Goal: Task Accomplishment & Management: Manage account settings

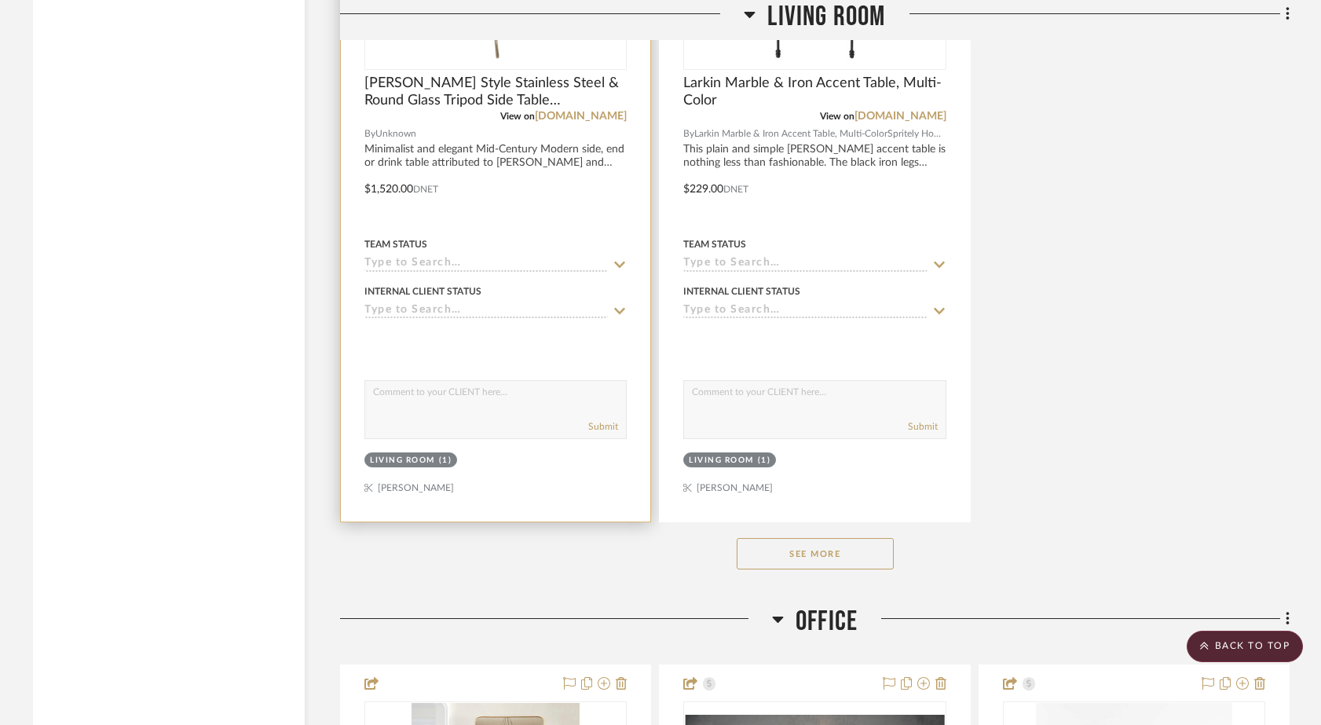
scroll to position [7285, 0]
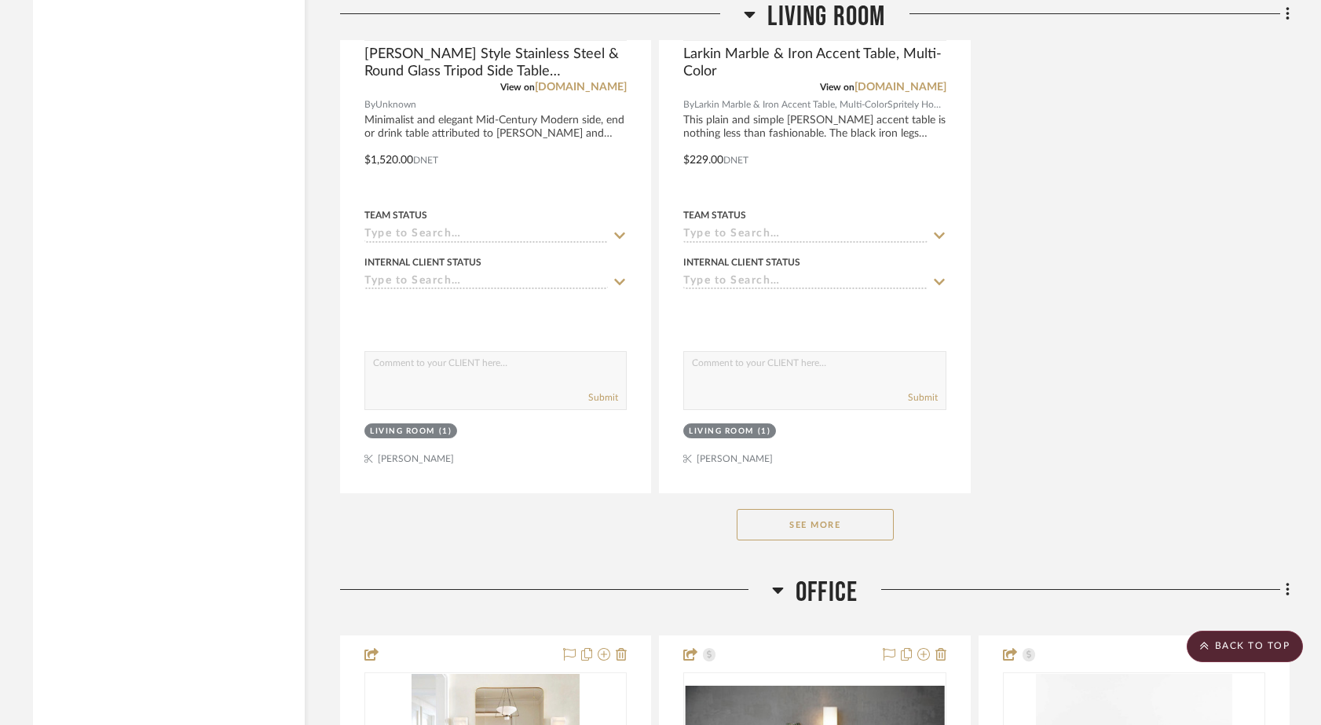
click at [828, 509] on button "See More" at bounding box center [815, 524] width 157 height 31
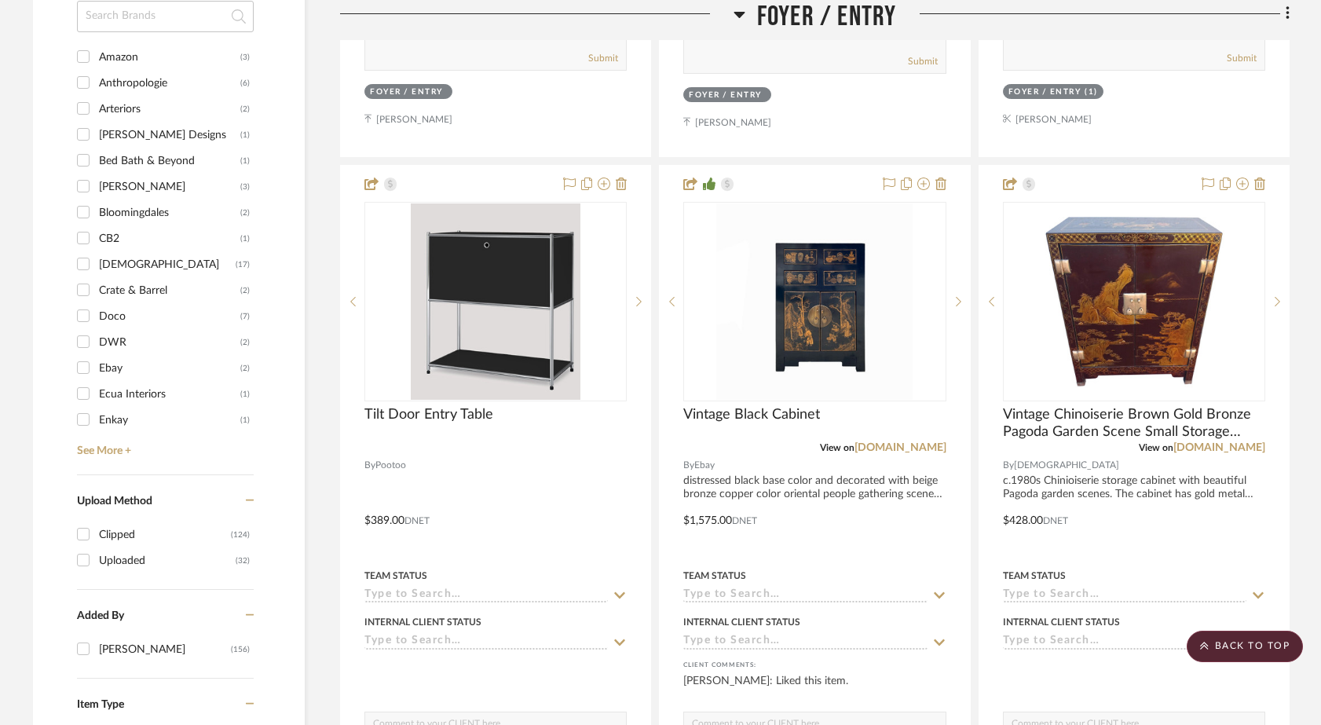
scroll to position [1669, 0]
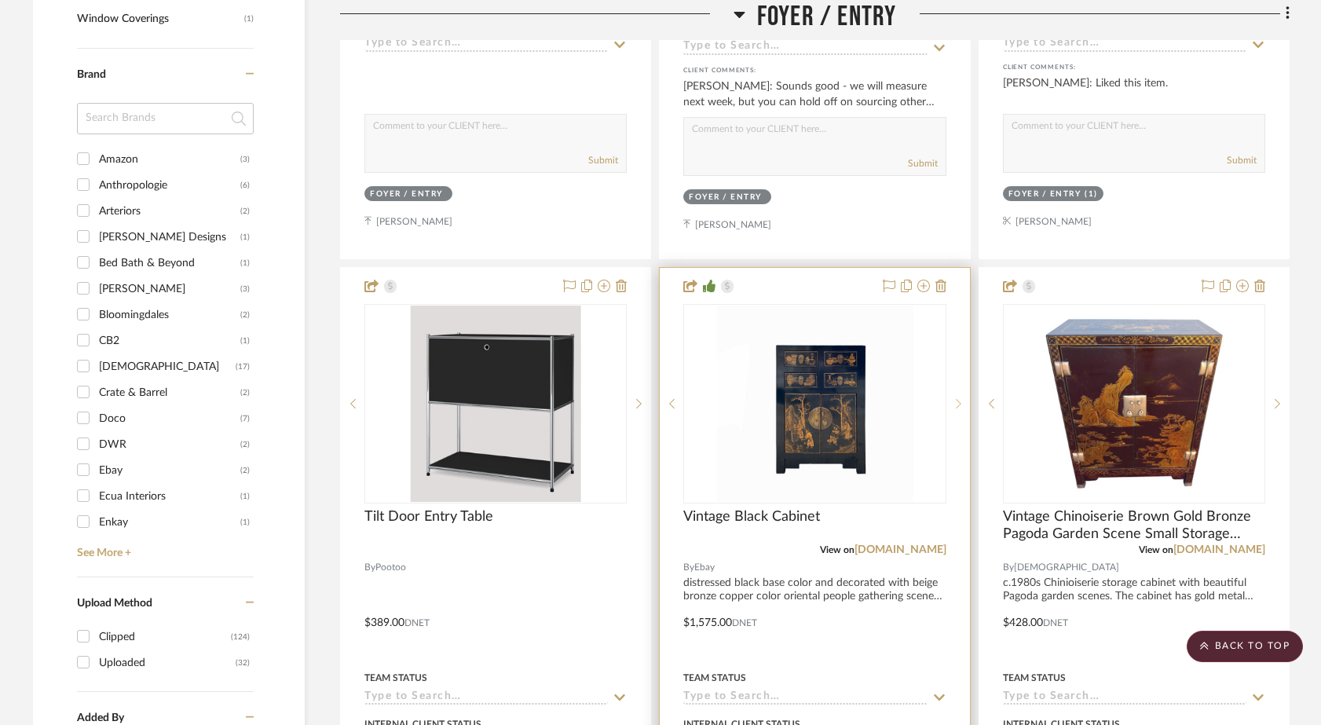
click at [959, 398] on icon at bounding box center [958, 403] width 5 height 11
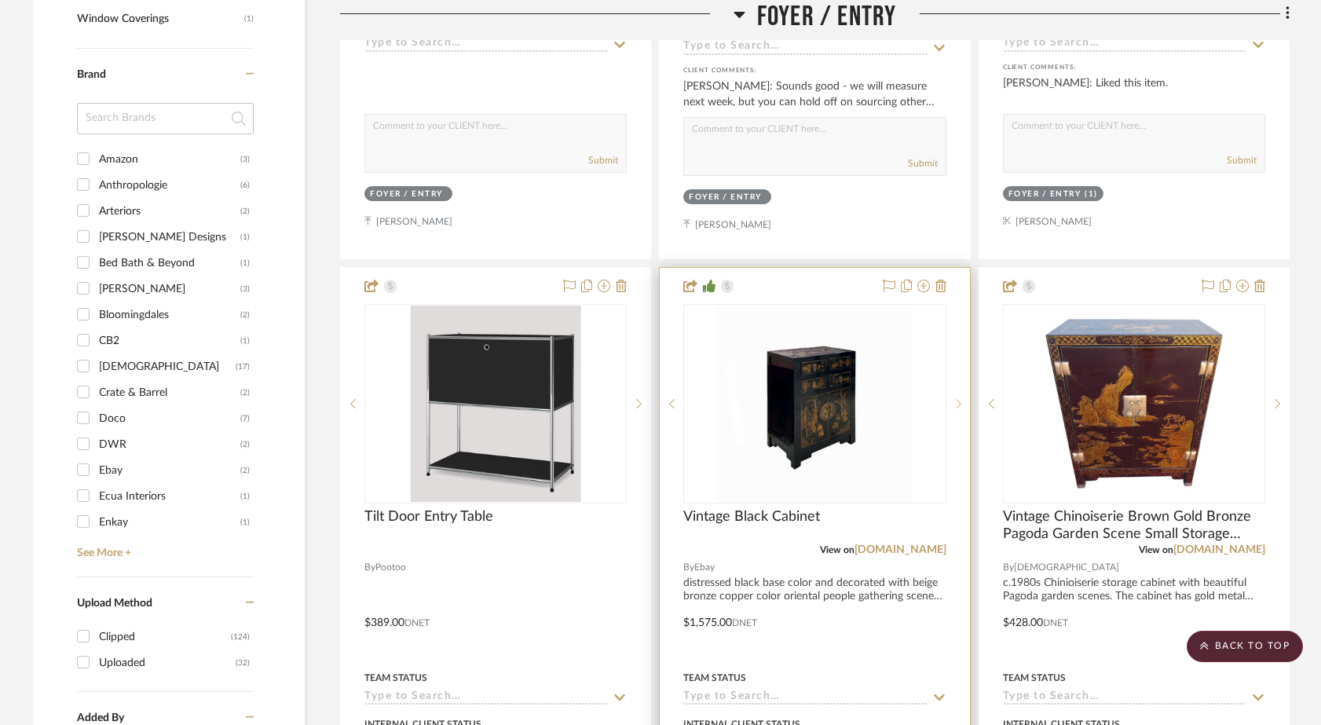
click at [959, 398] on icon at bounding box center [958, 403] width 5 height 11
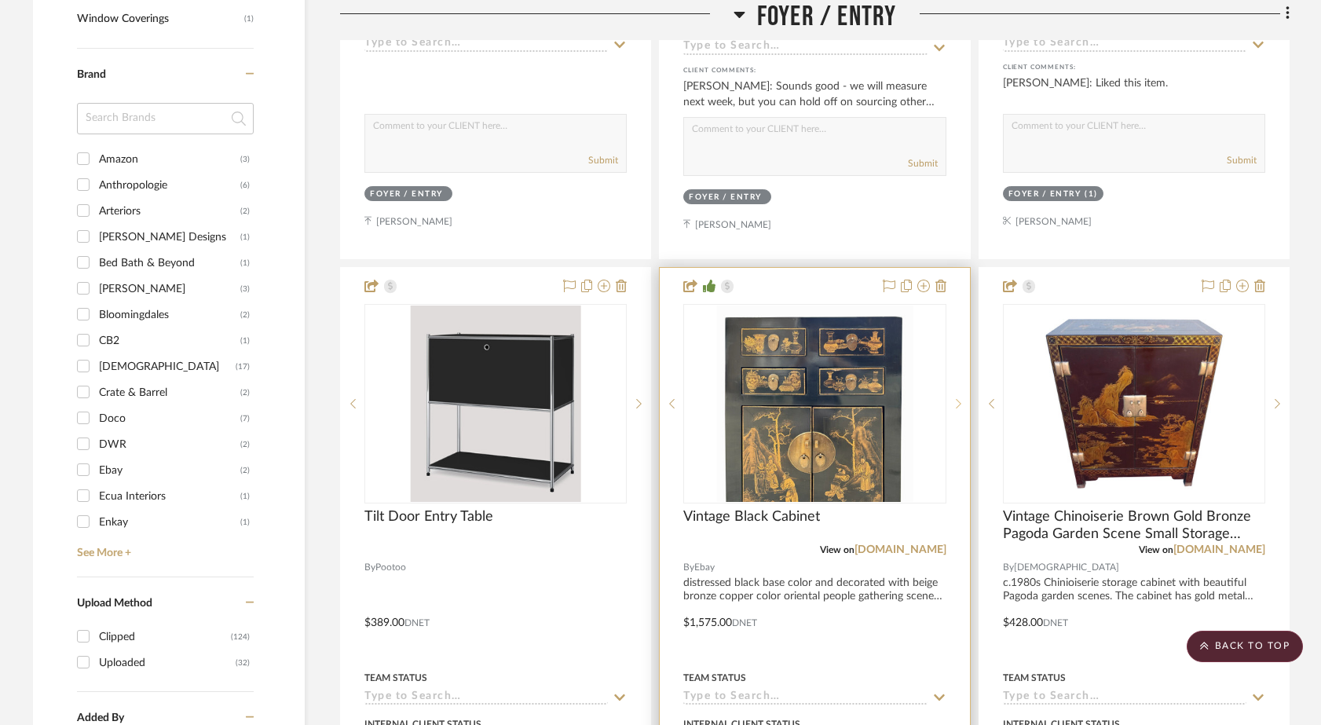
click at [959, 398] on icon at bounding box center [958, 403] width 5 height 11
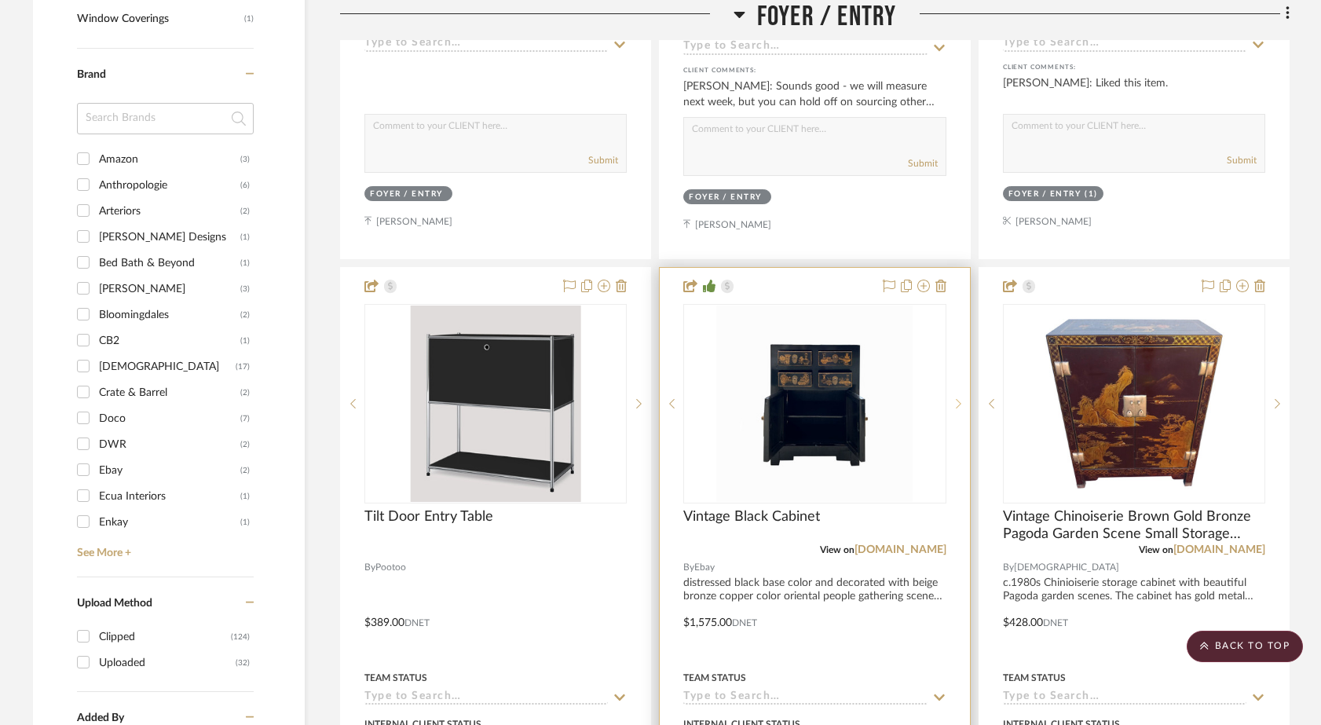
click at [959, 398] on icon at bounding box center [958, 403] width 5 height 11
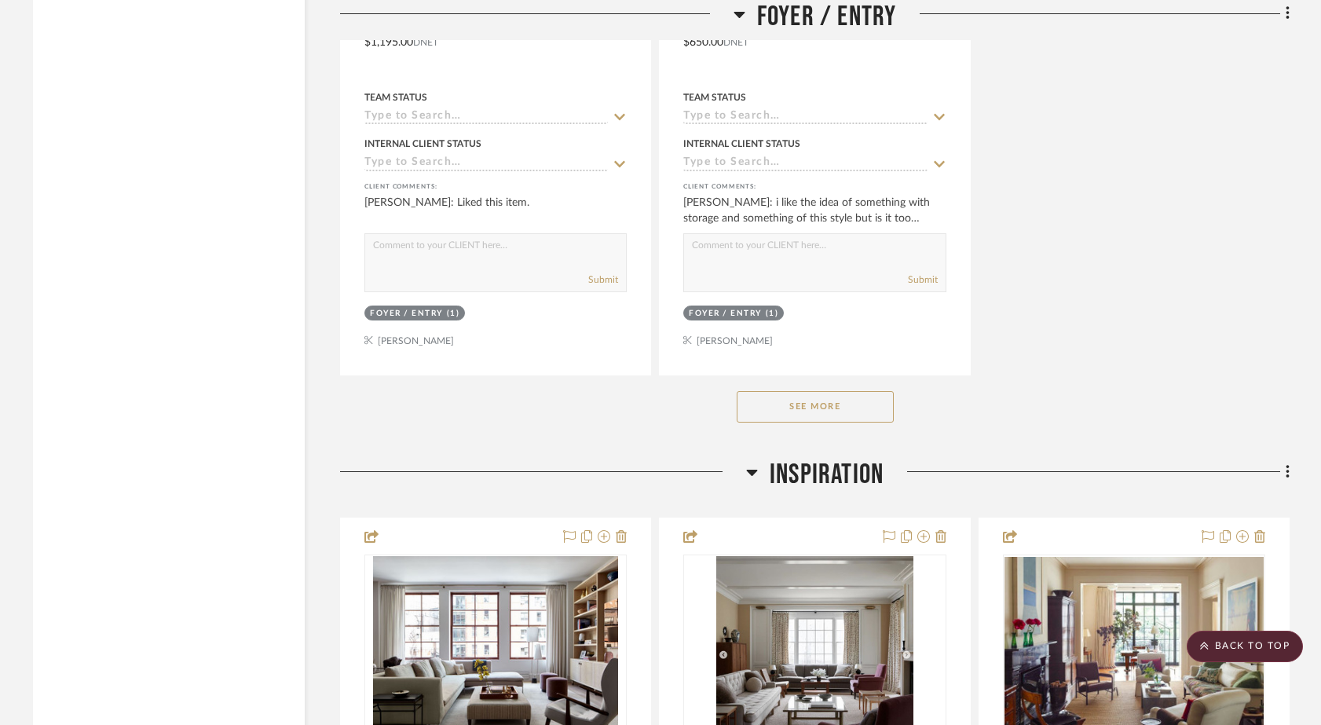
scroll to position [2949, 0]
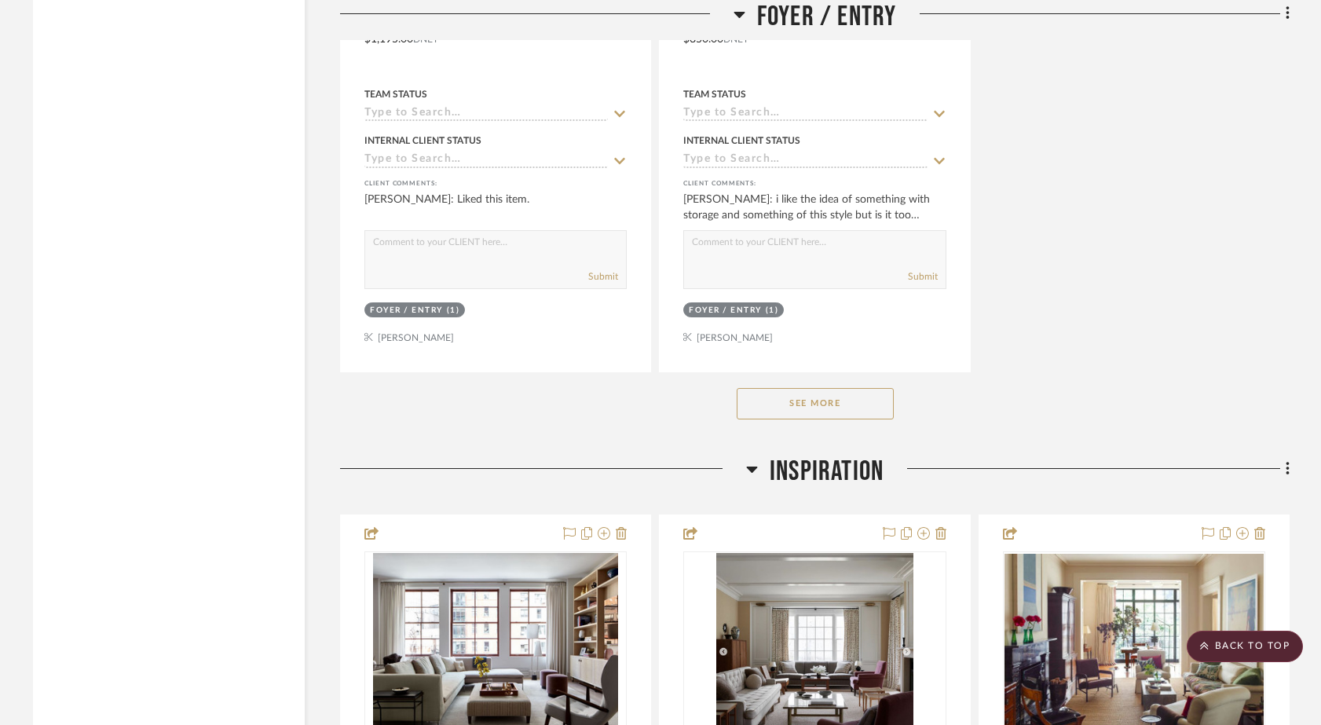
click at [860, 388] on button "See More" at bounding box center [815, 403] width 157 height 31
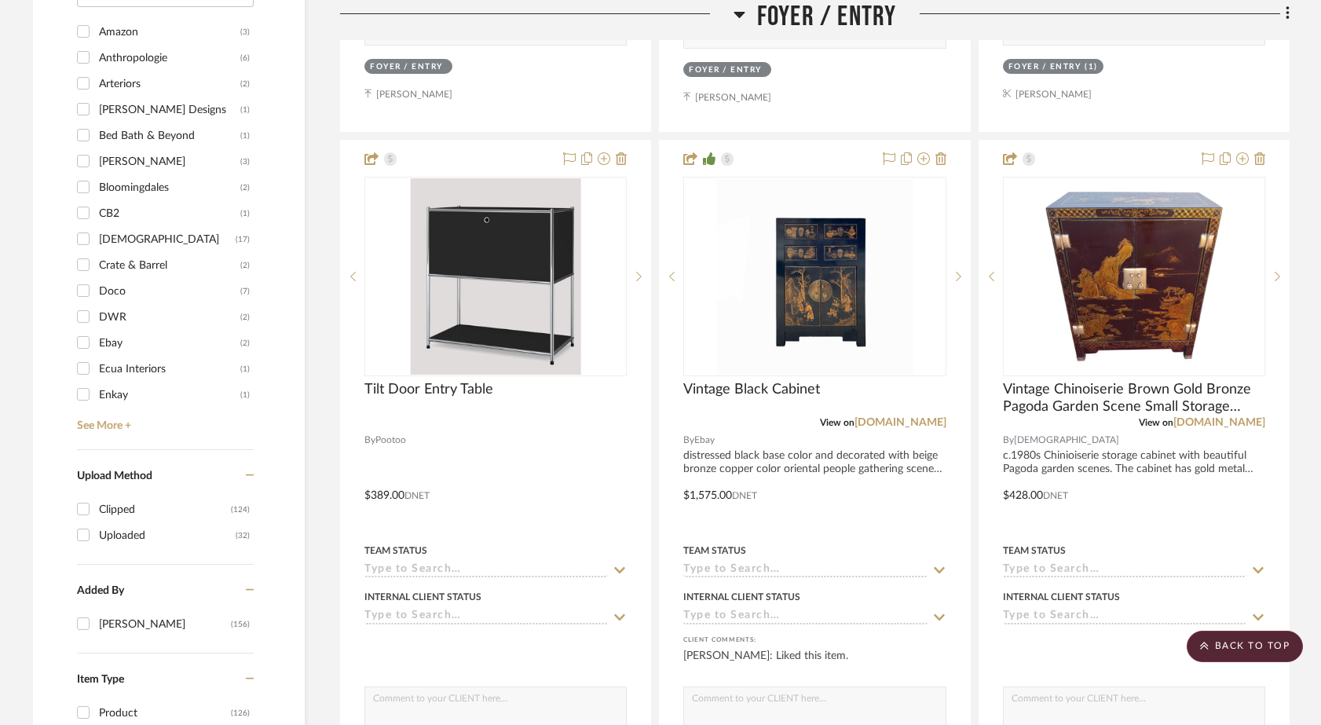
scroll to position [1798, 0]
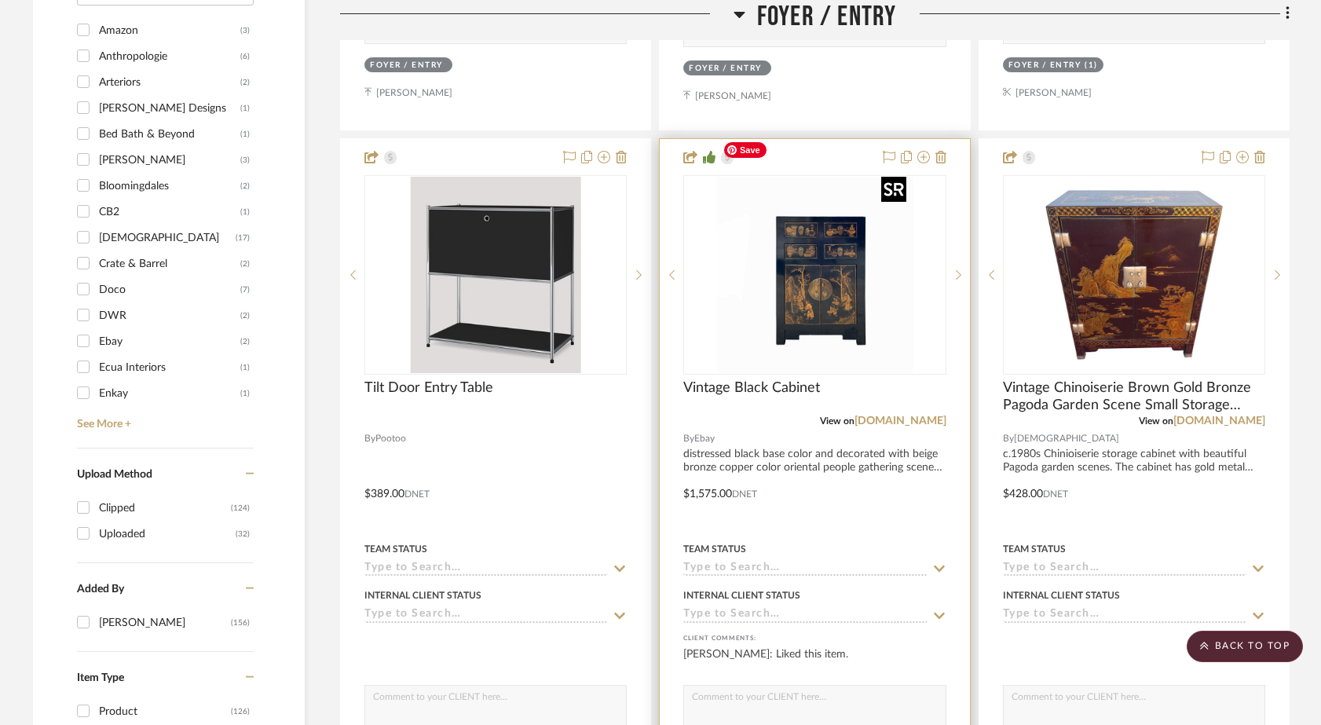
click at [863, 254] on img "0" at bounding box center [814, 275] width 196 height 196
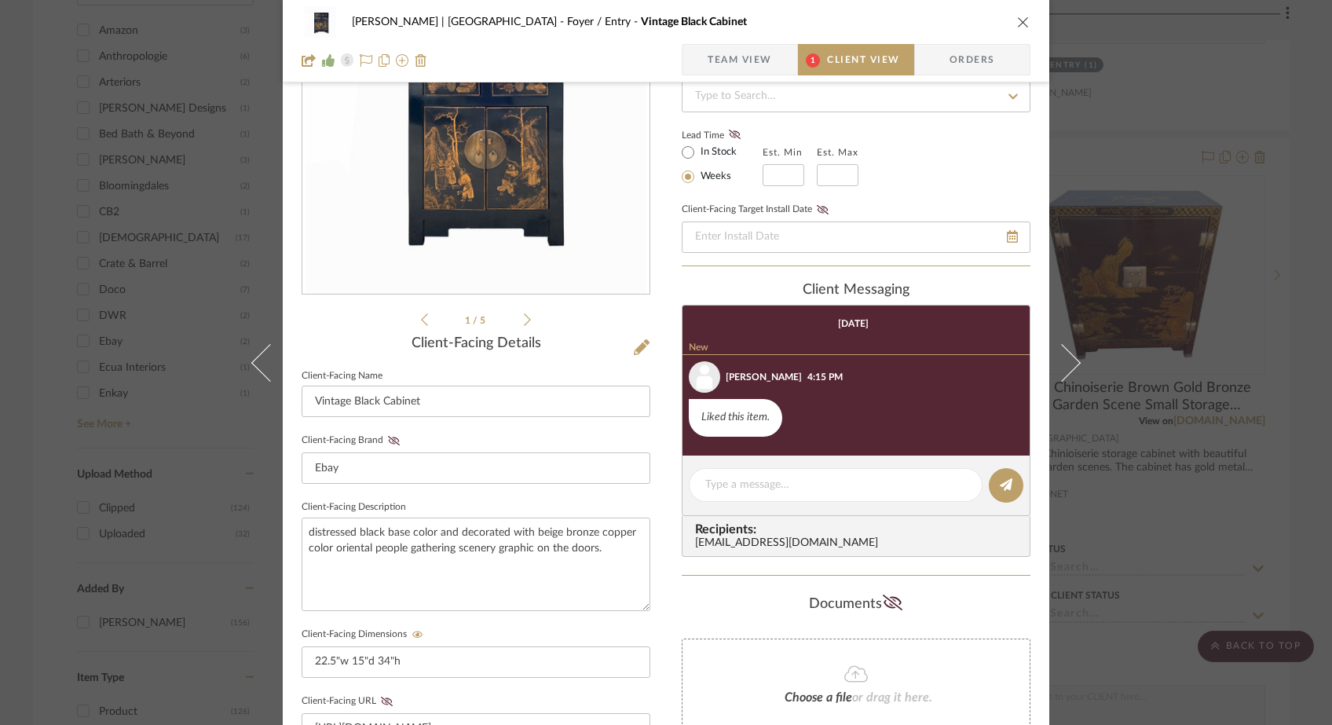
scroll to position [155, 0]
click at [751, 79] on div "Ferree | Brooklyn Heights Foyer / Entry Vintage Black Cabinet Team View 1 Clien…" at bounding box center [666, 41] width 766 height 82
click at [727, 54] on span "Team View" at bounding box center [740, 59] width 64 height 31
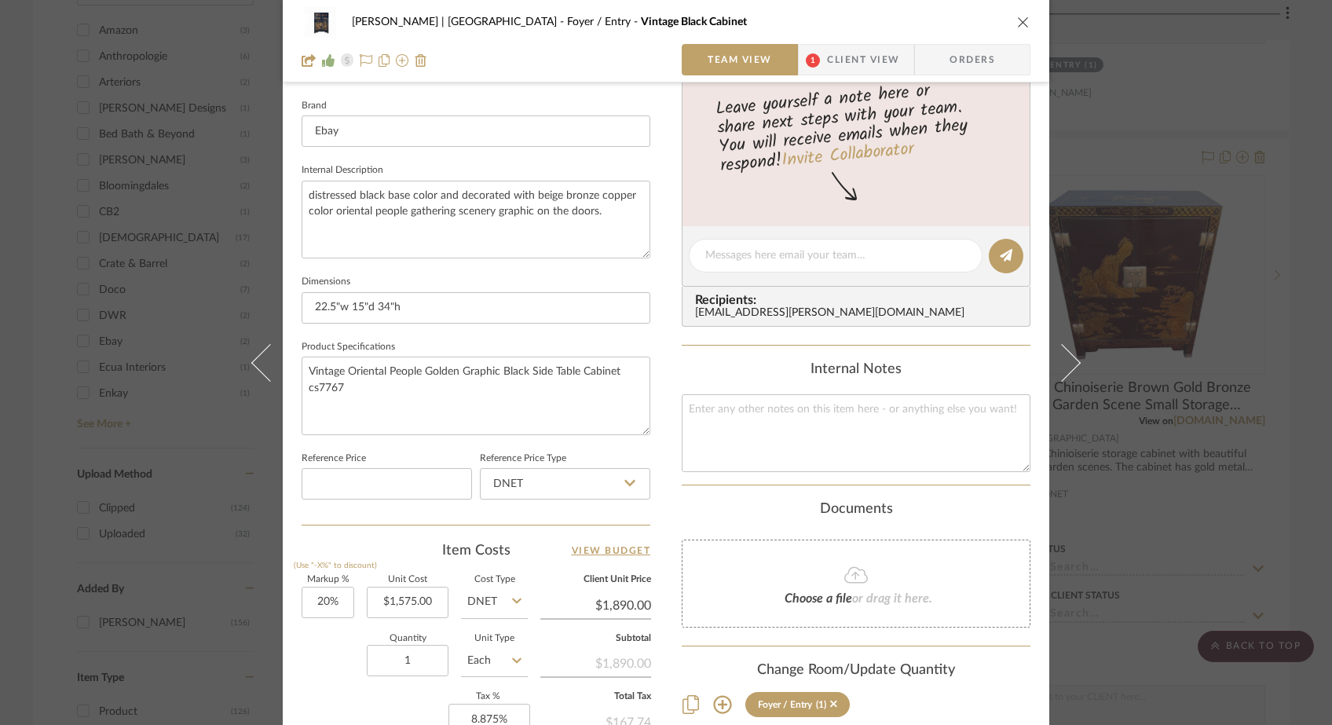
scroll to position [493, 0]
click at [1021, 24] on icon "close" at bounding box center [1023, 22] width 13 height 13
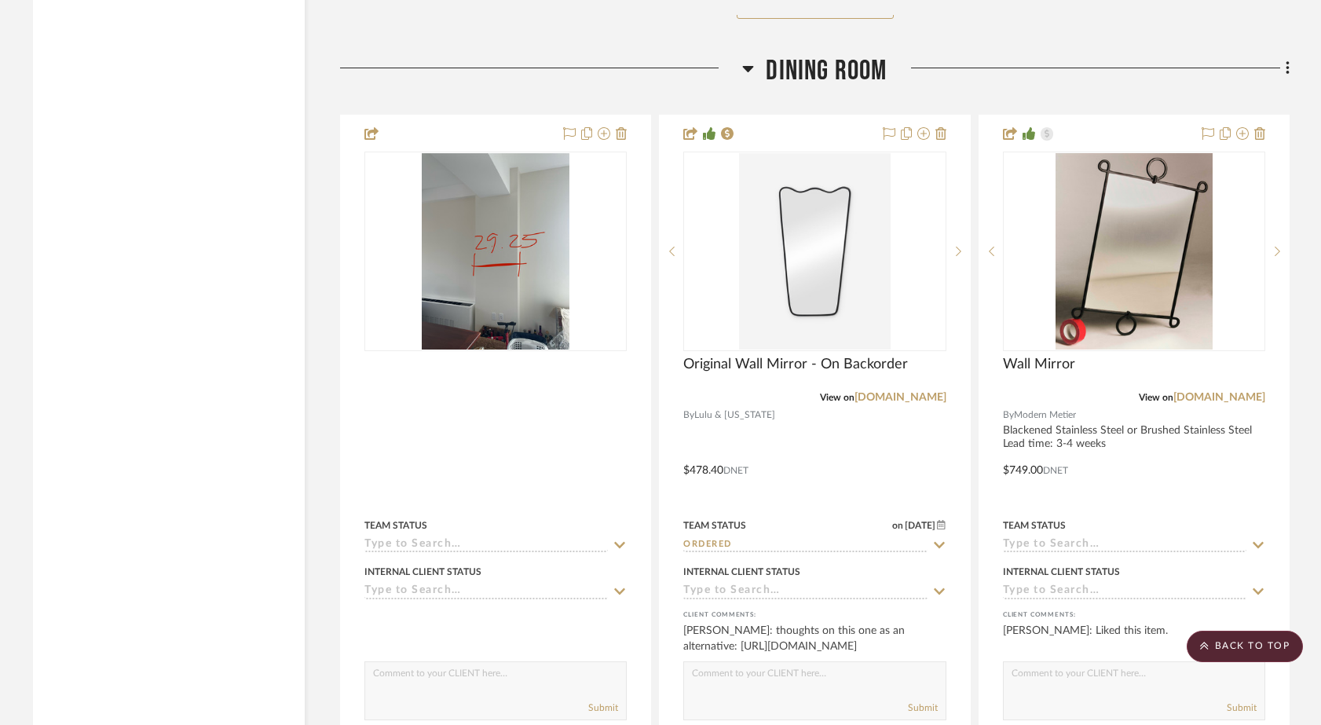
scroll to position [17710, 0]
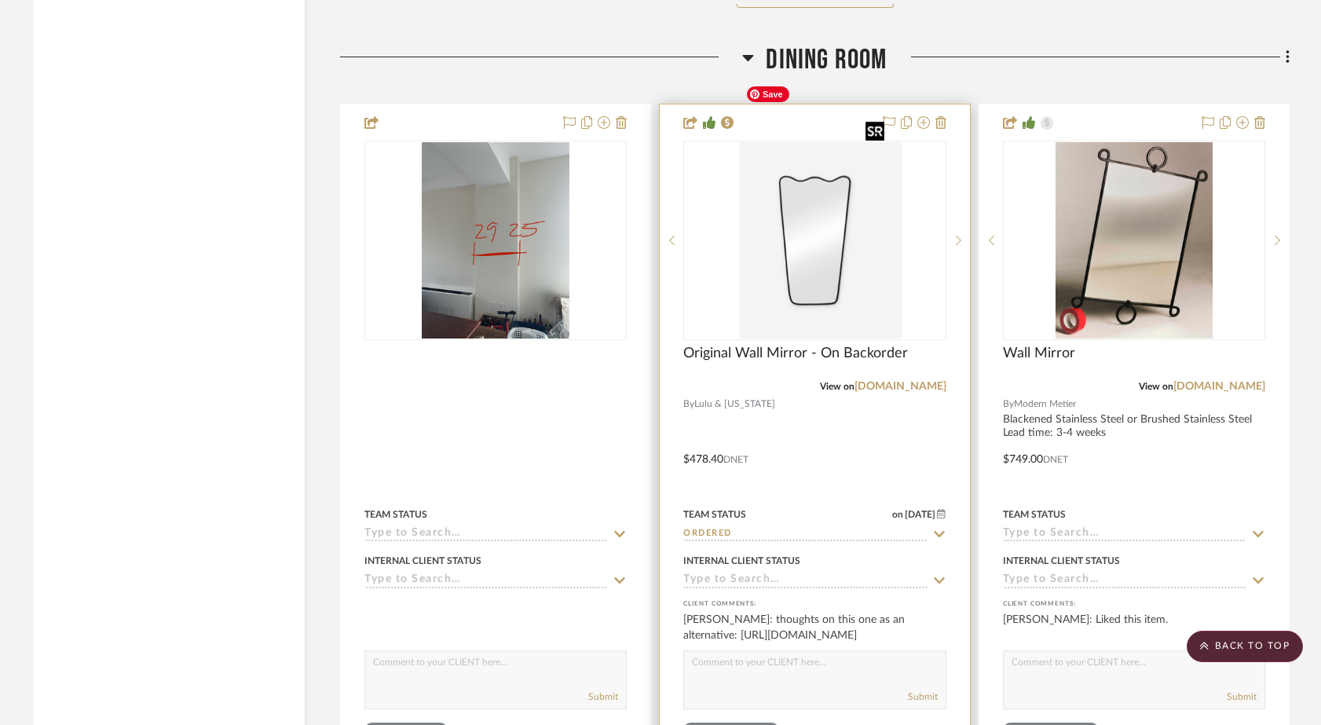
click at [795, 194] on img "0" at bounding box center [826, 240] width 151 height 196
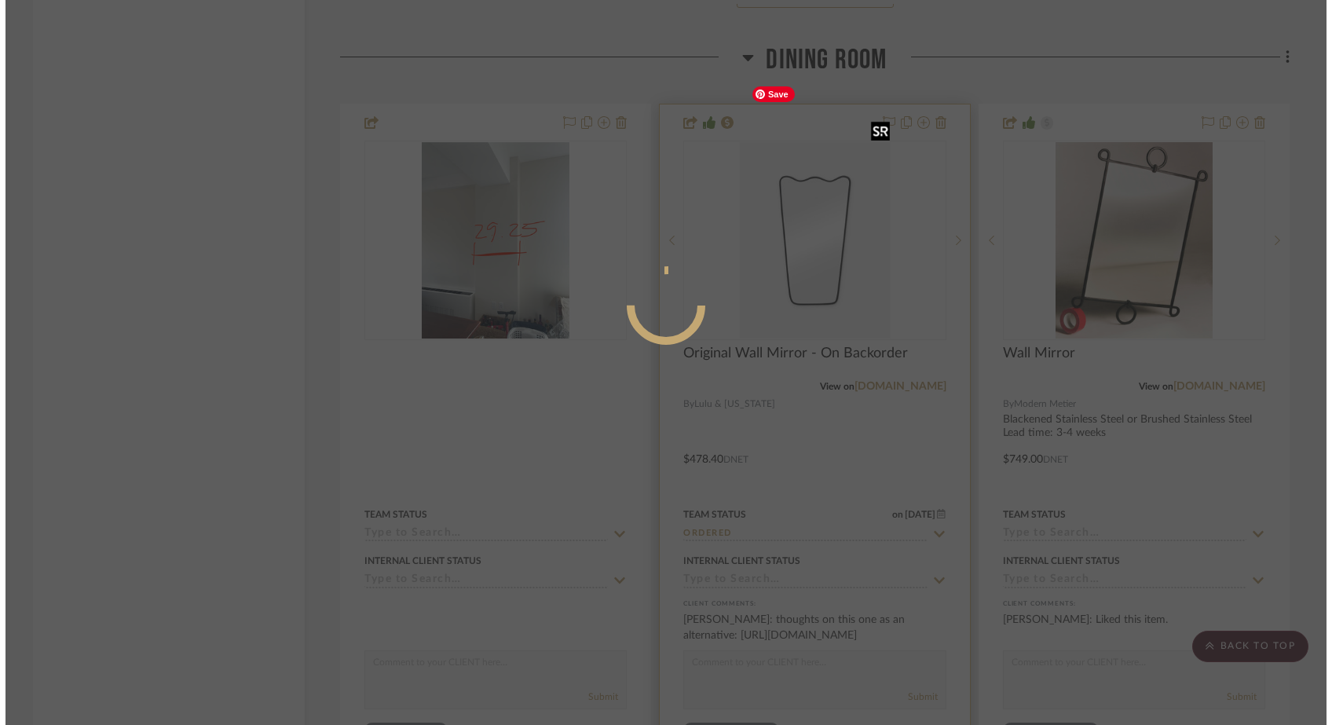
scroll to position [0, 0]
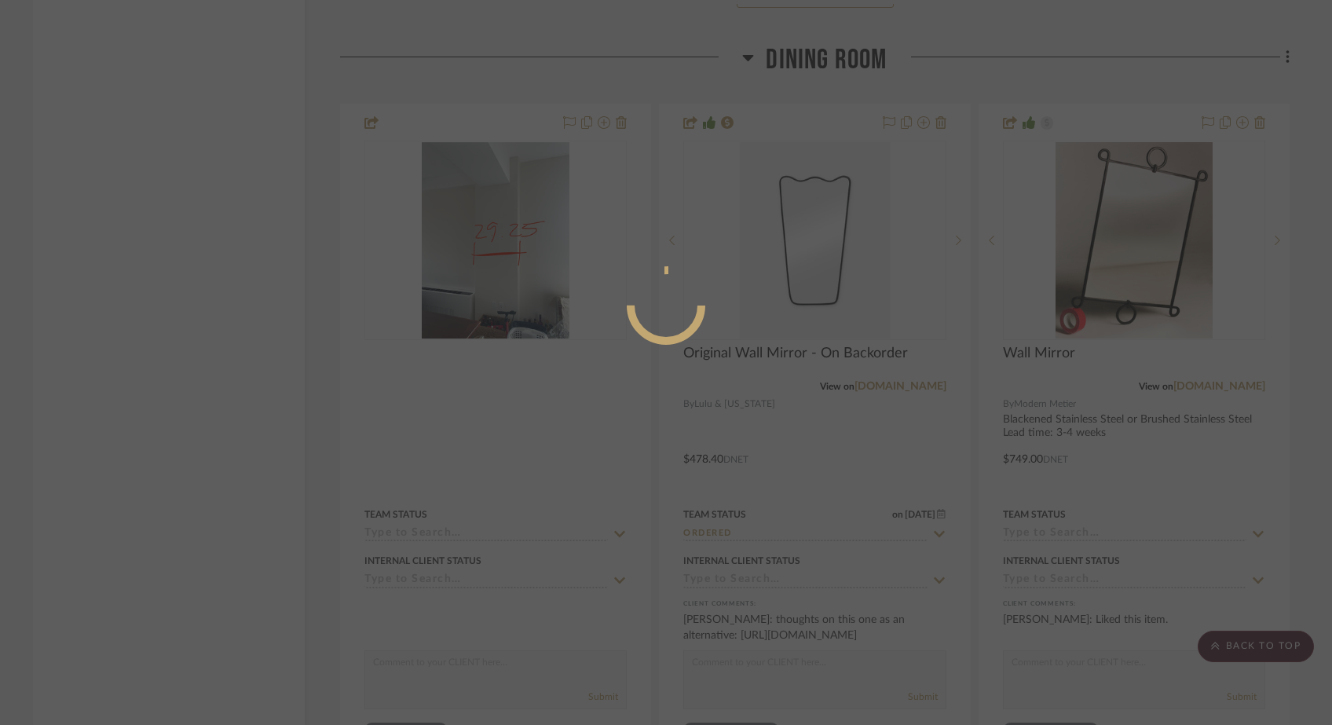
click at [683, 364] on mat-dialog-content at bounding box center [666, 369] width 236 height 676
click at [190, 312] on div at bounding box center [666, 362] width 1332 height 725
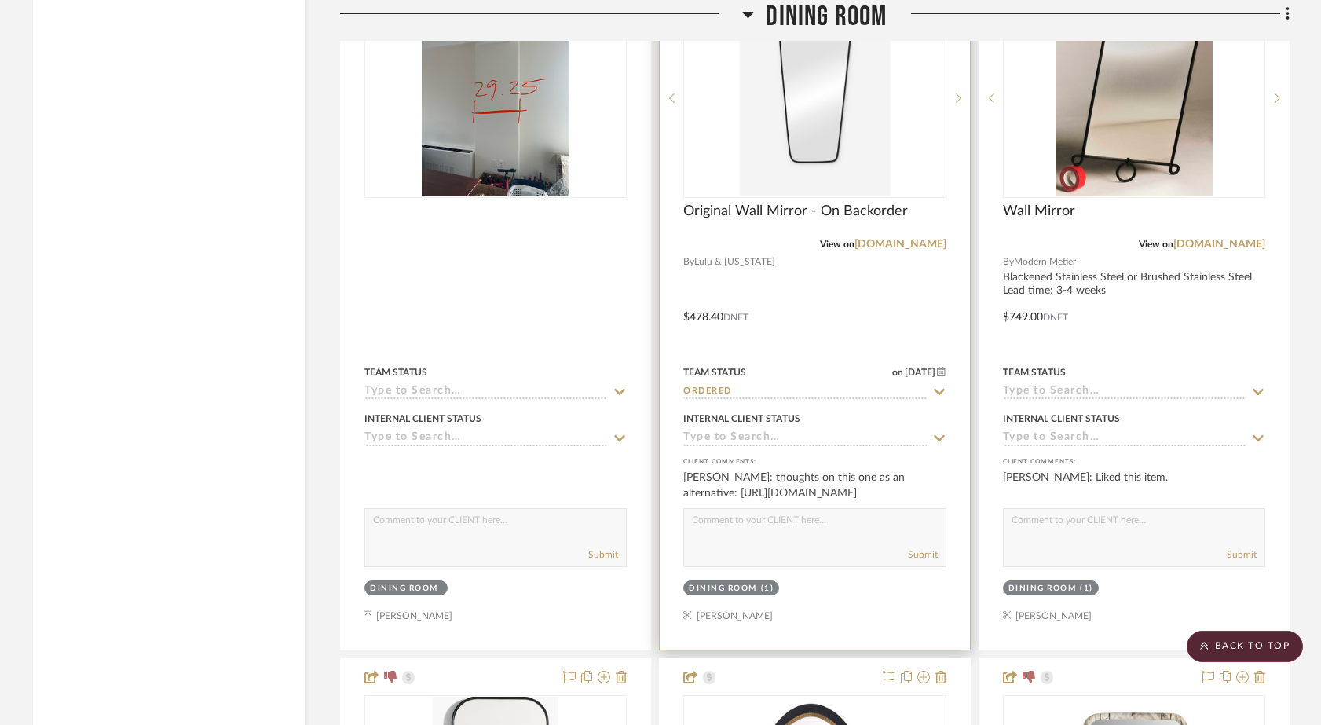
scroll to position [17861, 0]
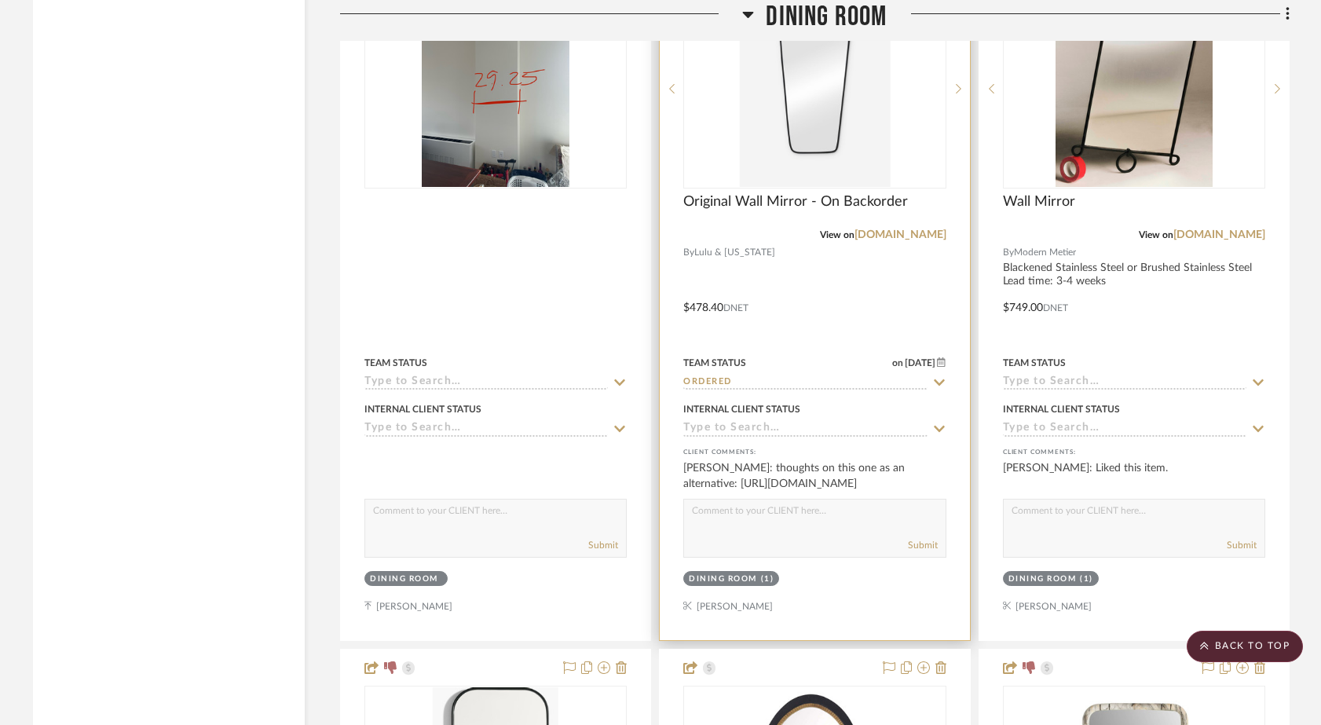
click at [854, 82] on img "0" at bounding box center [814, 89] width 151 height 196
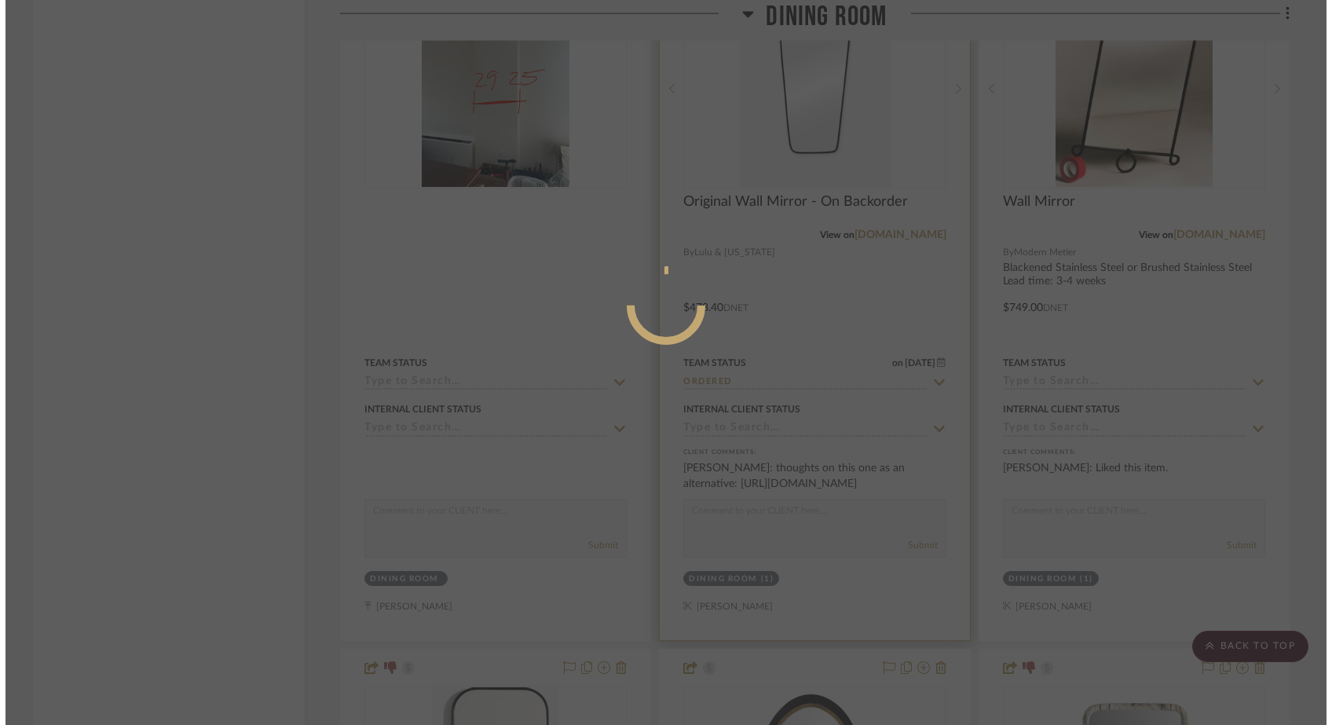
scroll to position [0, 0]
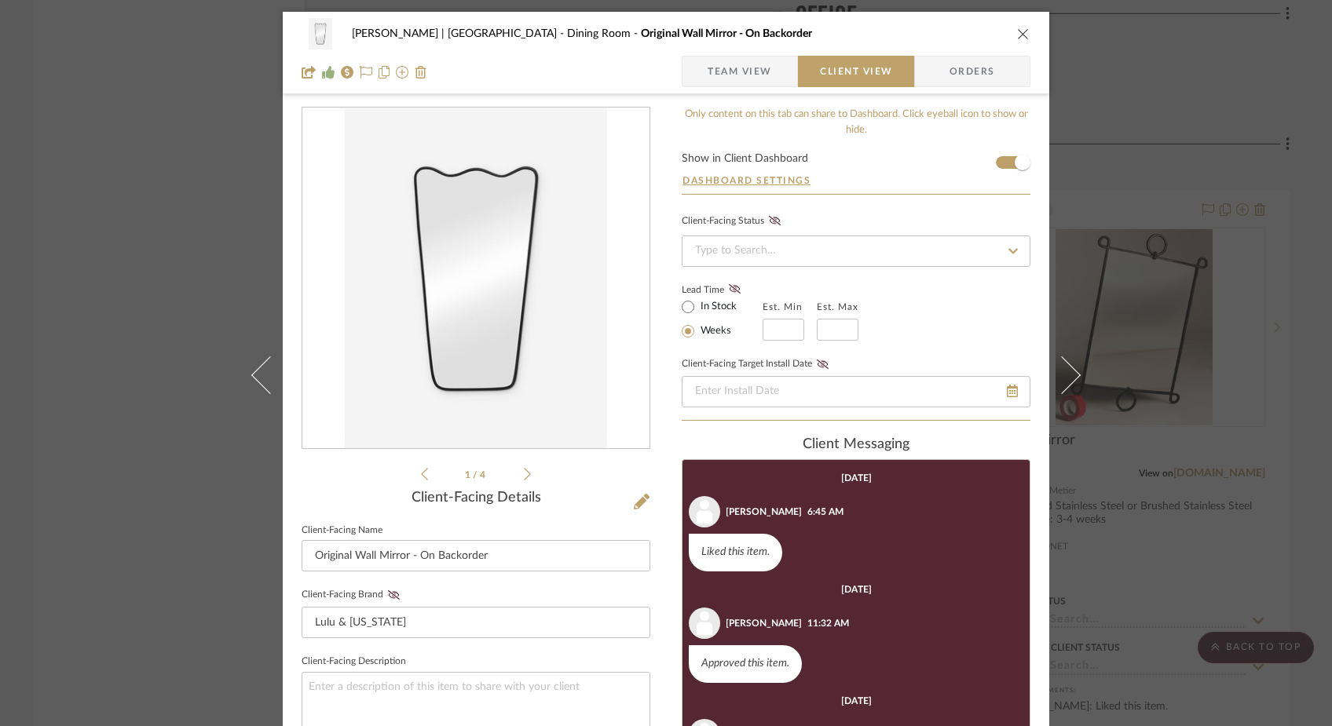
scroll to position [81, 0]
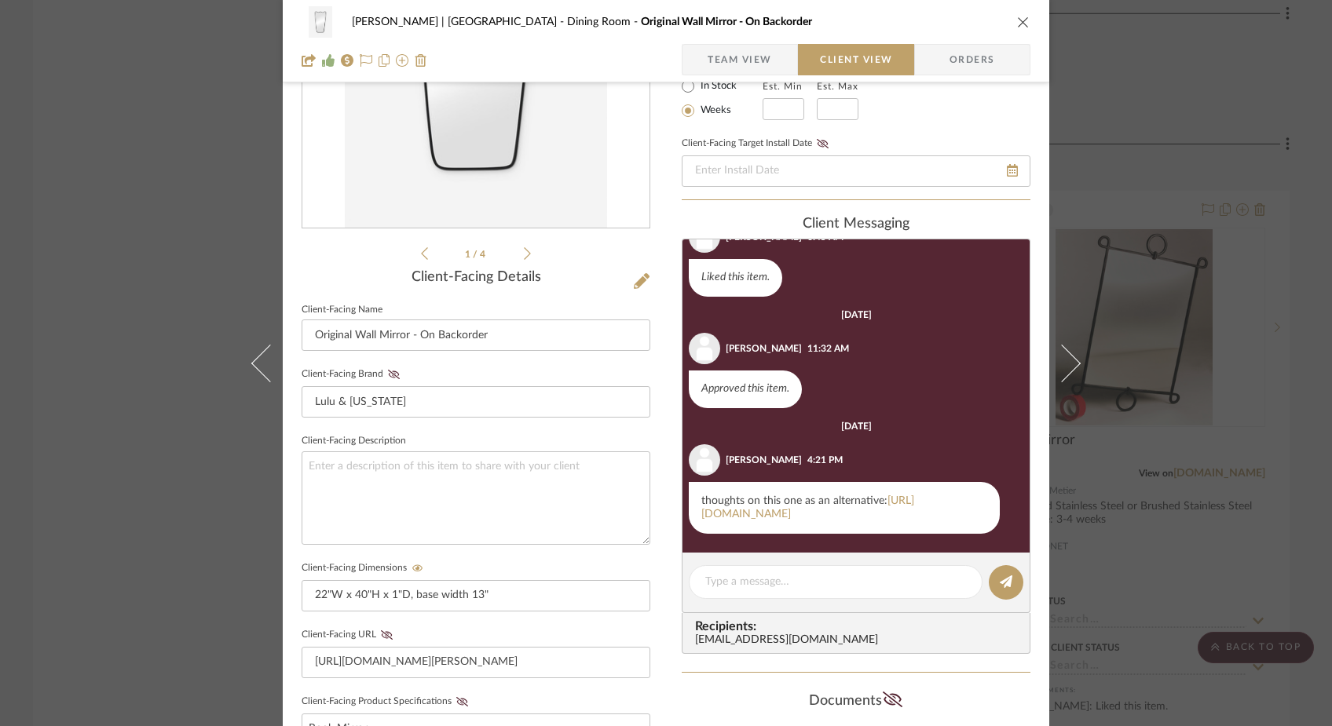
click at [161, 187] on div "Ferree | Brooklyn Heights Dining Room Original Wall Mirror - On Backorder Team …" at bounding box center [666, 363] width 1332 height 726
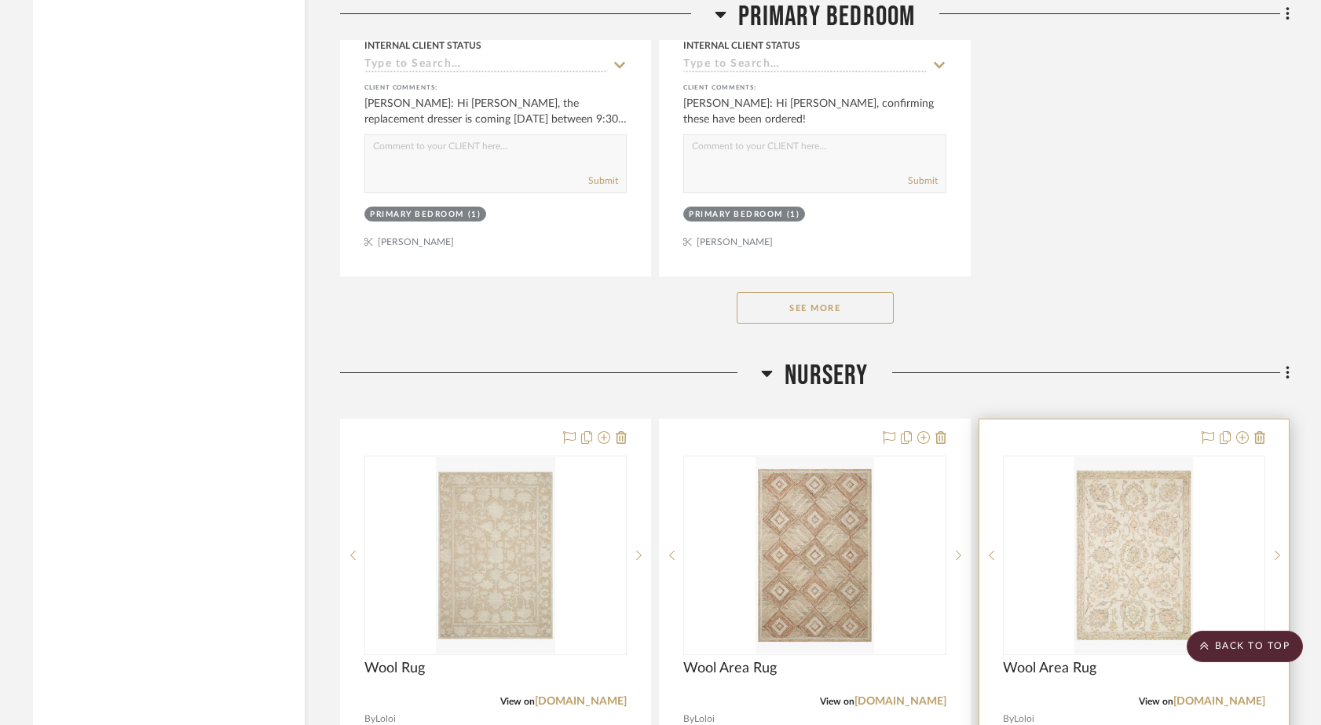
scroll to position [19157, 0]
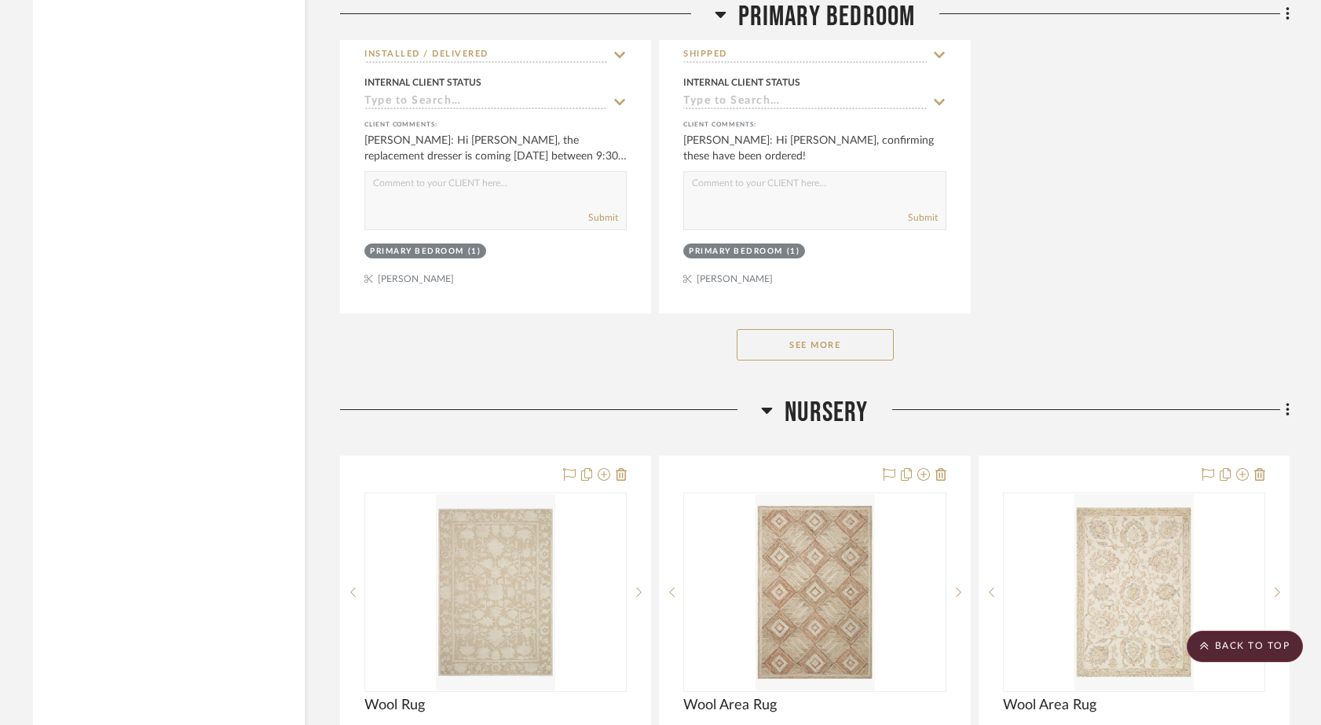
click at [808, 329] on button "See More" at bounding box center [815, 344] width 157 height 31
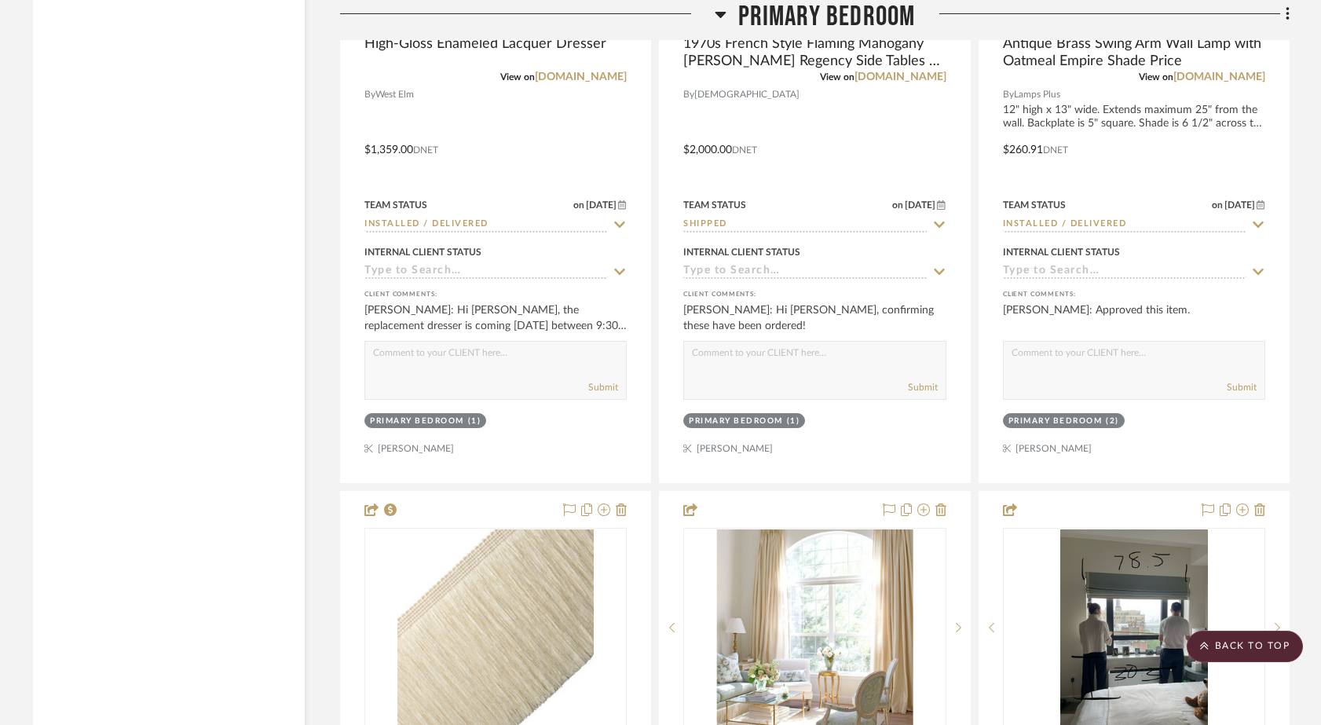
scroll to position [18753, 0]
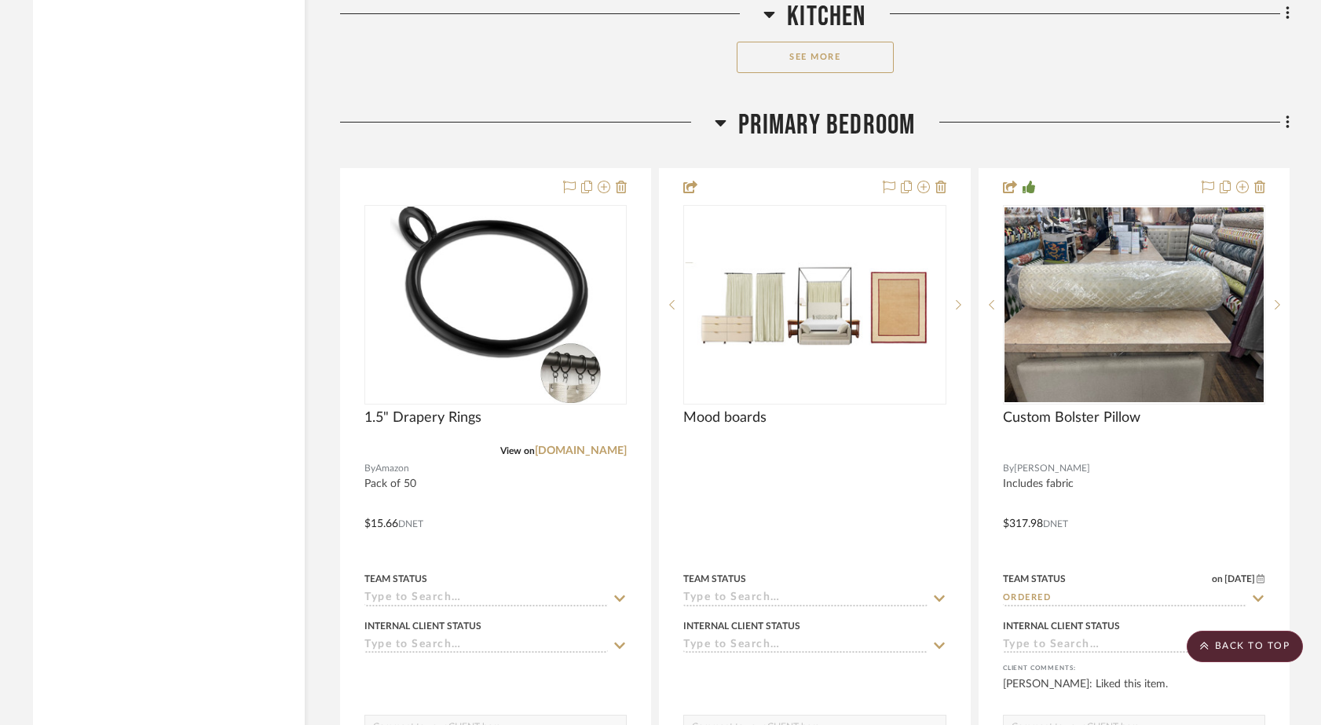
scroll to position [14433, 0]
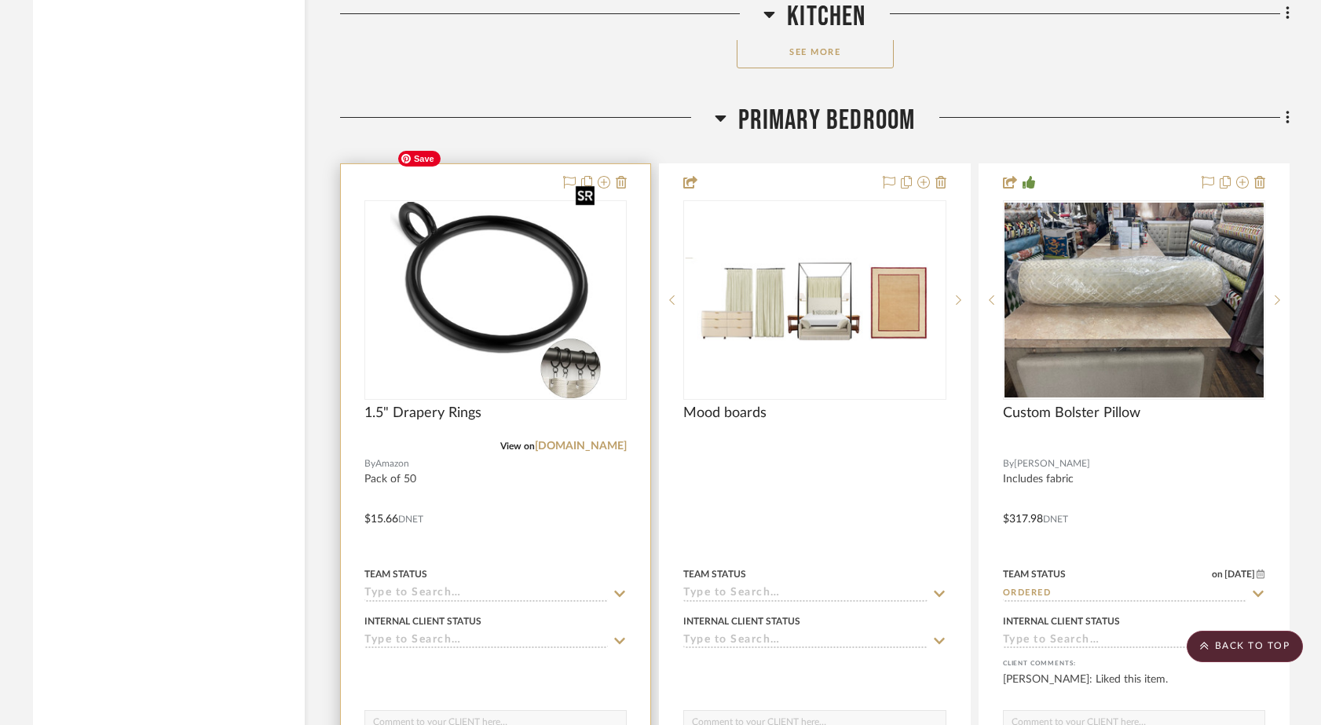
click at [0, 0] on img at bounding box center [0, 0] width 0 height 0
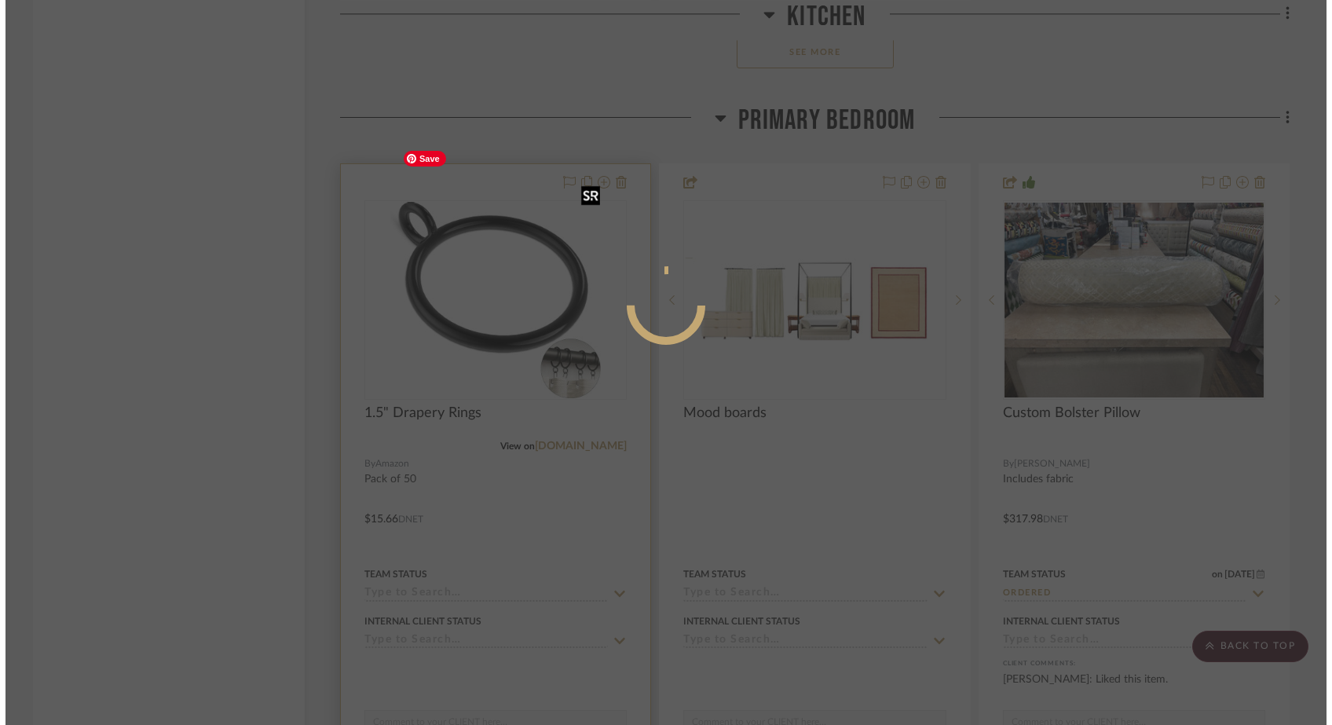
scroll to position [0, 0]
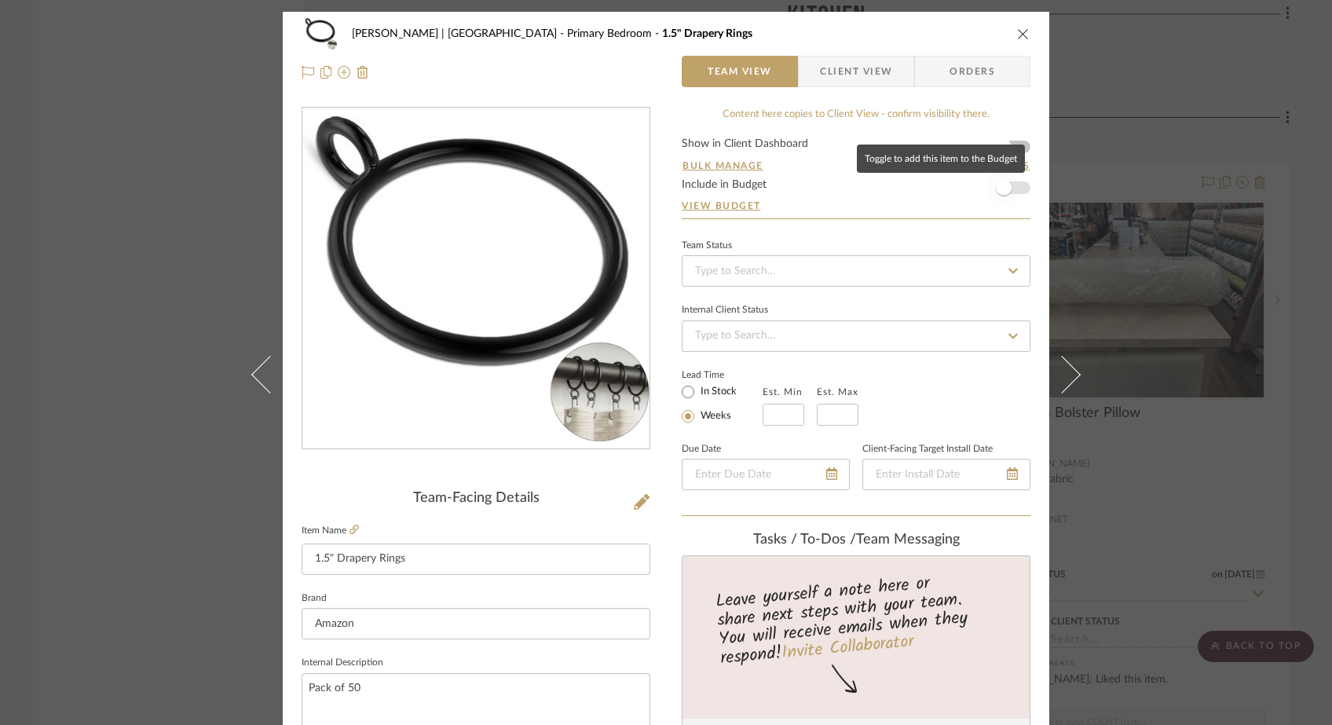
click at [1008, 186] on span "button" at bounding box center [1003, 187] width 35 height 35
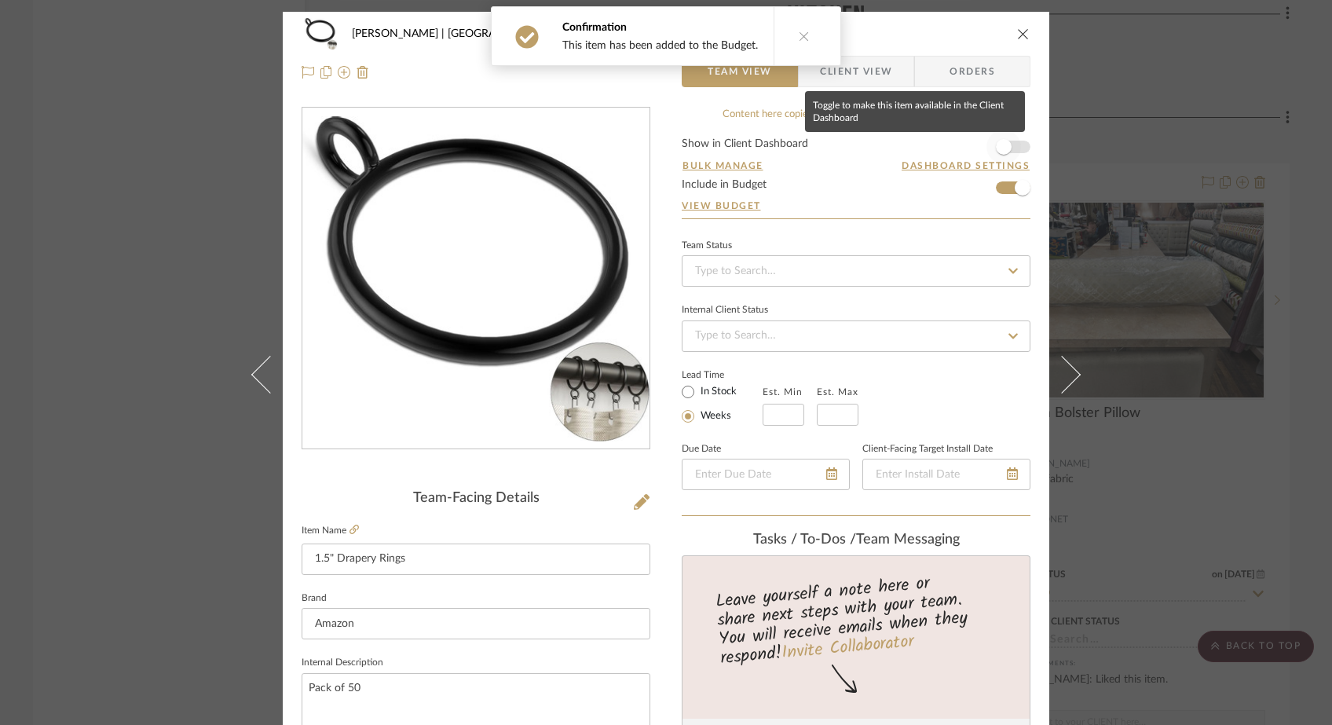
click at [1008, 144] on span "button" at bounding box center [1003, 147] width 35 height 35
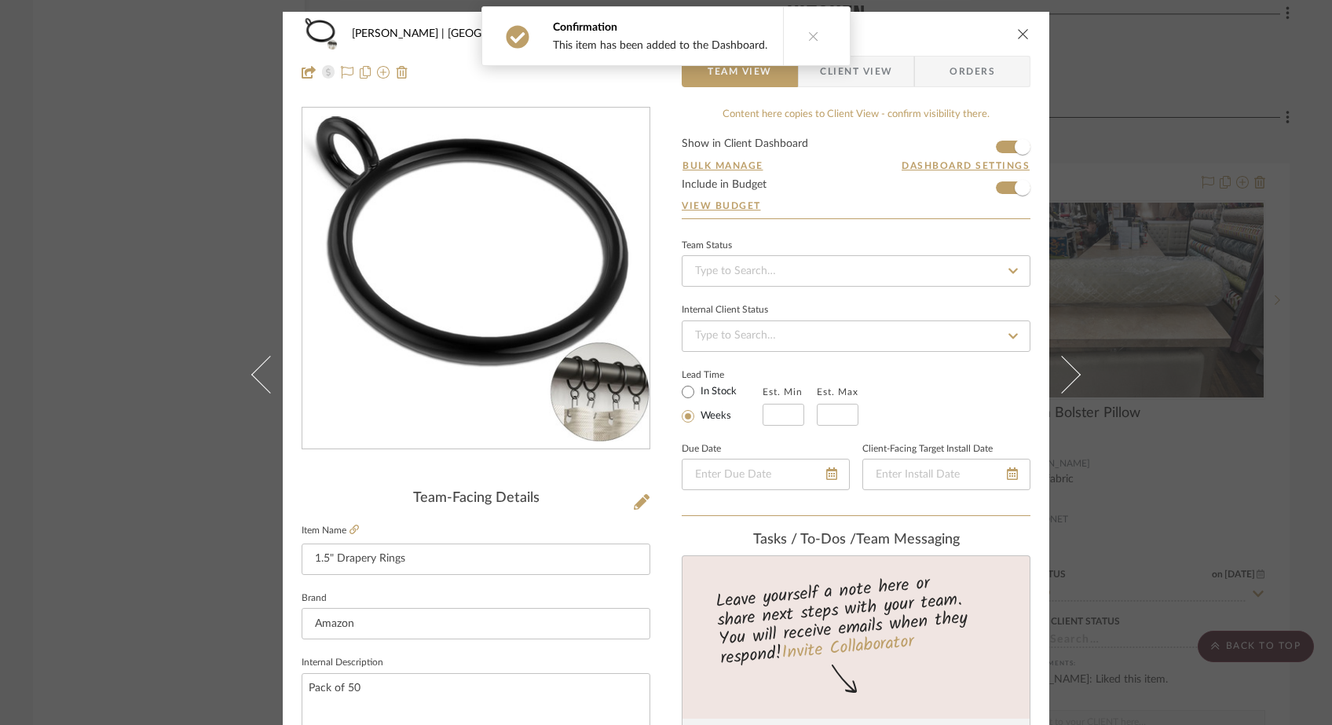
click at [203, 358] on div "Ferree | Brooklyn Heights Primary Bedroom 1.5" Drapery Rings Team View Client V…" at bounding box center [666, 362] width 1332 height 725
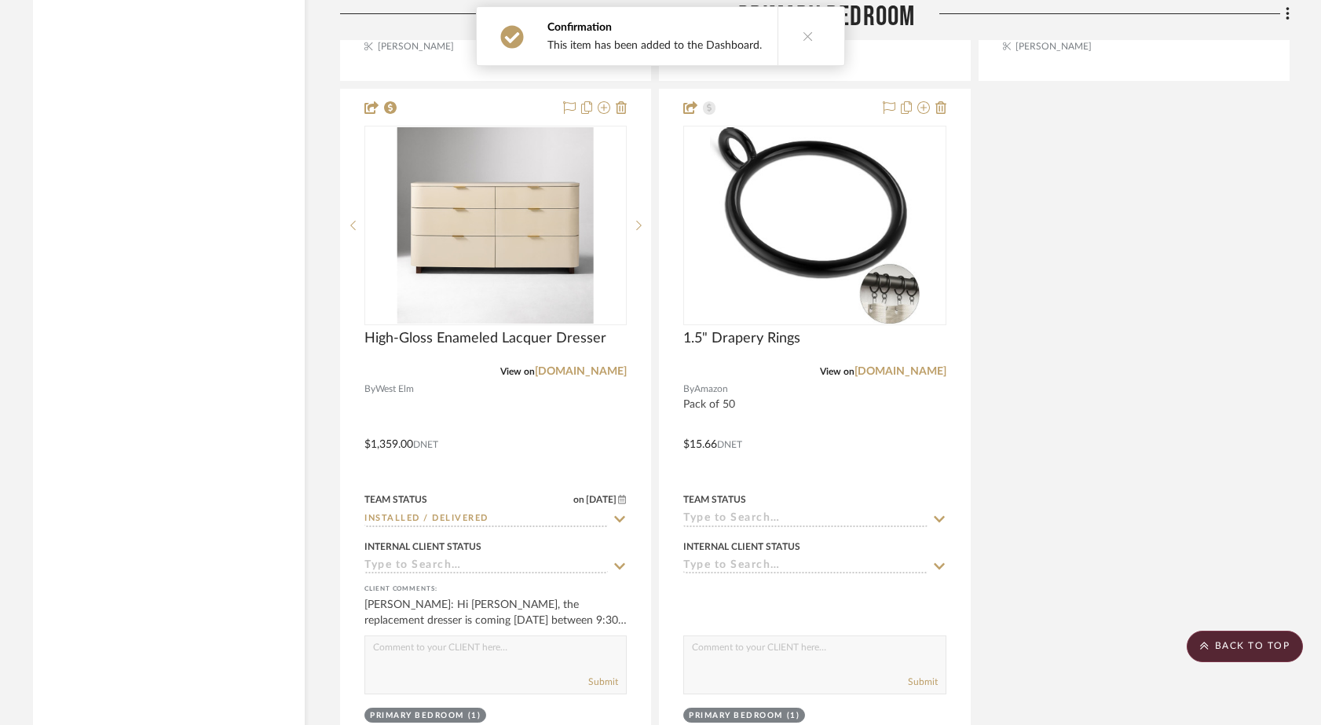
scroll to position [16083, 0]
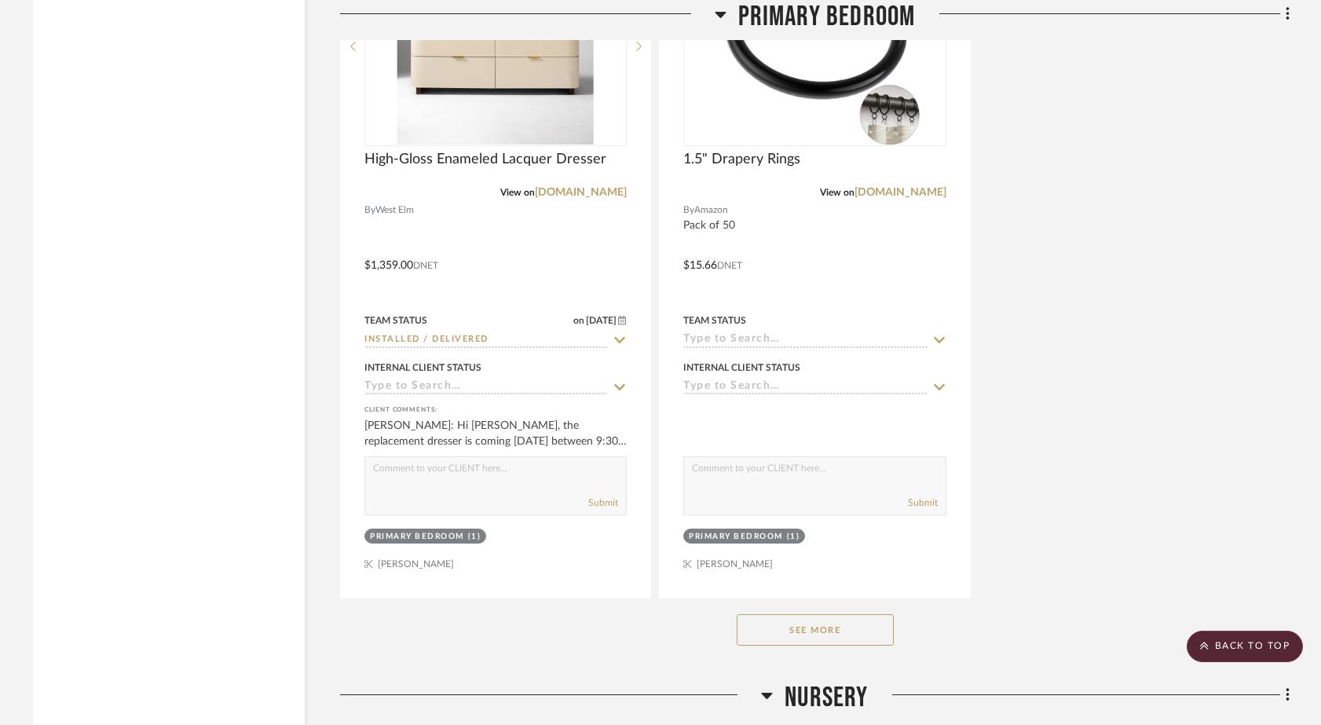
click at [803, 614] on button "See More" at bounding box center [815, 629] width 157 height 31
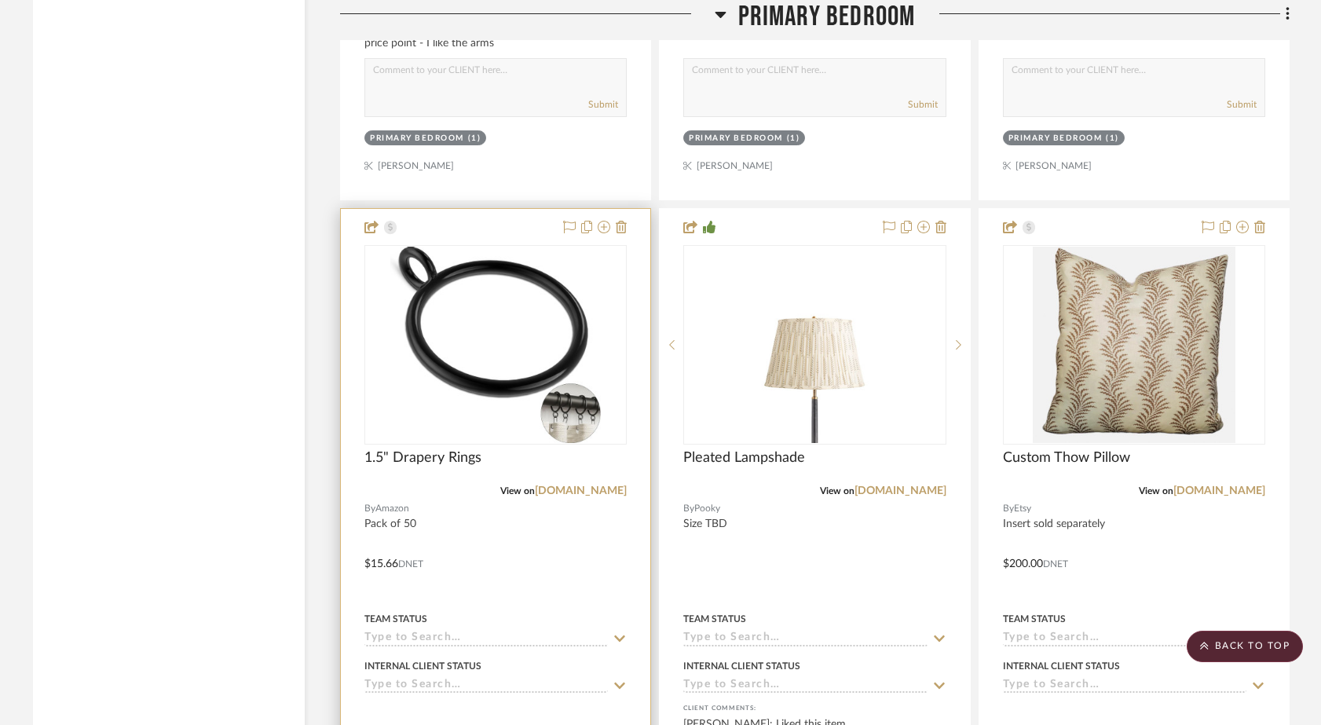
scroll to position [17209, 0]
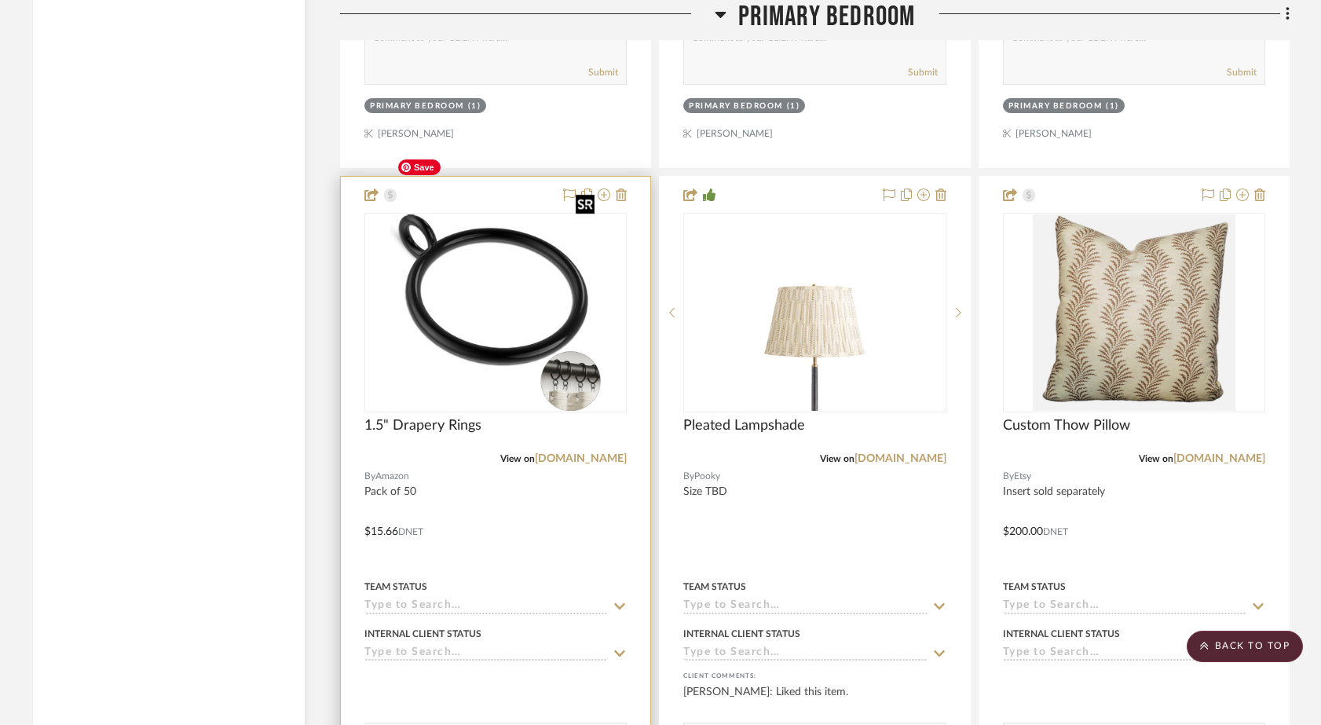
click at [518, 299] on img "0" at bounding box center [495, 312] width 210 height 196
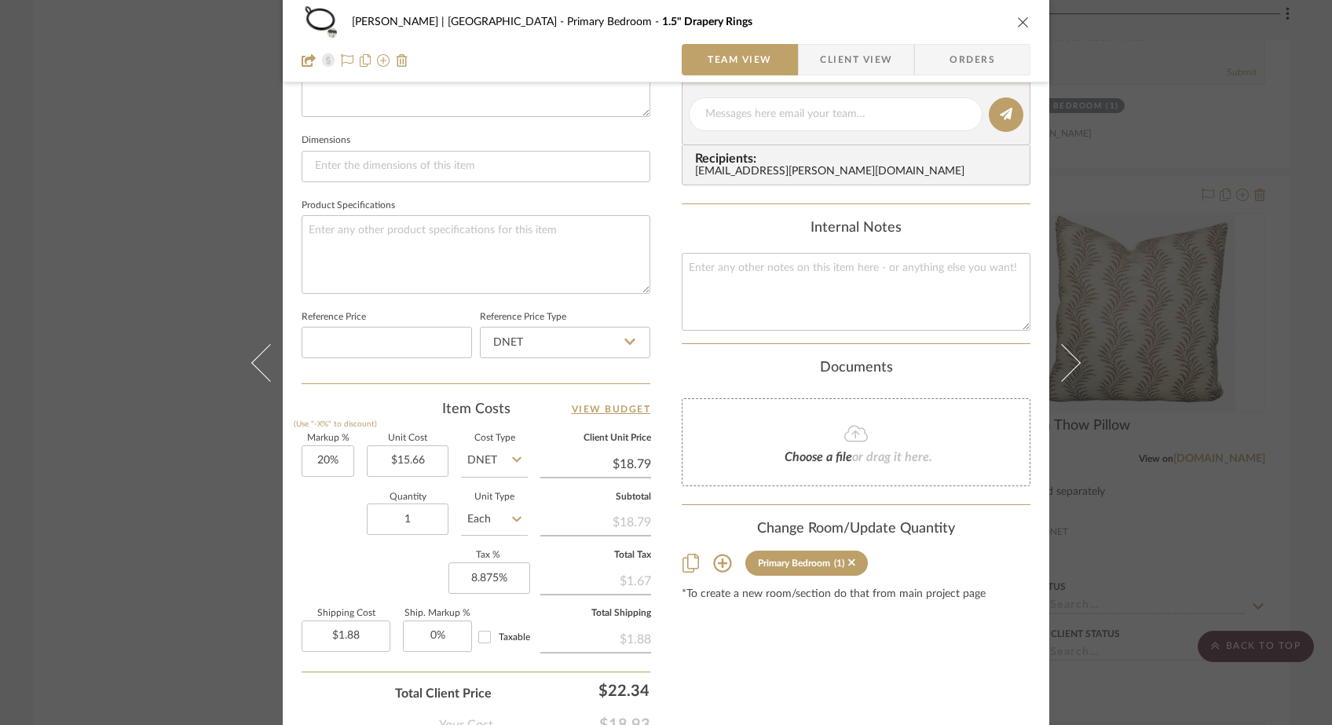
scroll to position [734, 0]
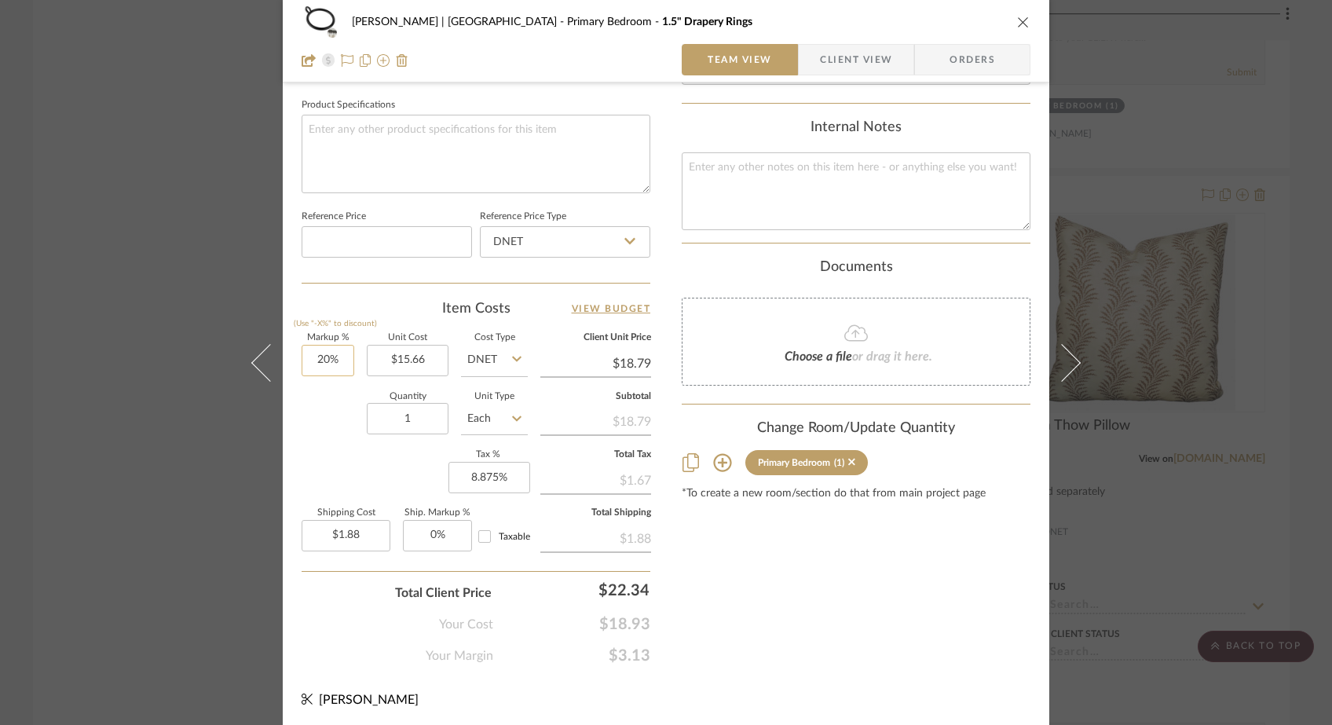
type input "20"
click at [340, 353] on input "20" at bounding box center [328, 360] width 53 height 31
click at [309, 430] on div "Quantity 1 Unit Type Each" at bounding box center [415, 421] width 226 height 56
type input "0%"
type input "$15.66"
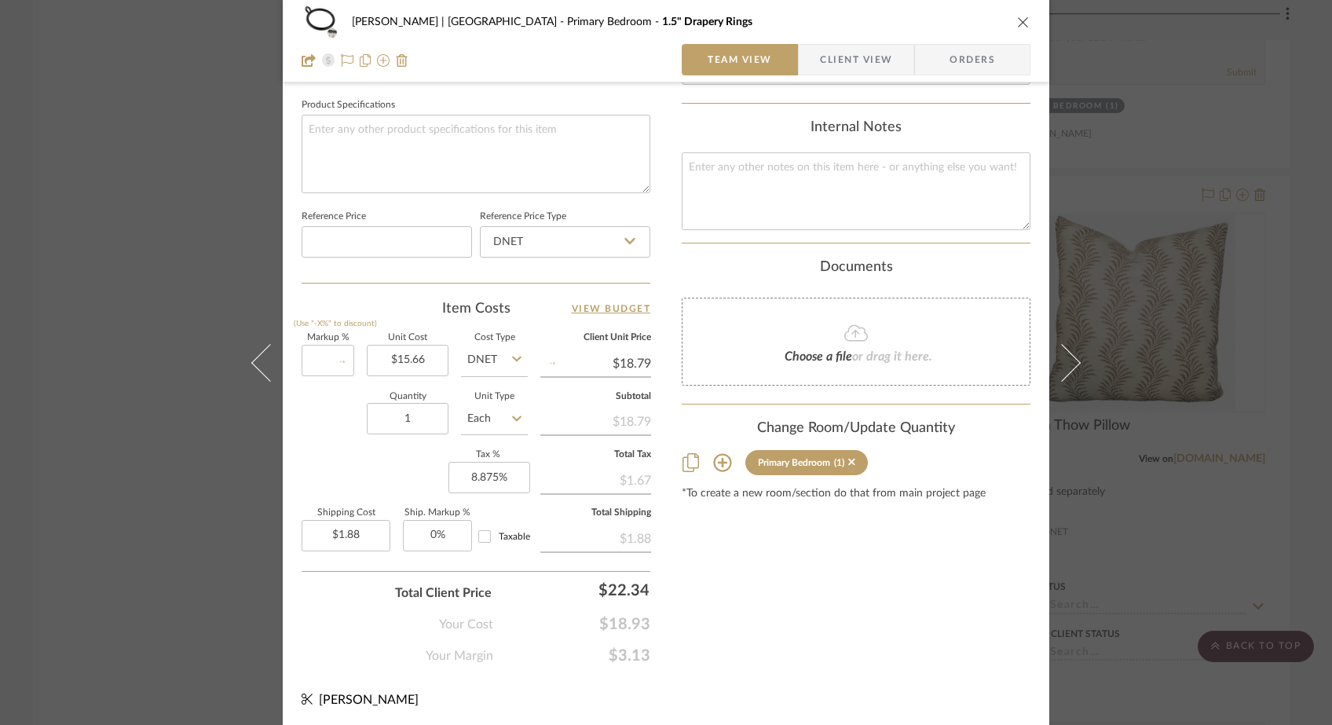
type input "$1.57"
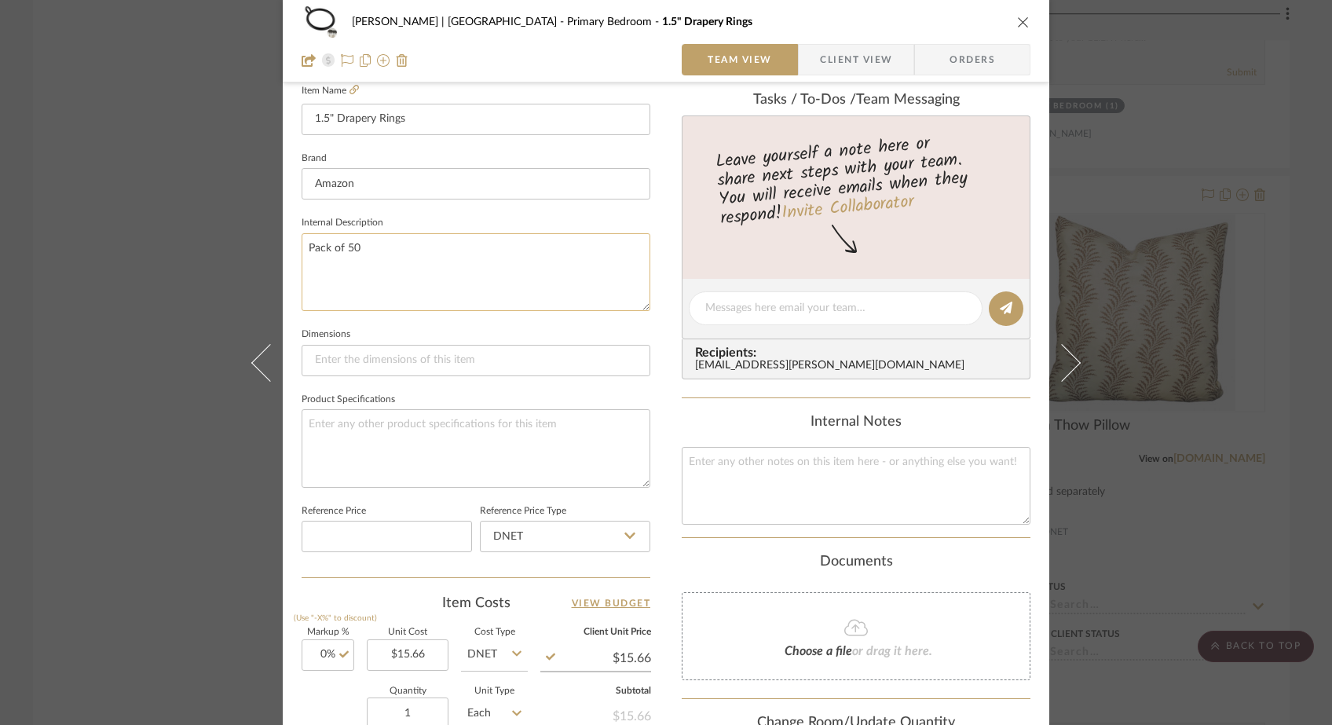
scroll to position [435, 0]
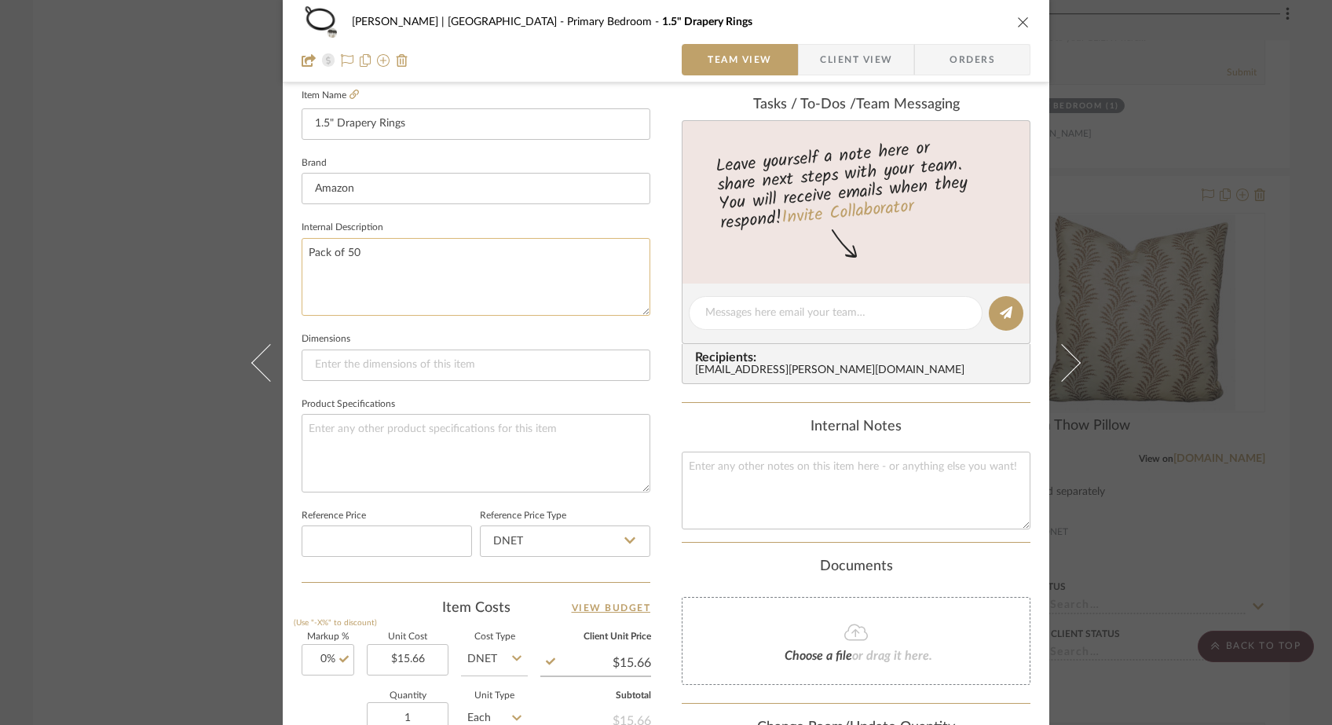
click at [372, 252] on textarea "Pack of 50" at bounding box center [476, 277] width 349 height 78
type textarea "Pack of 50 for canopy bed"
click at [359, 316] on sr-form-field "Internal Description Pack of 50 for canopy bed" at bounding box center [476, 273] width 349 height 112
click at [152, 170] on div "Ferree | Brooklyn Heights Primary Bedroom 1.5" Drapery Rings Team View Client V…" at bounding box center [666, 362] width 1332 height 725
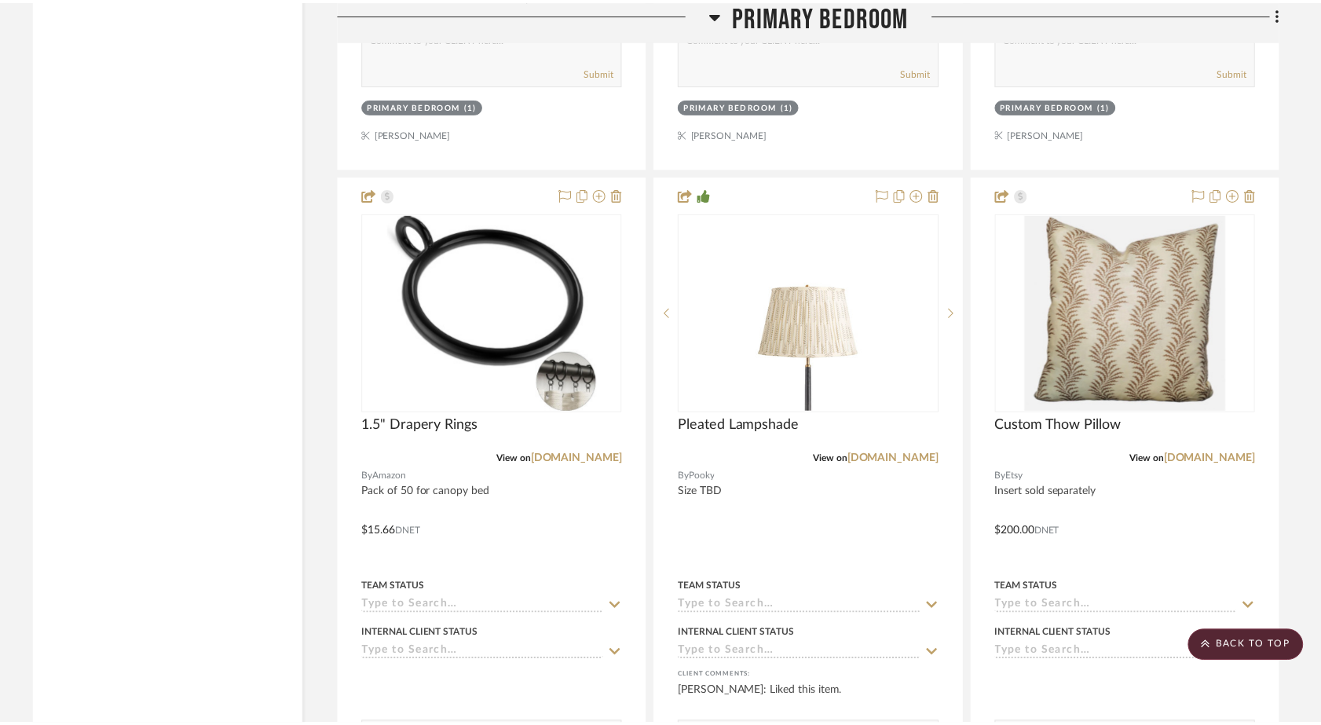
scroll to position [17209, 0]
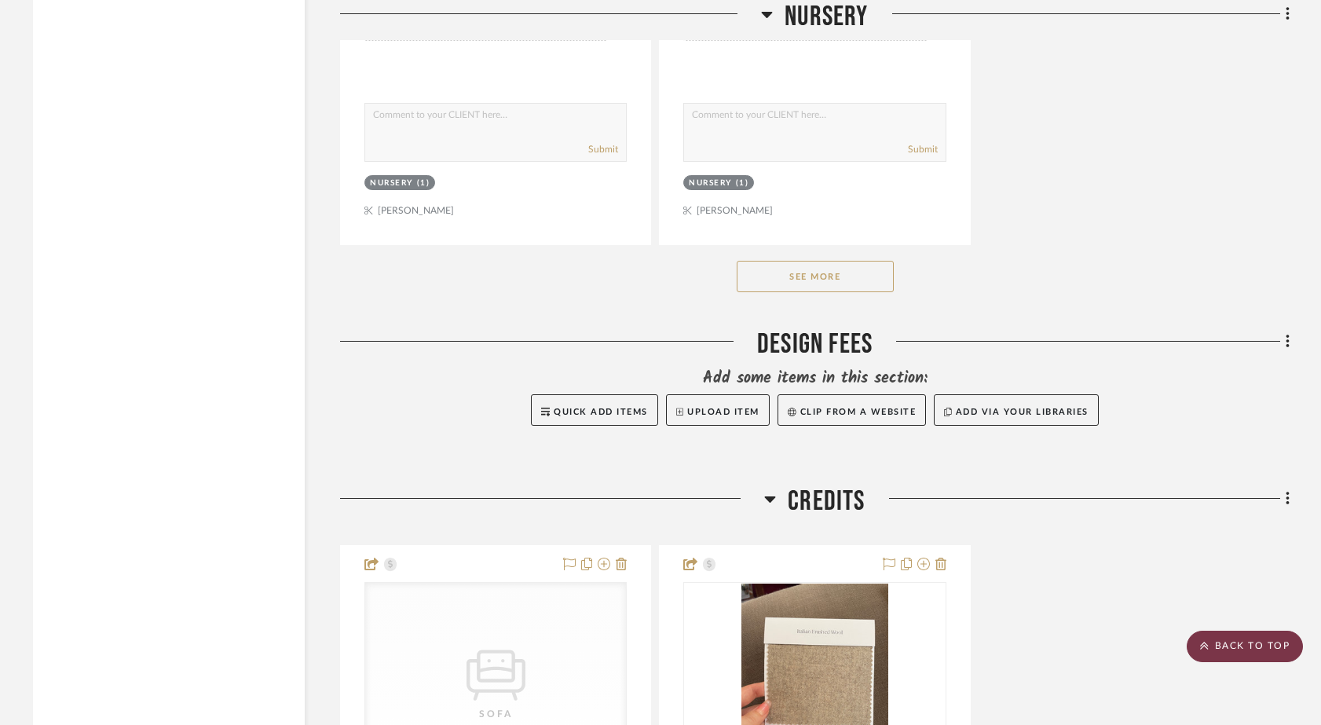
click at [1210, 645] on scroll-to-top-button "BACK TO TOP" at bounding box center [1245, 646] width 116 height 31
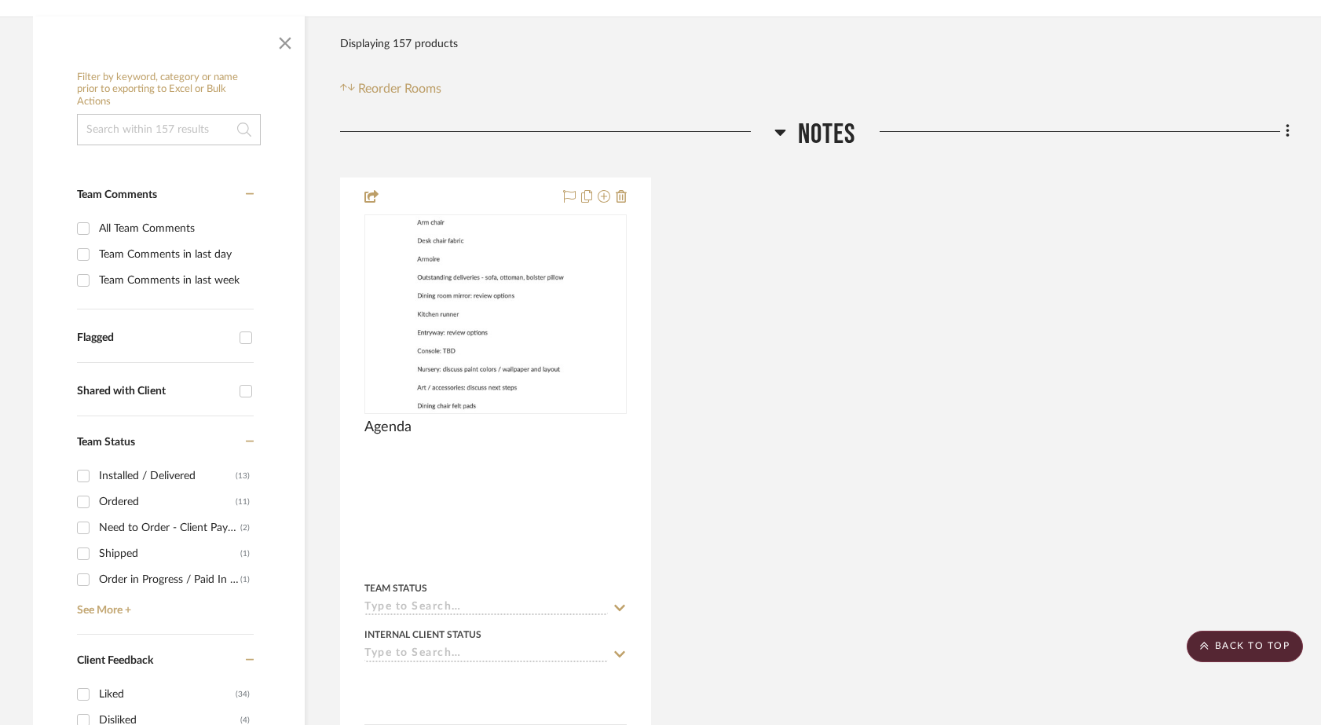
scroll to position [0, 0]
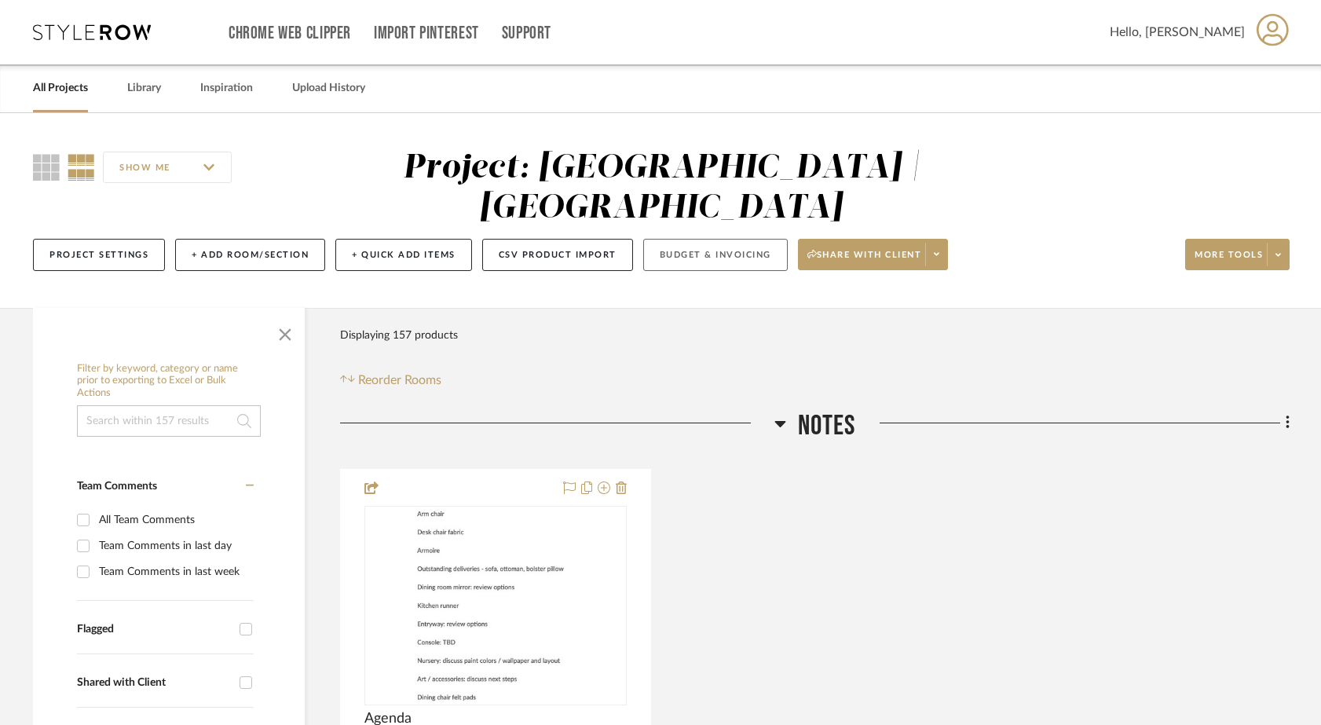
click at [755, 239] on button "Budget & Invoicing" at bounding box center [715, 255] width 144 height 32
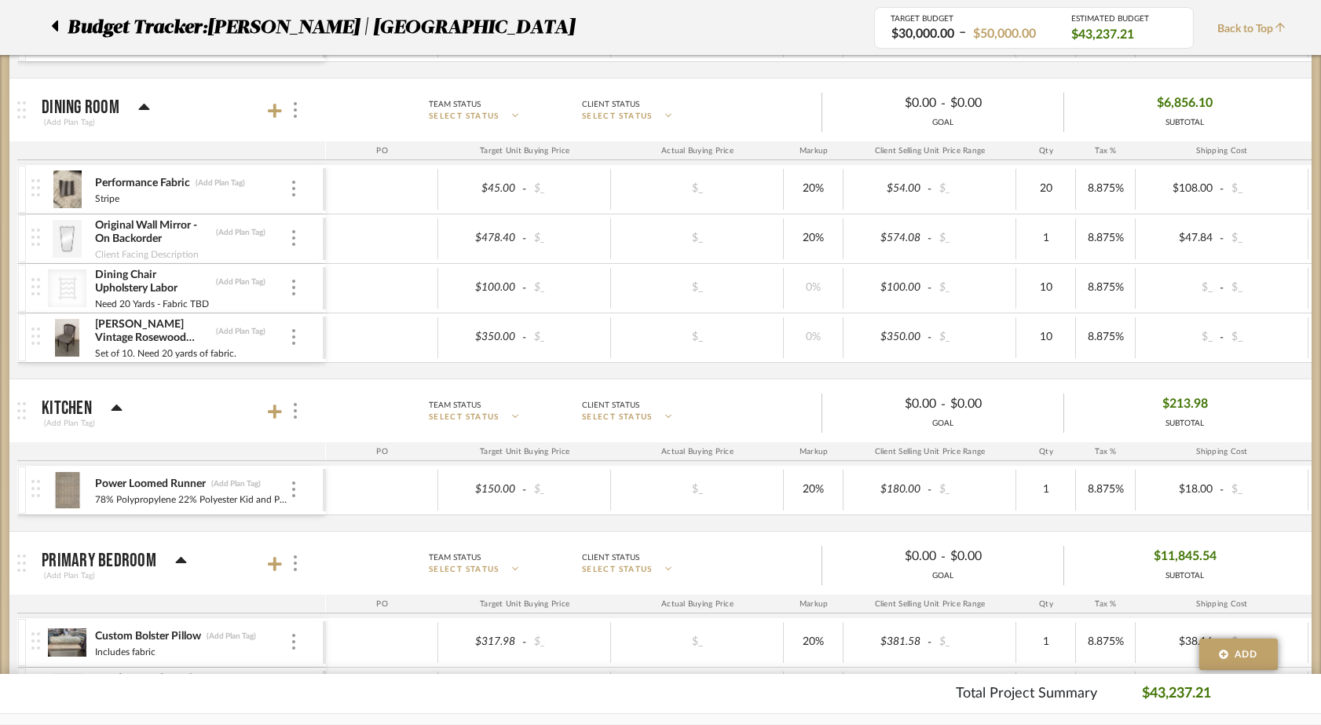
scroll to position [1369, 0]
click at [20, 474] on div at bounding box center [22, 489] width 8 height 47
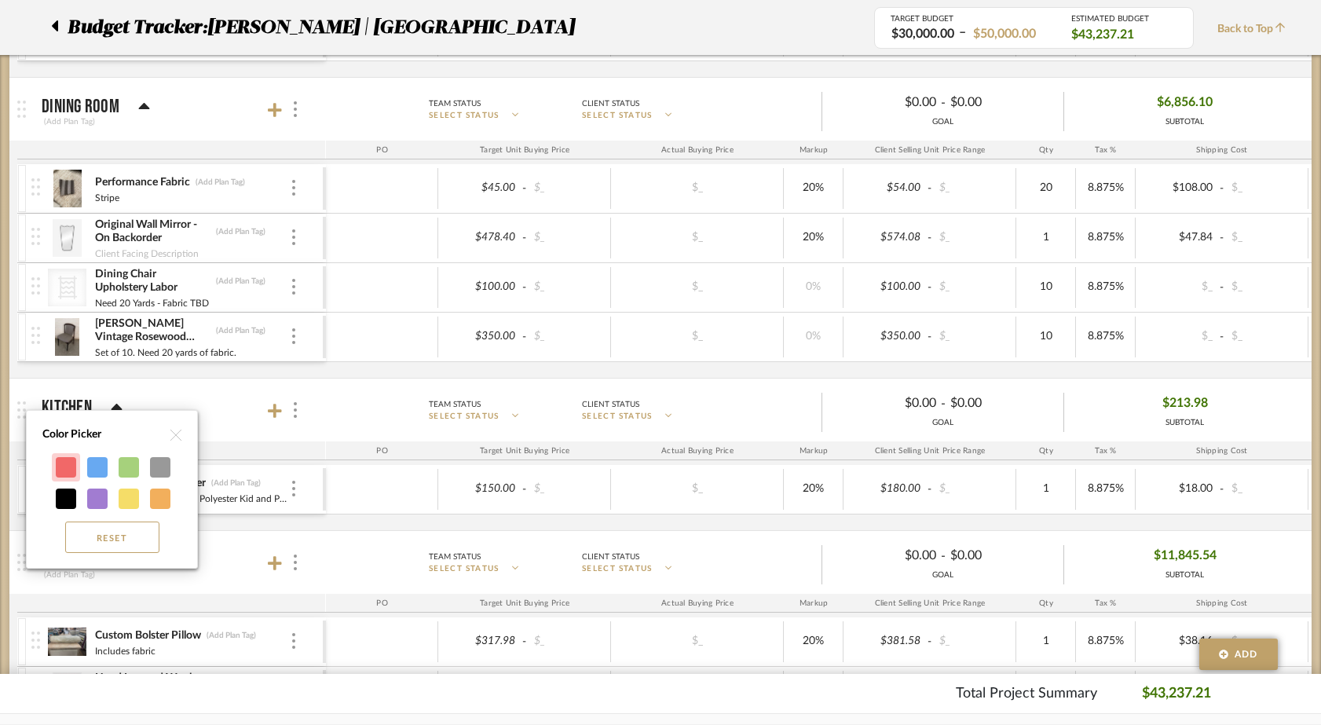
click at [62, 466] on div at bounding box center [66, 467] width 20 height 20
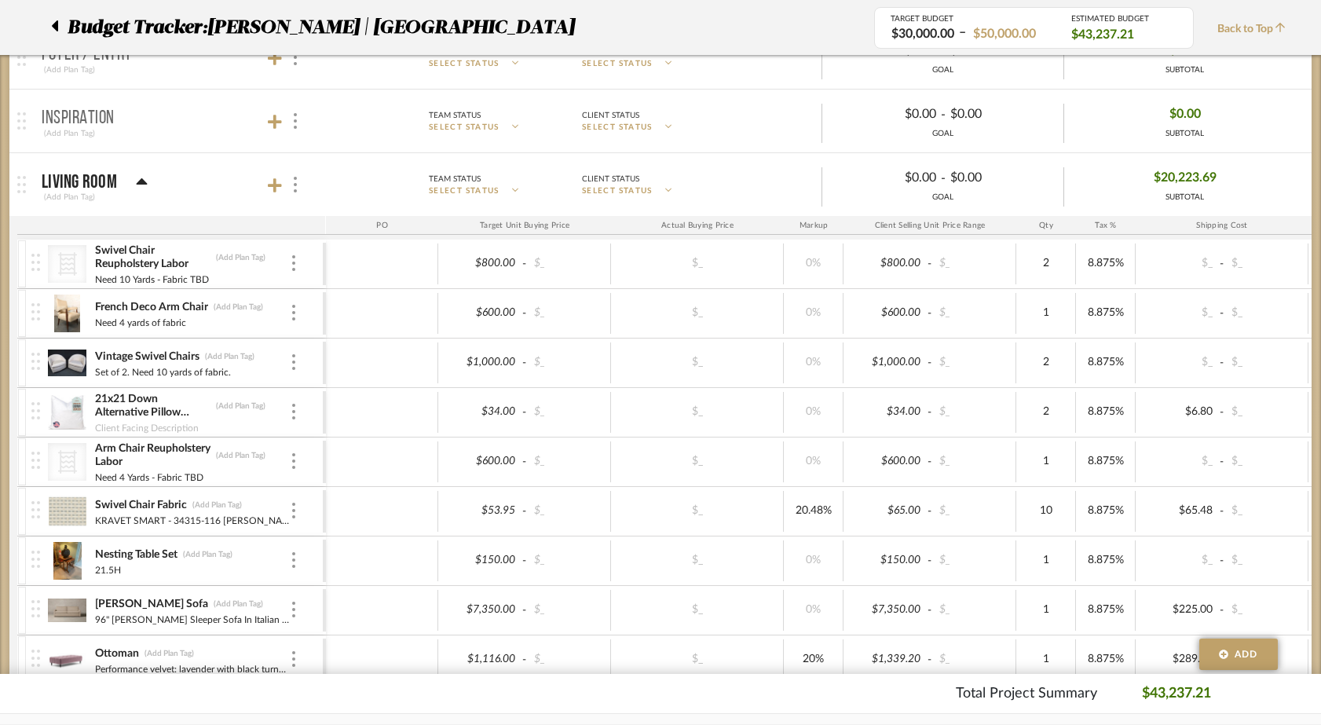
scroll to position [343, 0]
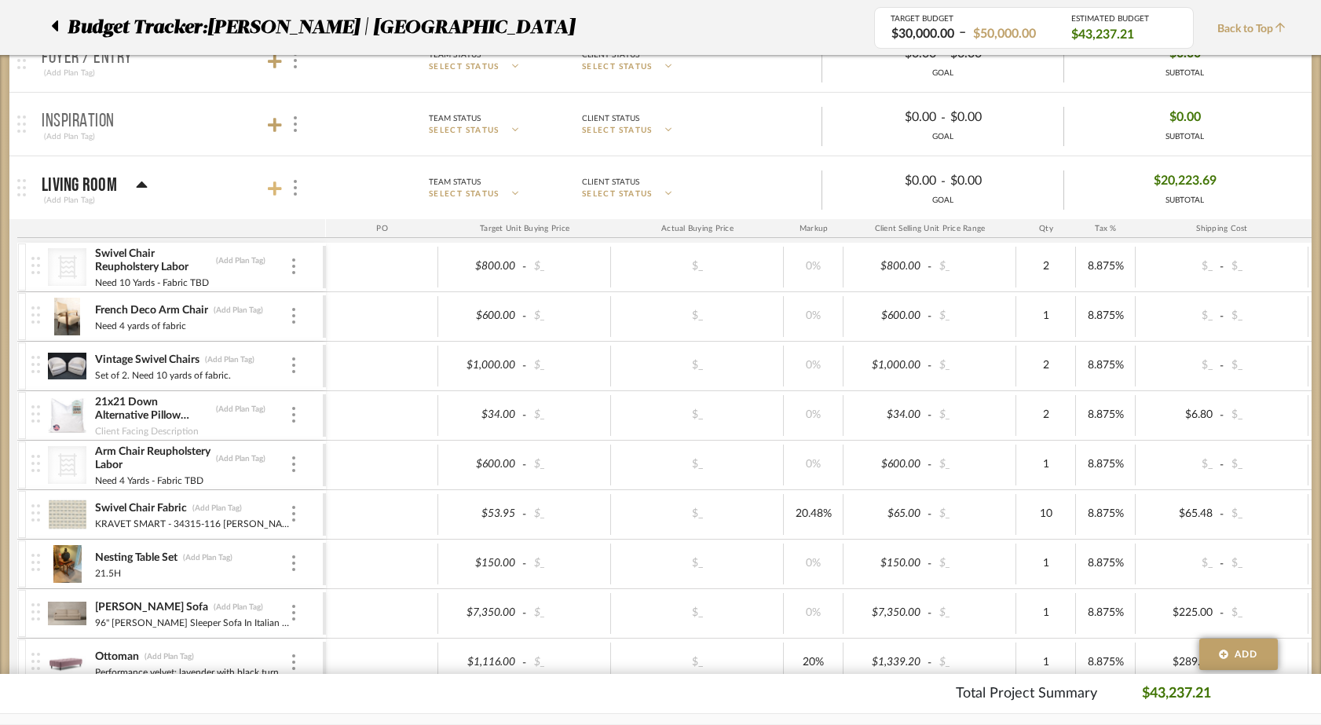
click at [275, 183] on icon at bounding box center [275, 188] width 14 height 14
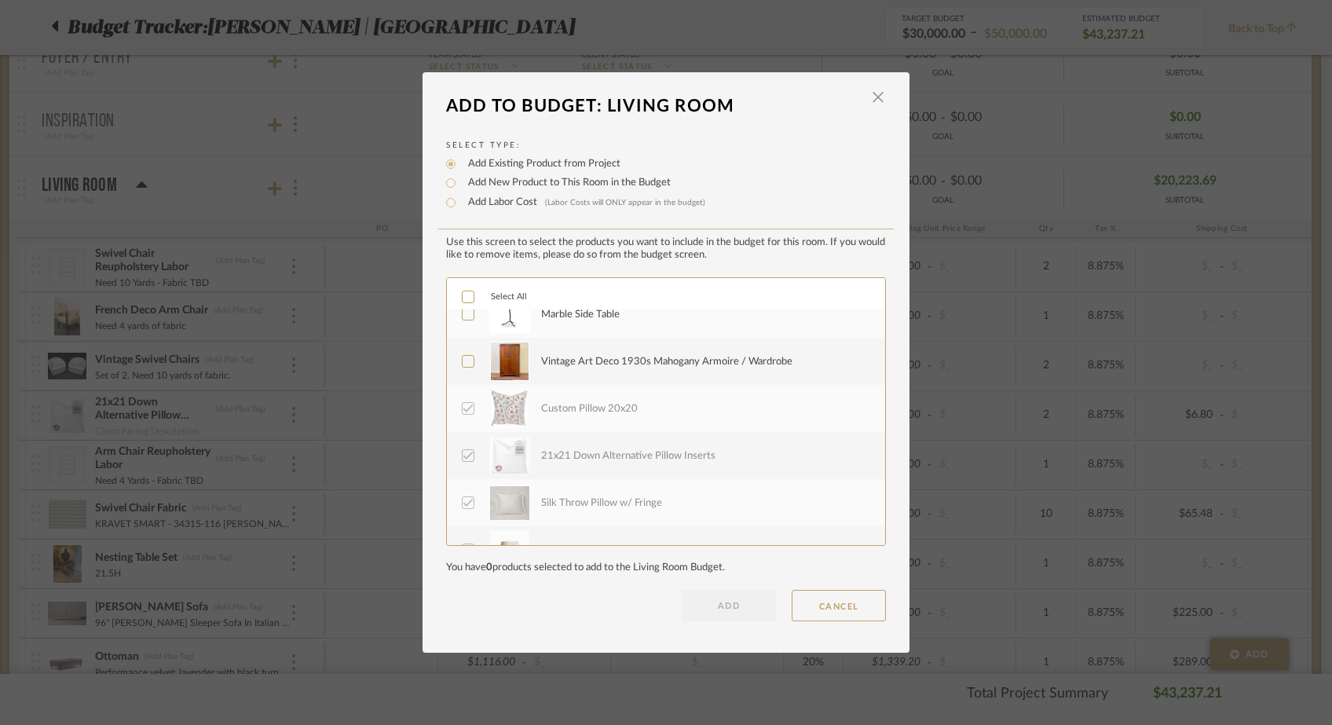
scroll to position [837, 0]
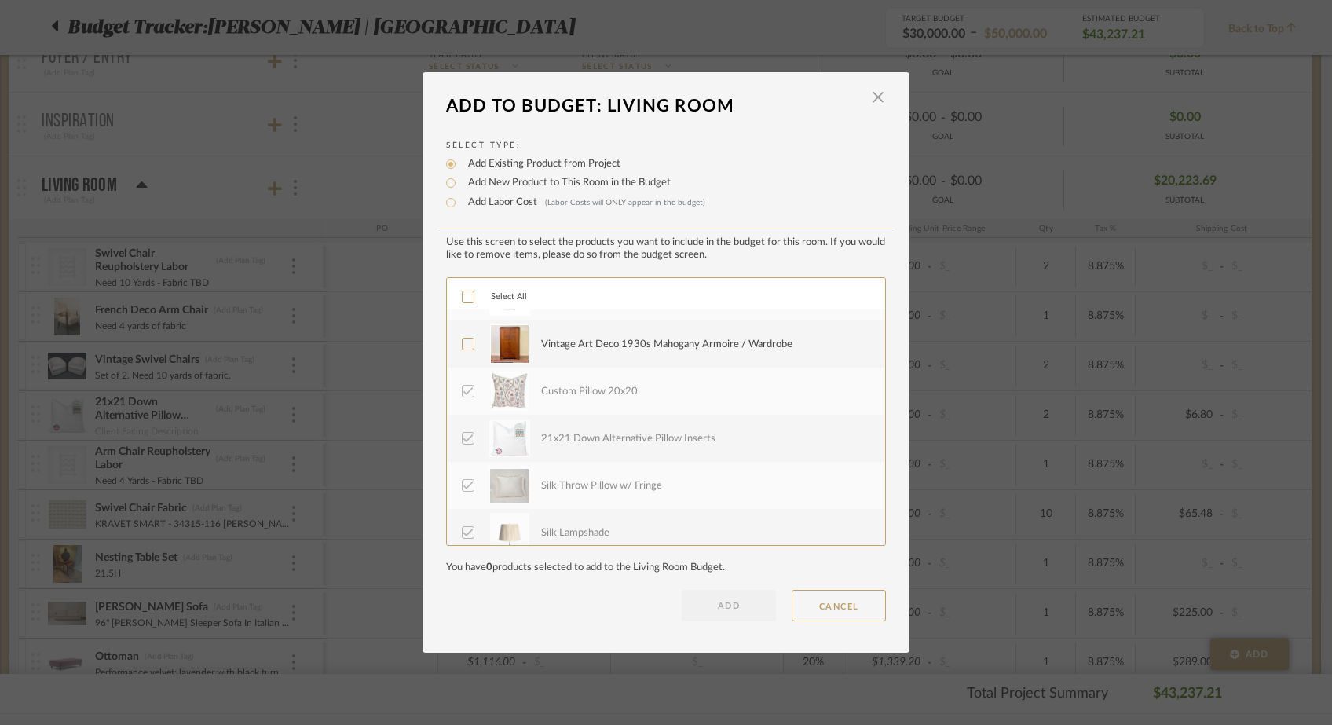
click at [463, 344] on icon at bounding box center [468, 343] width 11 height 11
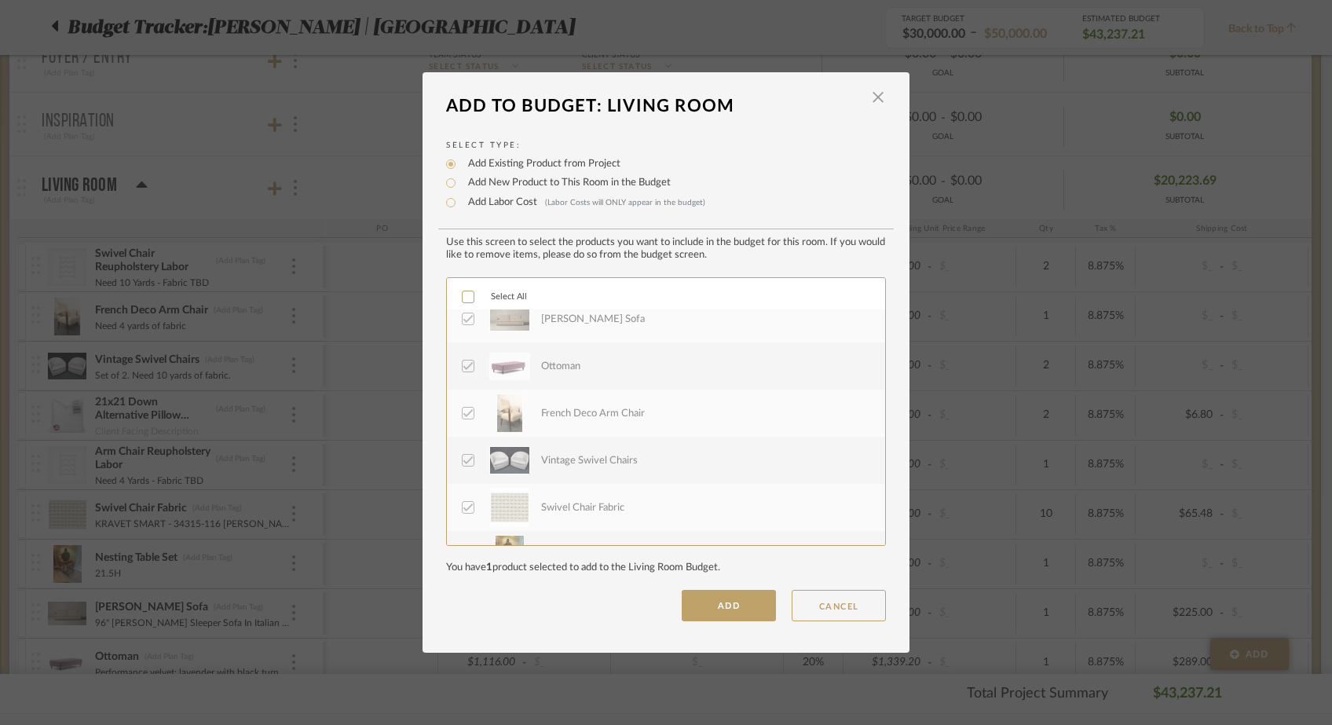
scroll to position [1413, 0]
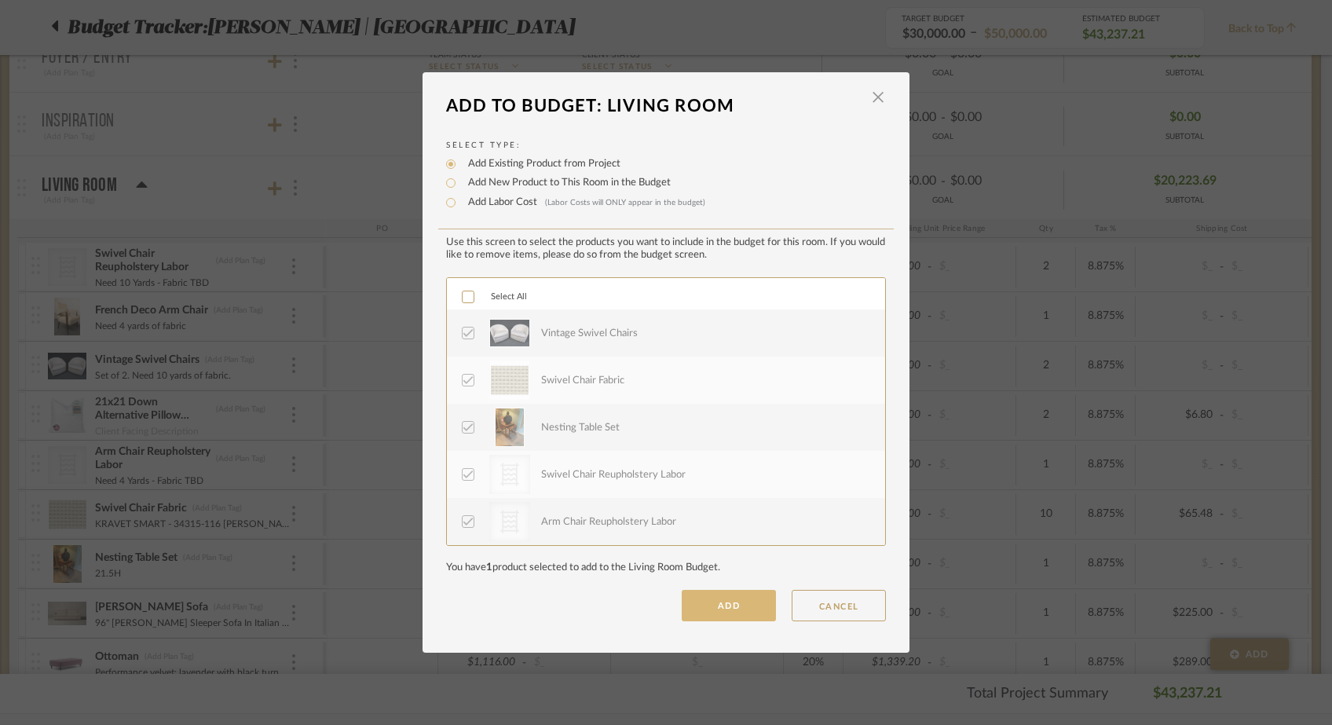
click at [748, 612] on button "ADD" at bounding box center [729, 605] width 94 height 31
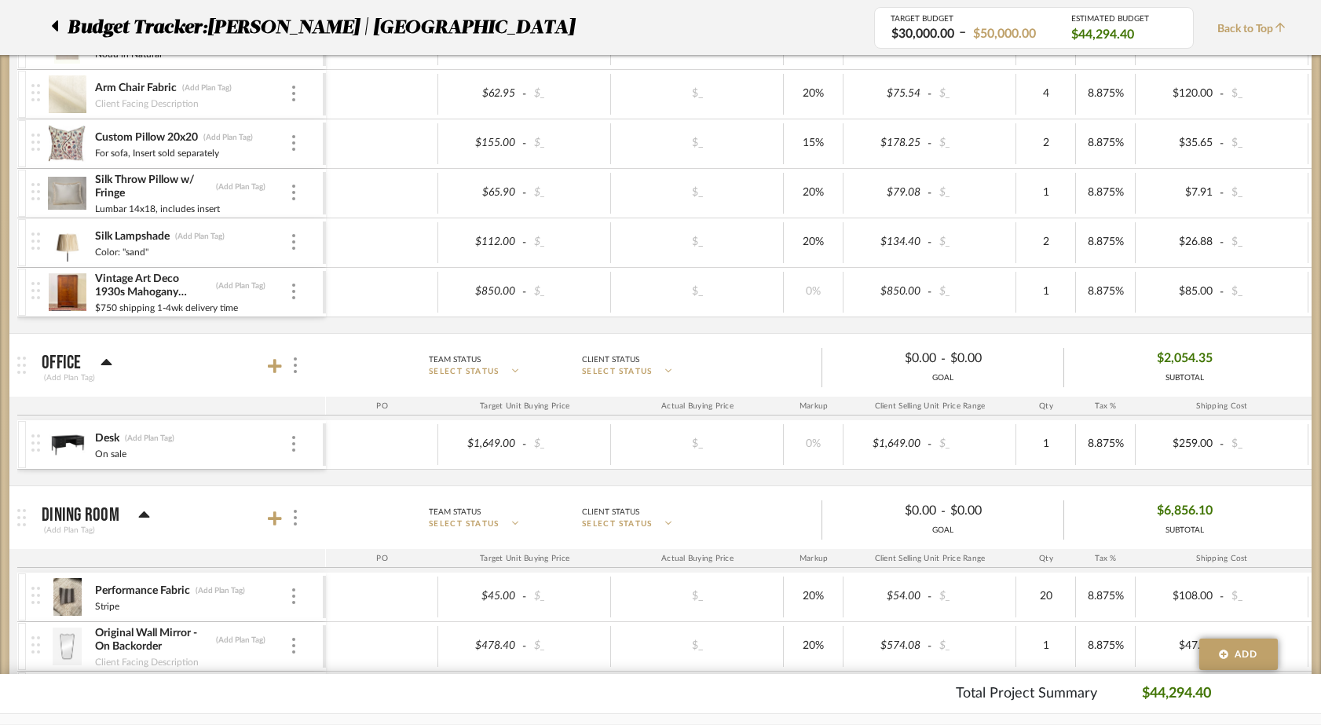
scroll to position [1019, 0]
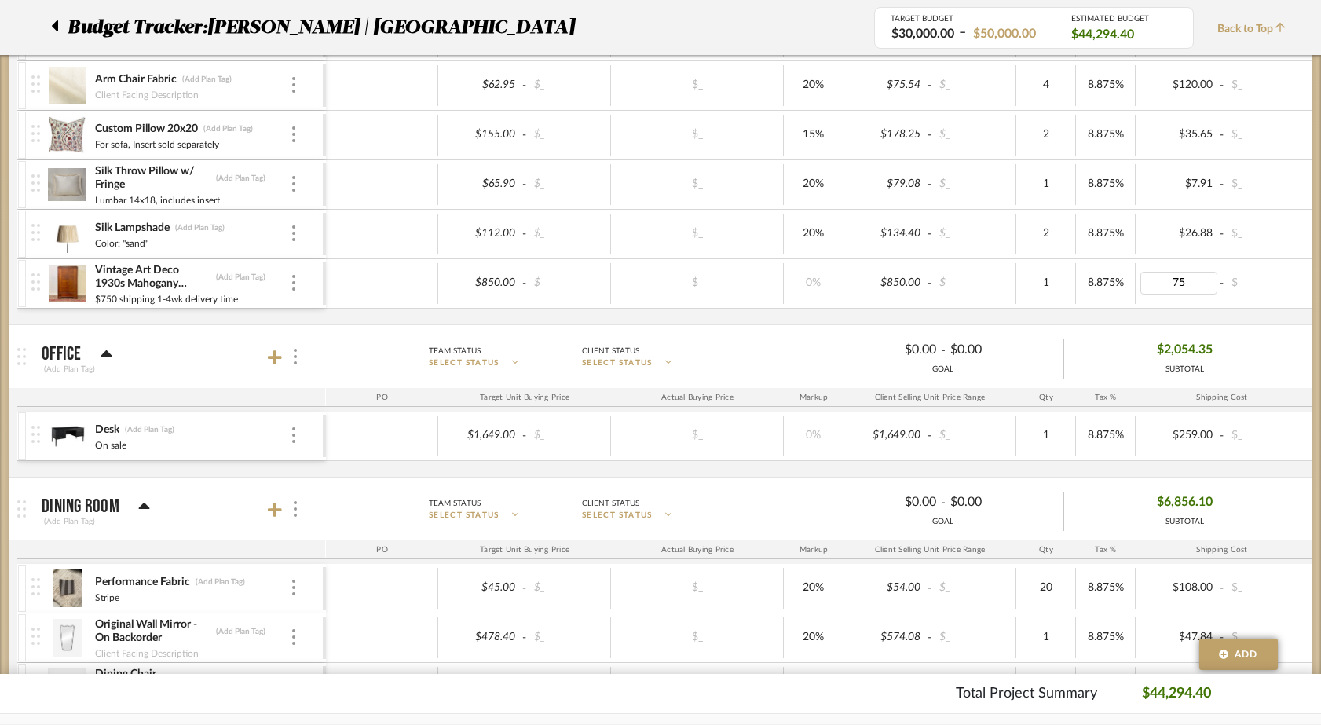
type input "750"
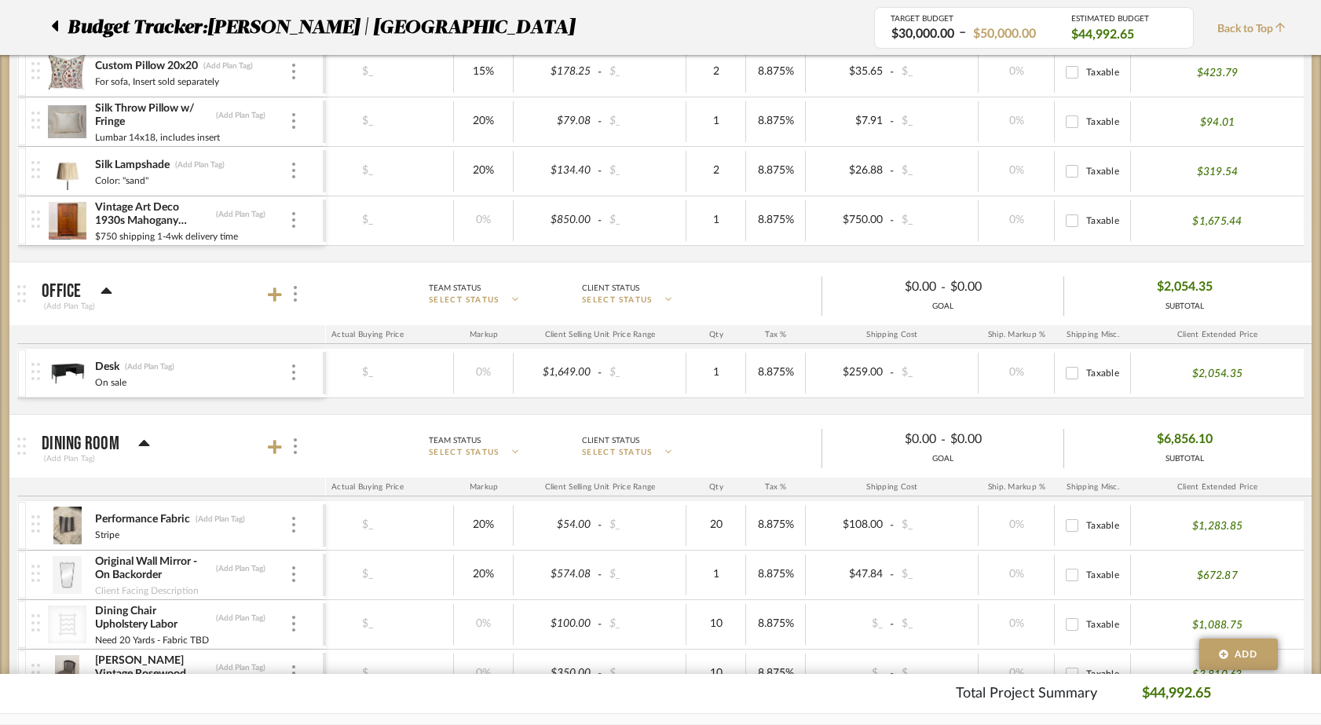
click at [20, 215] on div at bounding box center [22, 220] width 8 height 47
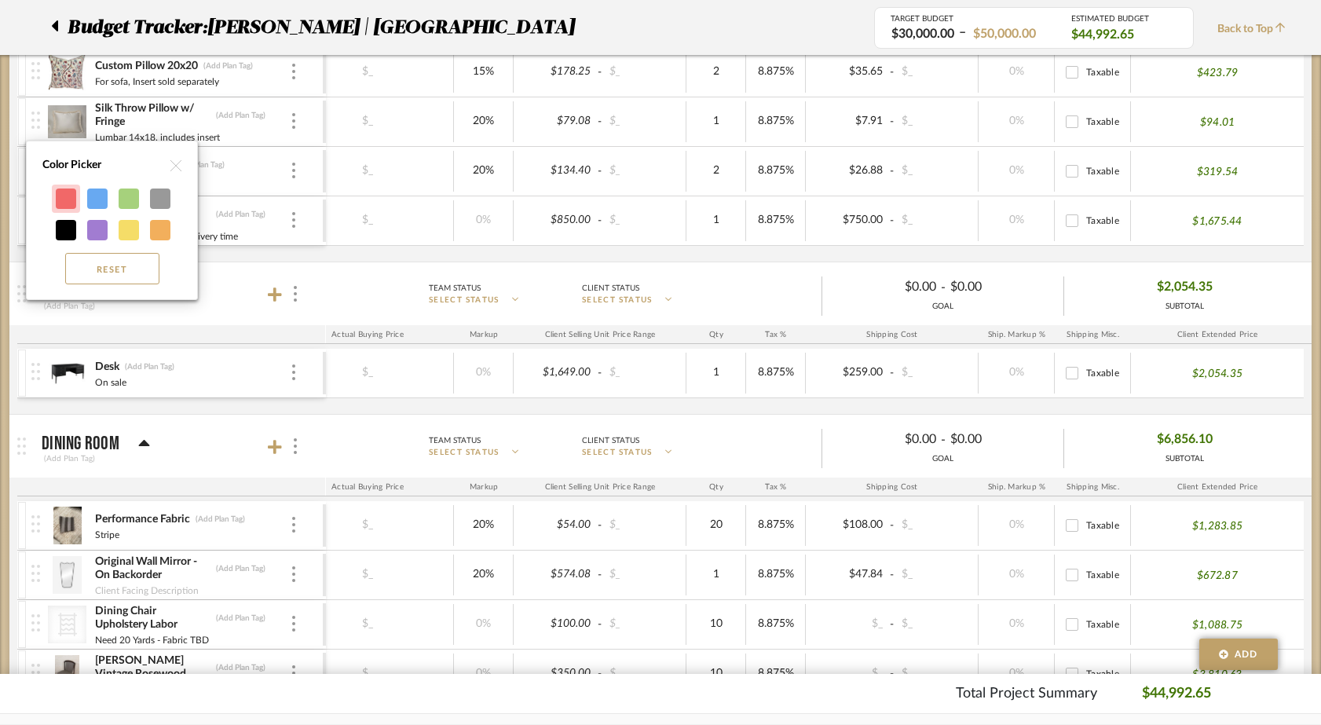
click at [68, 200] on div at bounding box center [66, 198] width 20 height 20
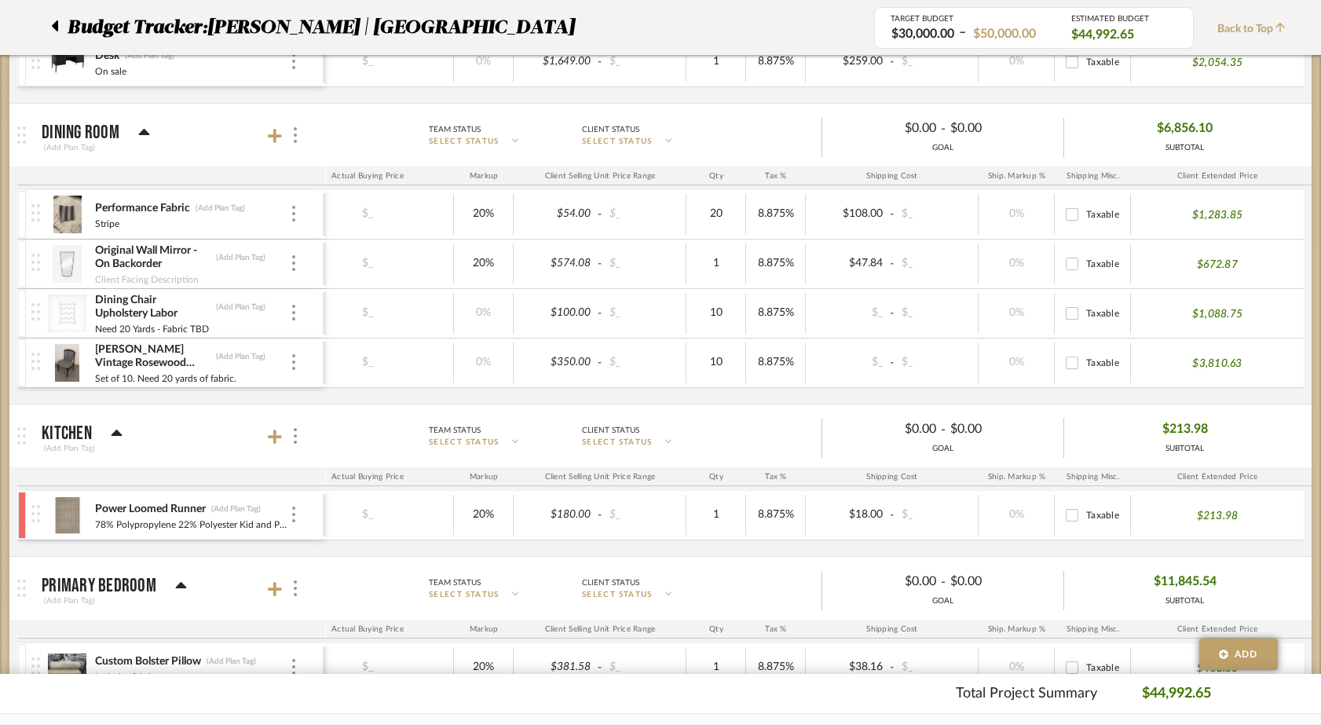
click at [35, 257] on img at bounding box center [35, 262] width 9 height 17
click at [35, 267] on img at bounding box center [35, 262] width 9 height 17
click at [35, 263] on img at bounding box center [35, 262] width 9 height 17
click at [38, 266] on img at bounding box center [35, 262] width 9 height 17
click at [40, 262] on div at bounding box center [37, 263] width 21 height 49
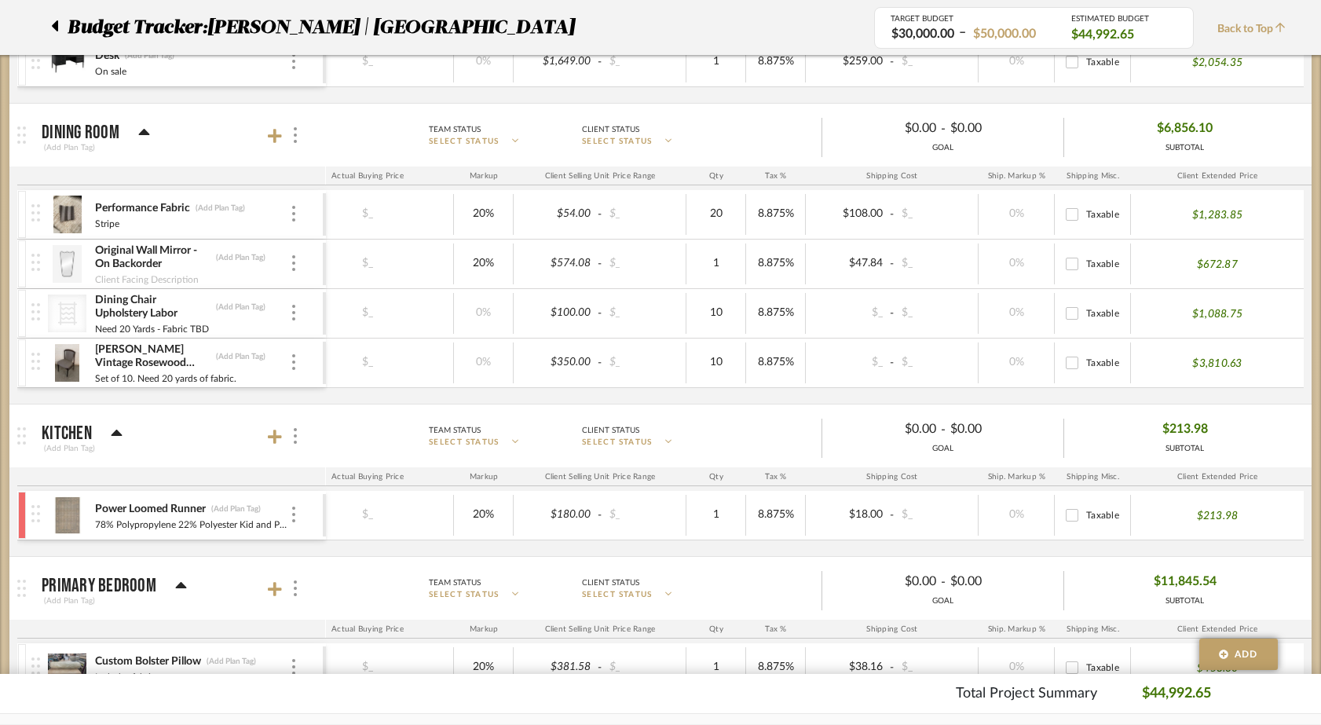
click at [59, 266] on img at bounding box center [67, 264] width 38 height 38
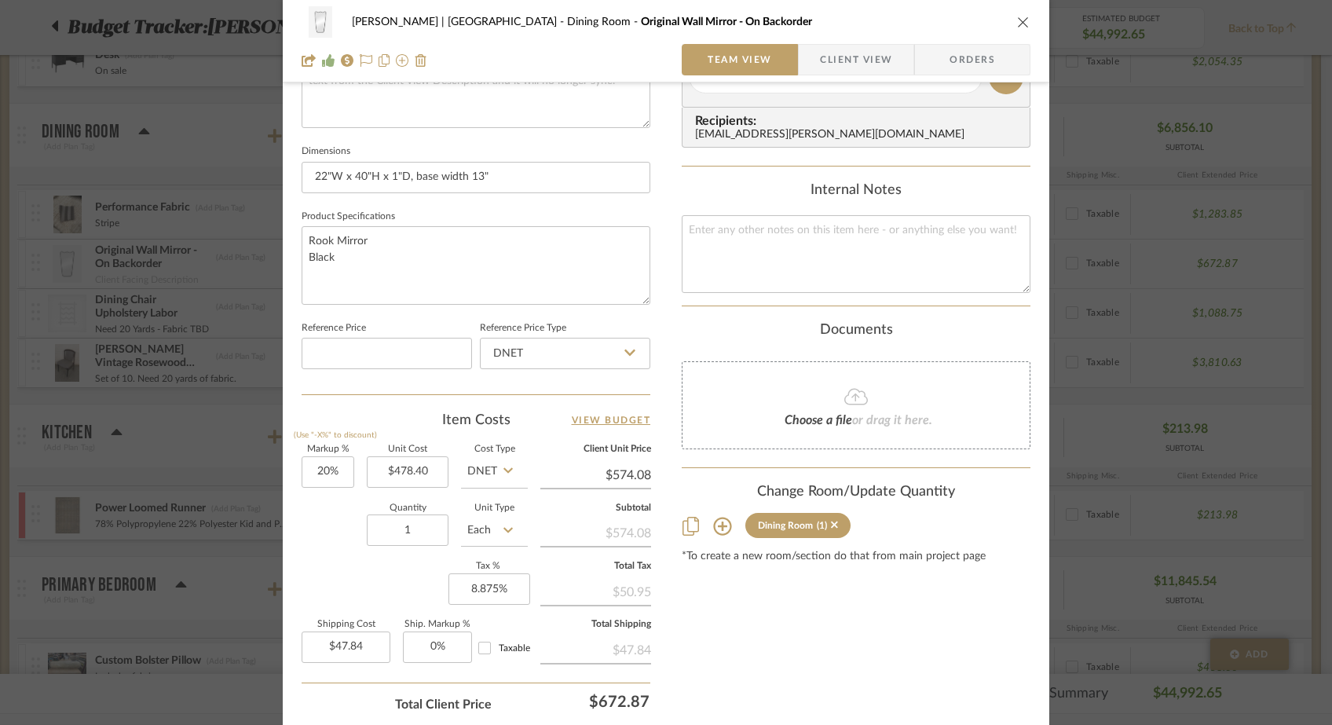
click at [715, 532] on icon at bounding box center [722, 526] width 19 height 19
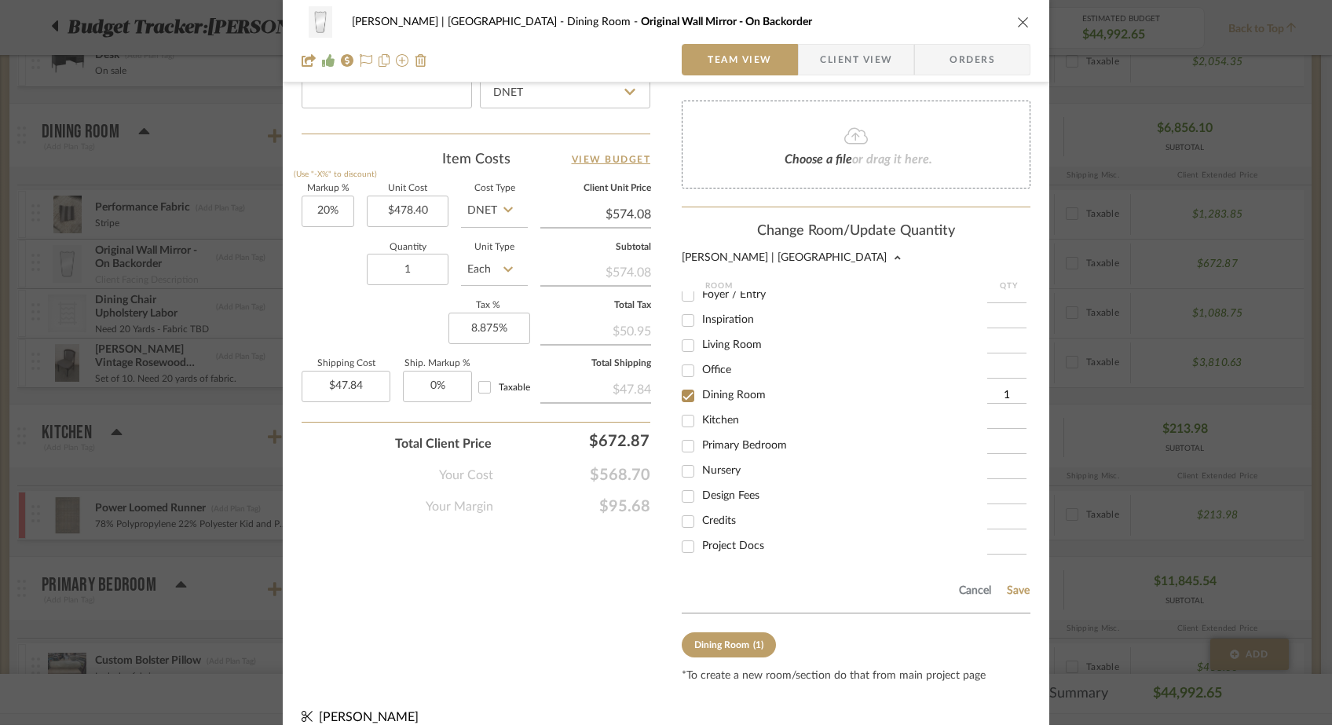
click at [682, 521] on input "Credits" at bounding box center [687, 521] width 25 height 25
checkbox input "true"
type input "1"
click at [684, 387] on input "Dining Room" at bounding box center [687, 395] width 25 height 25
checkbox input "false"
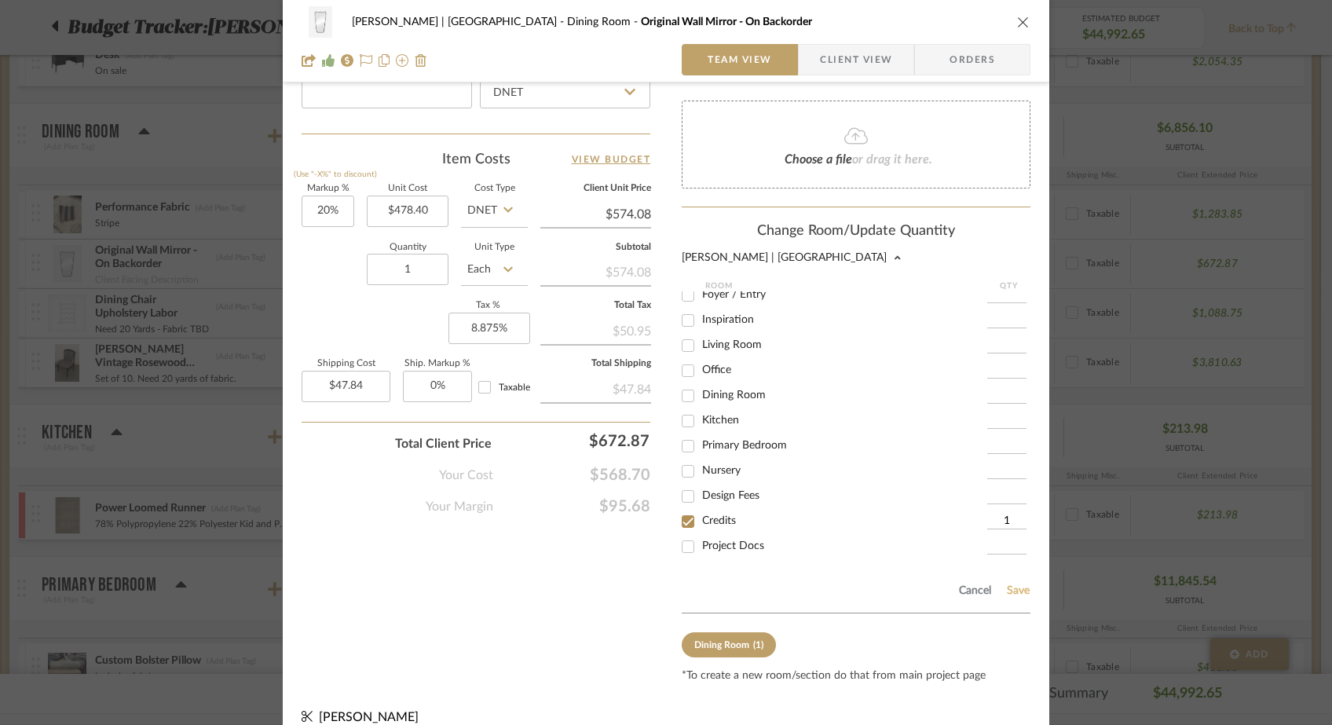
click at [1018, 594] on button "Save" at bounding box center [1018, 590] width 24 height 13
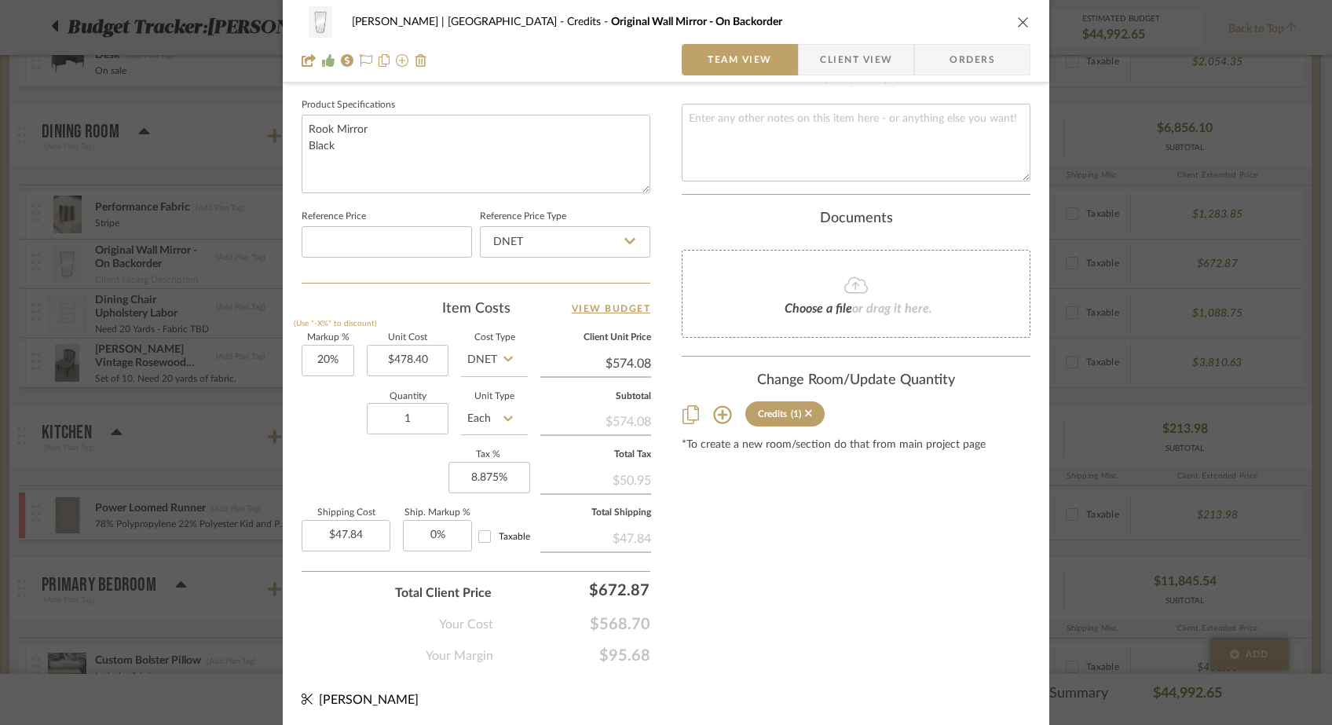
click at [1018, 22] on icon "close" at bounding box center [1023, 22] width 13 height 13
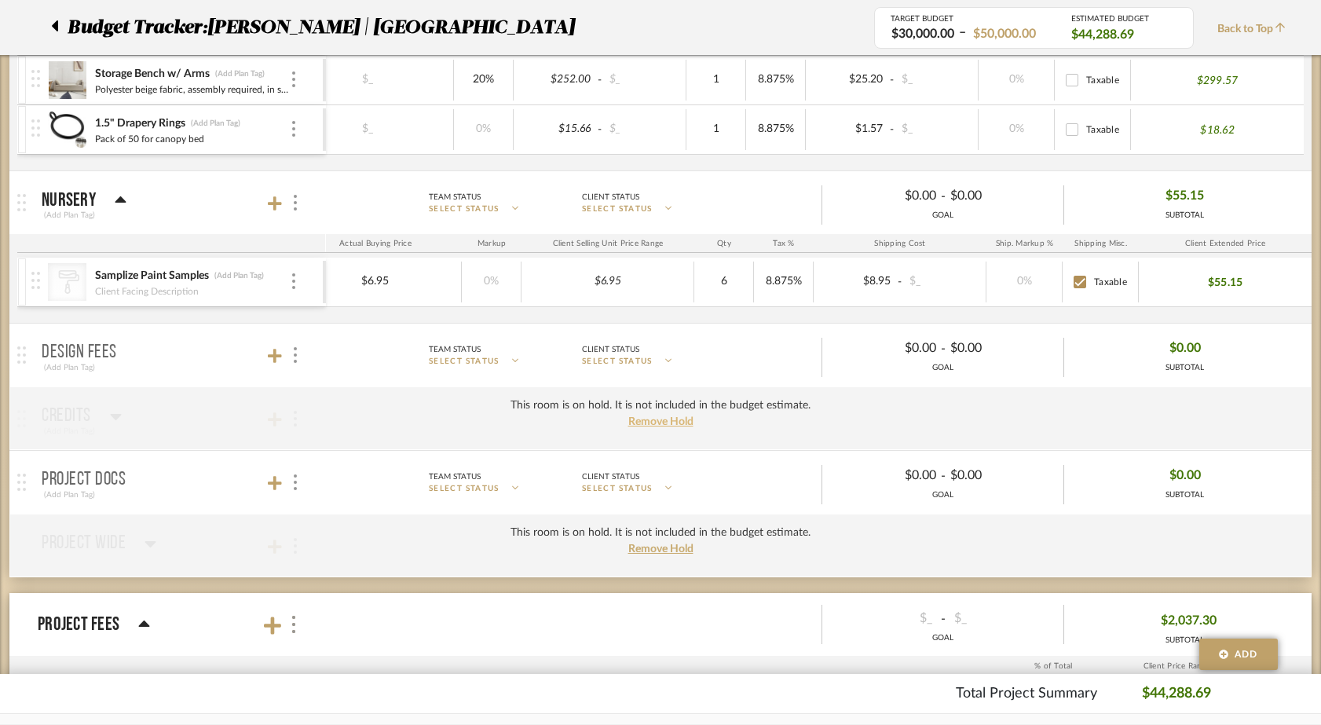
click at [683, 422] on span "Remove Hold" at bounding box center [660, 421] width 65 height 11
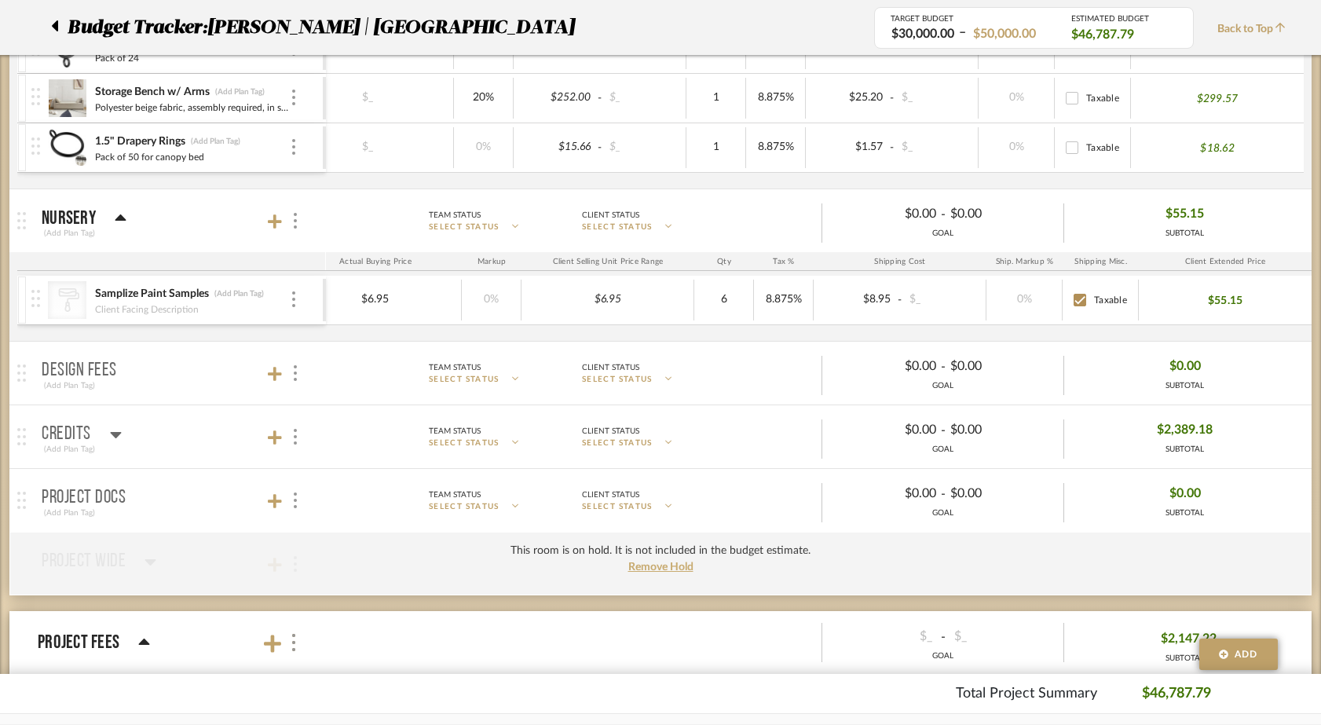
scroll to position [2357, 0]
click at [276, 443] on icon at bounding box center [275, 439] width 14 height 14
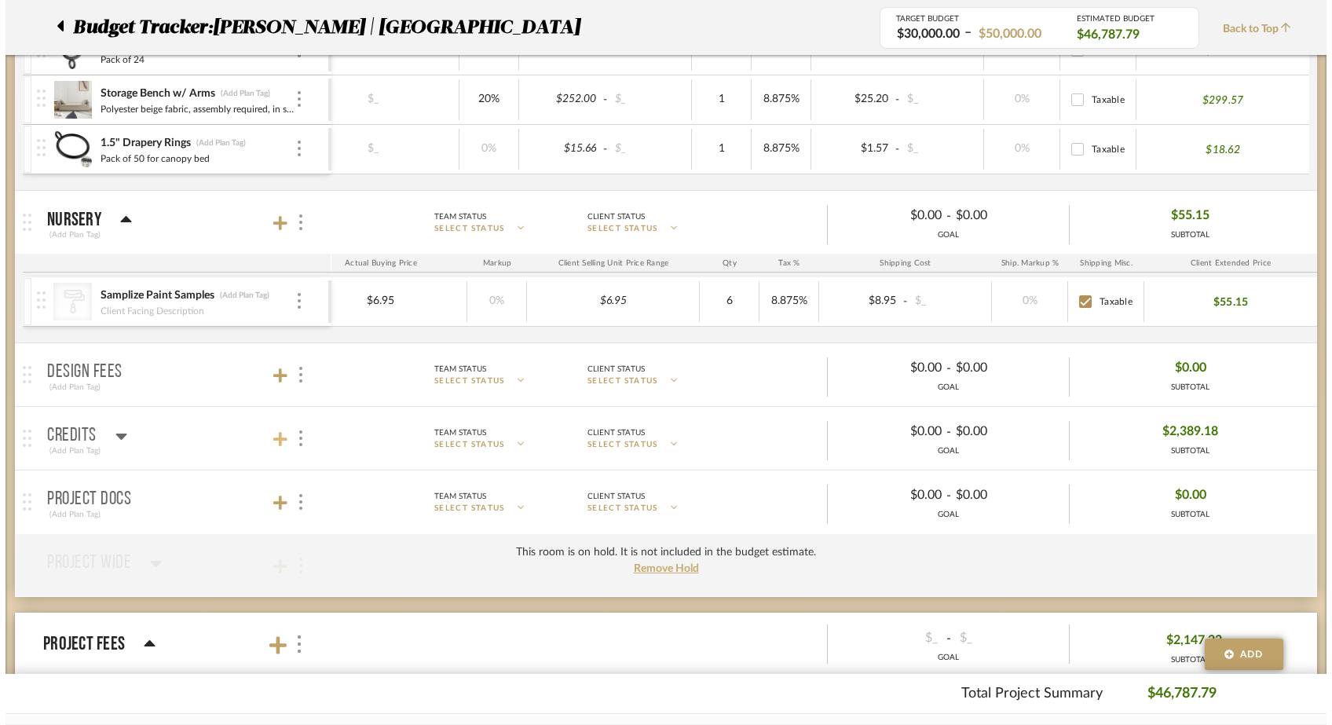
scroll to position [0, 0]
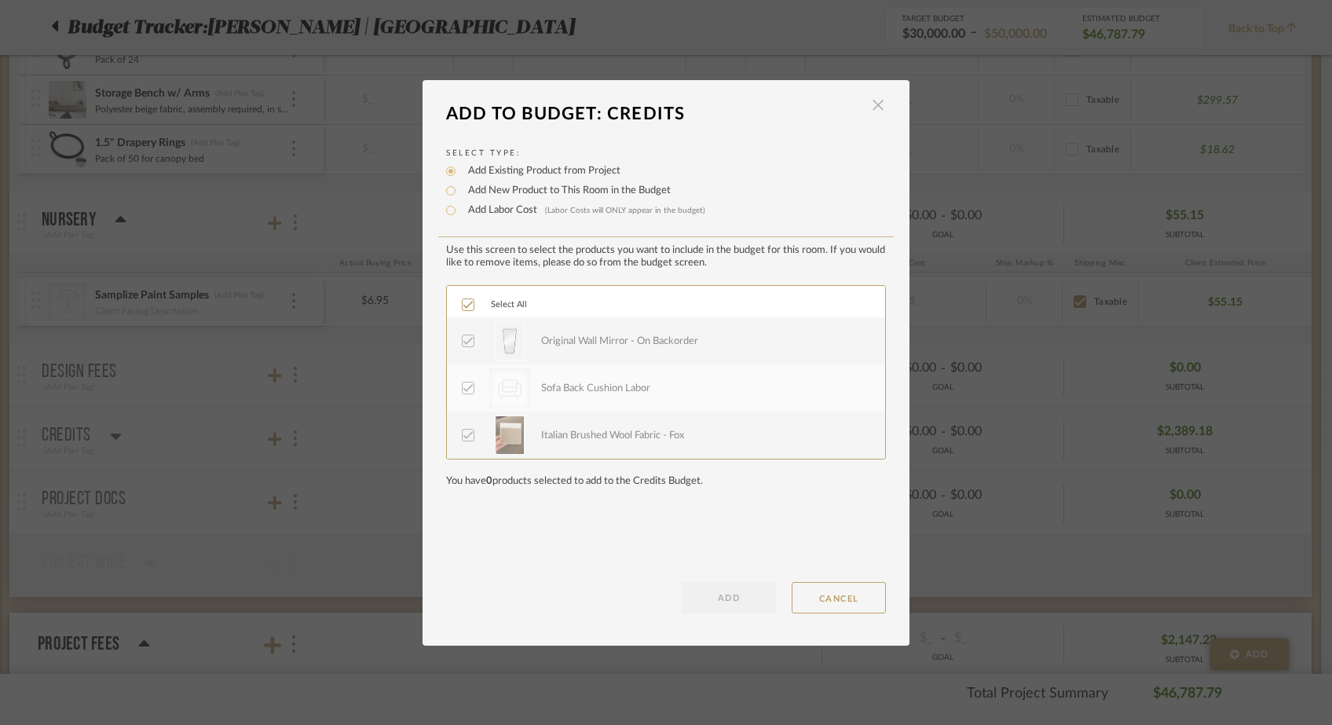
click at [868, 97] on span "button" at bounding box center [877, 105] width 31 height 31
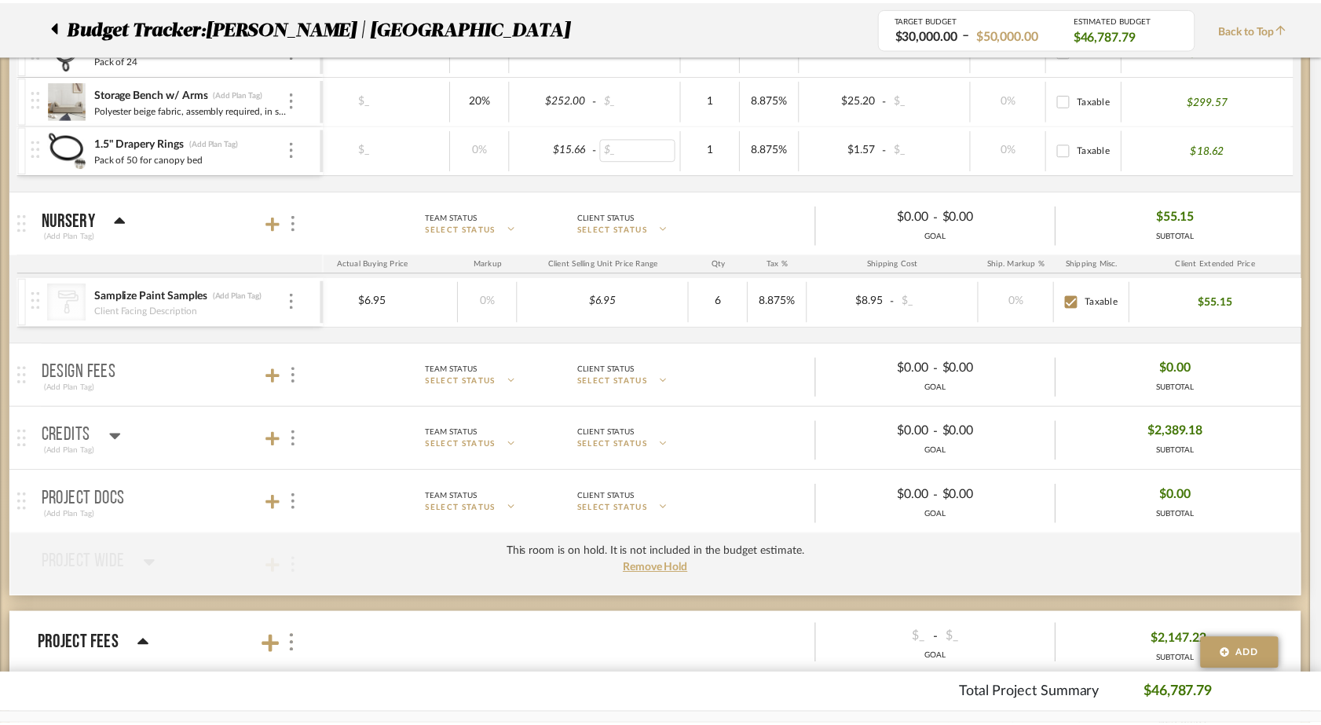
scroll to position [2357, 0]
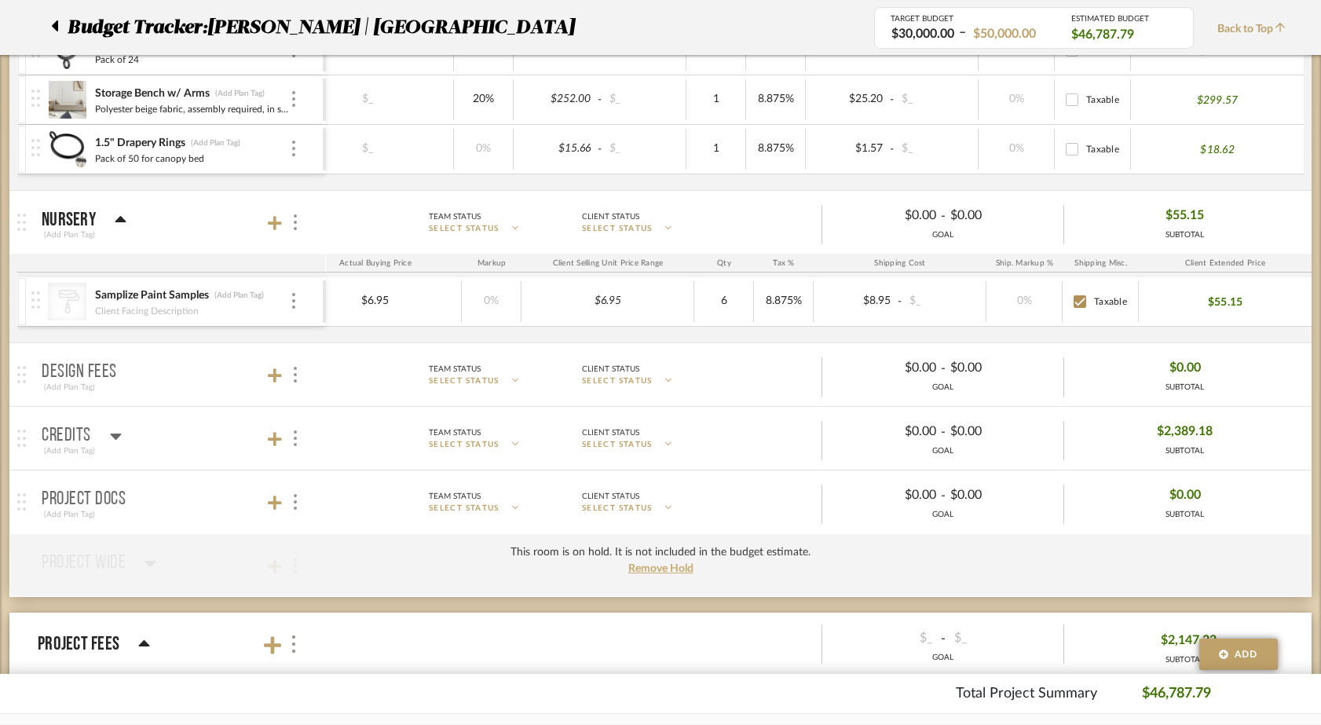
click at [112, 437] on icon at bounding box center [115, 436] width 11 height 6
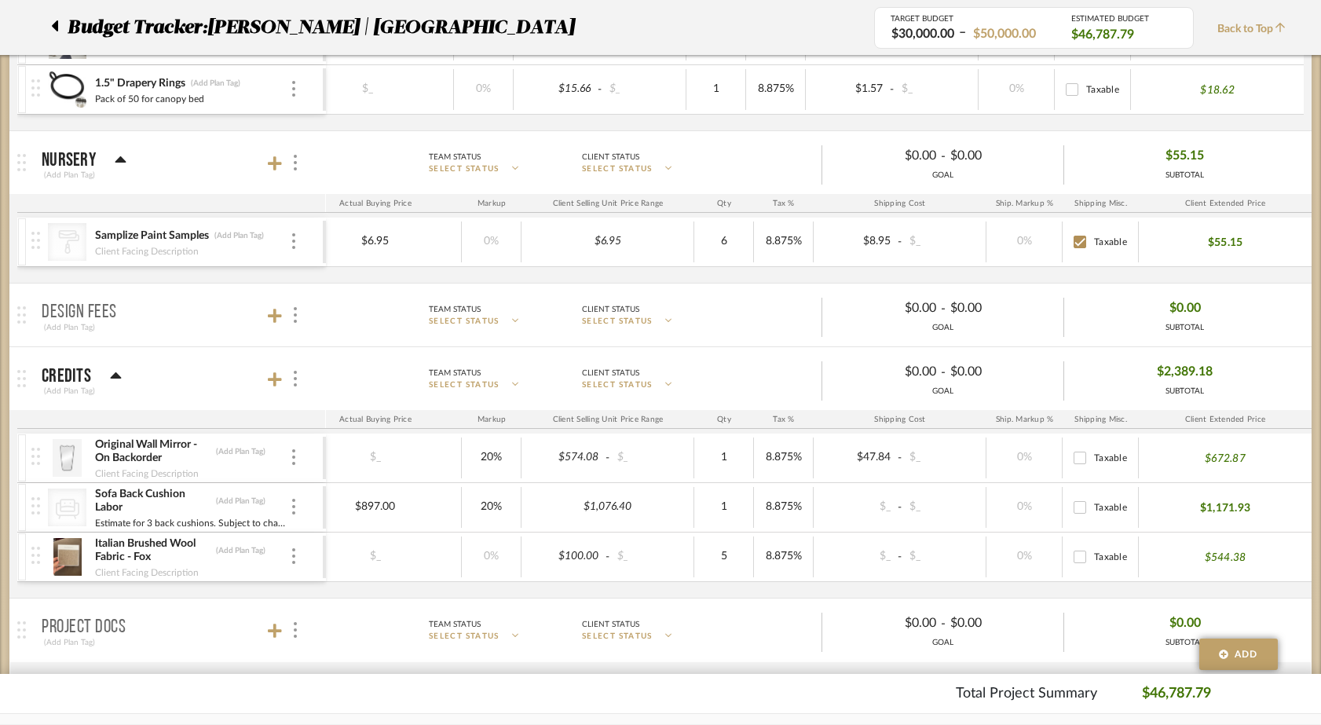
scroll to position [2419, 0]
click at [270, 372] on icon at bounding box center [275, 377] width 14 height 16
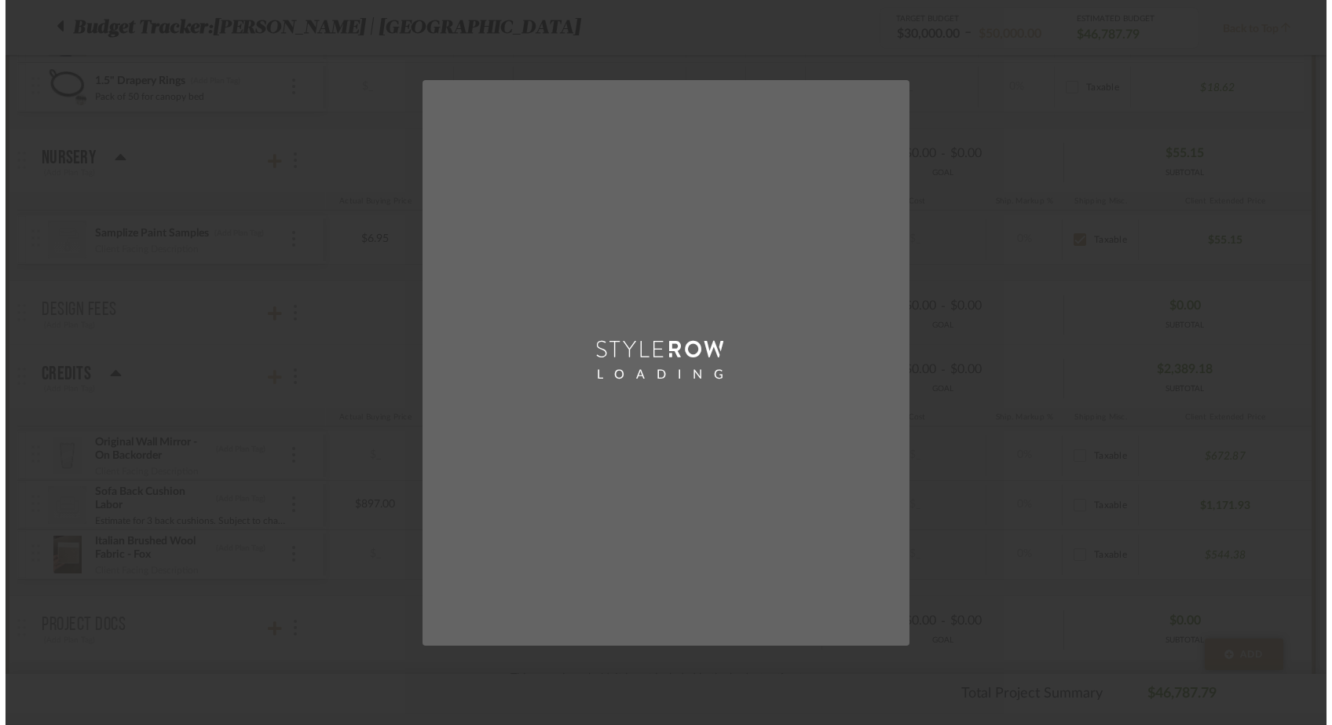
scroll to position [0, 0]
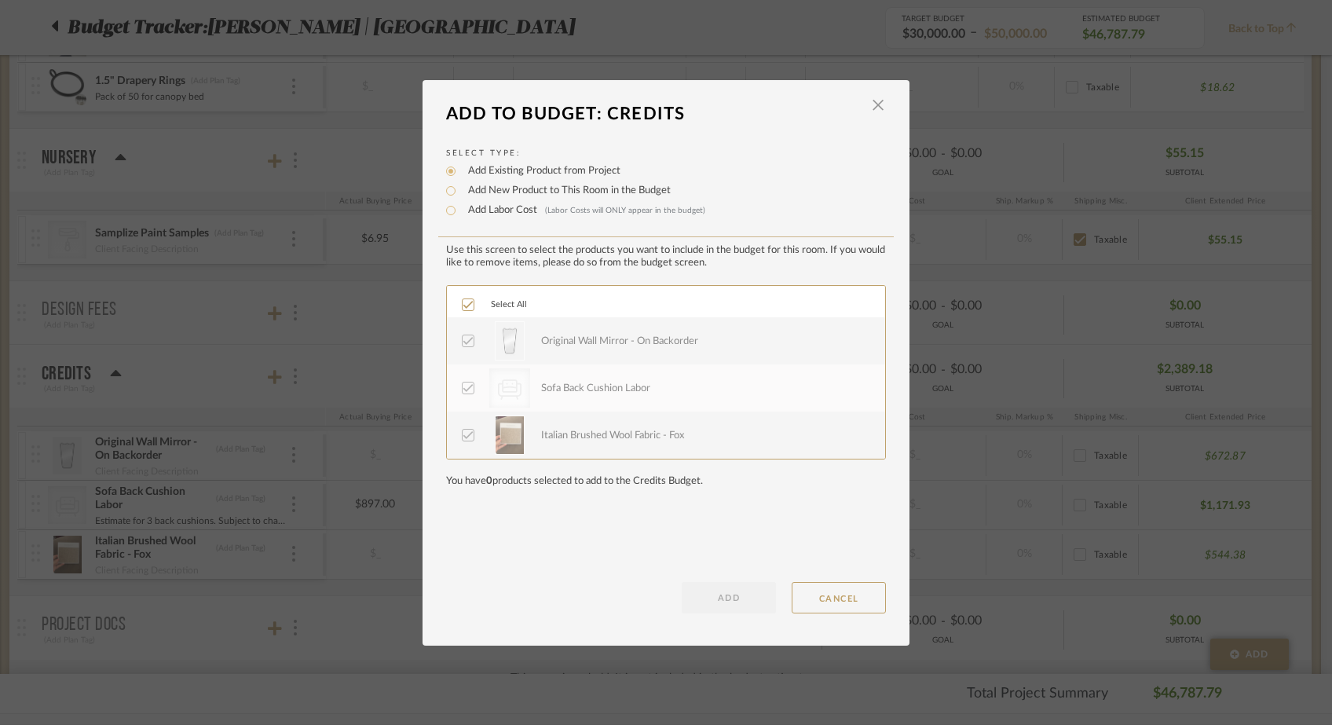
click at [474, 192] on label "Add New Product to This Room in the Budget" at bounding box center [565, 191] width 210 height 16
click at [460, 192] on input "Add New Product to This Room in the Budget" at bounding box center [450, 190] width 19 height 19
radio input "true"
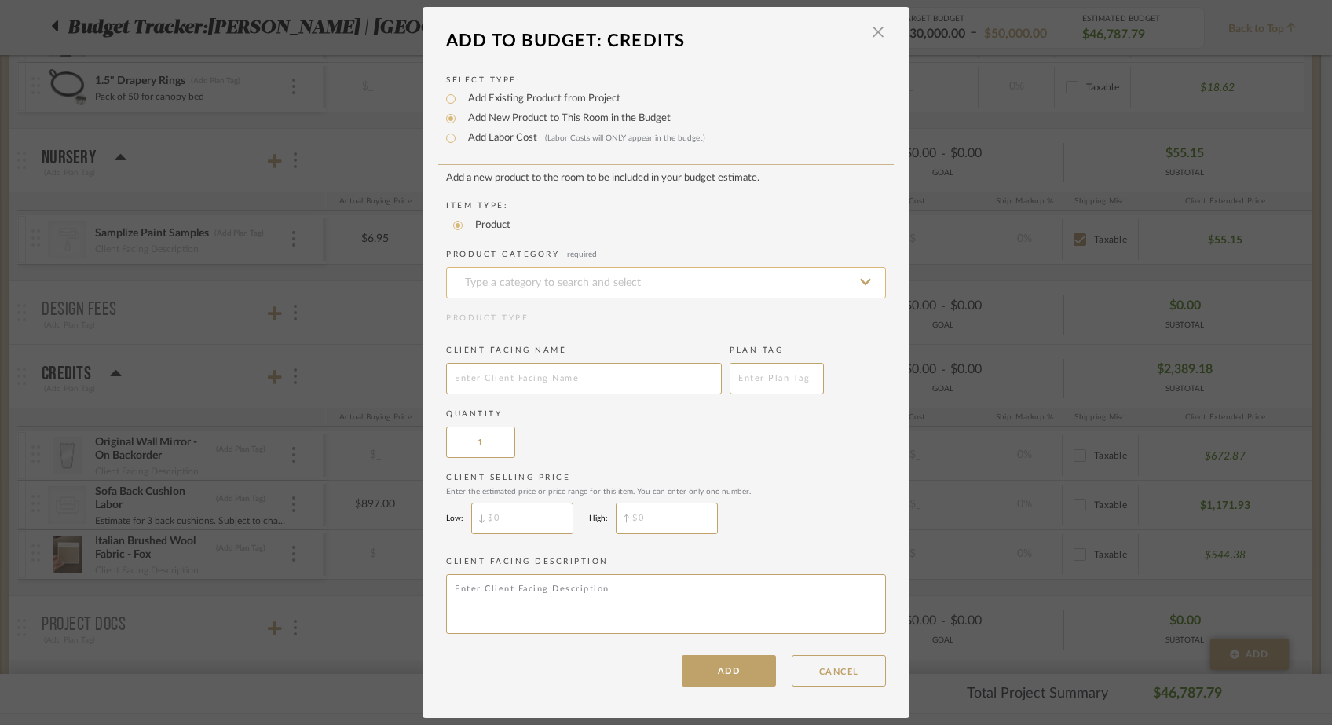
click at [528, 291] on input at bounding box center [666, 282] width 440 height 31
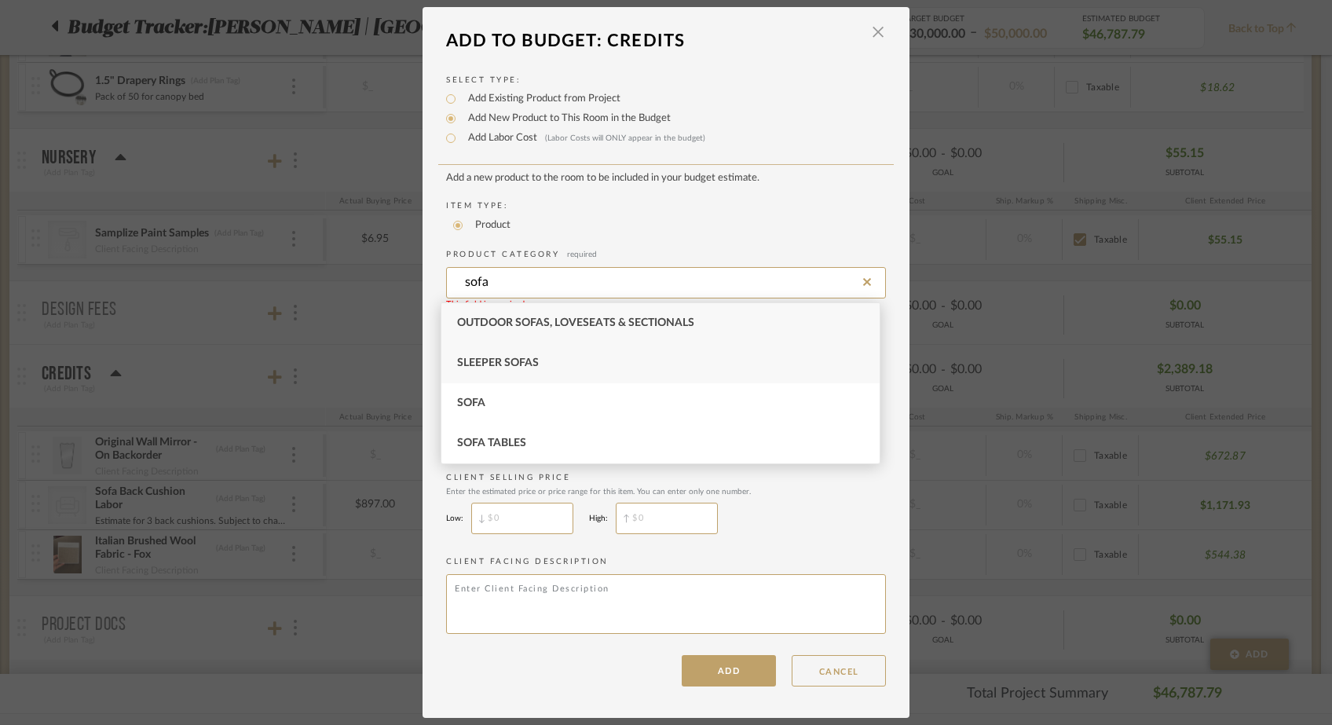
click at [509, 367] on span "Sleeper Sofas" at bounding box center [498, 362] width 82 height 11
type input "Sleeper Sofas"
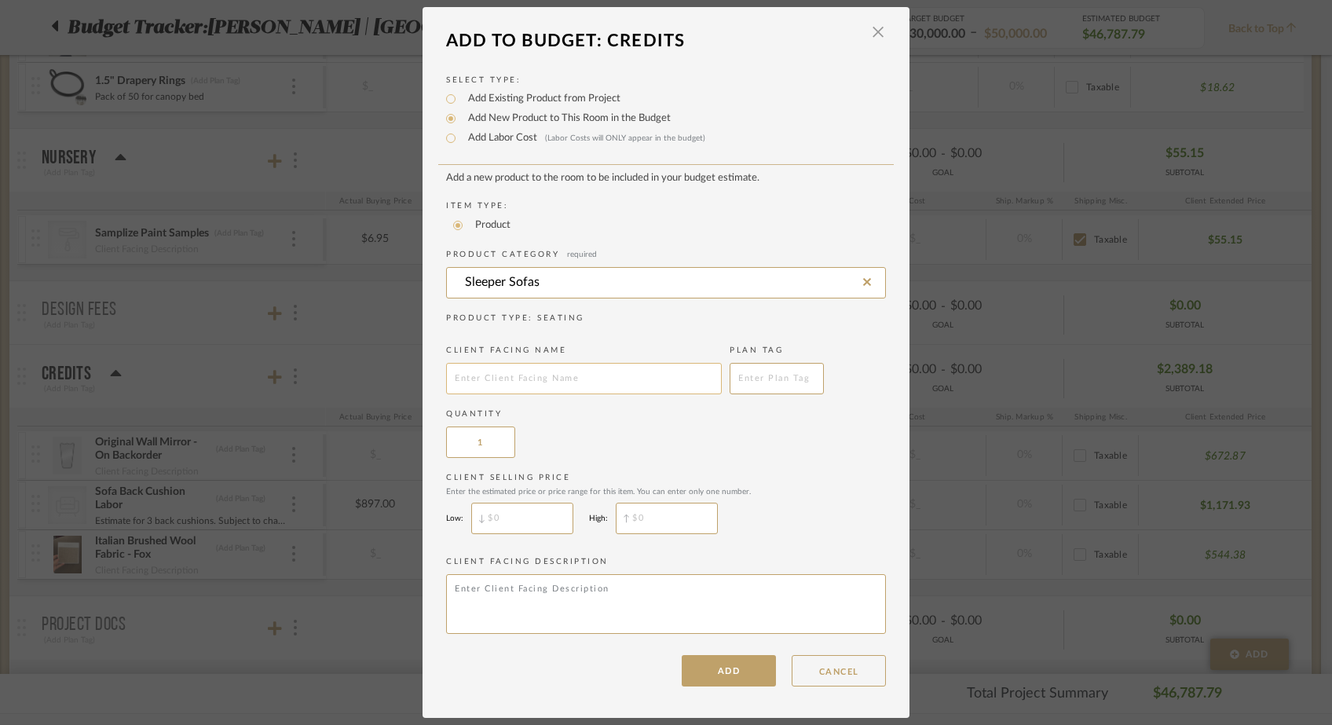
click at [493, 386] on input "text" at bounding box center [584, 378] width 276 height 31
type input "C"
type input "R"
type input "Maiden Home Refund"
click at [720, 659] on button "ADD" at bounding box center [729, 670] width 94 height 31
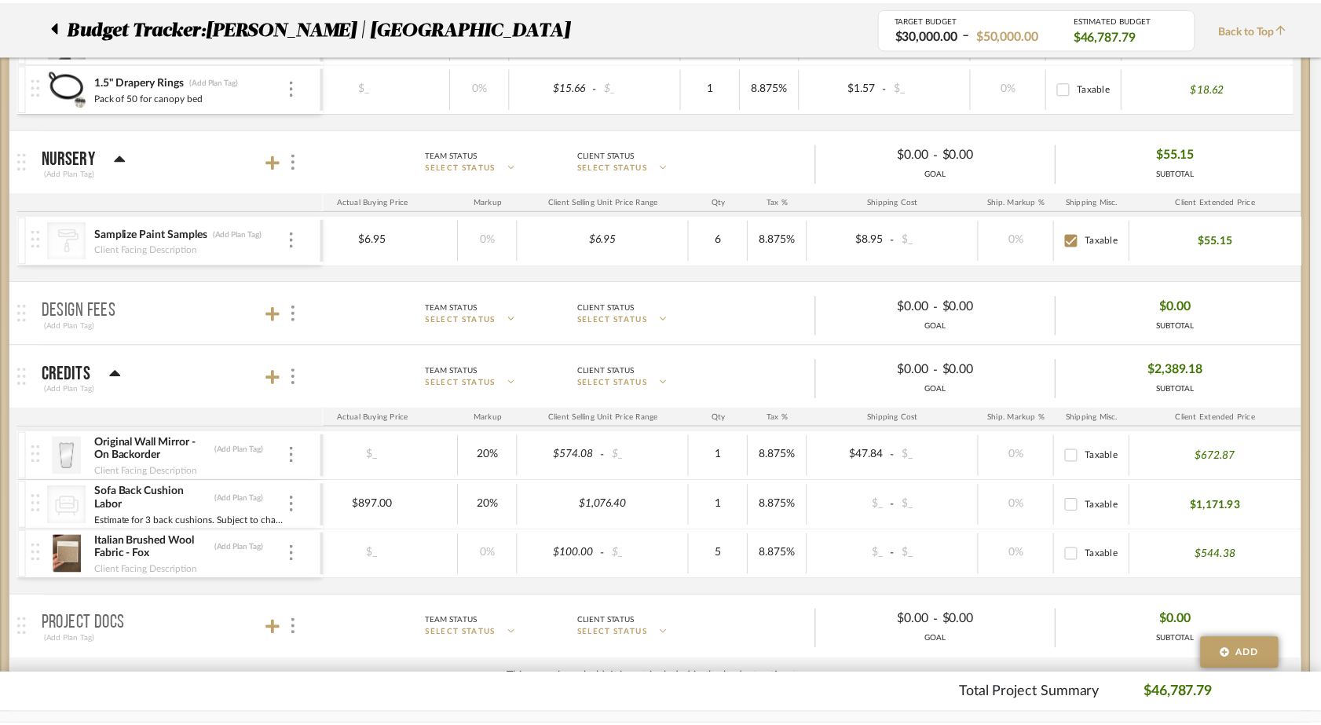
scroll to position [2419, 0]
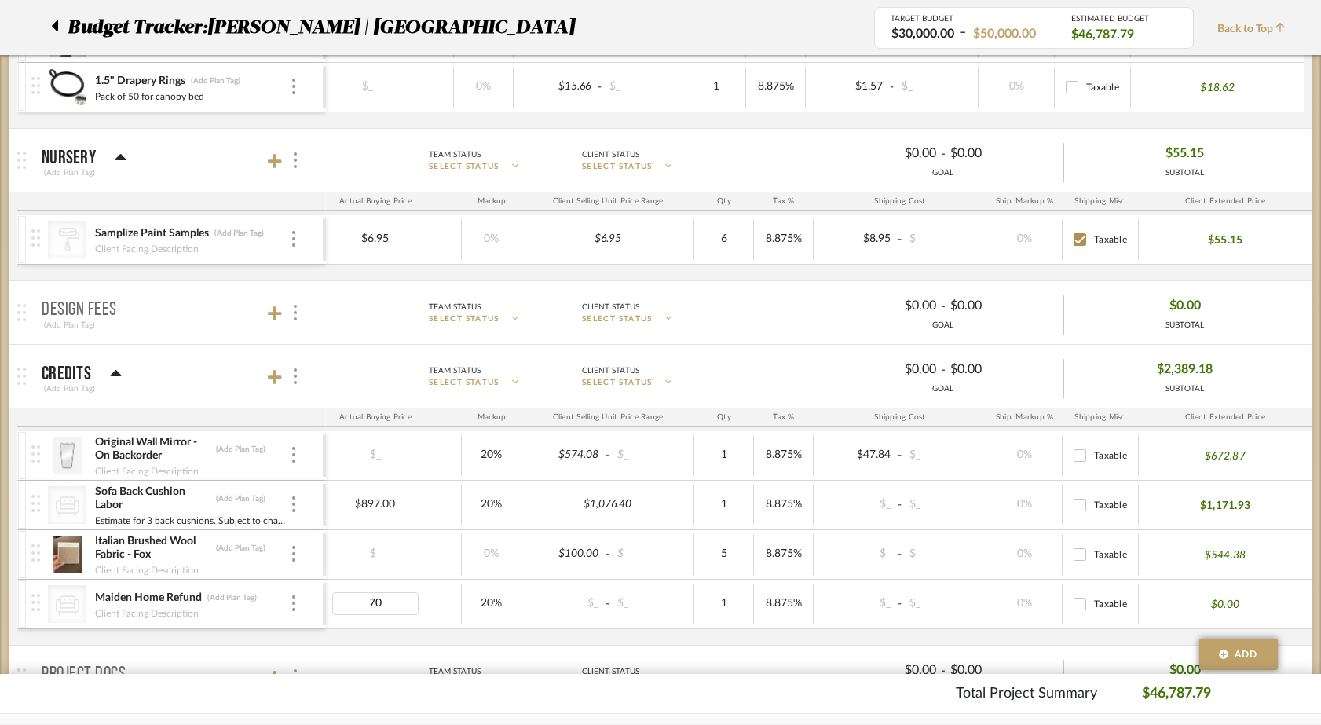
type input "700"
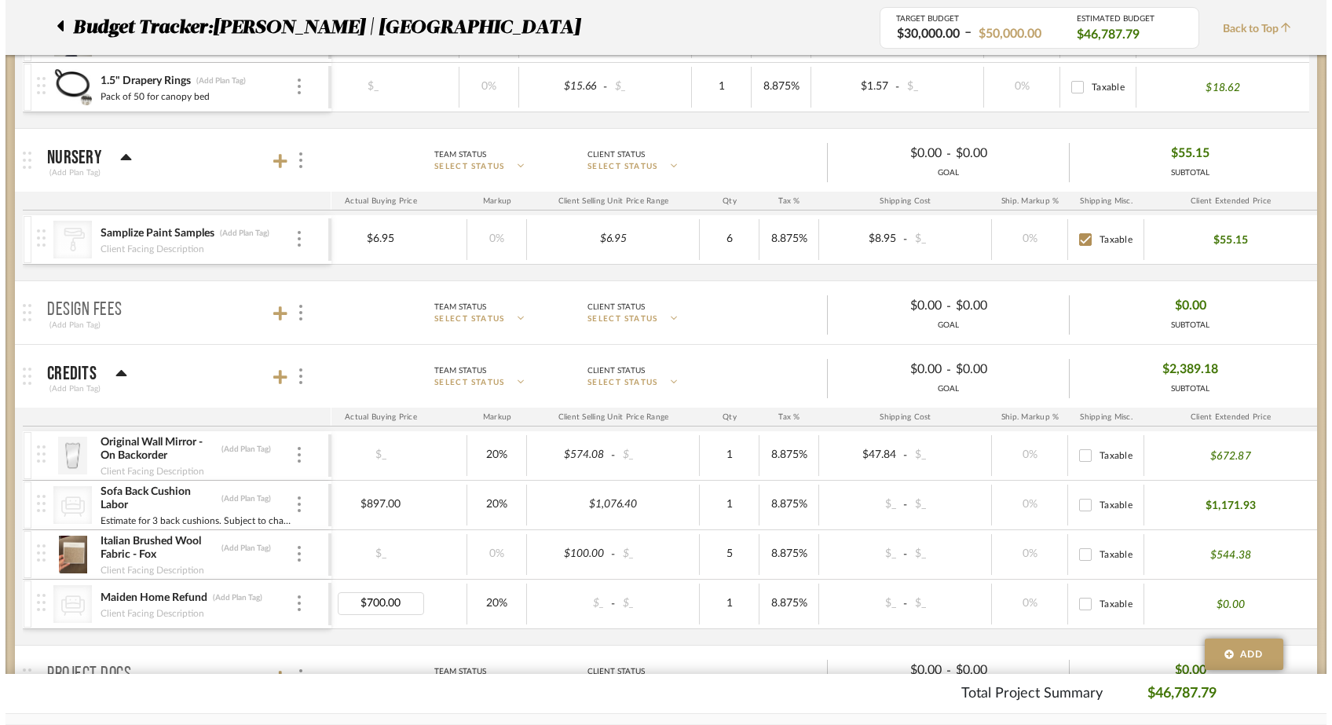
scroll to position [0, 0]
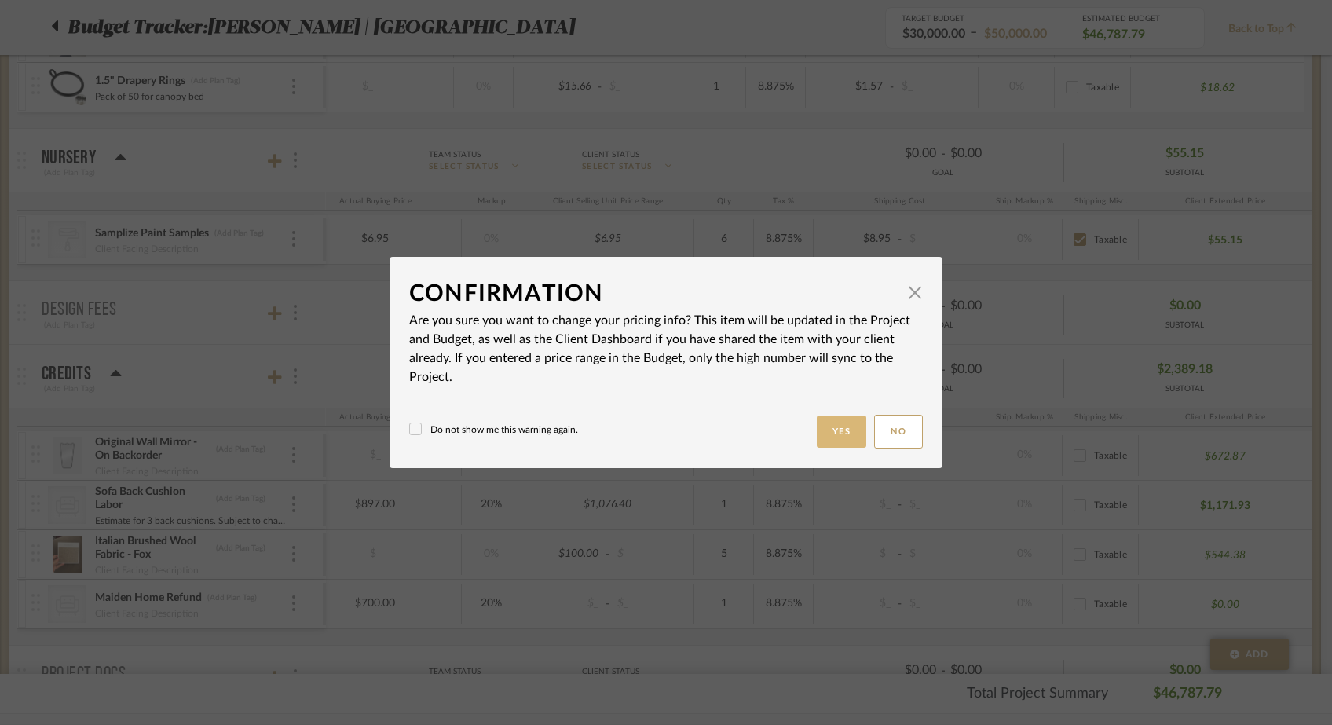
click at [839, 434] on button "Yes" at bounding box center [842, 431] width 50 height 32
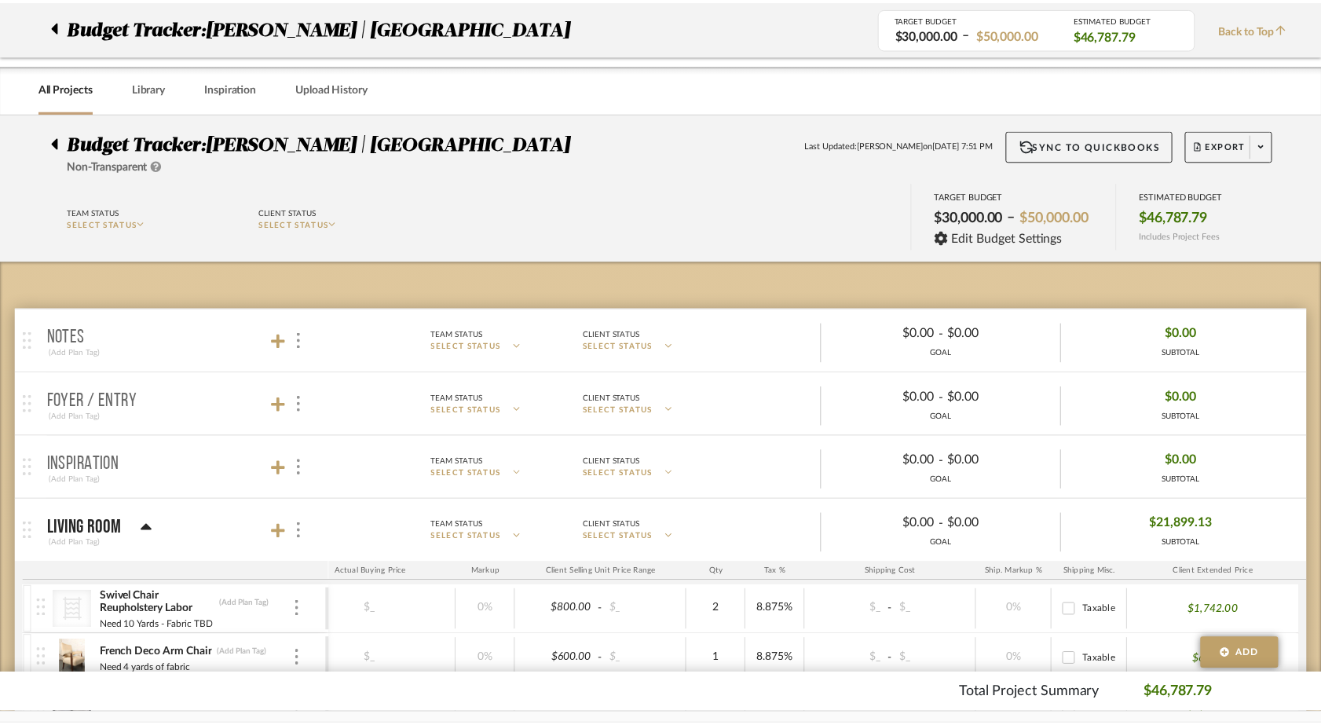
scroll to position [2419, 0]
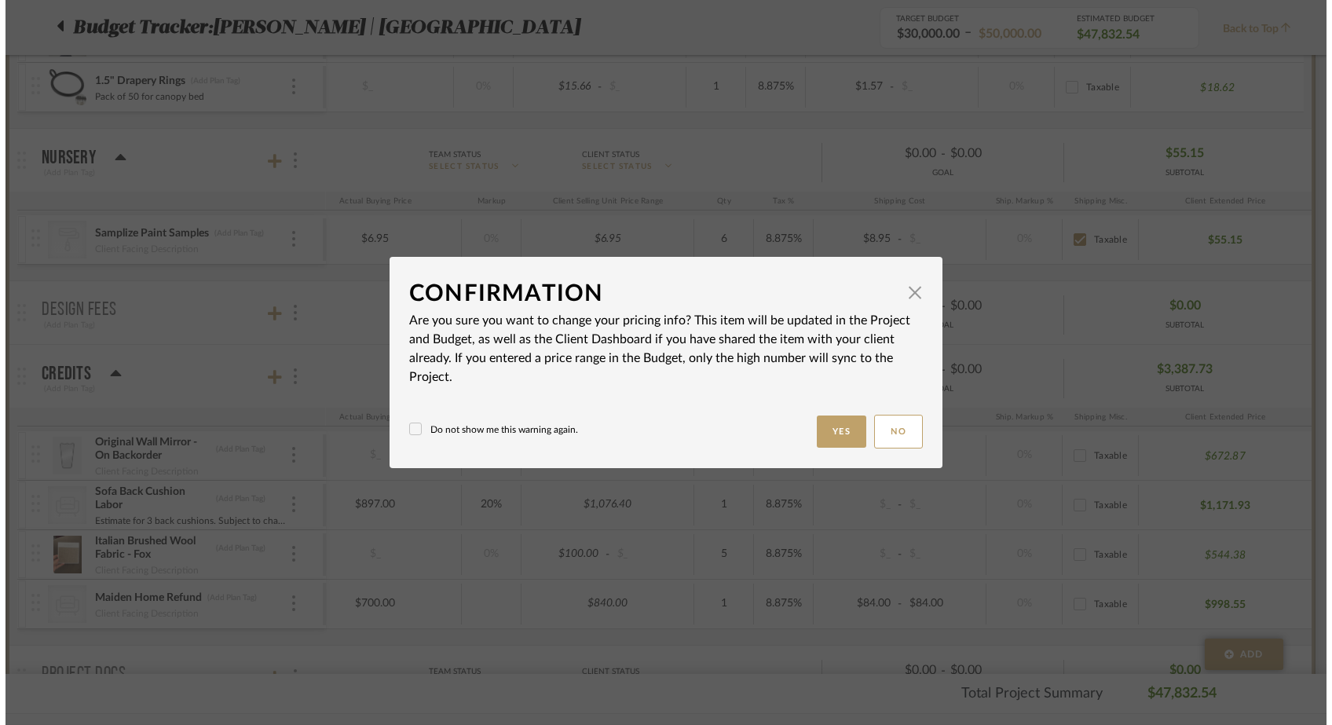
scroll to position [0, 0]
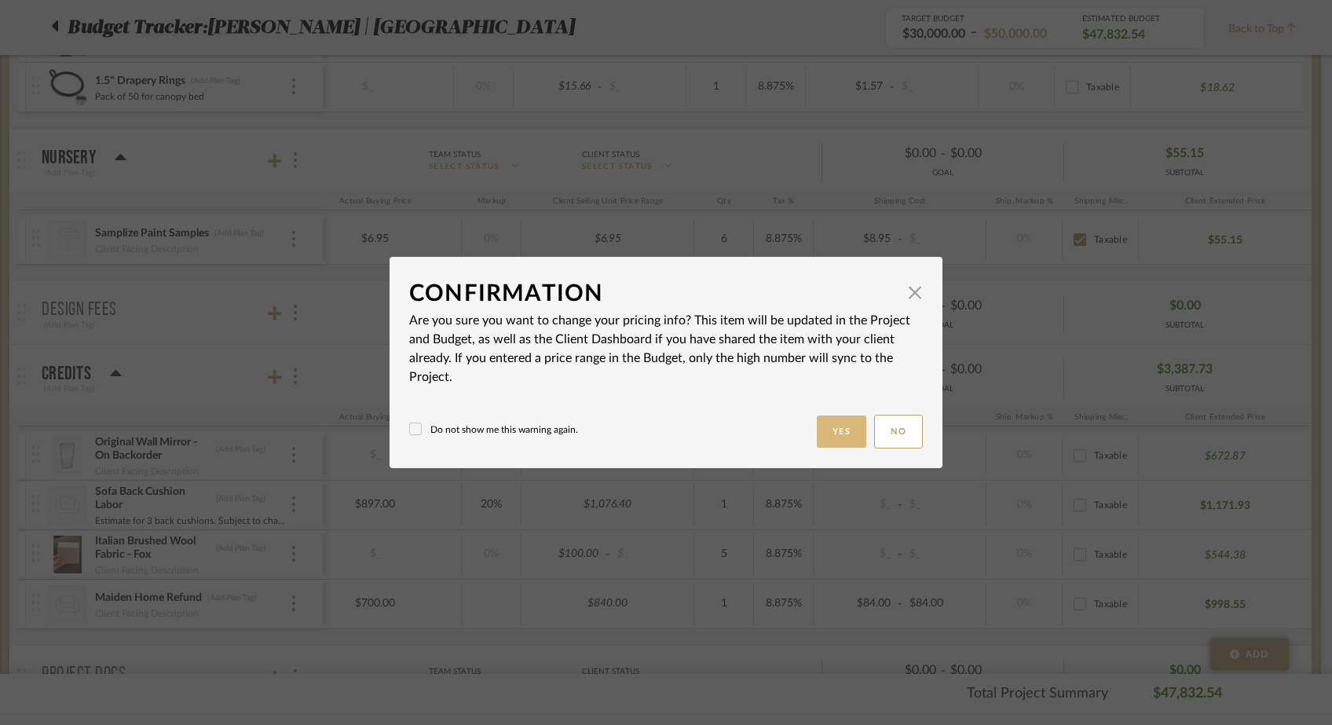
click at [831, 423] on button "Yes" at bounding box center [842, 431] width 50 height 32
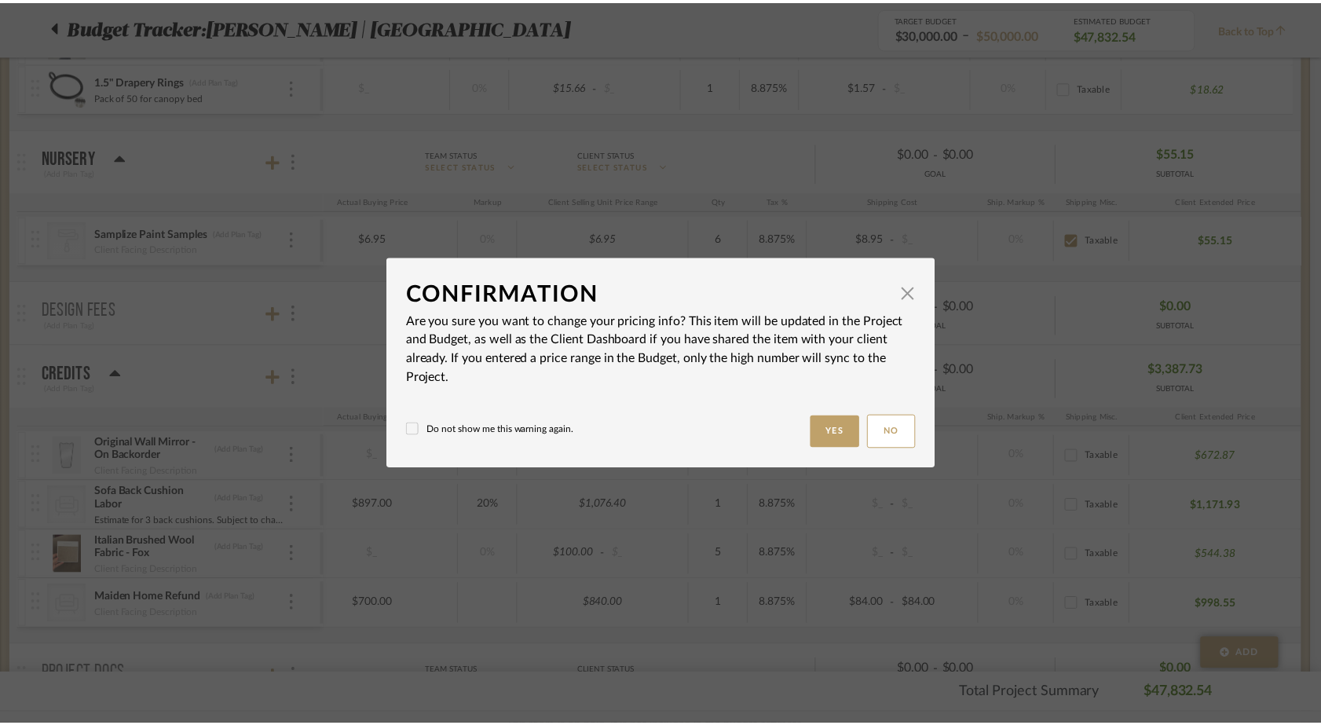
scroll to position [2419, 0]
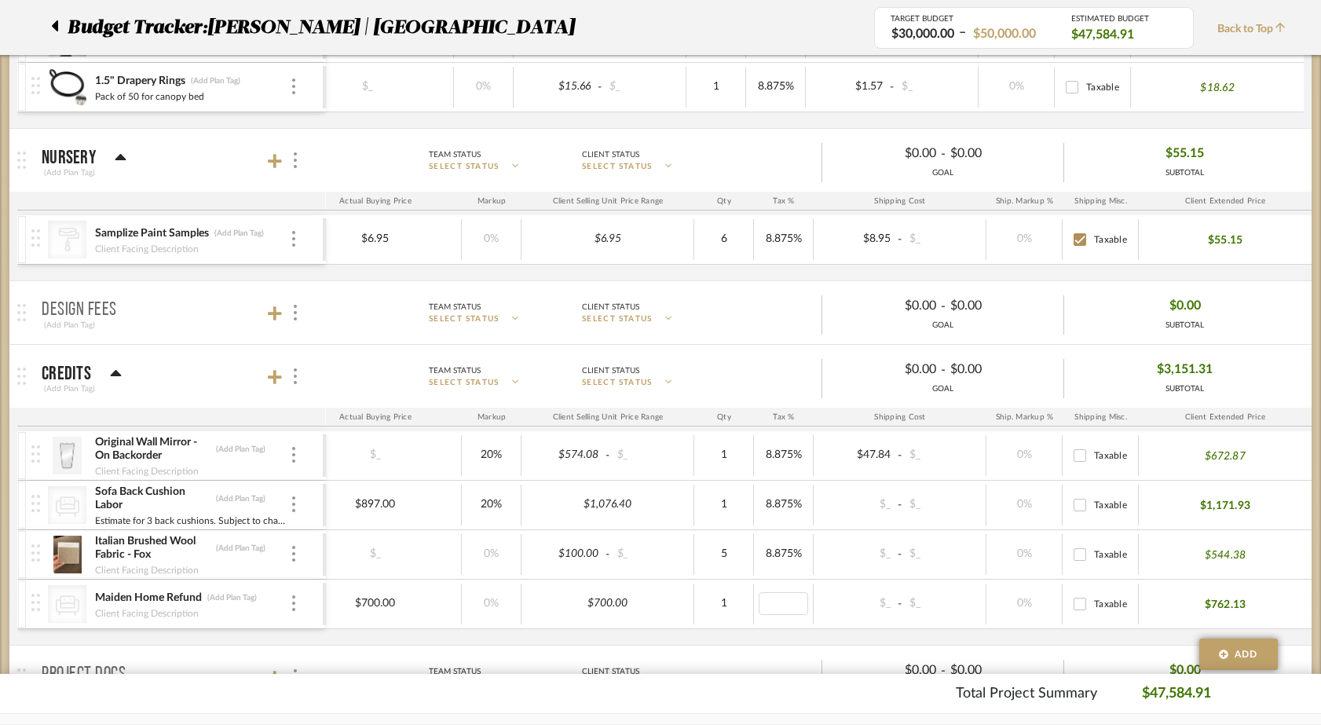
click at [738, 639] on div "Original Wall Mirror - On Backorder (Add Plan Tag) Client Facing Description $4…" at bounding box center [507, 538] width 1624 height 214
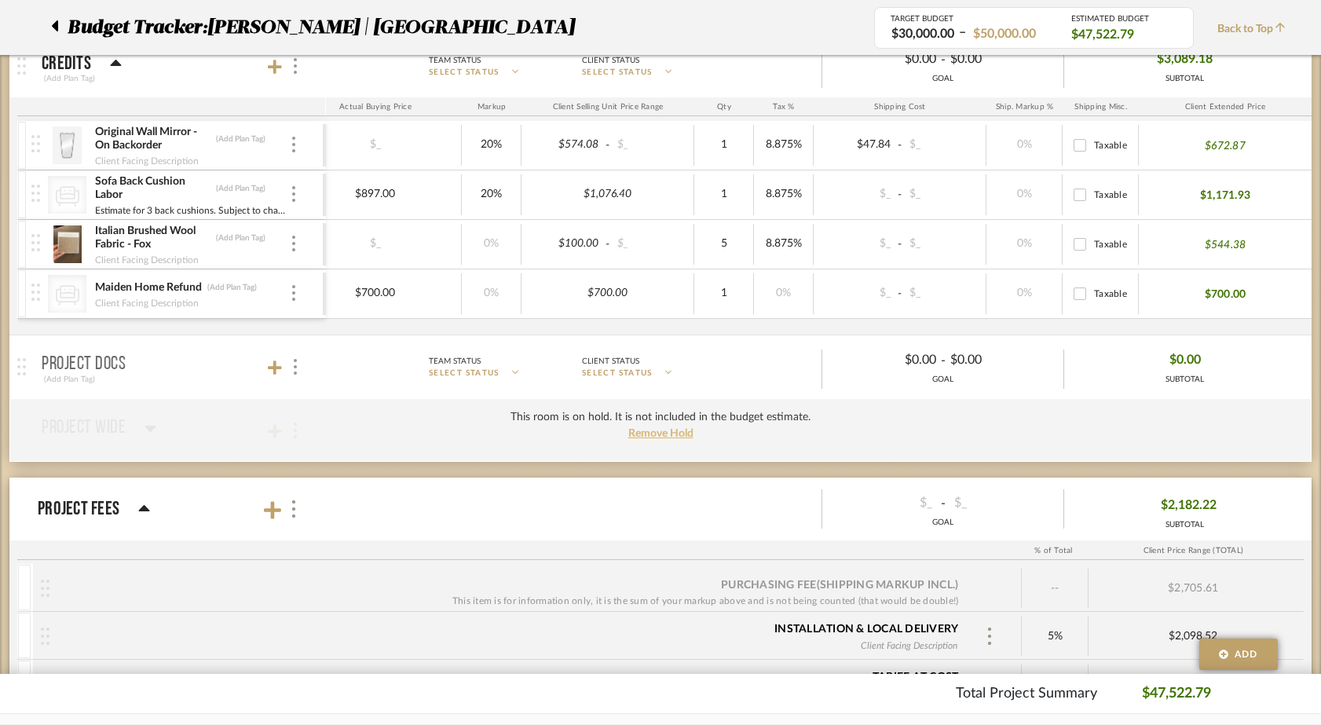
scroll to position [2732, 0]
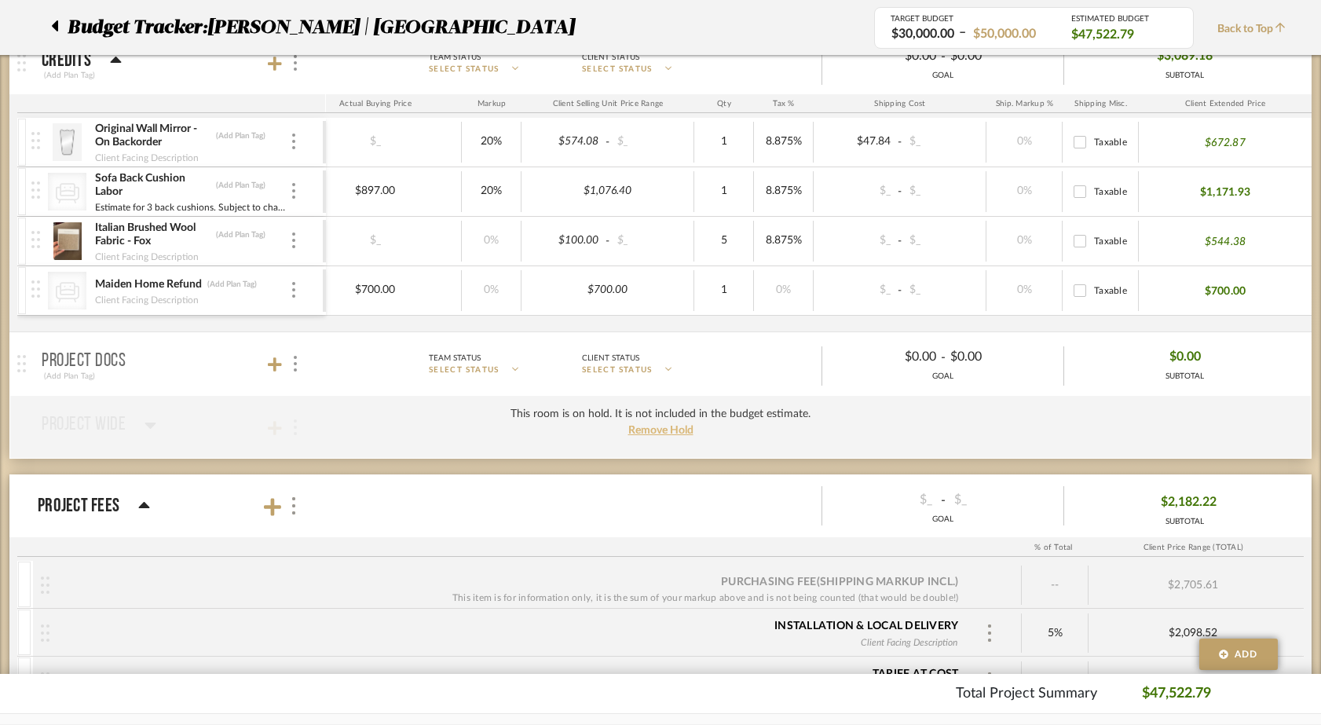
click at [671, 430] on span "Remove Hold" at bounding box center [660, 430] width 65 height 11
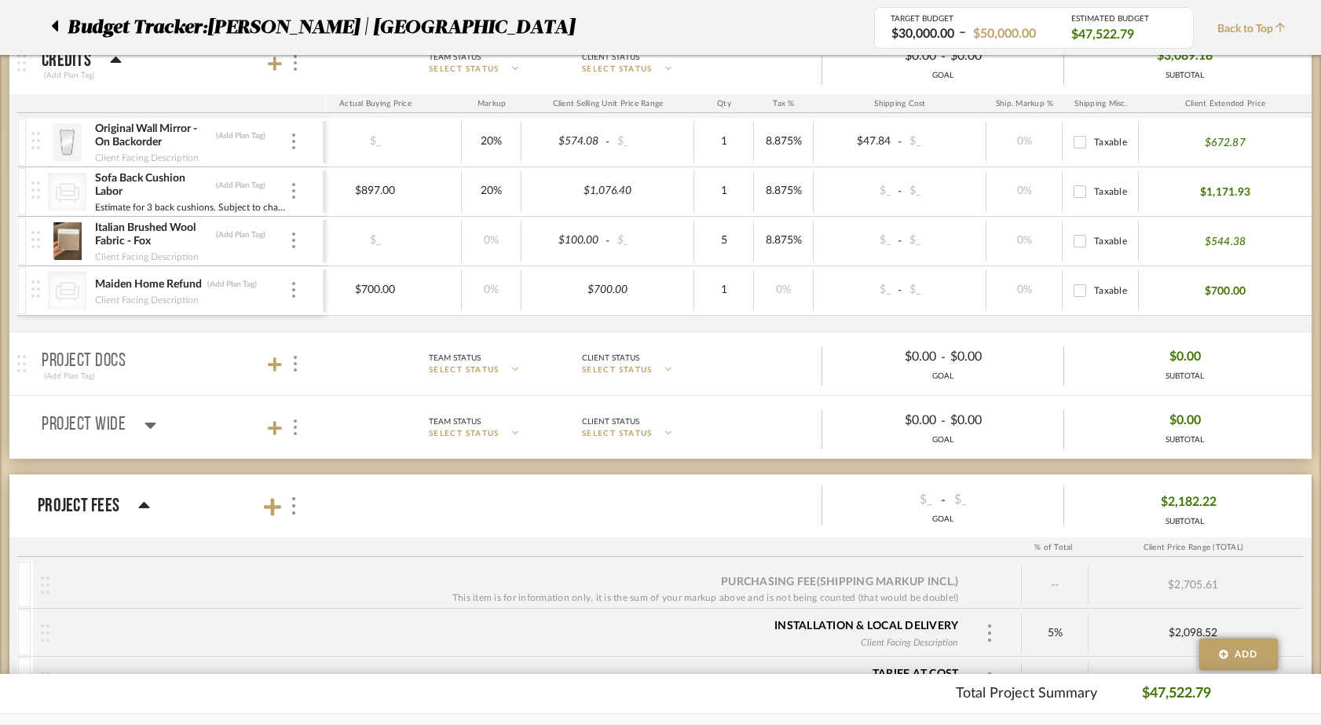
click at [152, 426] on icon at bounding box center [150, 425] width 11 height 6
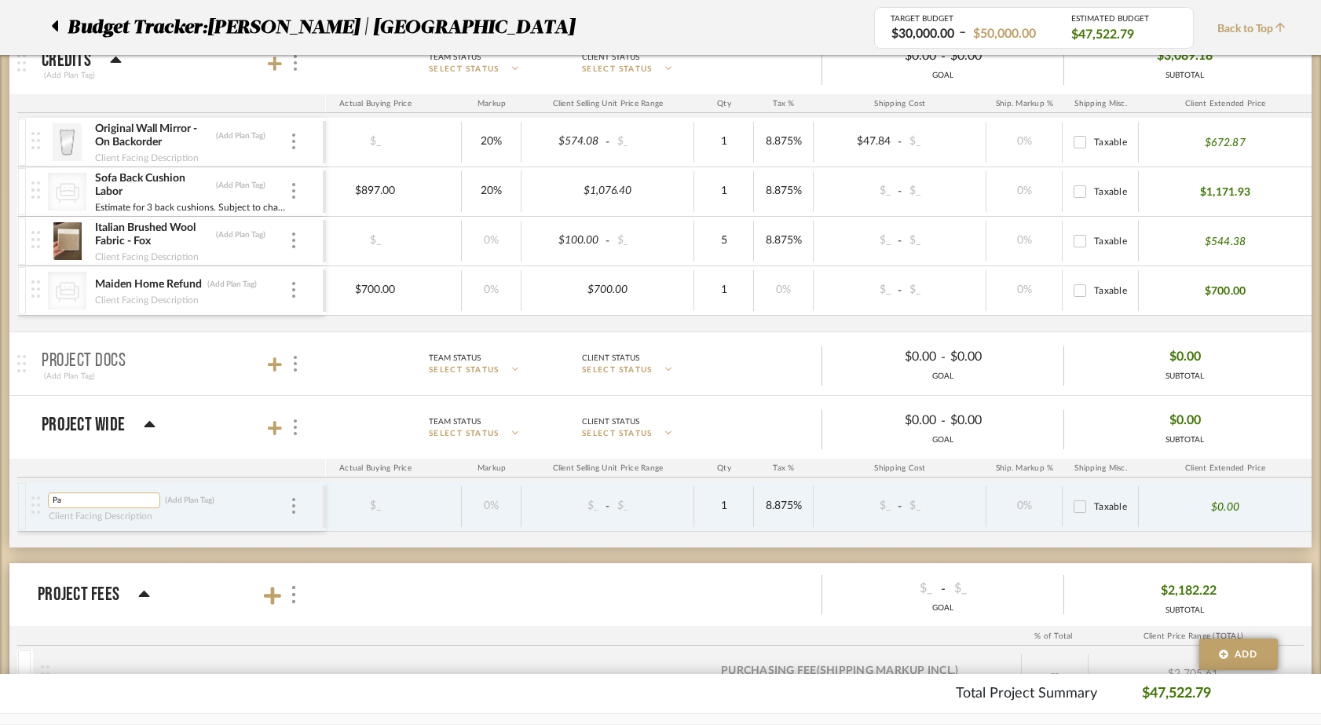
type input "P"
type input "Horseman Furniture Delivery"
click at [137, 542] on div "Horseman Furniture Delivery (Add Plan Tag) Client Facing Description $_ - $_ $_…" at bounding box center [507, 514] width 1624 height 65
type input "300"
click at [870, 532] on div "Horseman Furniture Delivery (Add Plan Tag) Client Facing Description $_ - $_ $3…" at bounding box center [507, 514] width 1624 height 65
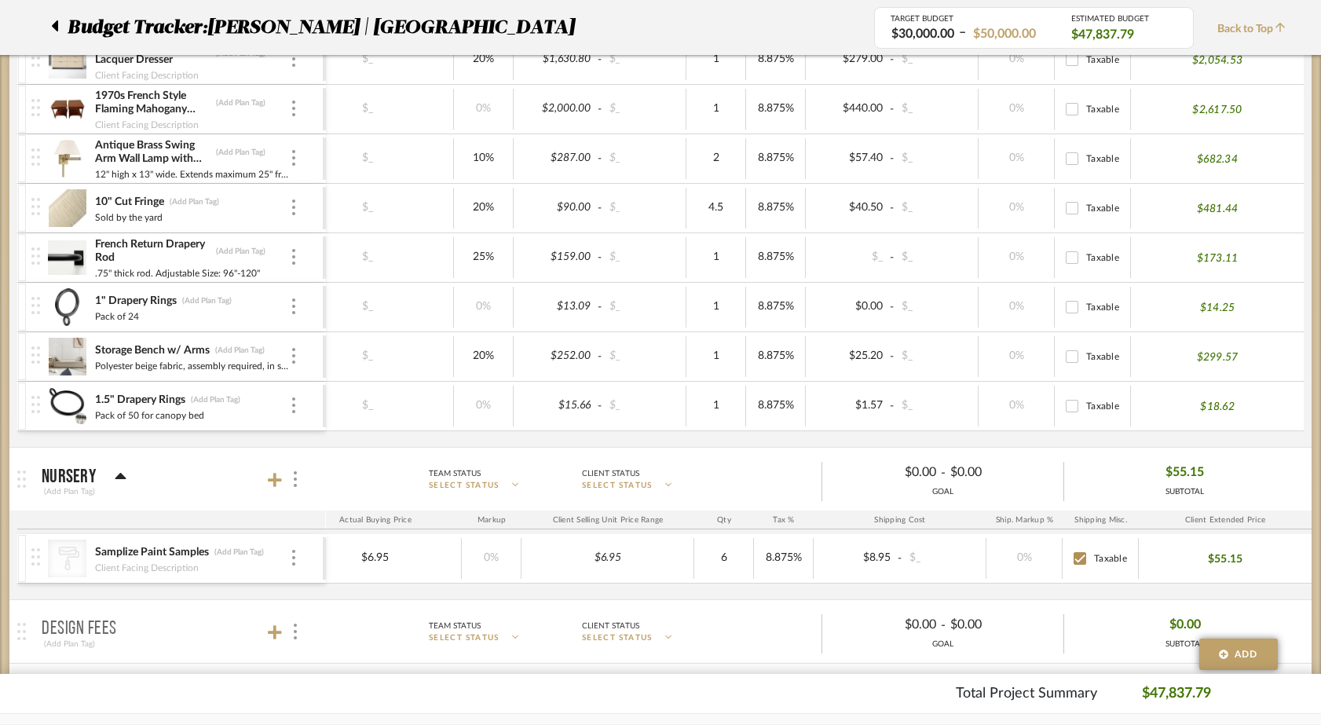
scroll to position [2082, 0]
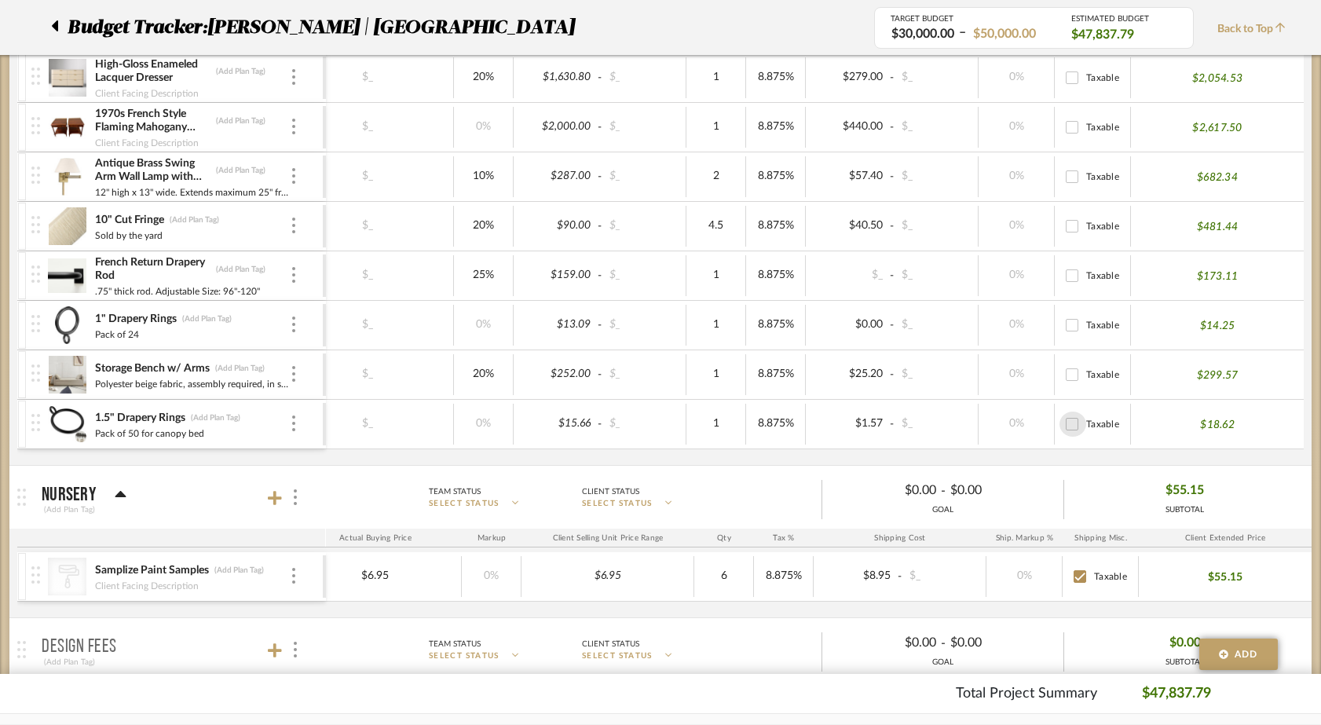
click at [1073, 426] on input "Taxable" at bounding box center [1071, 423] width 25 height 25
checkbox input "true"
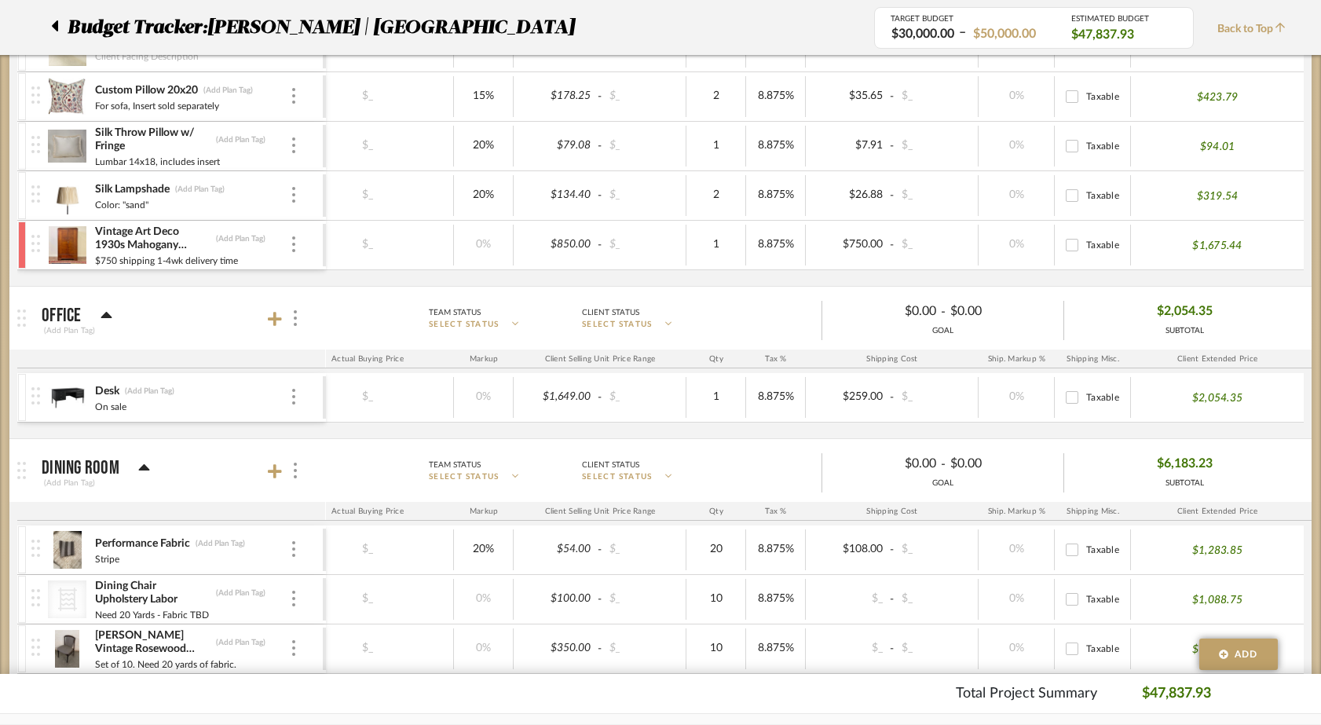
scroll to position [1041, 0]
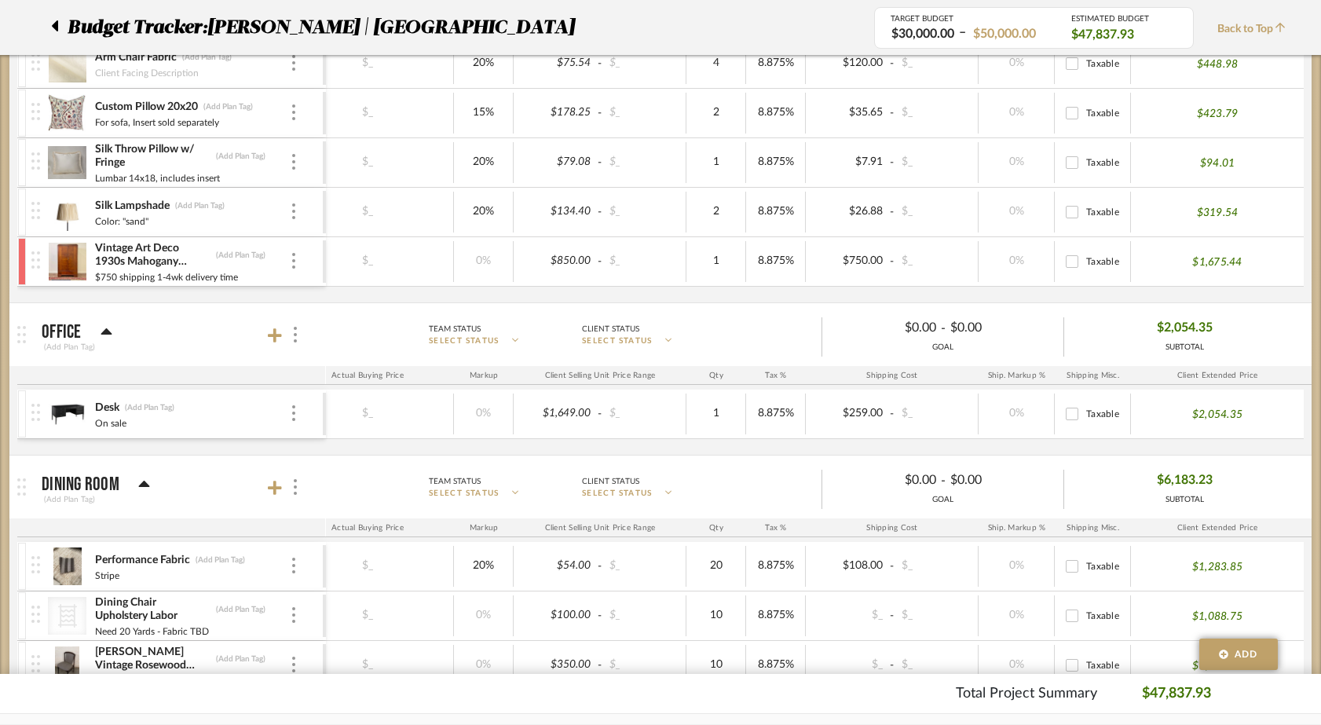
click at [1072, 259] on input "Taxable" at bounding box center [1071, 261] width 25 height 25
checkbox input "false"
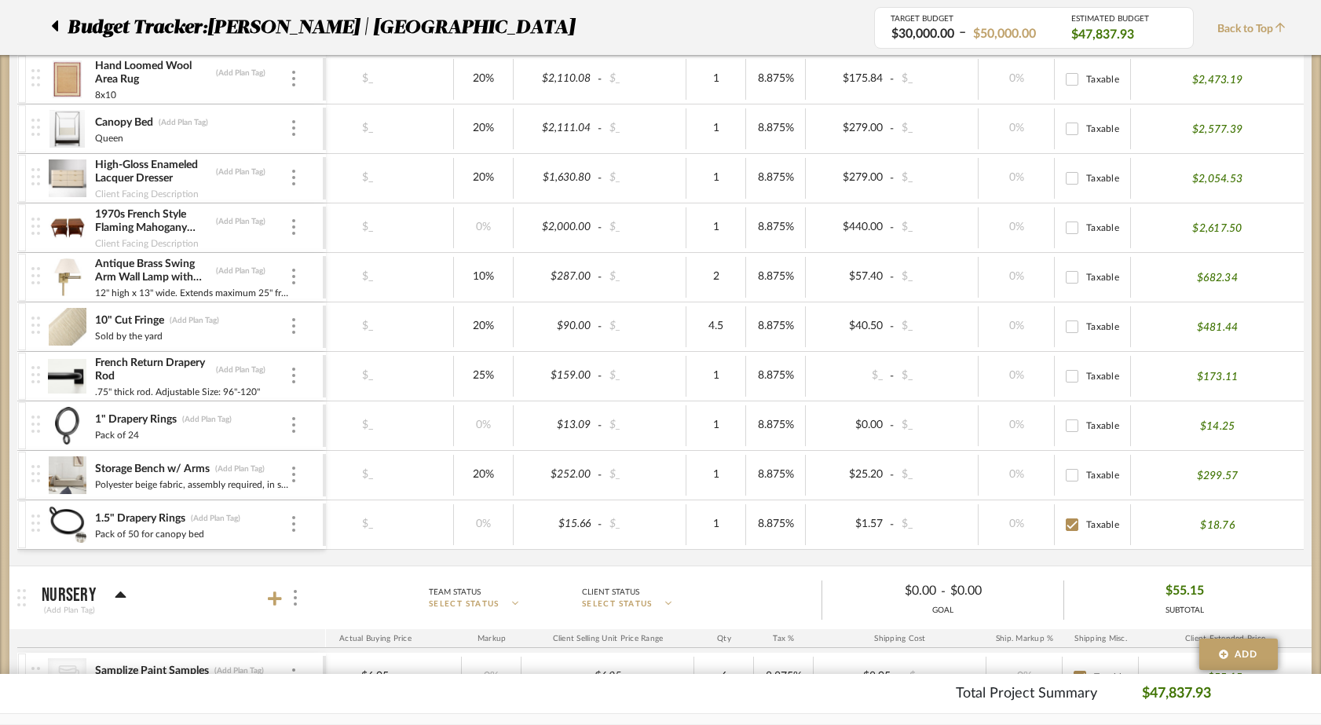
scroll to position [1986, 0]
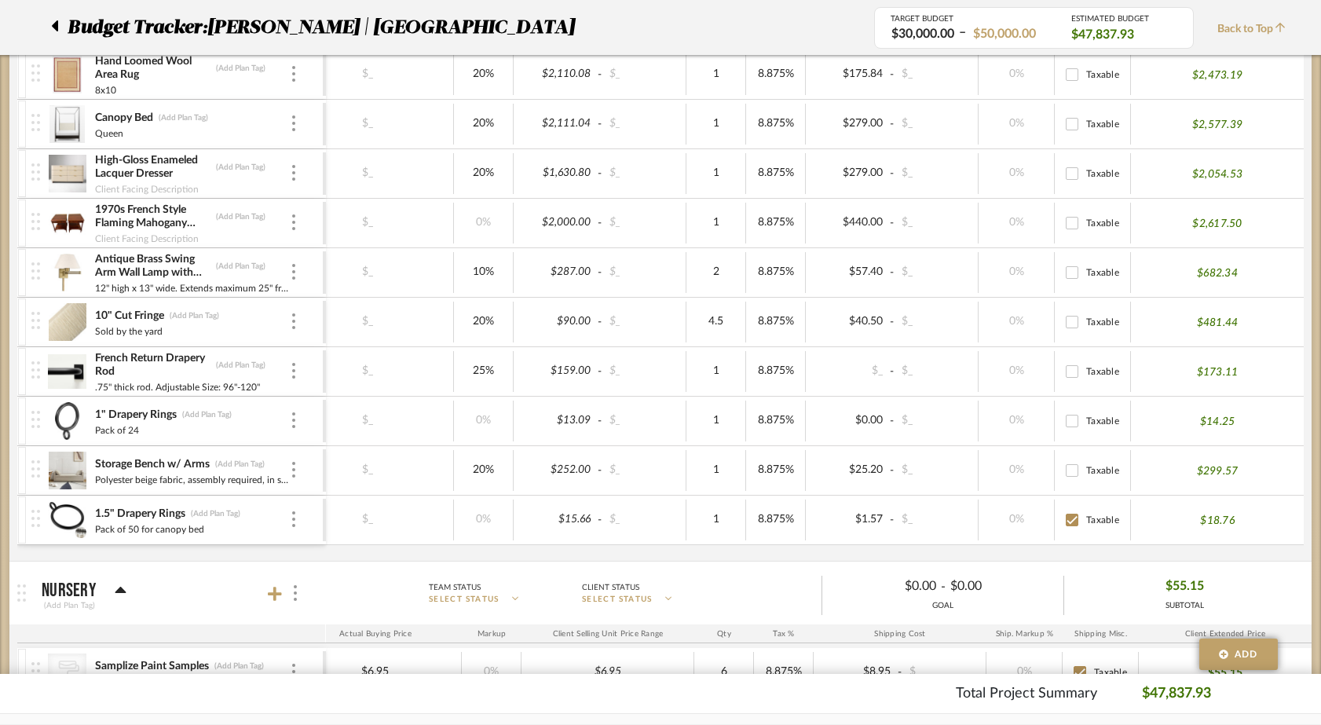
click at [21, 510] on div at bounding box center [22, 519] width 8 height 47
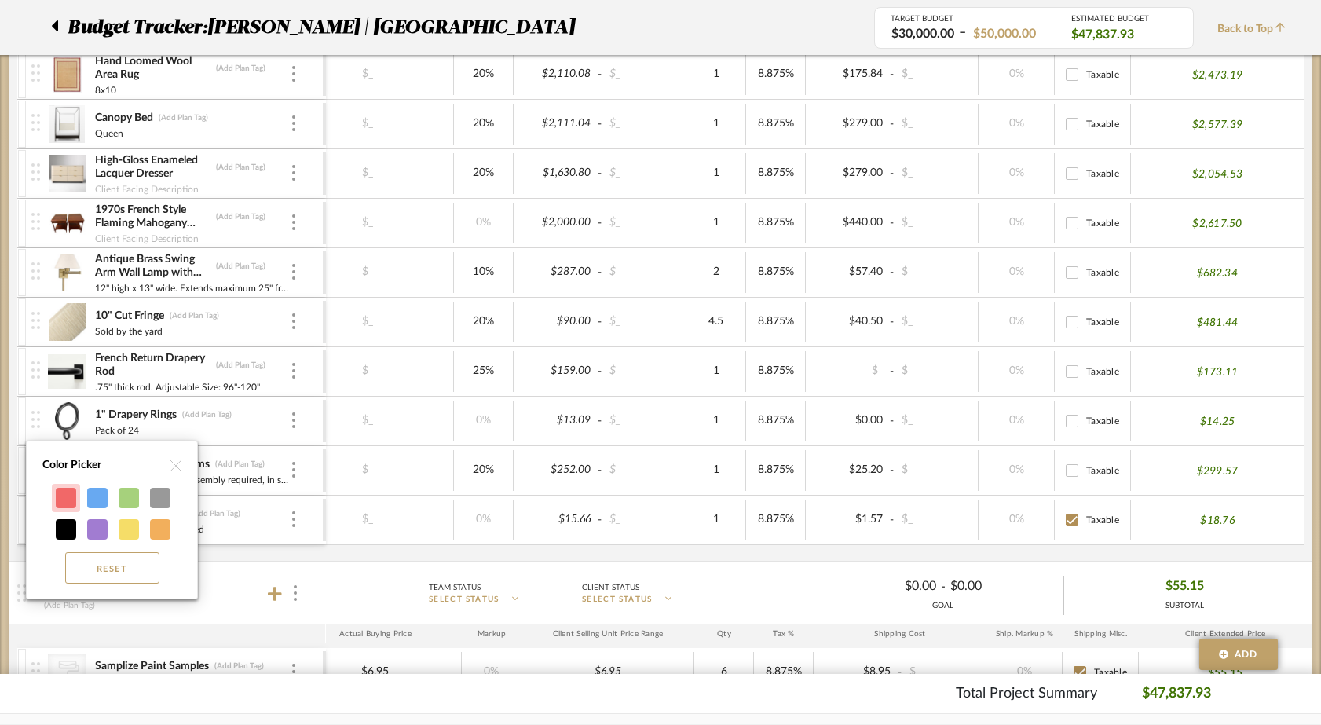
click at [71, 499] on div at bounding box center [66, 498] width 20 height 20
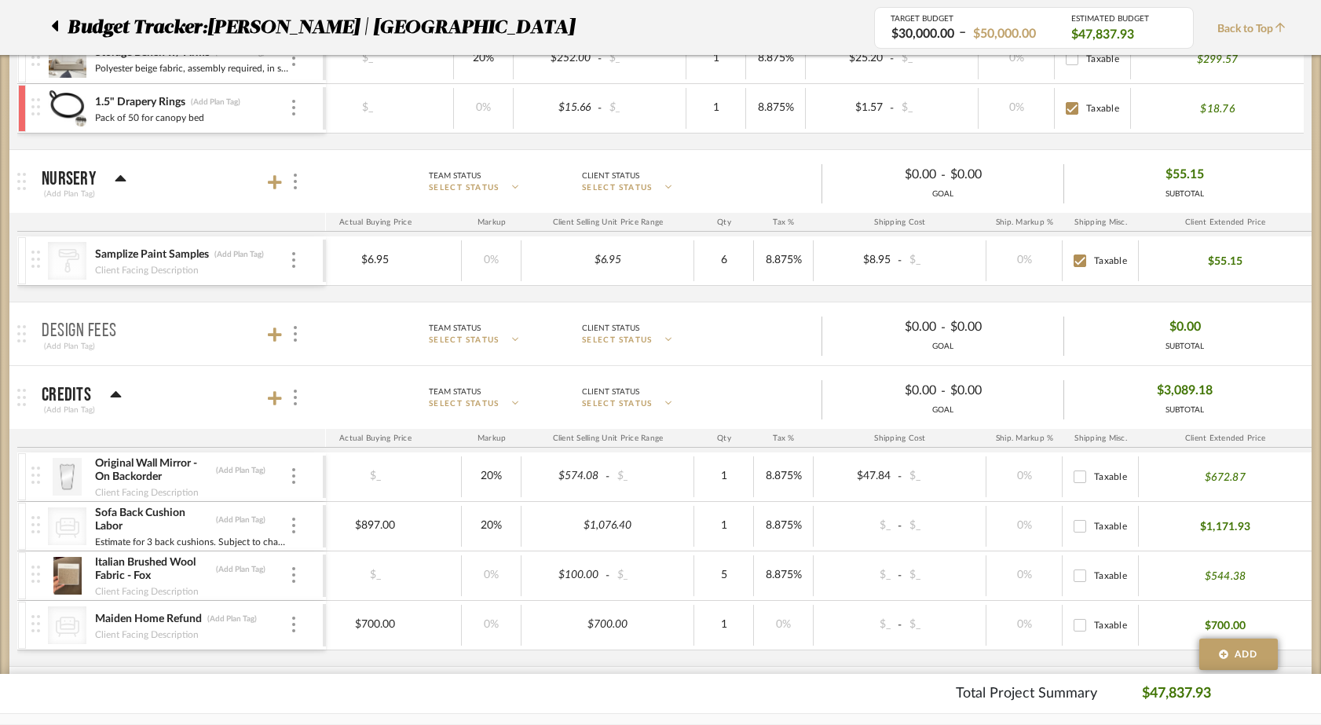
scroll to position [2400, 0]
click at [20, 247] on div at bounding box center [22, 258] width 8 height 47
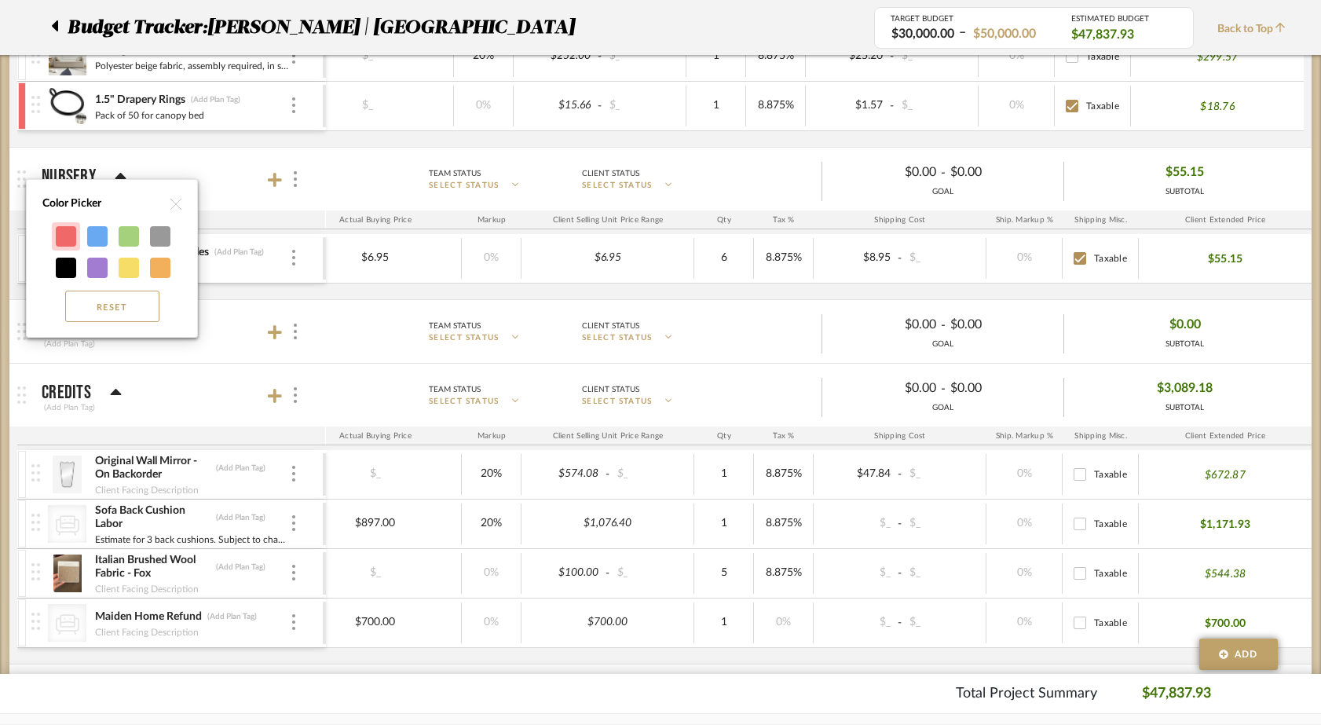
click at [68, 232] on div at bounding box center [66, 236] width 20 height 20
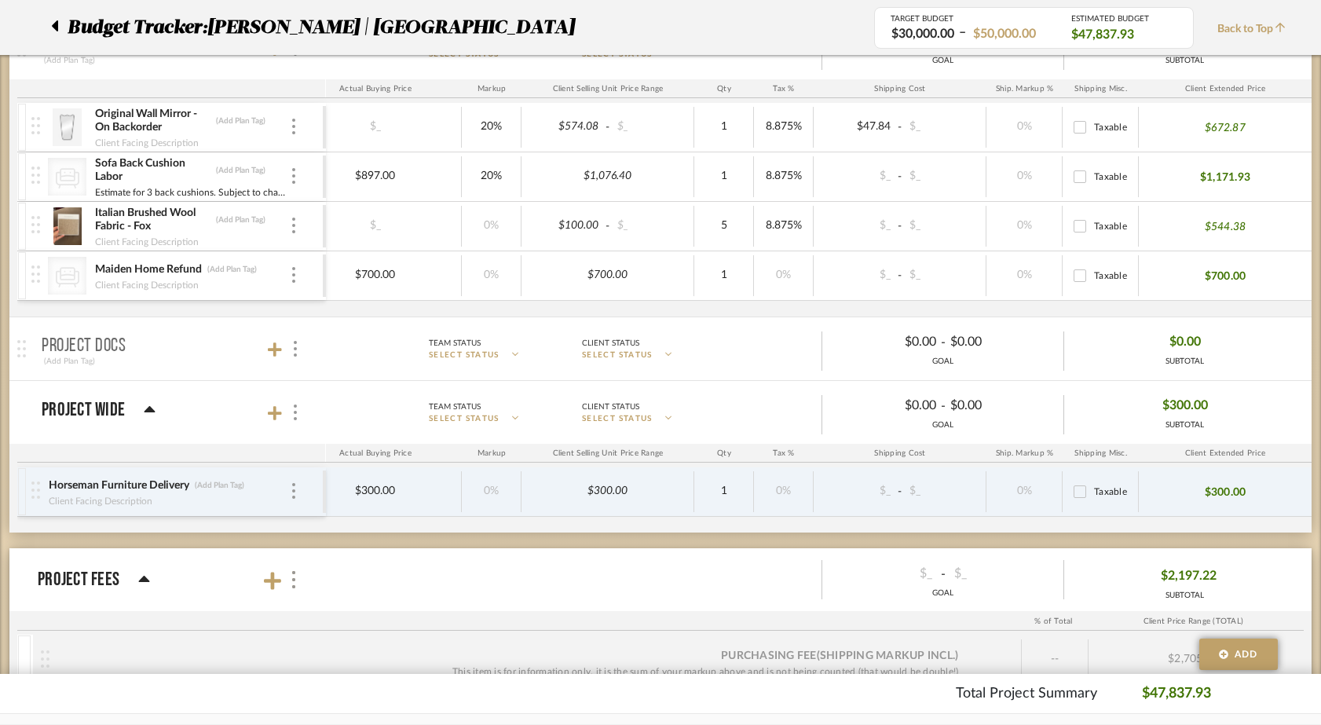
scroll to position [2748, 0]
click at [21, 478] on div at bounding box center [22, 489] width 8 height 47
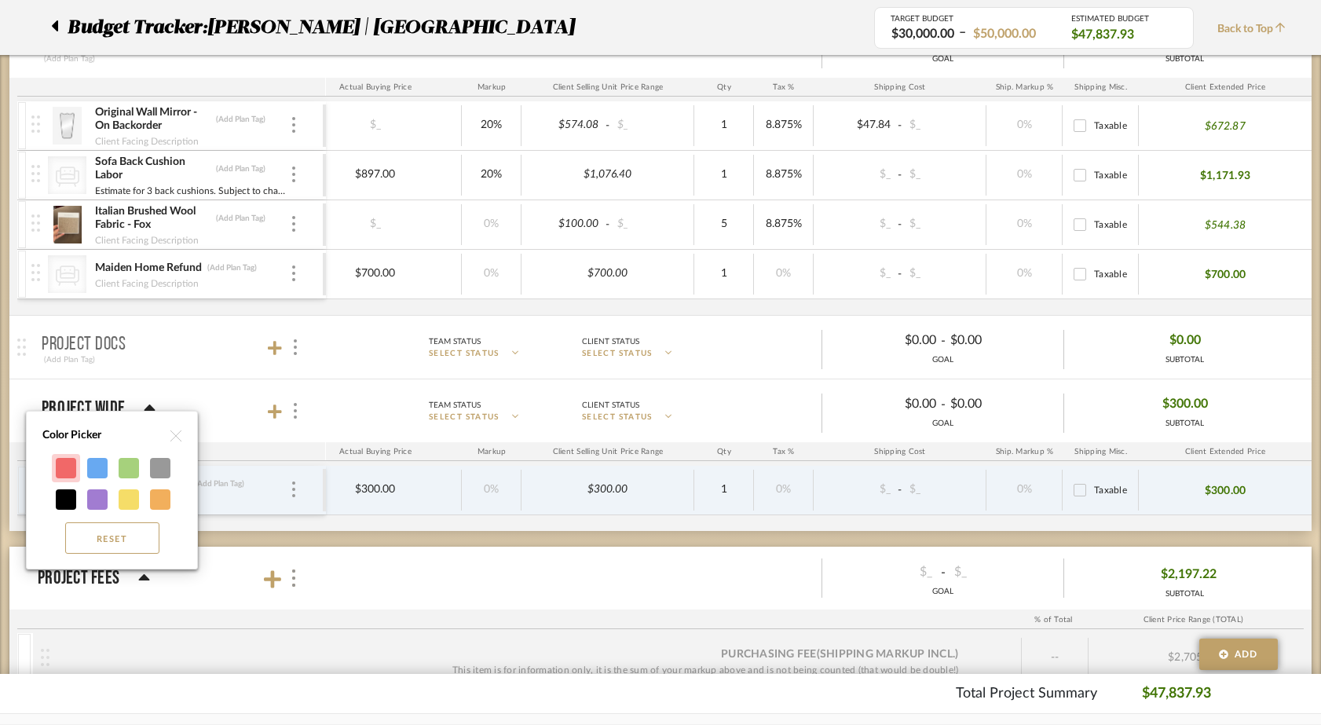
click at [64, 469] on div at bounding box center [66, 468] width 20 height 20
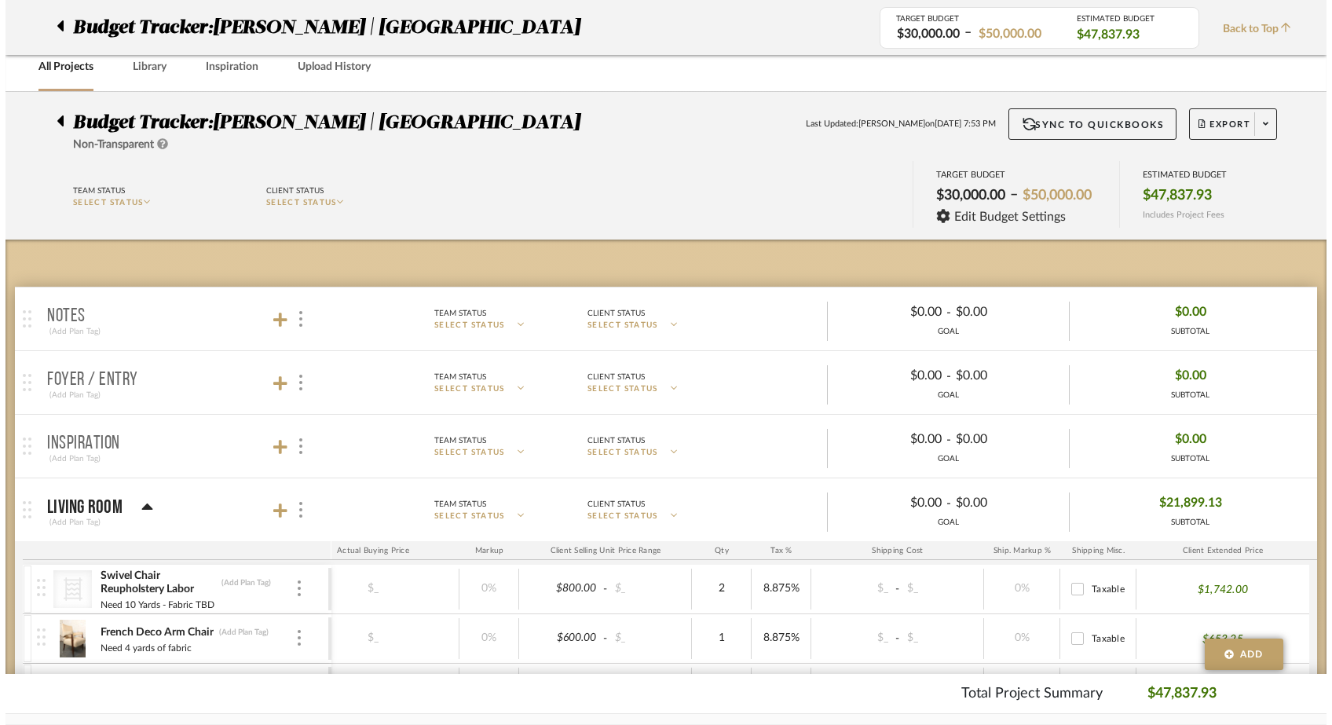
scroll to position [0, 0]
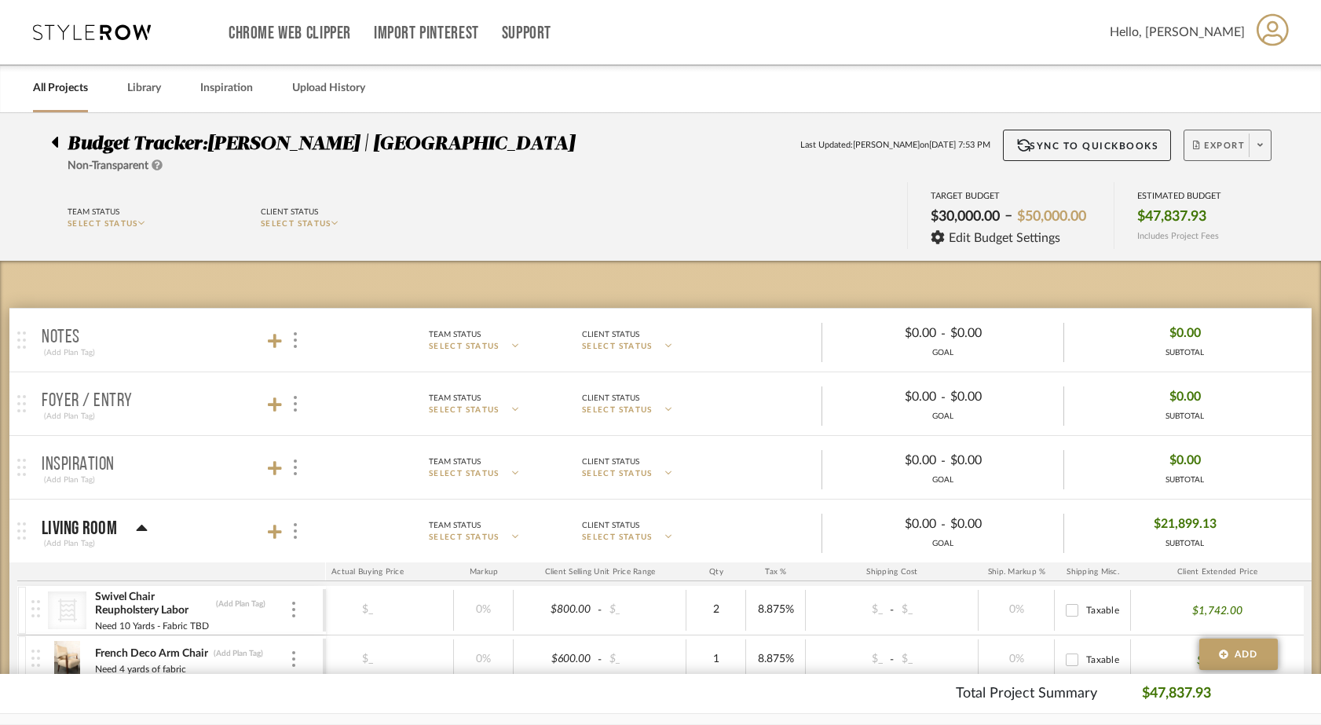
click at [1259, 149] on icon at bounding box center [1259, 145] width 5 height 9
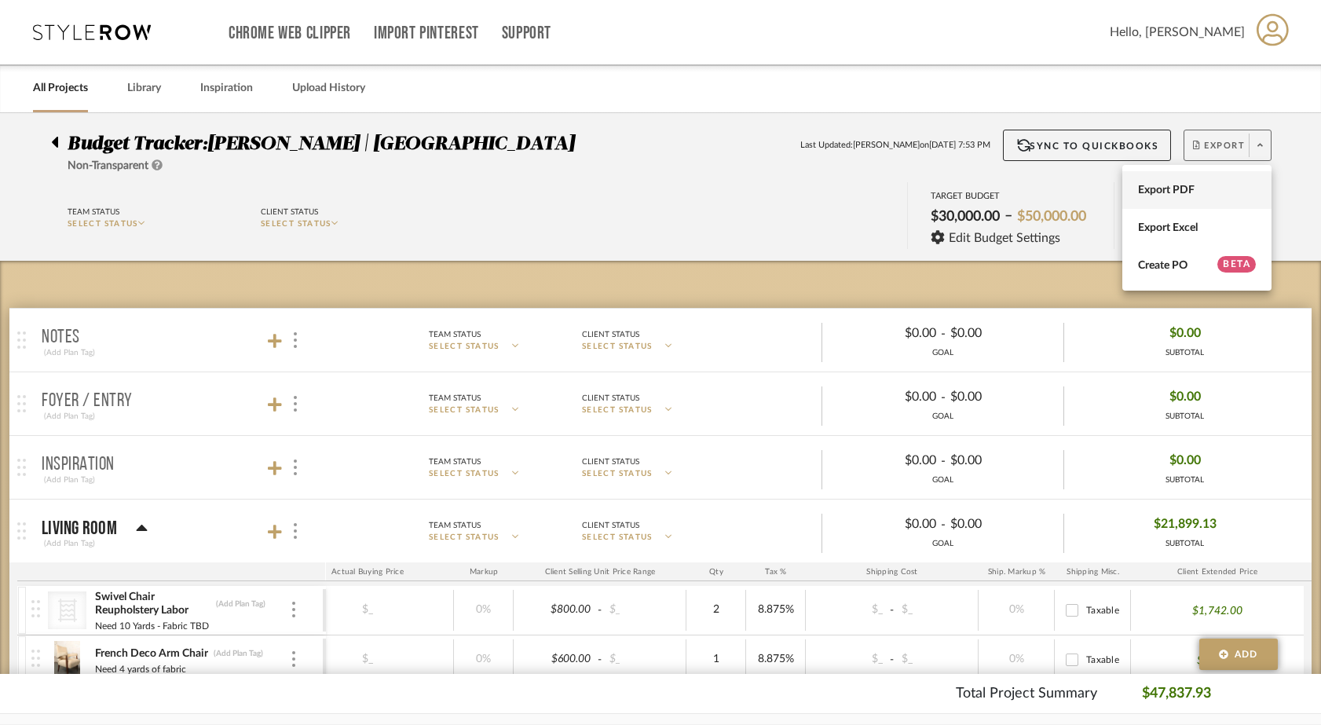
click at [1218, 185] on span "Export PDF" at bounding box center [1197, 190] width 118 height 13
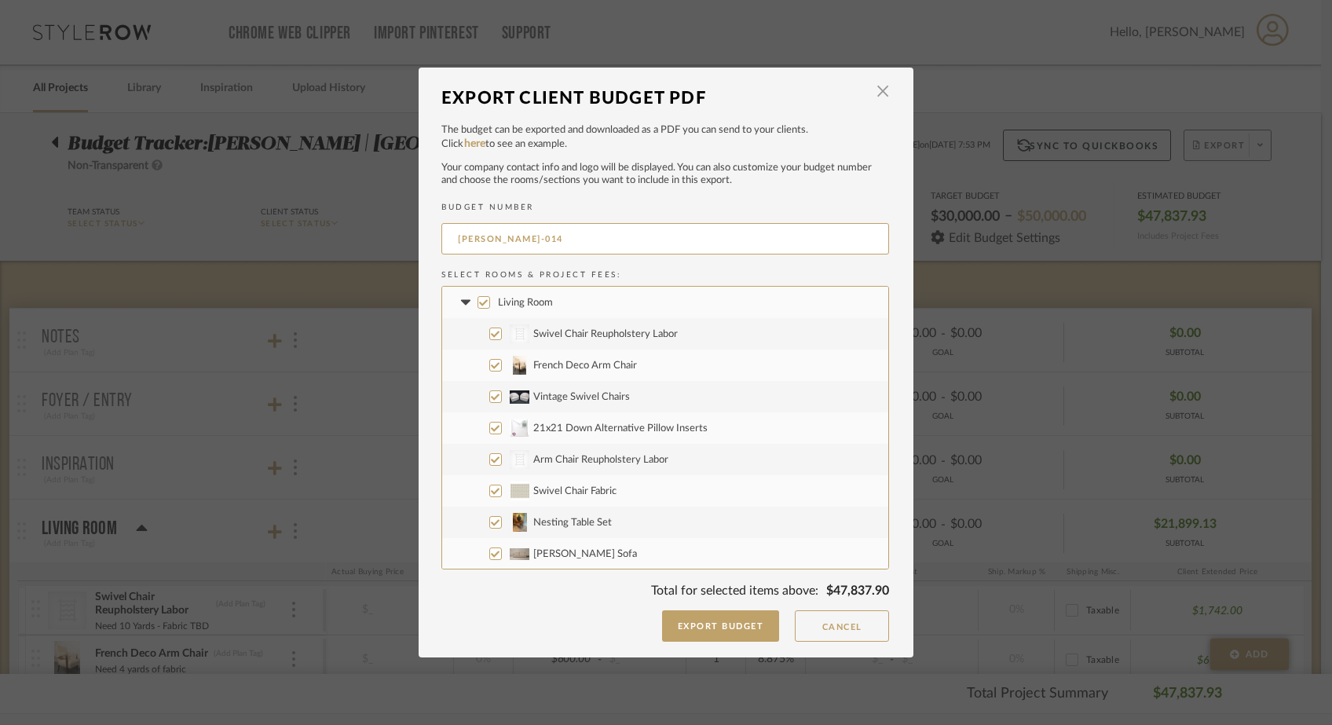
click at [477, 298] on input "Living Room" at bounding box center [483, 302] width 13 height 13
checkbox input "false"
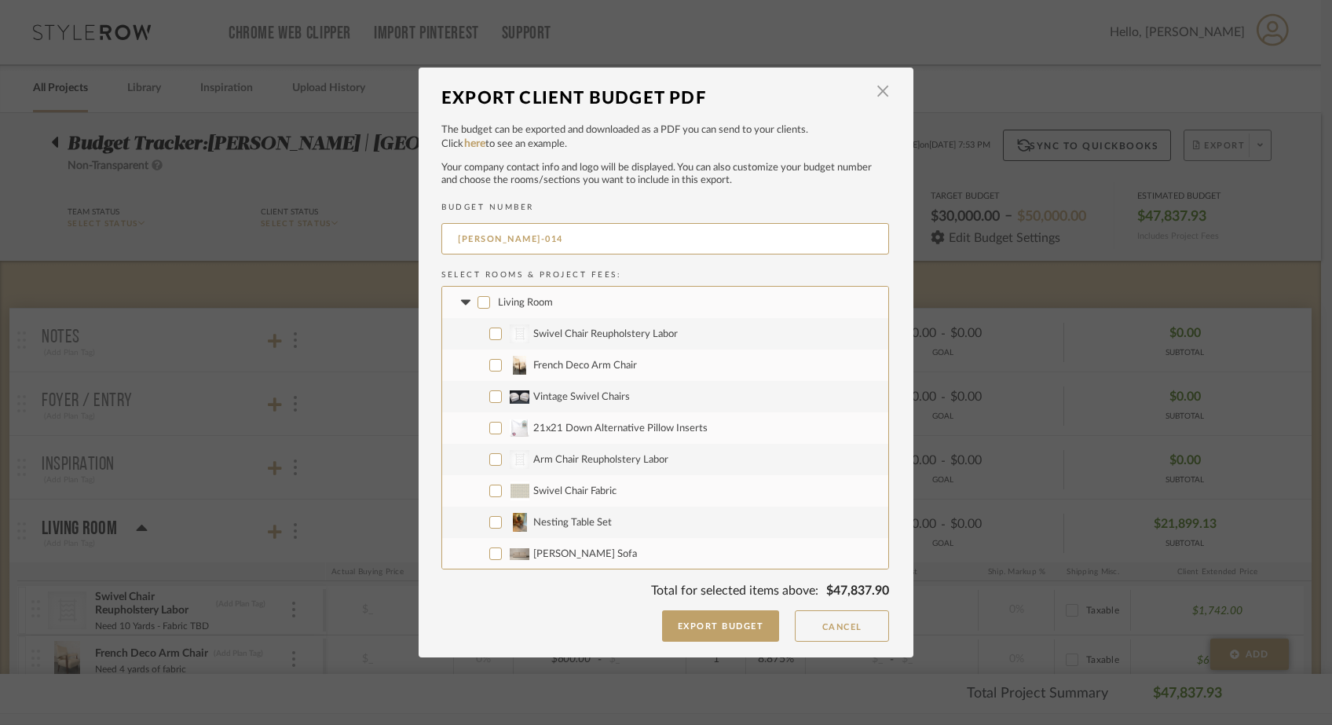
checkbox input "false"
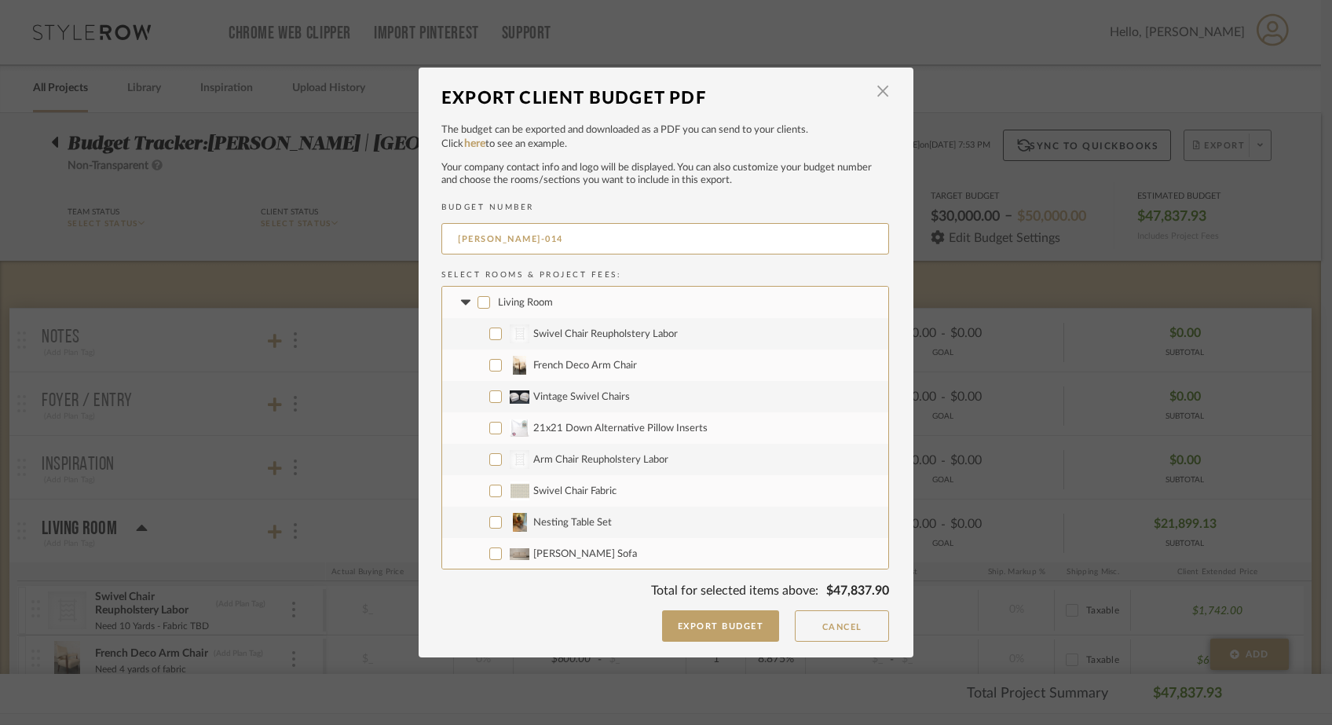
checkbox input "false"
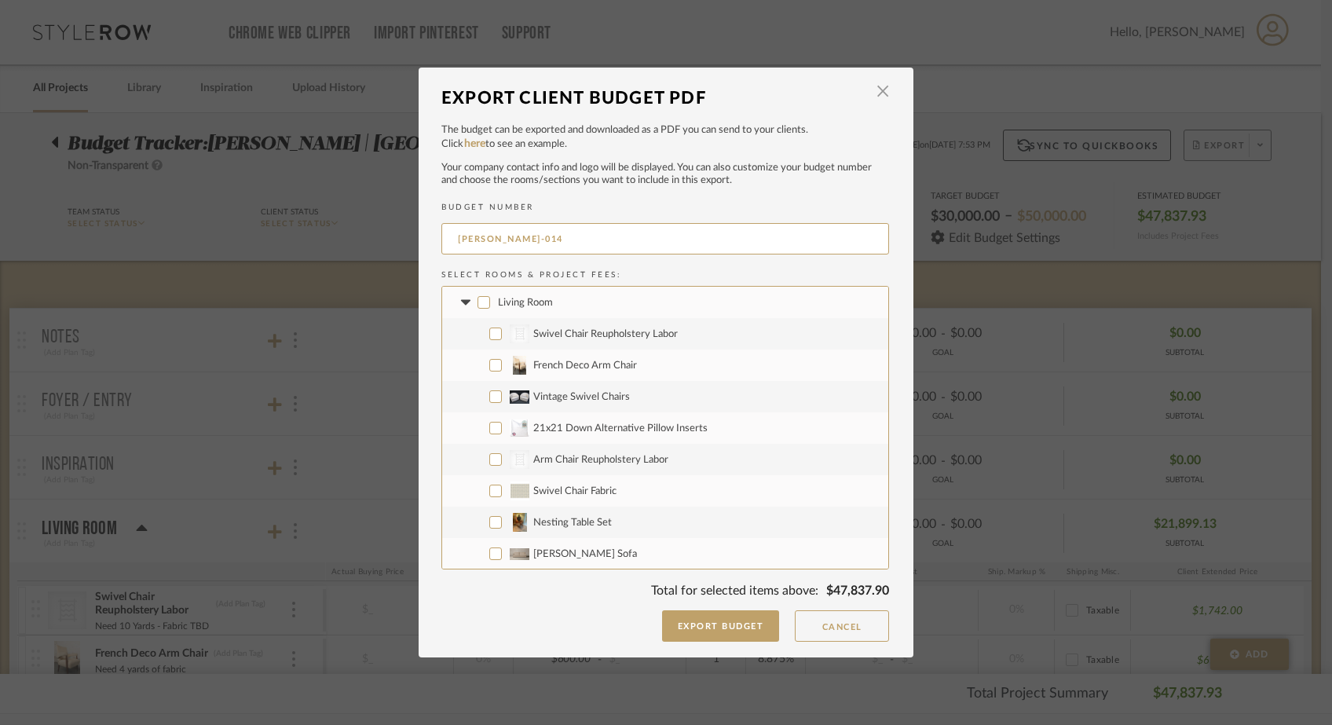
checkbox input "false"
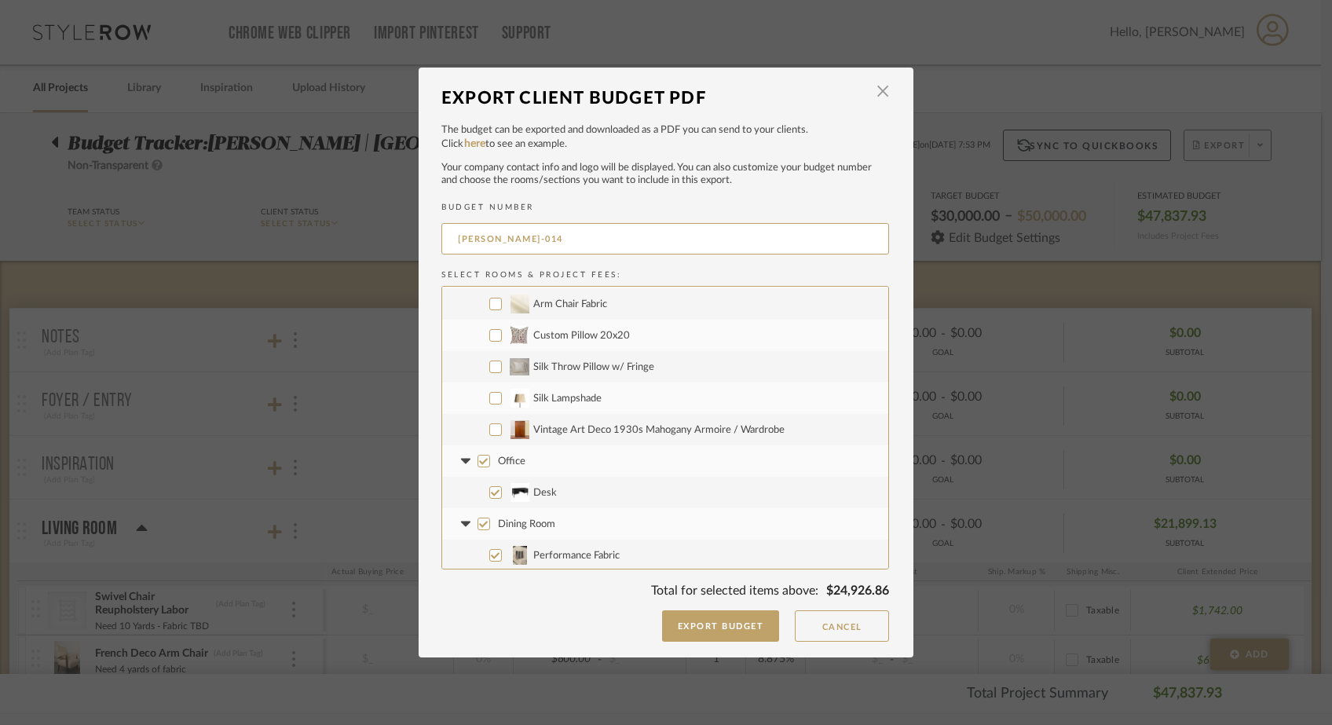
scroll to position [402, 0]
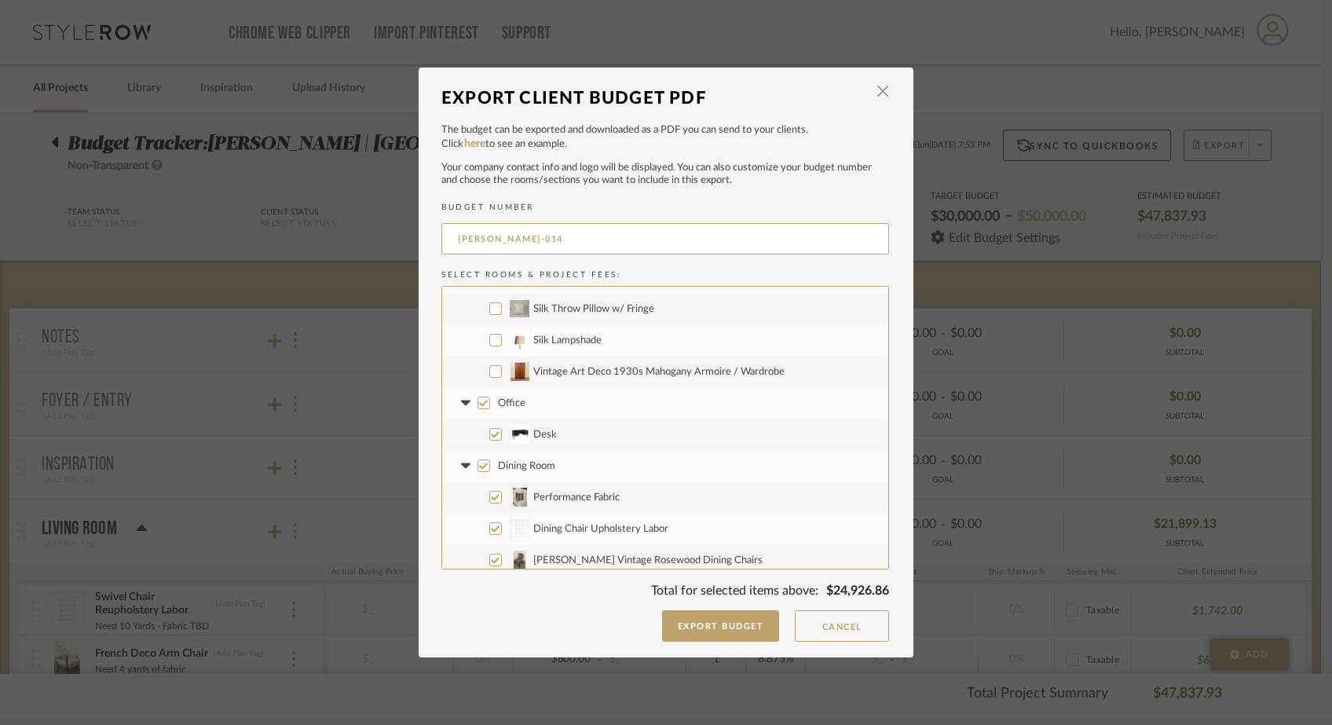
click at [492, 371] on input "Vintage Art Deco 1930s Mahogany Armoire / Wardrobe" at bounding box center [495, 371] width 13 height 13
checkbox input "true"
click at [479, 400] on input "Office" at bounding box center [483, 403] width 13 height 13
checkbox input "false"
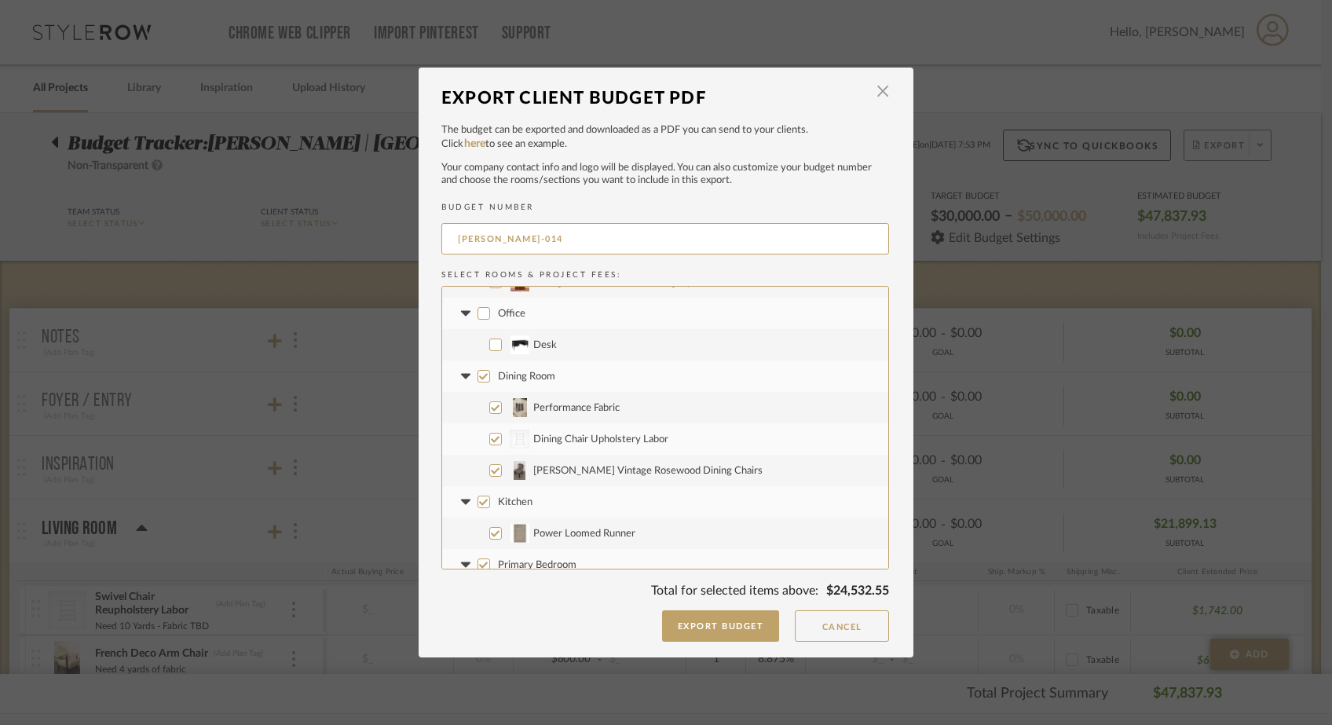
scroll to position [495, 0]
click at [477, 375] on input "Dining Room" at bounding box center [483, 373] width 13 height 13
checkbox input "false"
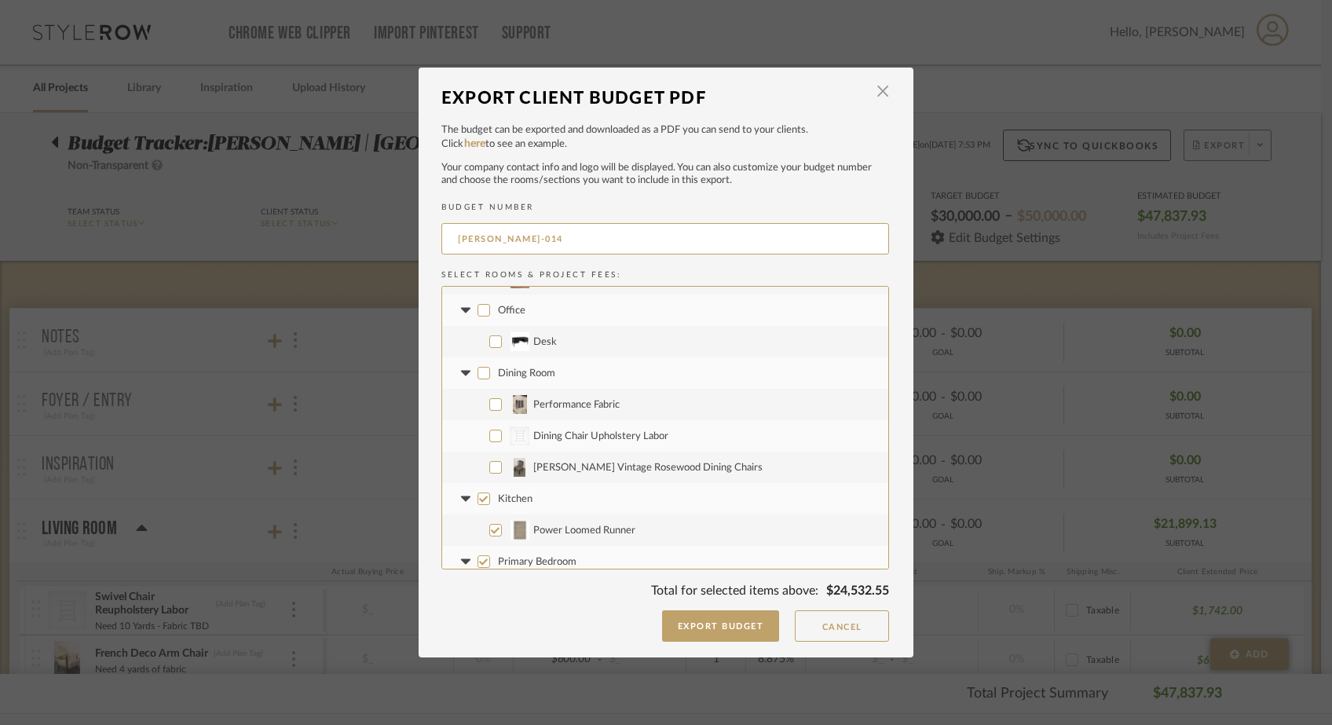
checkbox input "false"
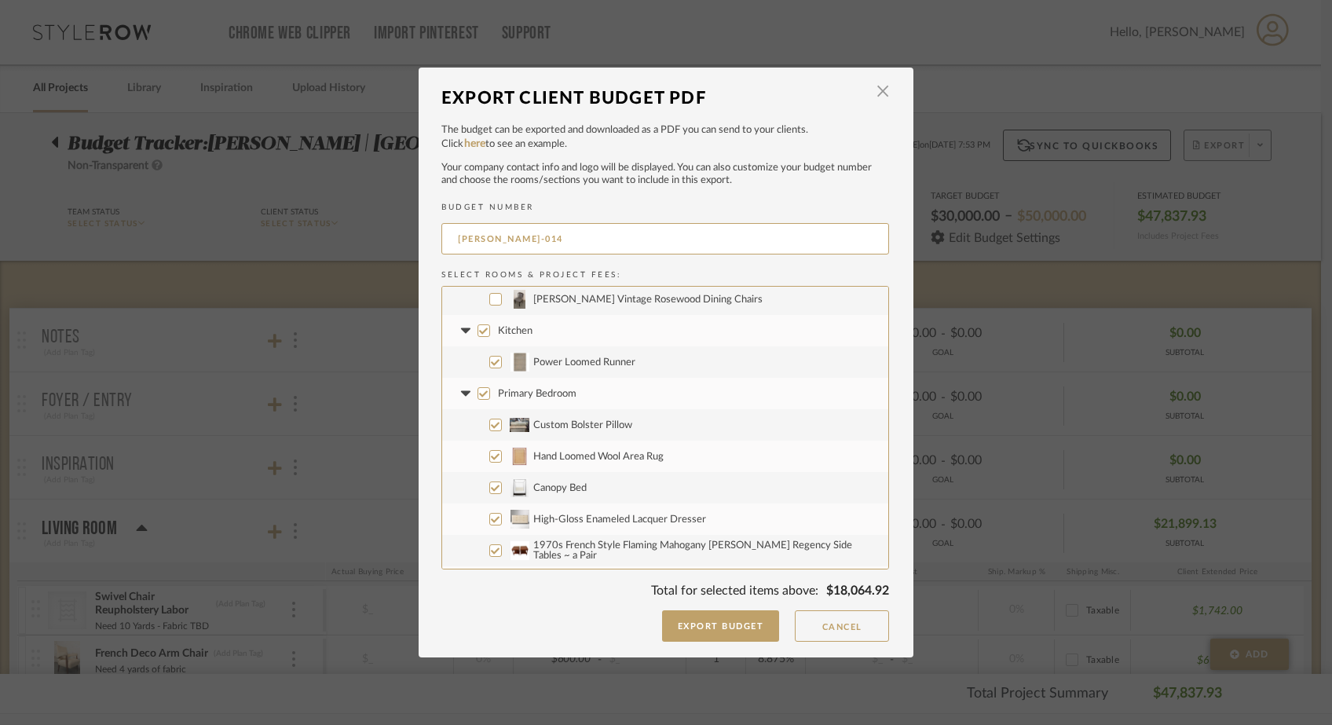
scroll to position [666, 0]
click at [480, 391] on input "Primary Bedroom" at bounding box center [483, 390] width 13 height 13
checkbox input "false"
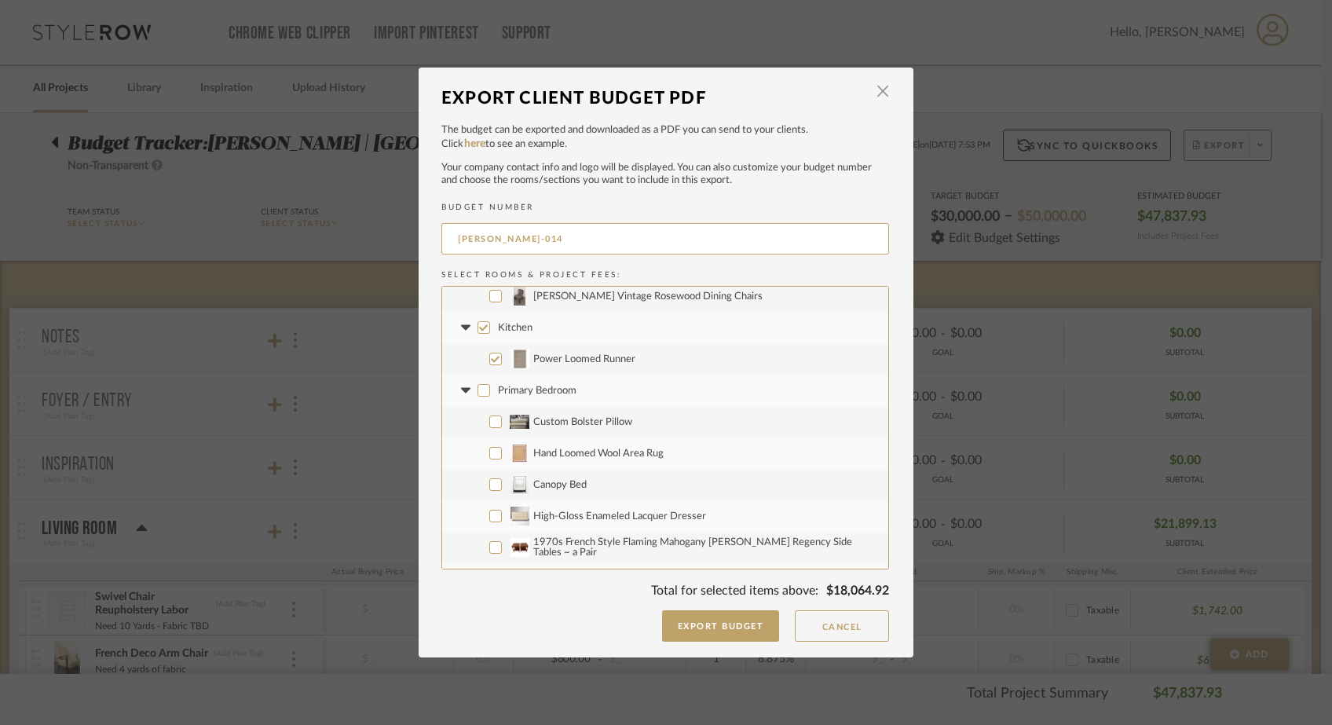
checkbox input "false"
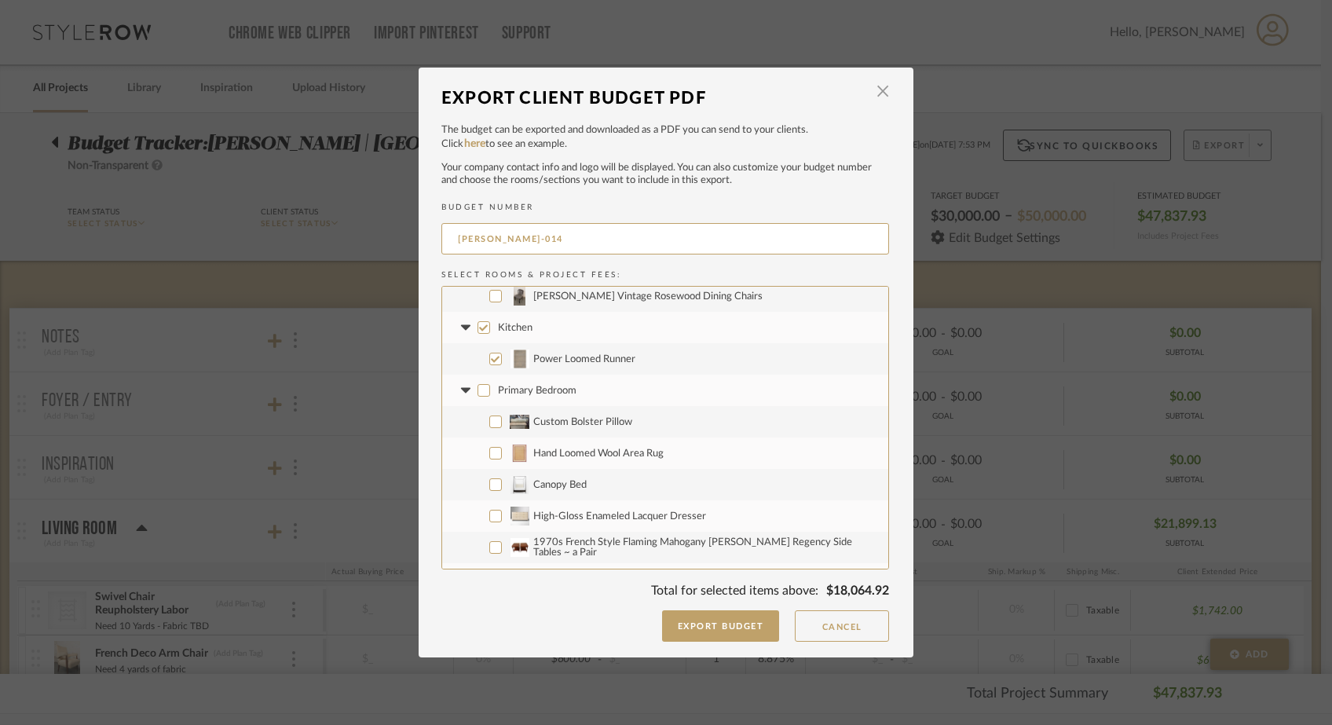
checkbox input "false"
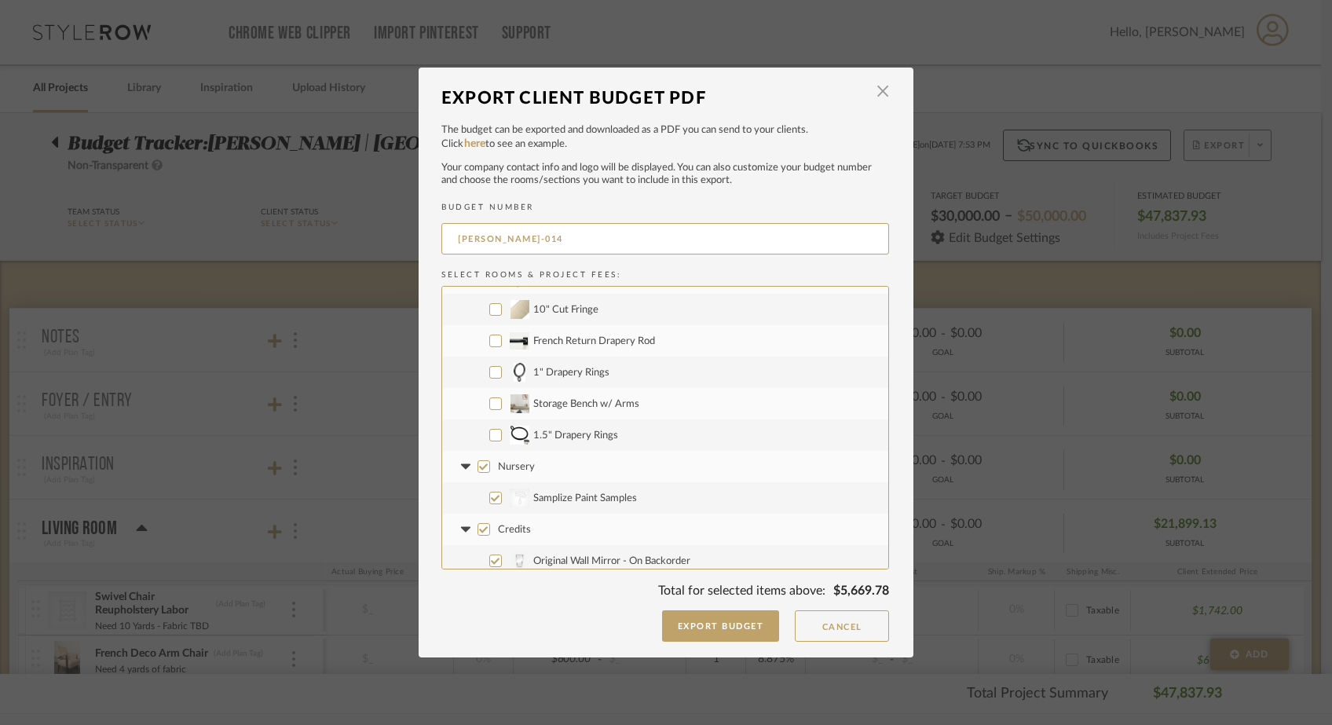
scroll to position [969, 0]
click at [489, 429] on input "1.5" Drapery Rings" at bounding box center [495, 432] width 13 height 13
checkbox input "true"
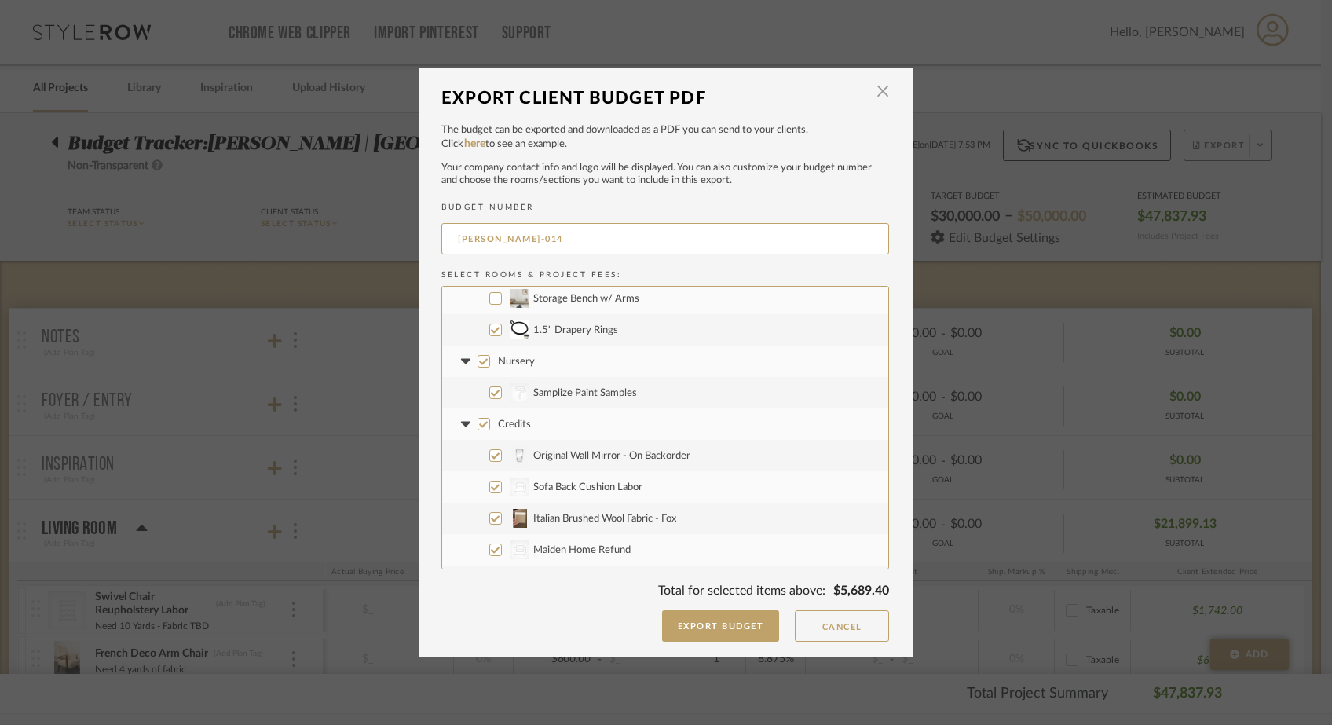
scroll to position [1080, 0]
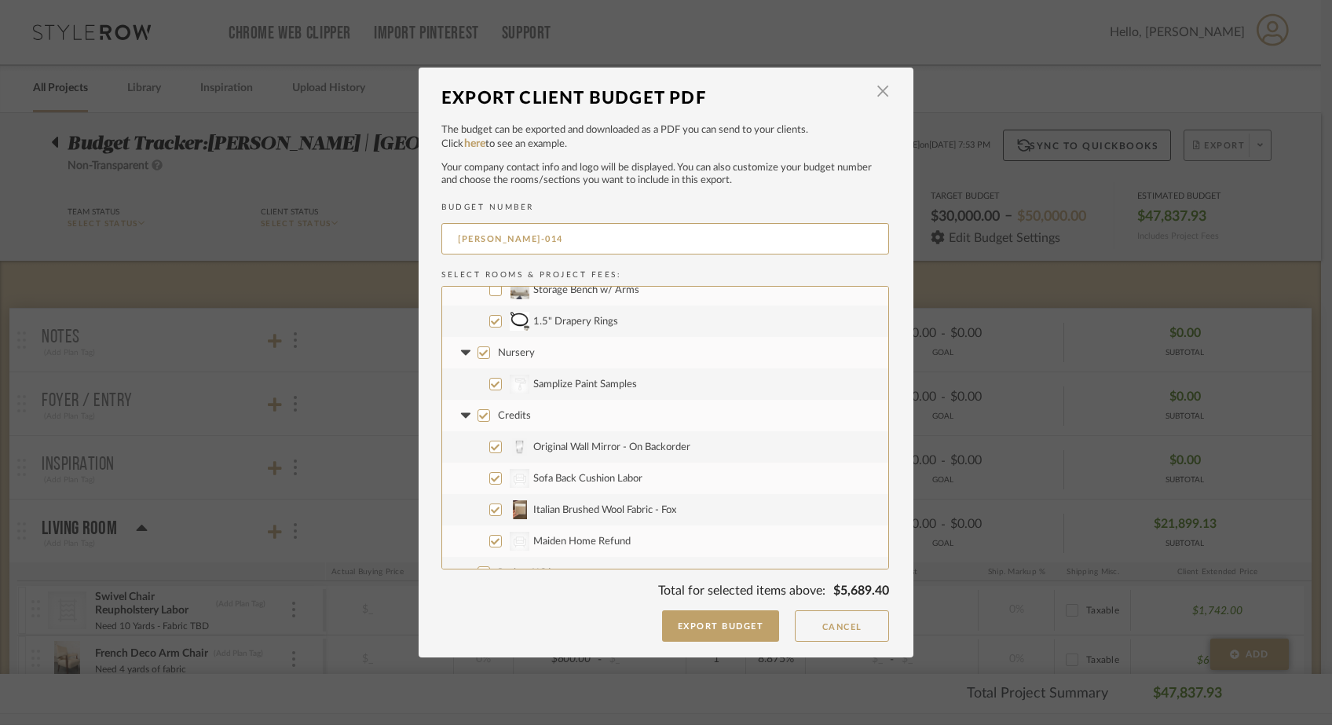
click at [477, 419] on input "Credits" at bounding box center [483, 415] width 13 height 13
checkbox input "false"
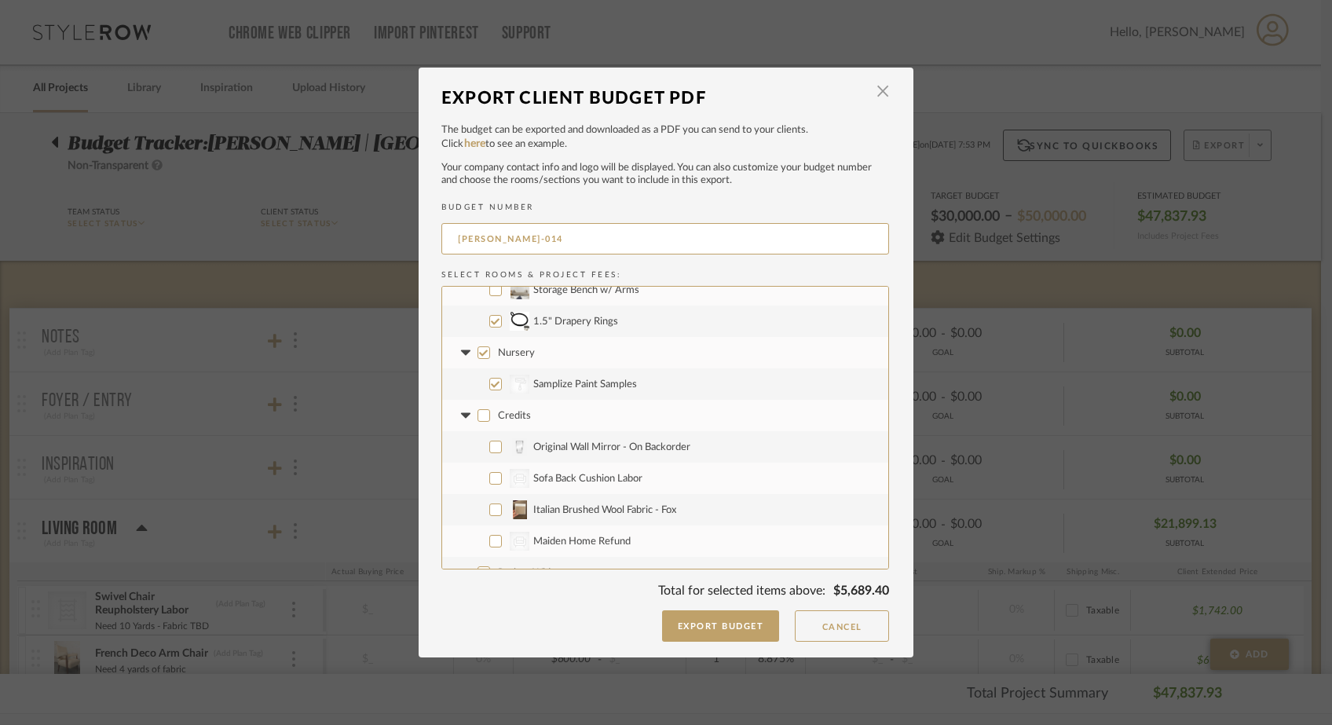
checkbox input "false"
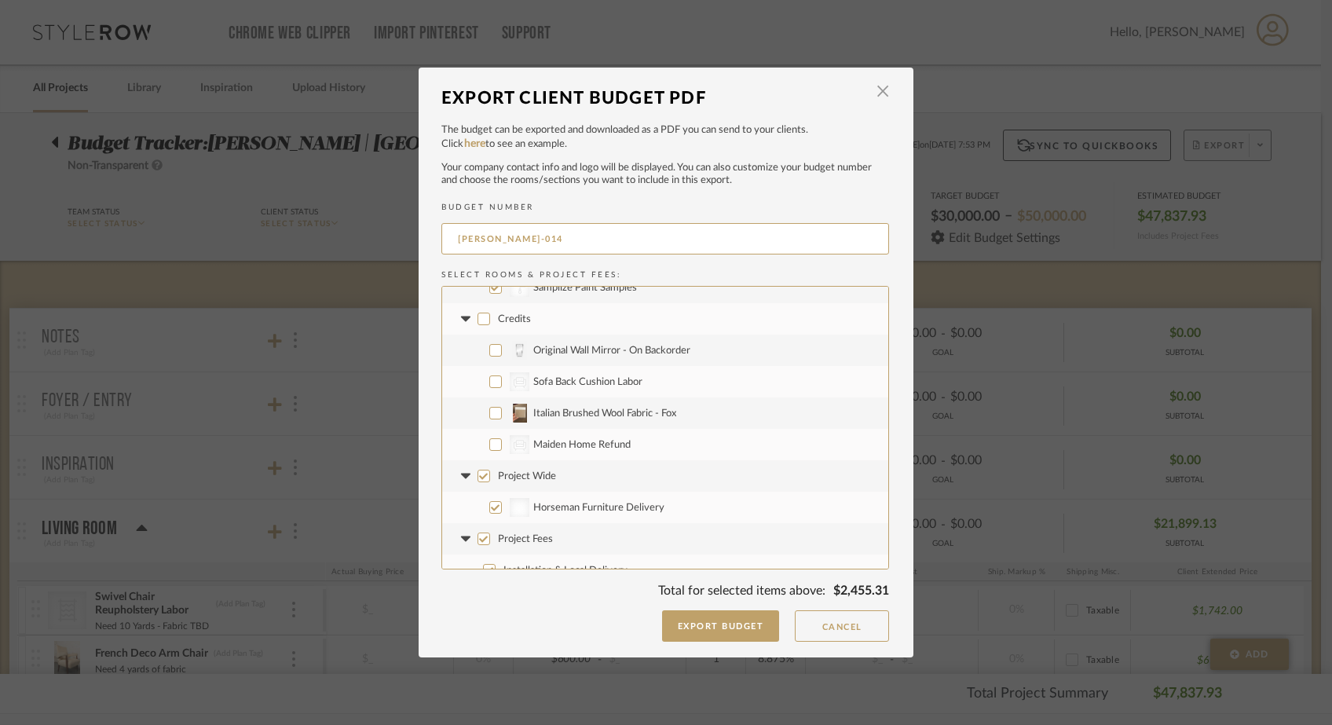
scroll to position [1180, 0]
click at [477, 473] on input "Project Wide" at bounding box center [483, 472] width 13 height 13
checkbox input "false"
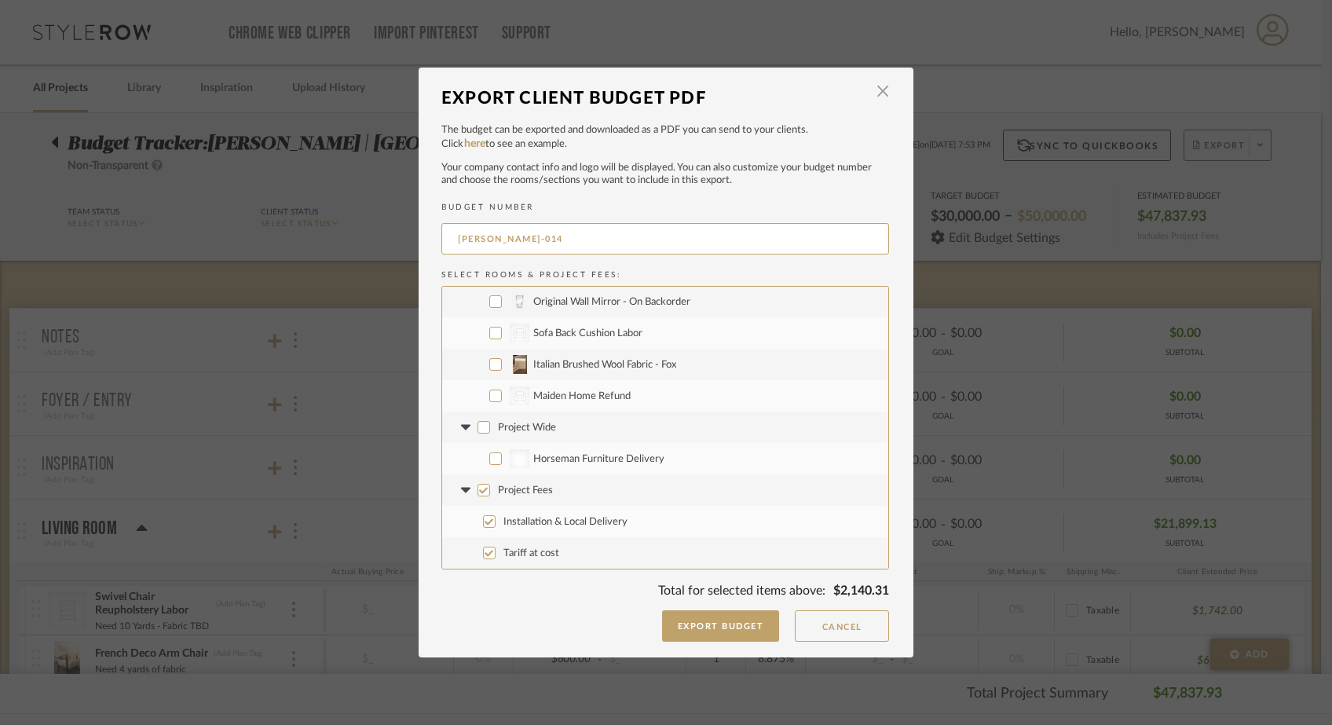
click at [477, 485] on input "Project Fees" at bounding box center [483, 490] width 13 height 13
checkbox input "false"
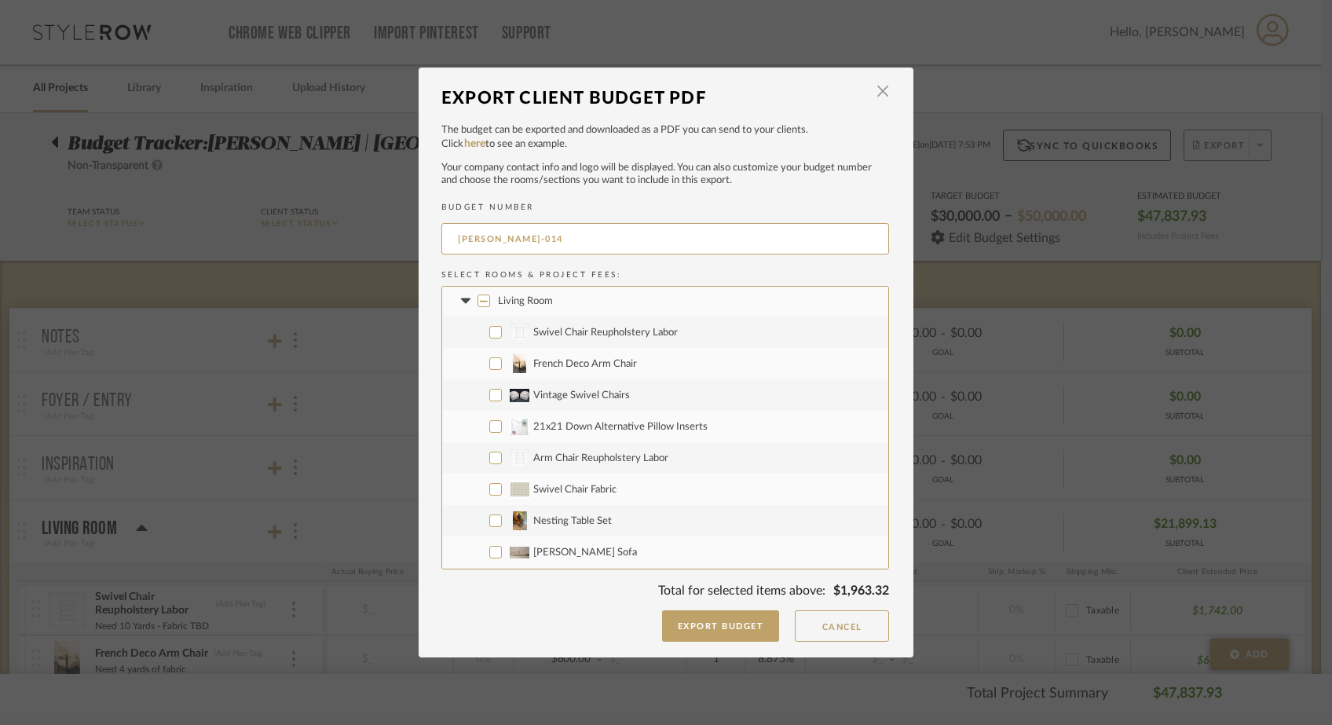
scroll to position [0, 0]
click at [707, 627] on button "Export Budget" at bounding box center [721, 625] width 118 height 31
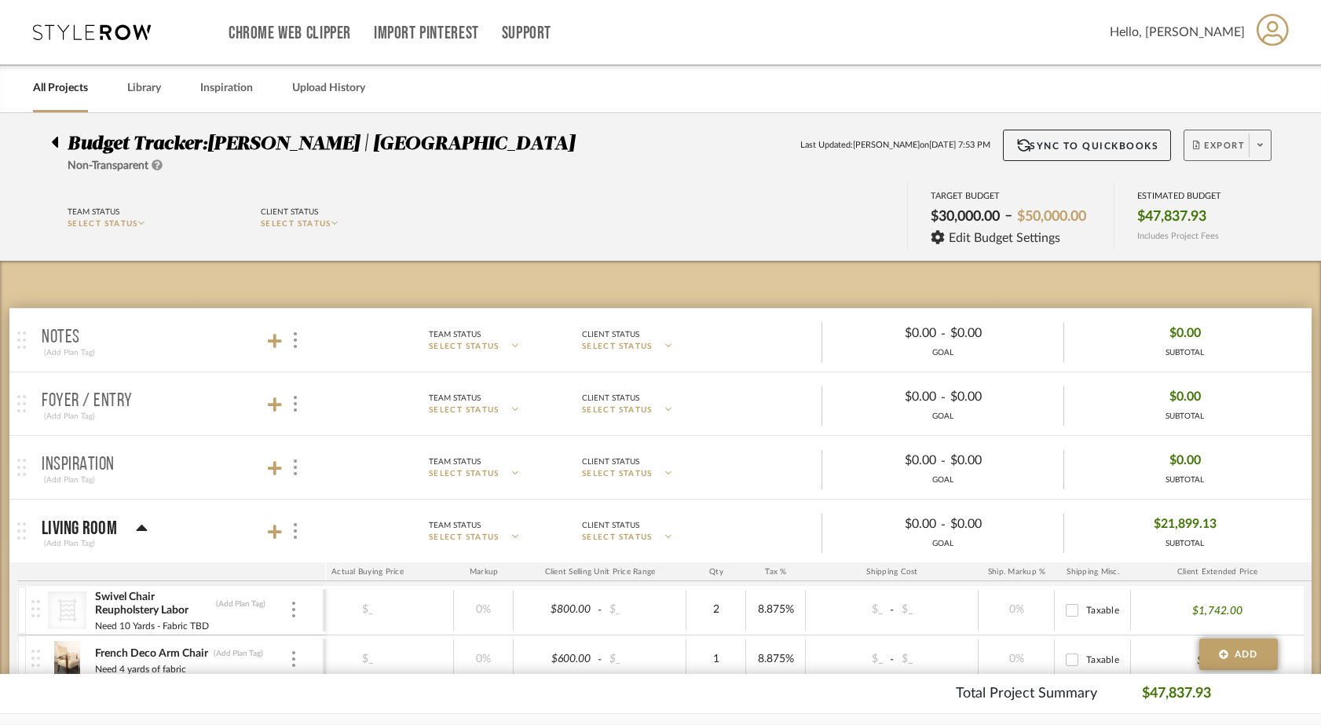
click at [1264, 152] on span at bounding box center [1260, 145] width 22 height 24
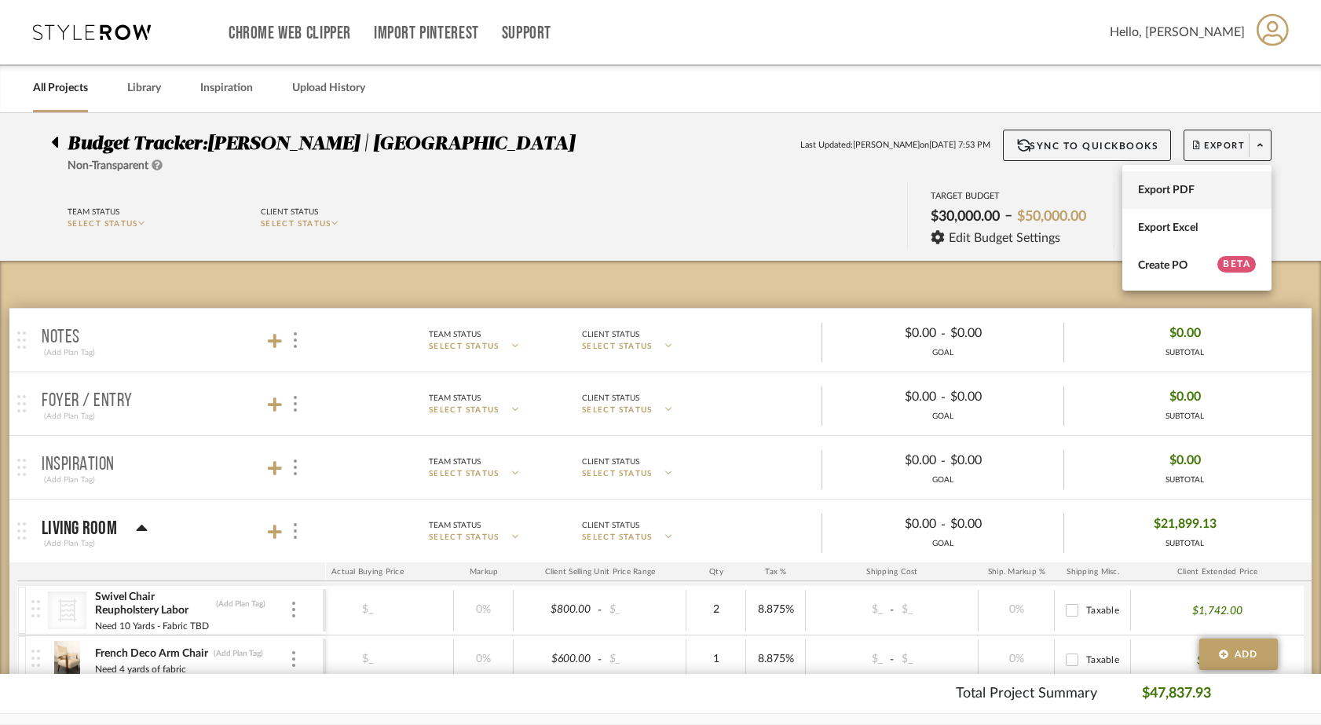
click at [1212, 177] on button "Export PDF" at bounding box center [1196, 190] width 149 height 38
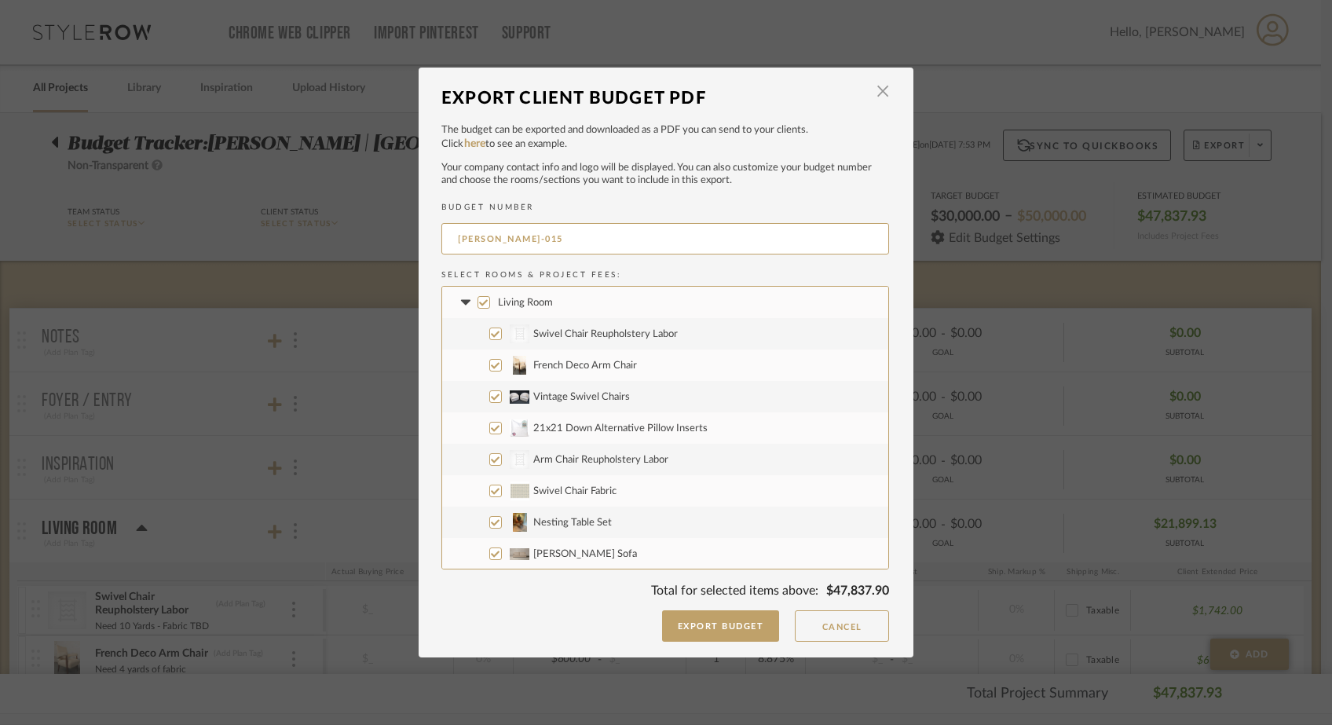
click at [477, 305] on input "Living Room" at bounding box center [483, 302] width 13 height 13
checkbox input "false"
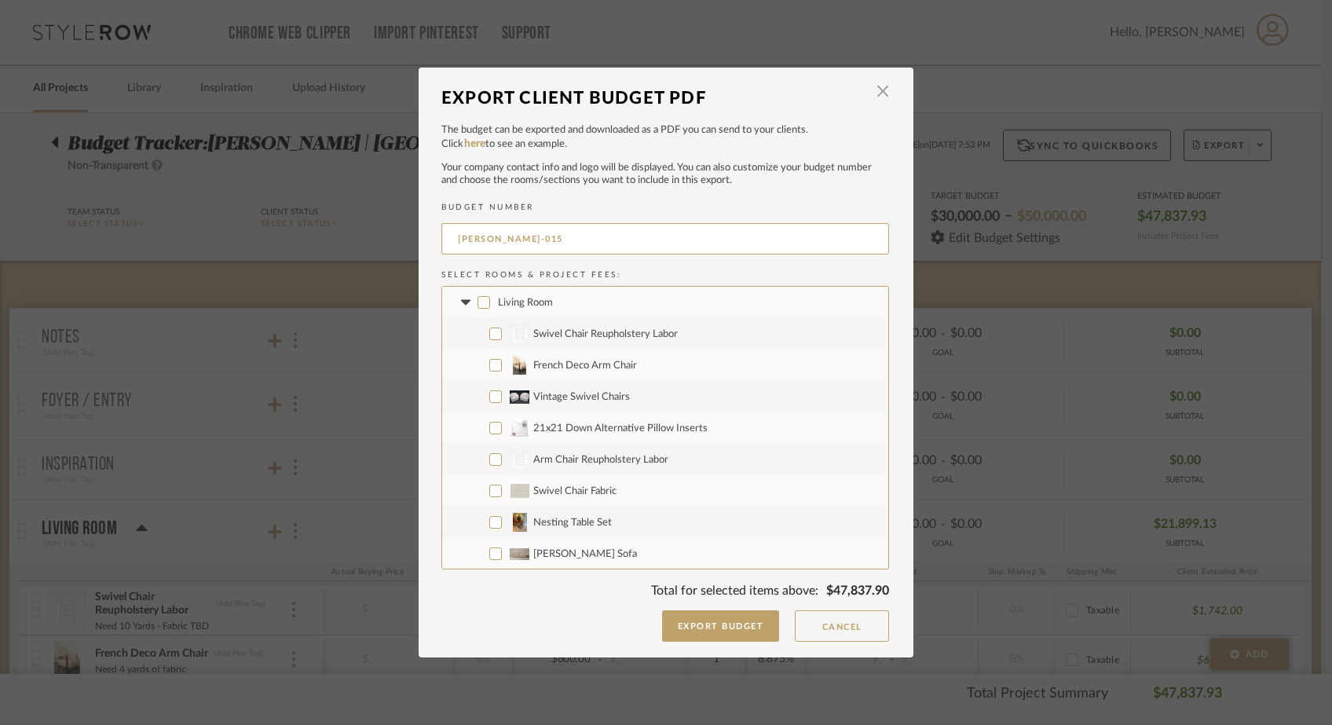
checkbox input "false"
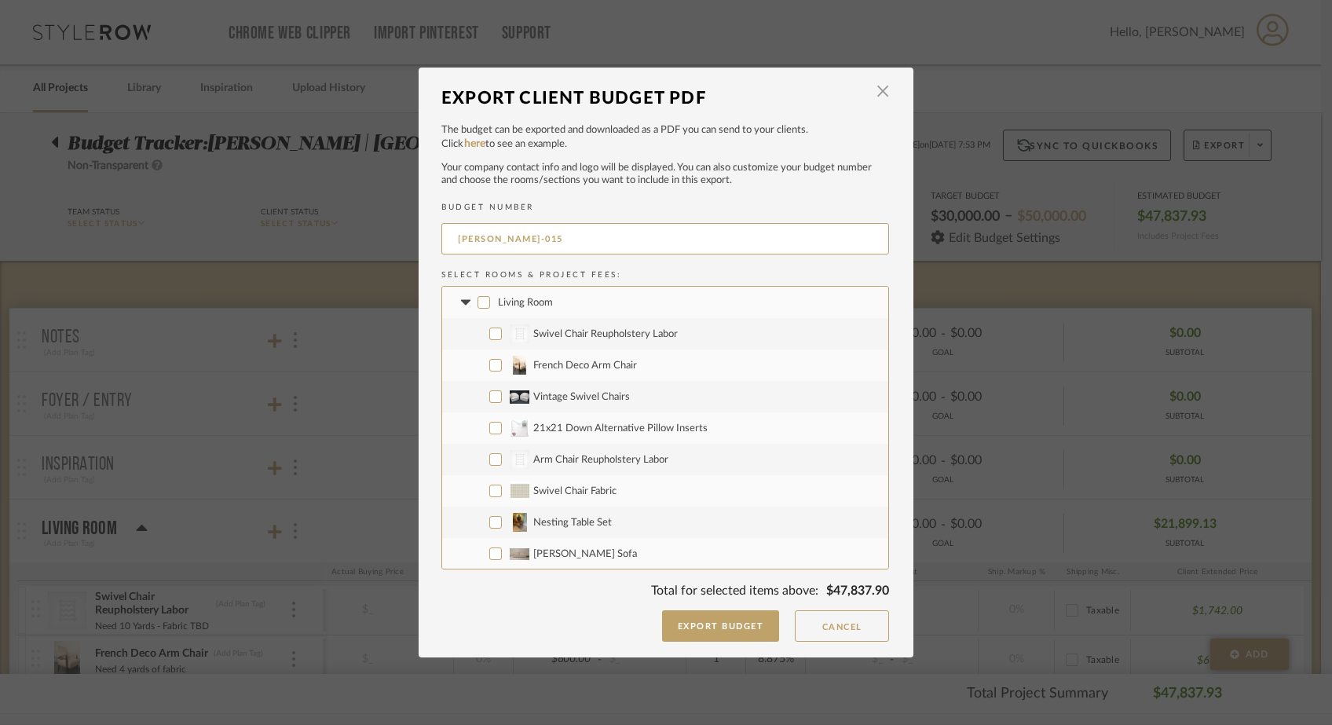
checkbox input "false"
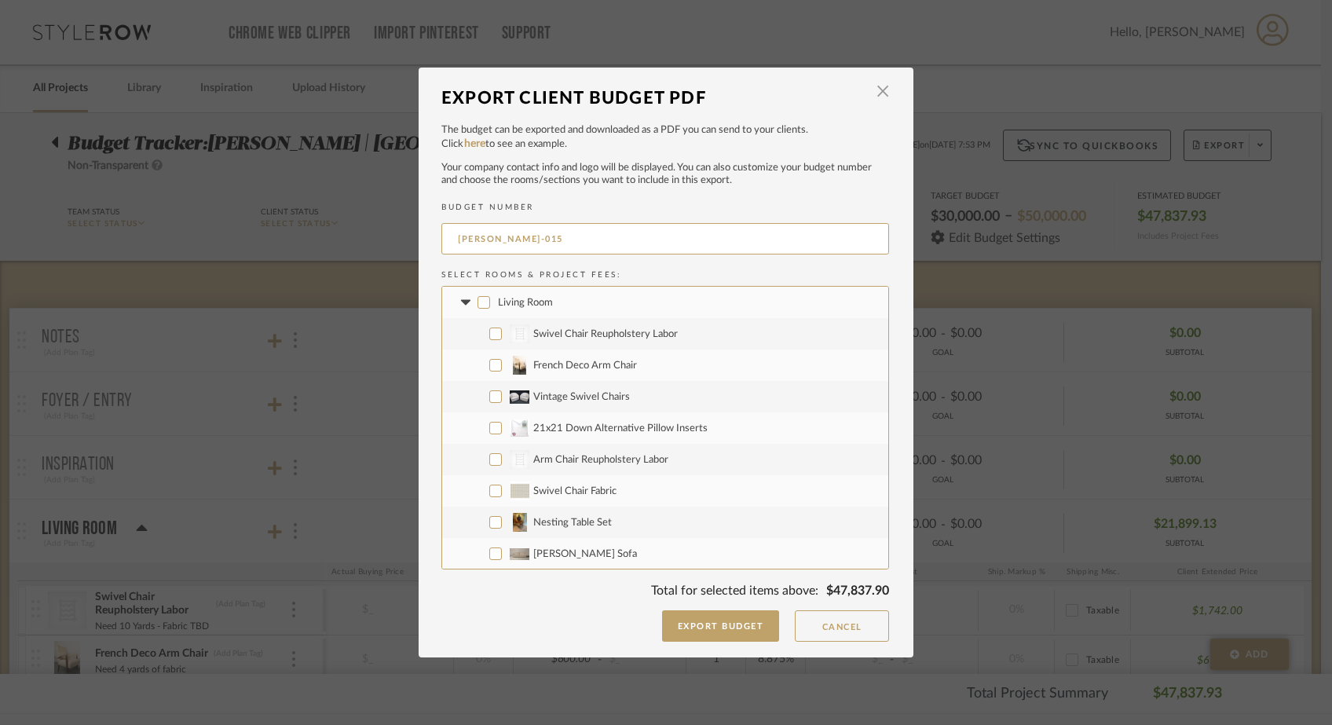
checkbox input "false"
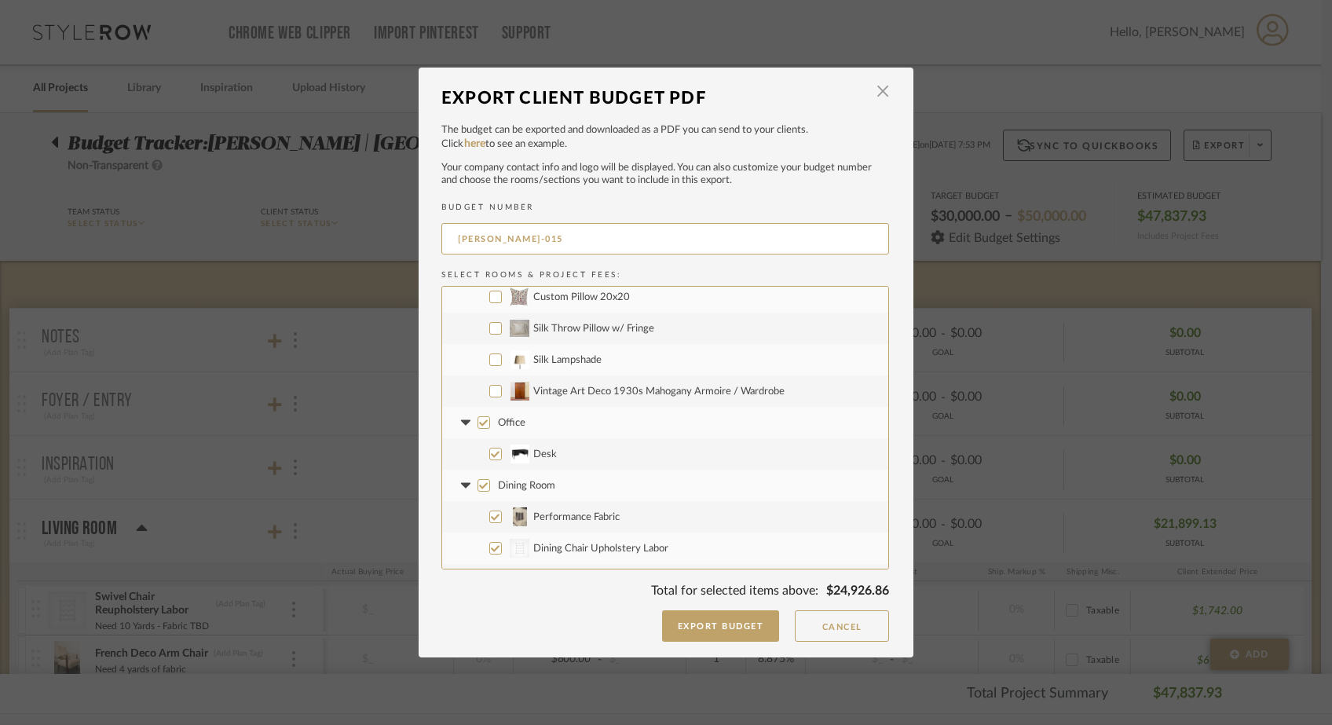
scroll to position [393, 0]
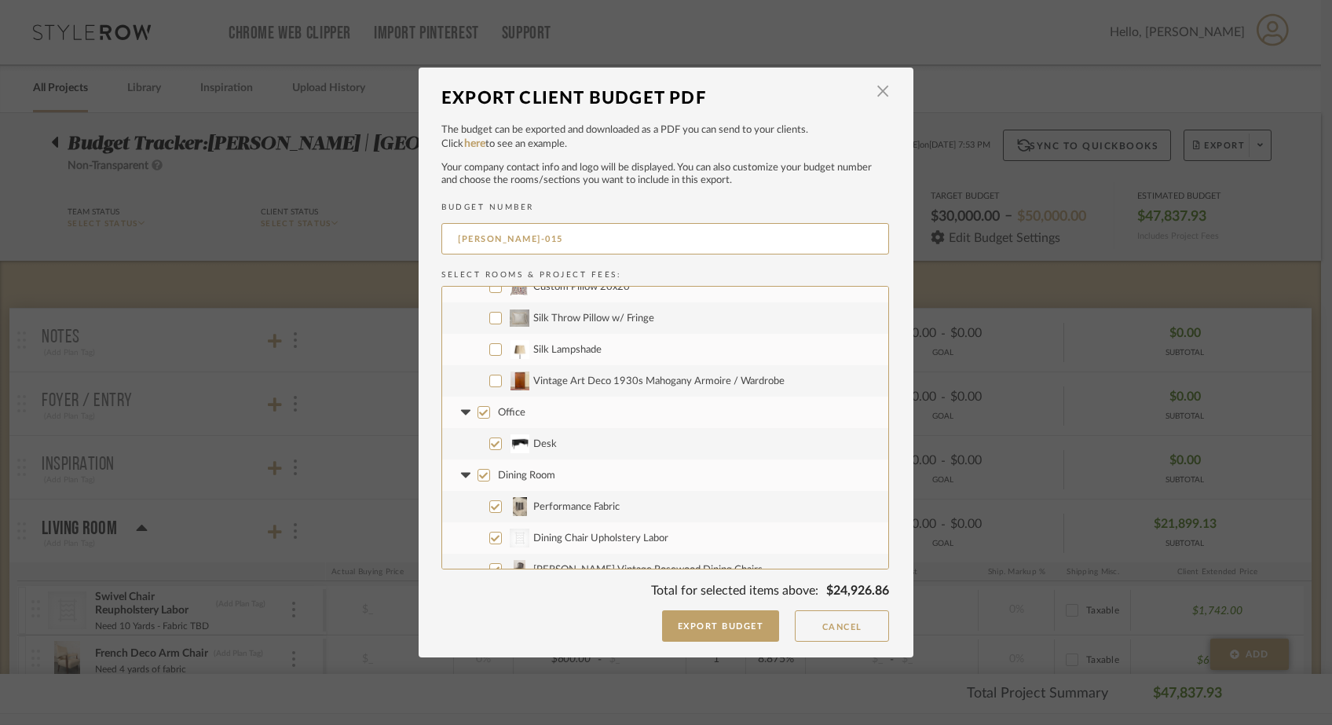
click at [477, 408] on input "Office" at bounding box center [483, 412] width 13 height 13
checkbox input "false"
click at [477, 474] on input "Dining Room" at bounding box center [483, 475] width 13 height 13
checkbox input "false"
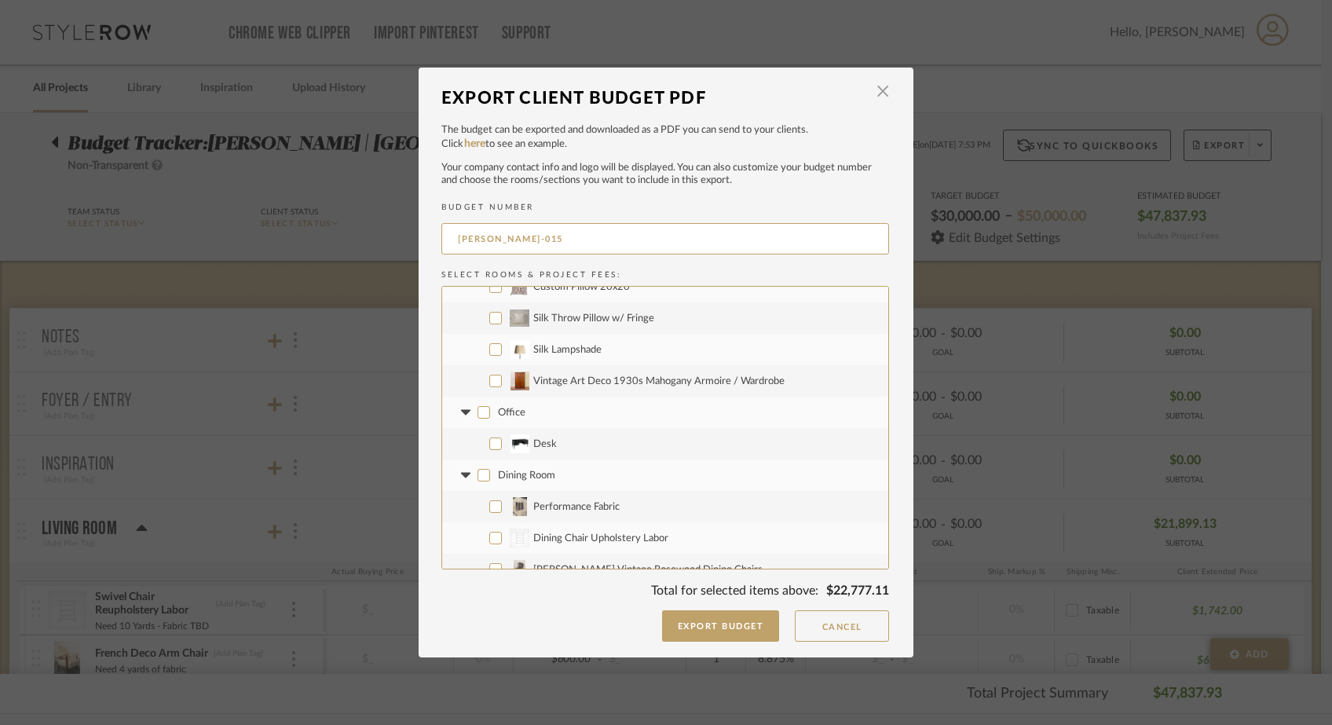
checkbox input "false"
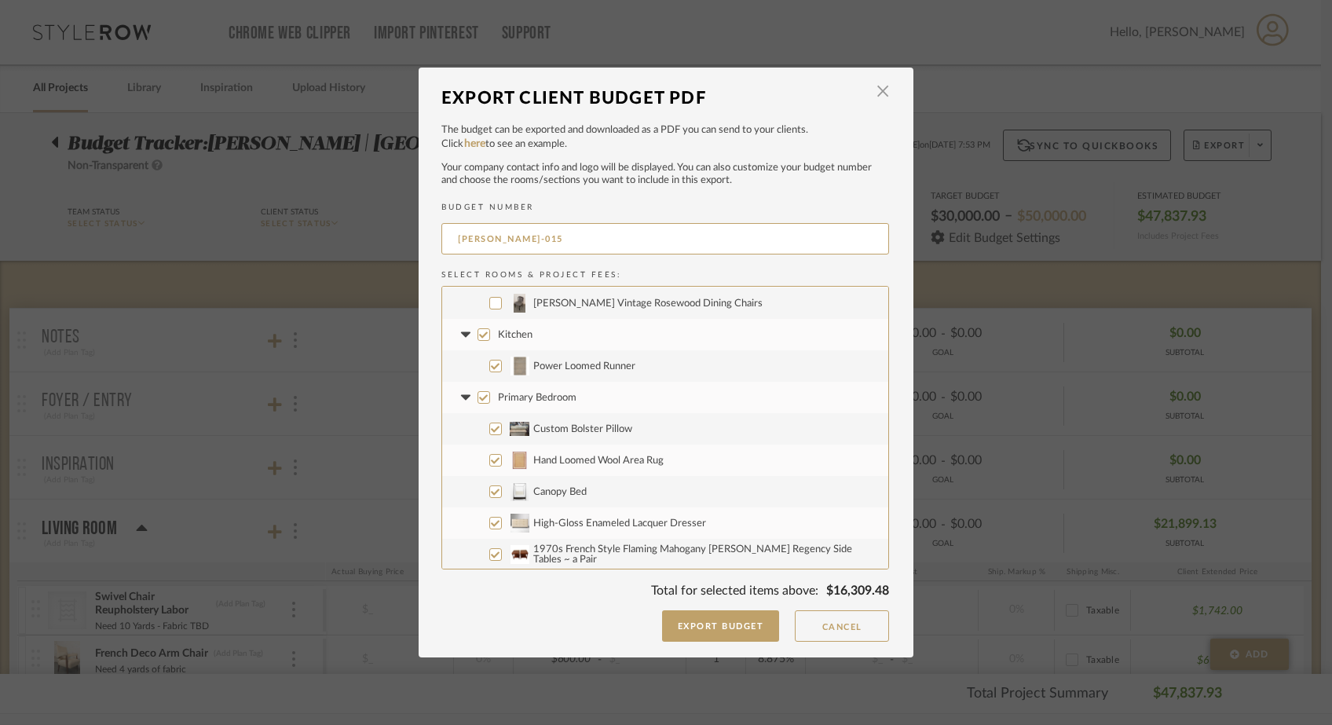
scroll to position [660, 0]
click at [476, 341] on label "Kitchen" at bounding box center [665, 332] width 446 height 31
click at [477, 339] on input "Kitchen" at bounding box center [483, 333] width 13 height 13
checkbox input "false"
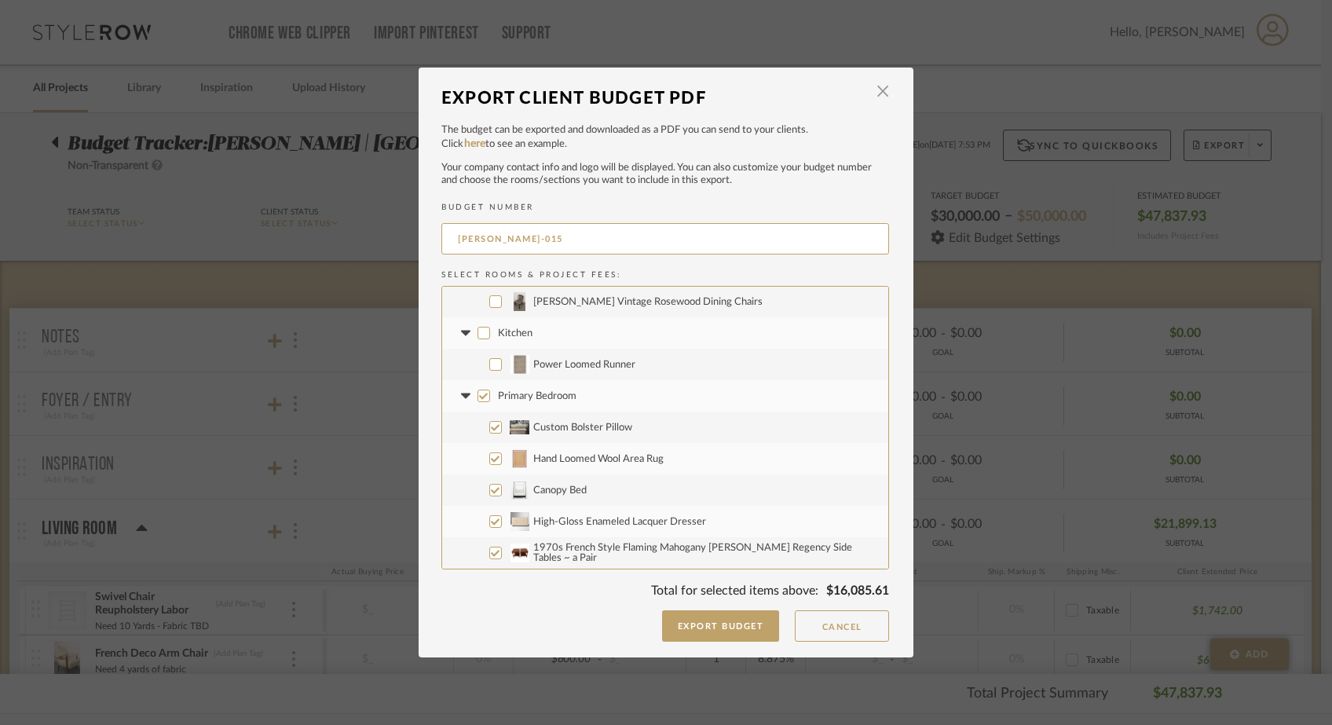
click at [477, 393] on input "Primary Bedroom" at bounding box center [483, 395] width 13 height 13
checkbox input "false"
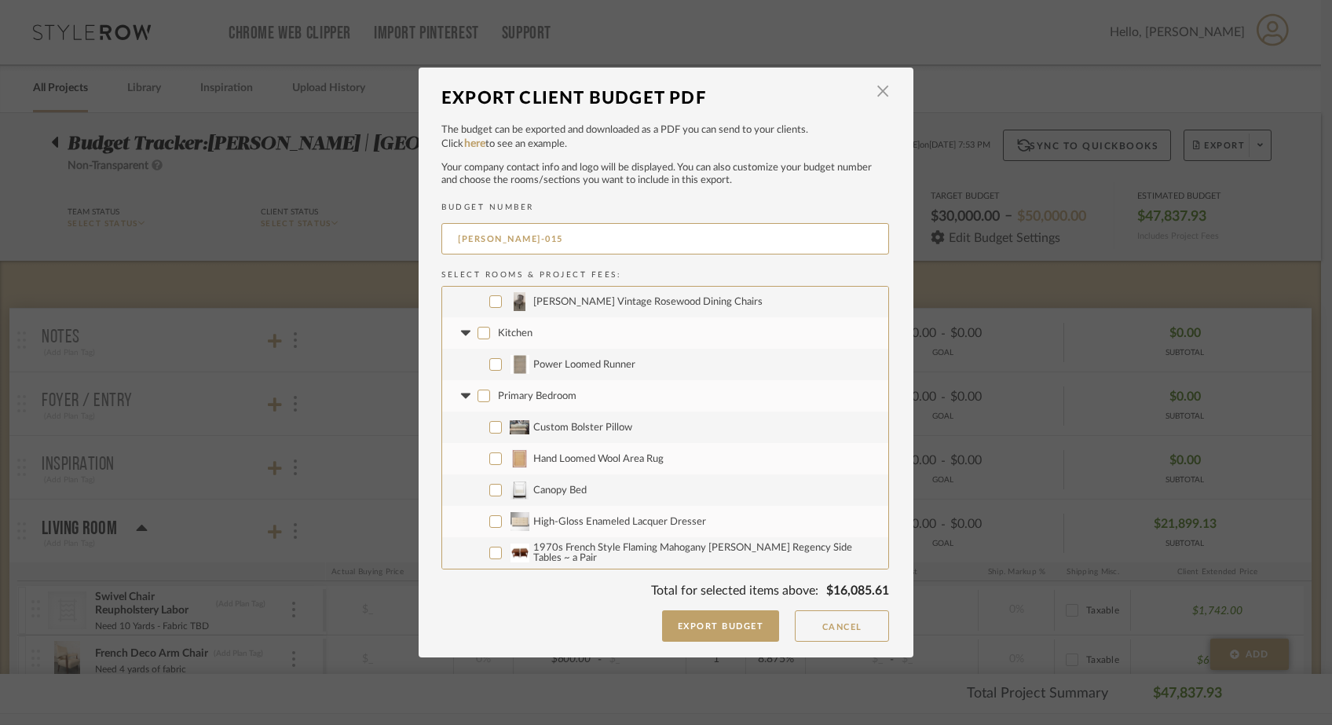
checkbox input "false"
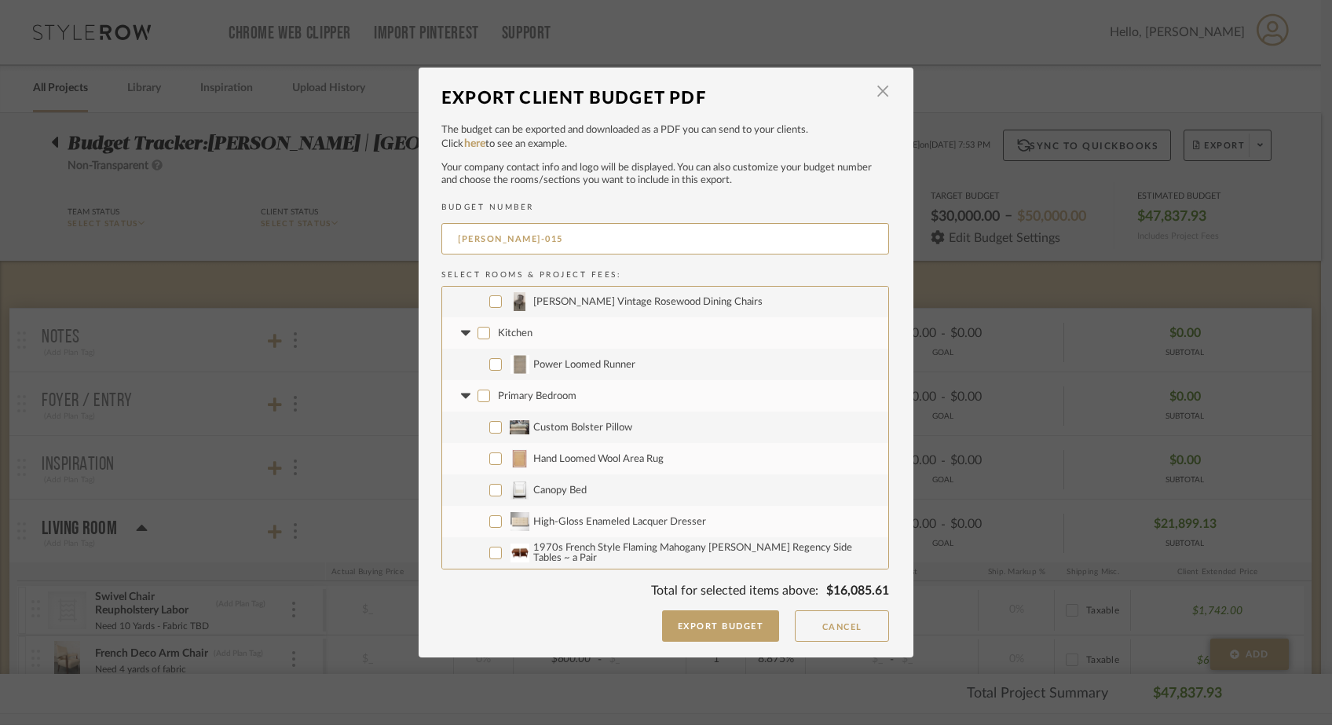
checkbox input "false"
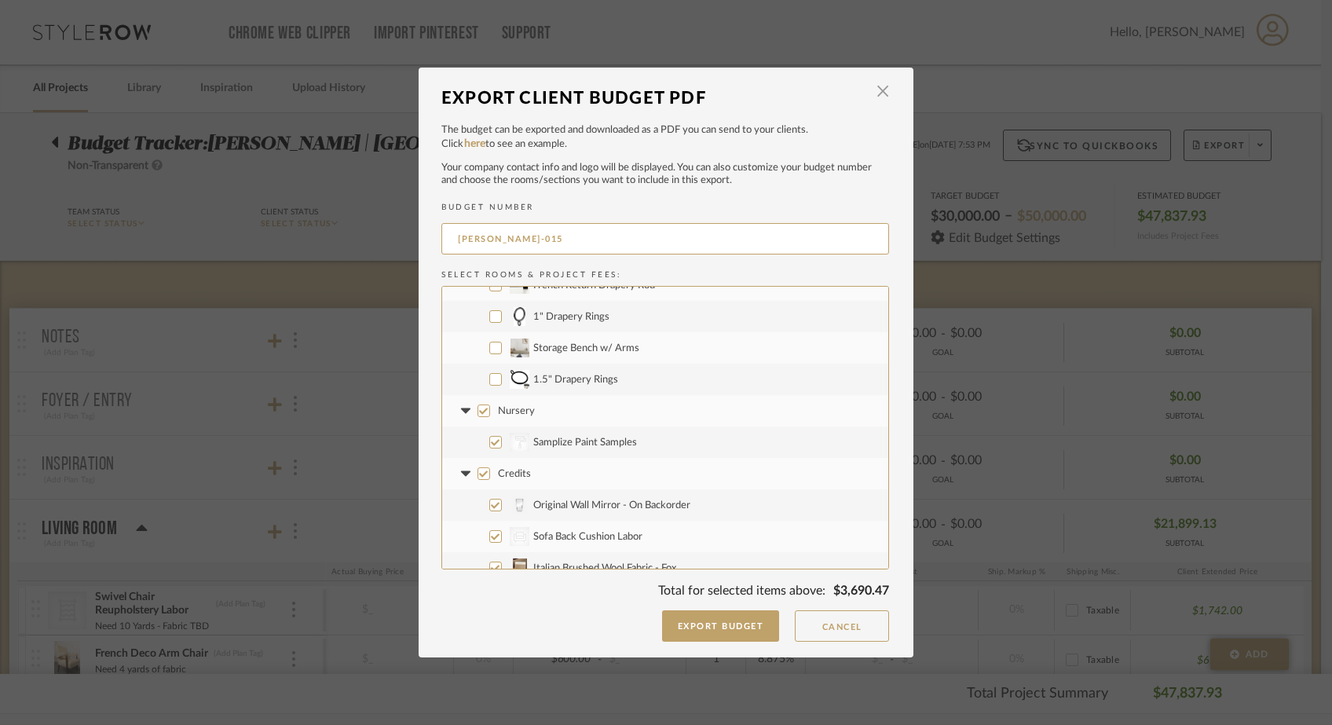
click at [477, 406] on input "Nursery" at bounding box center [483, 410] width 13 height 13
checkbox input "false"
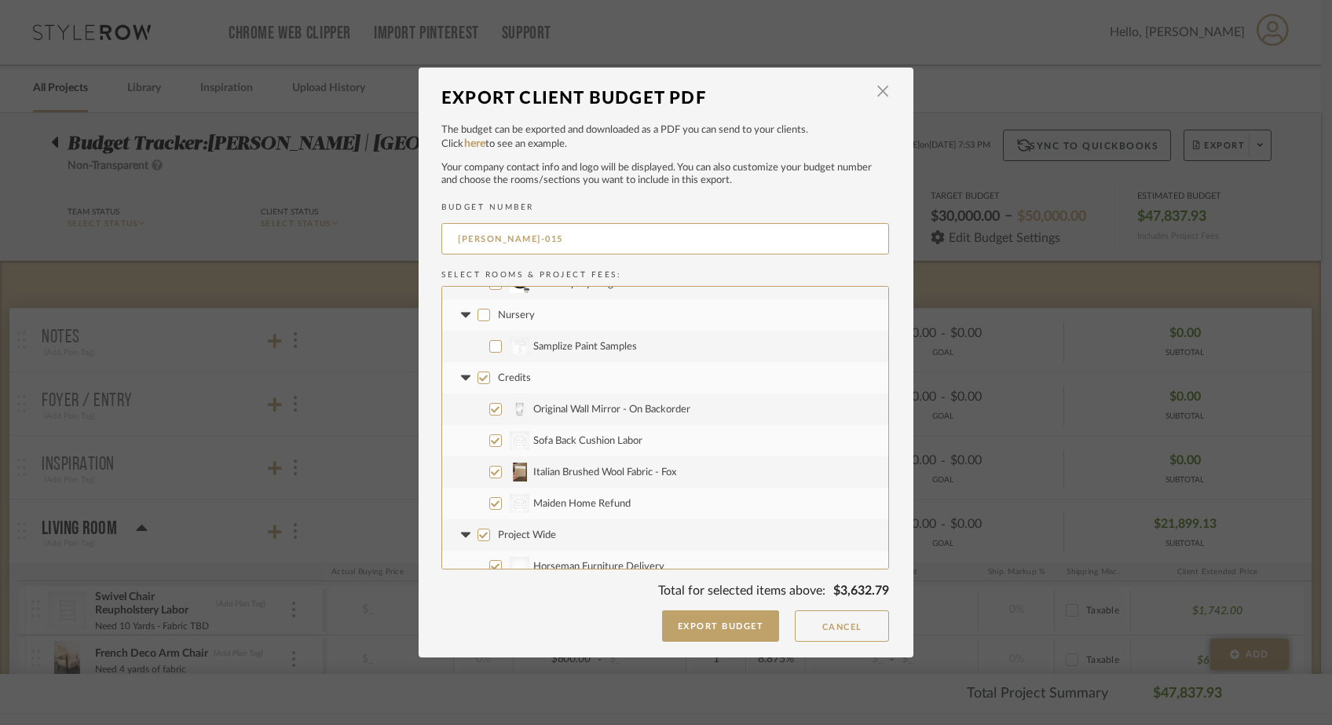
scroll to position [1121, 0]
click at [477, 376] on input "Credits" at bounding box center [483, 375] width 13 height 13
checkbox input "false"
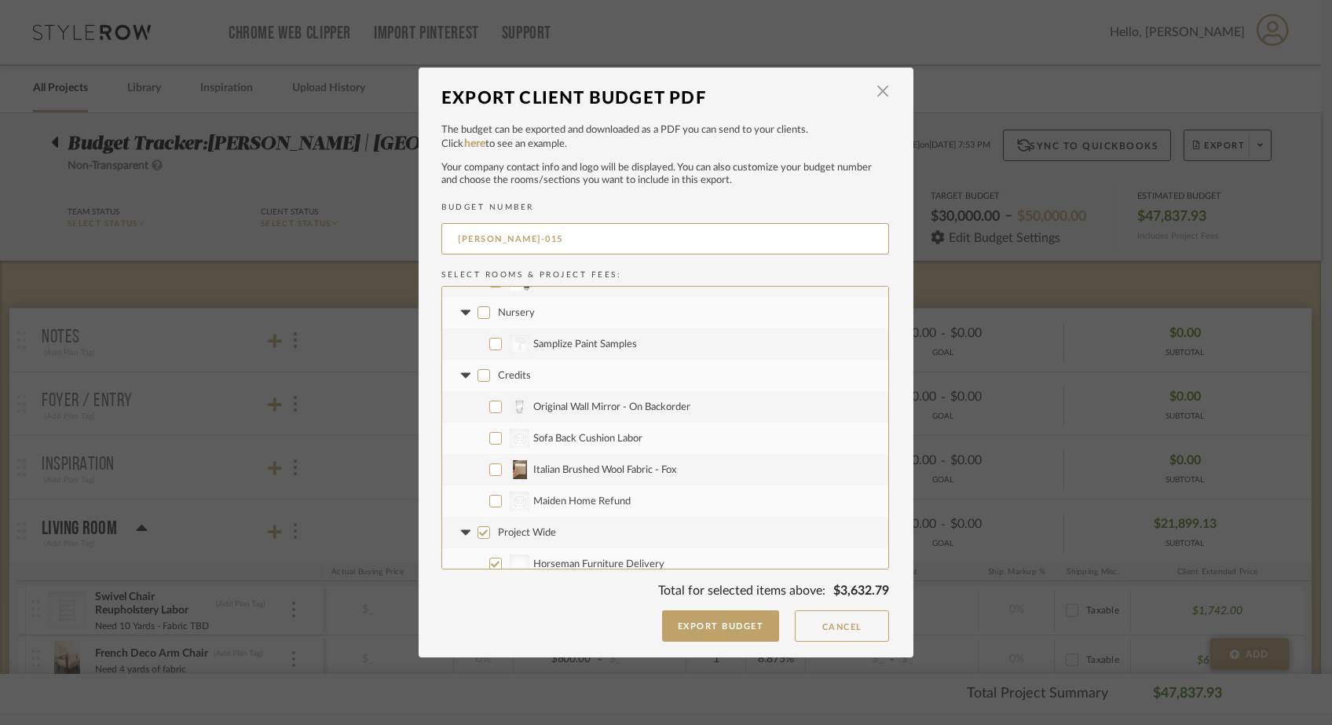
checkbox input "false"
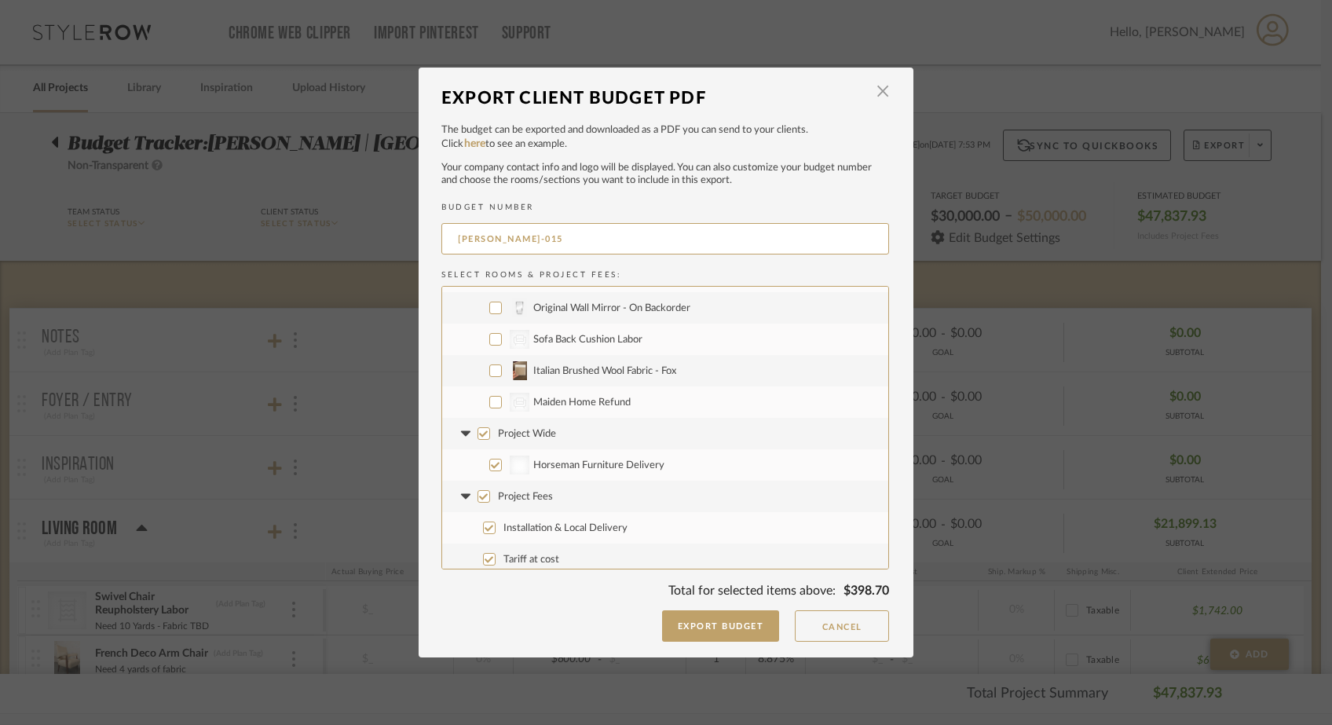
scroll to position [1223, 0]
click at [489, 396] on input "CategoryIconSeating Created with Sketch. Maiden Home Refund" at bounding box center [495, 399] width 13 height 13
checkbox input "true"
click at [489, 306] on input "Original Wall Mirror - On Backorder" at bounding box center [495, 304] width 13 height 13
checkbox input "true"
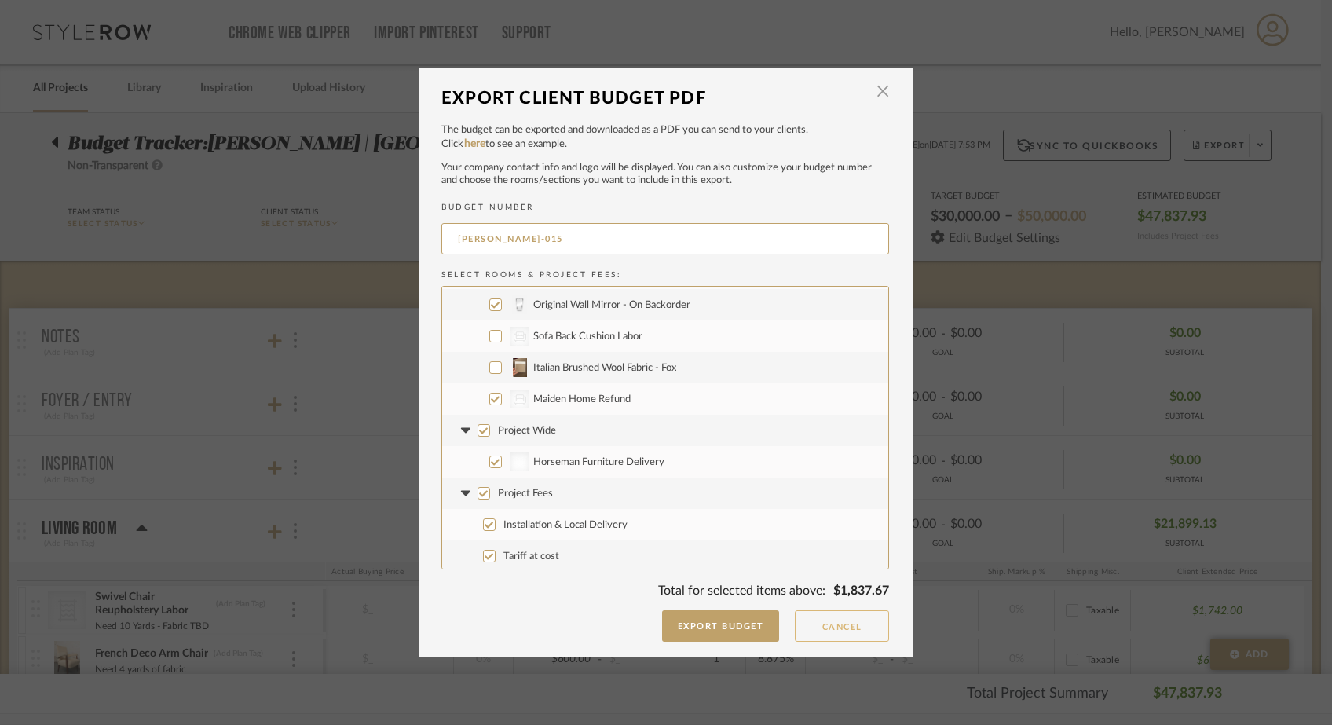
click at [811, 627] on button "Cancel" at bounding box center [842, 625] width 94 height 31
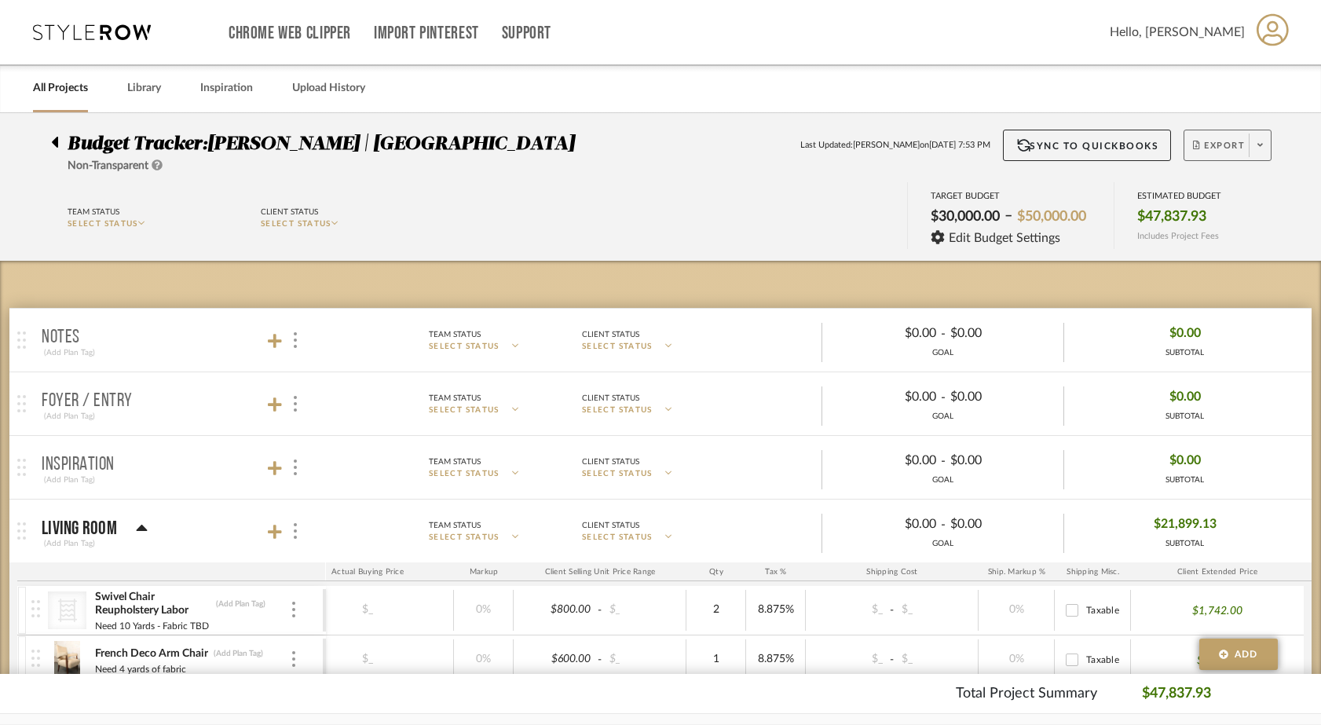
click at [1256, 140] on span at bounding box center [1260, 145] width 22 height 24
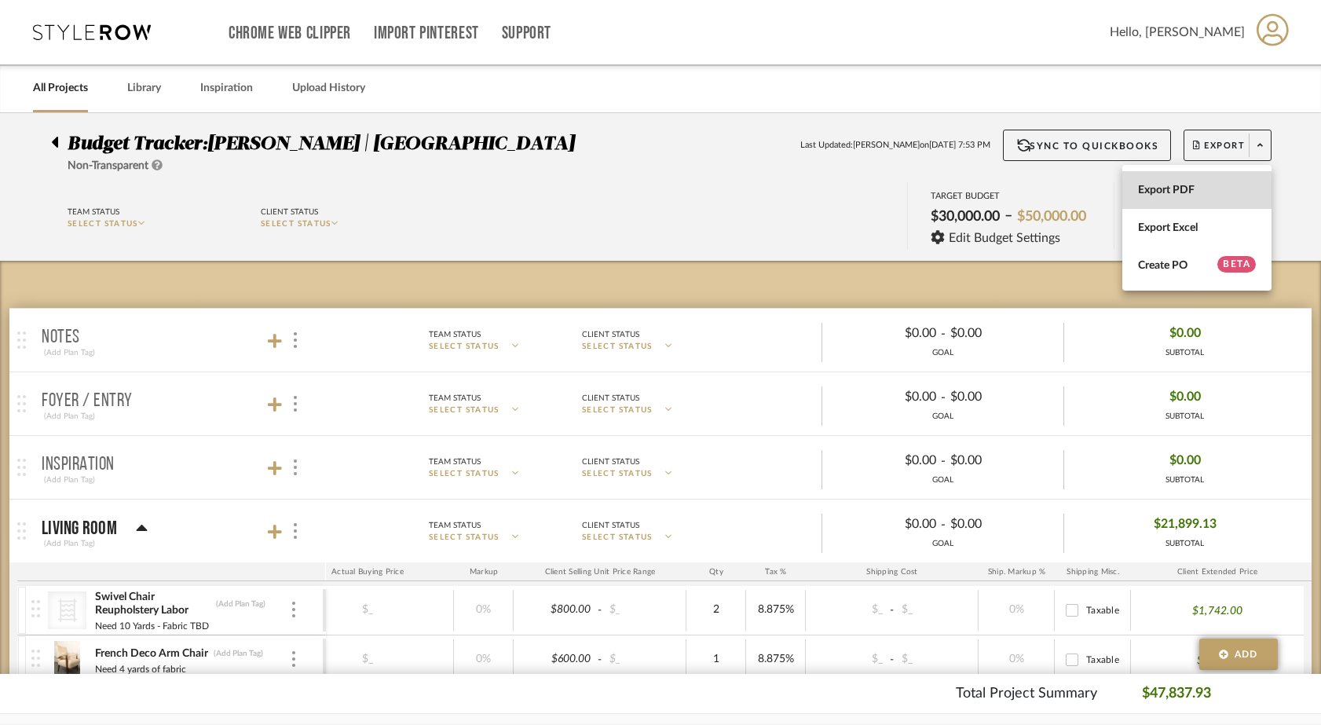
click at [1200, 177] on button "Export PDF" at bounding box center [1196, 190] width 149 height 38
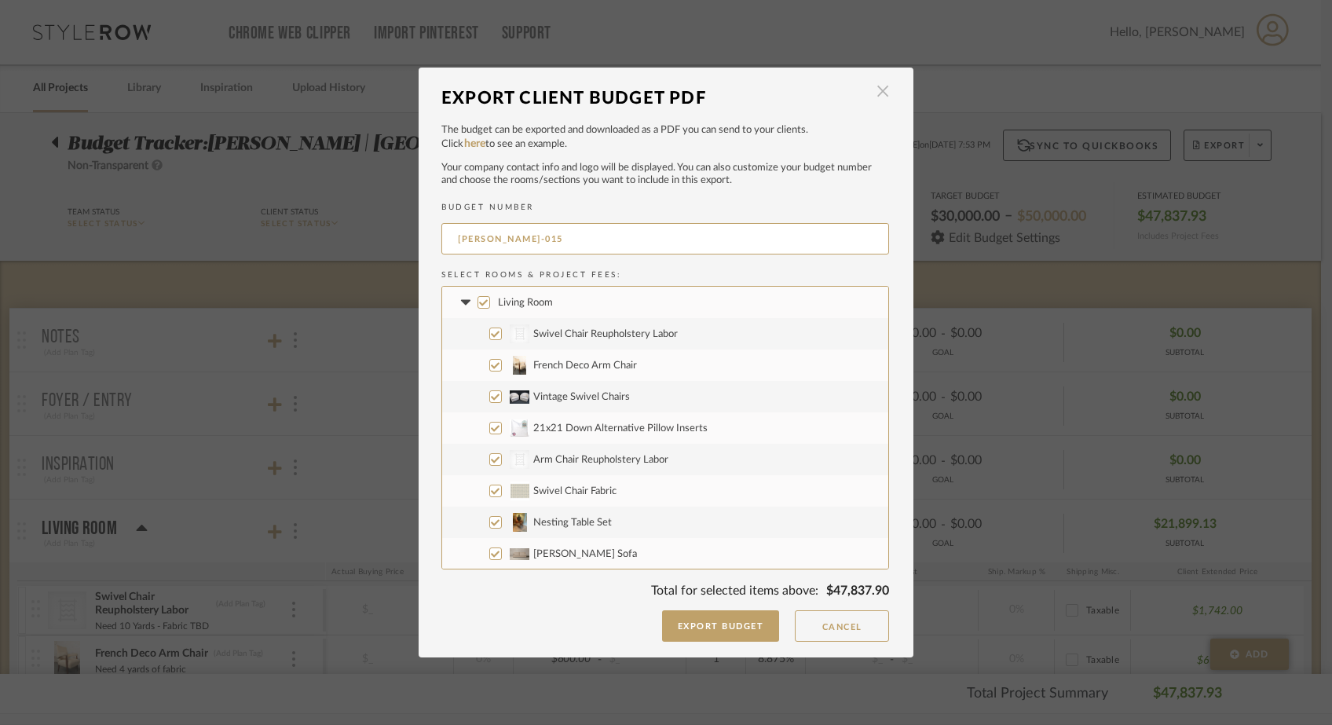
click at [876, 90] on span "button" at bounding box center [882, 91] width 31 height 31
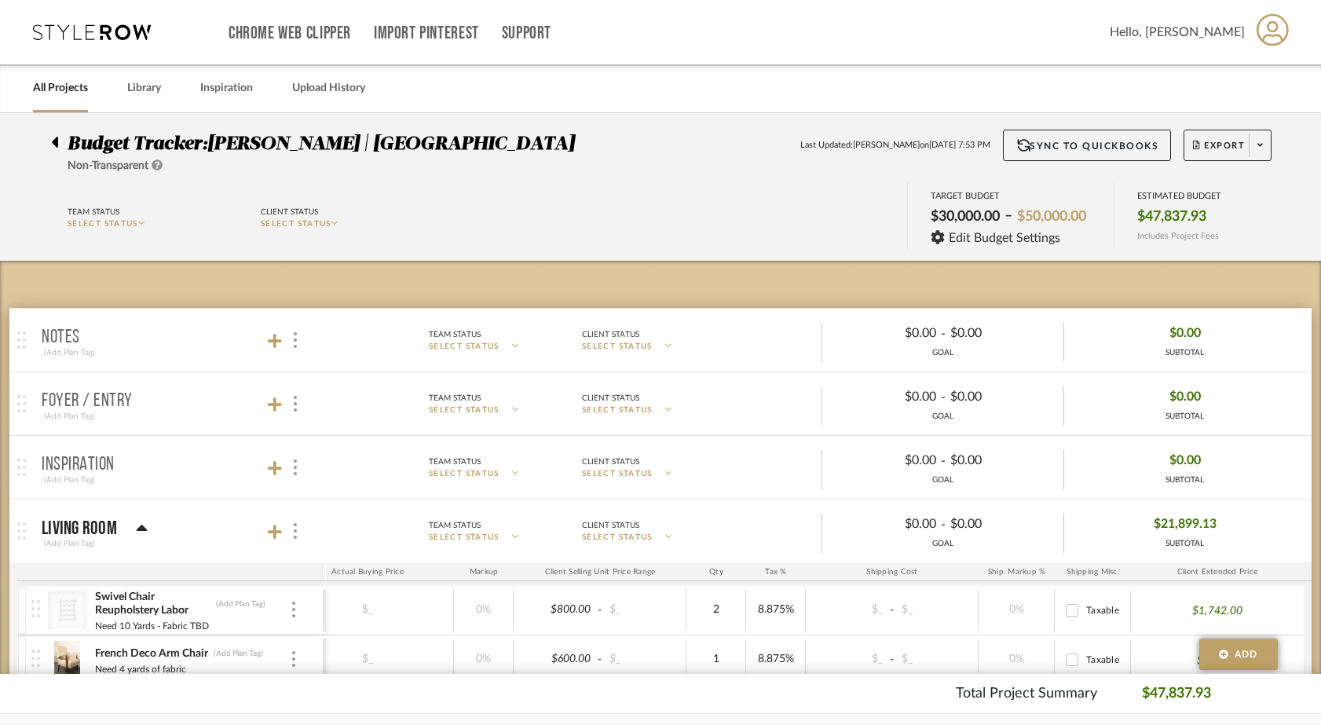
click at [1258, 150] on fa-icon at bounding box center [1259, 145] width 5 height 9
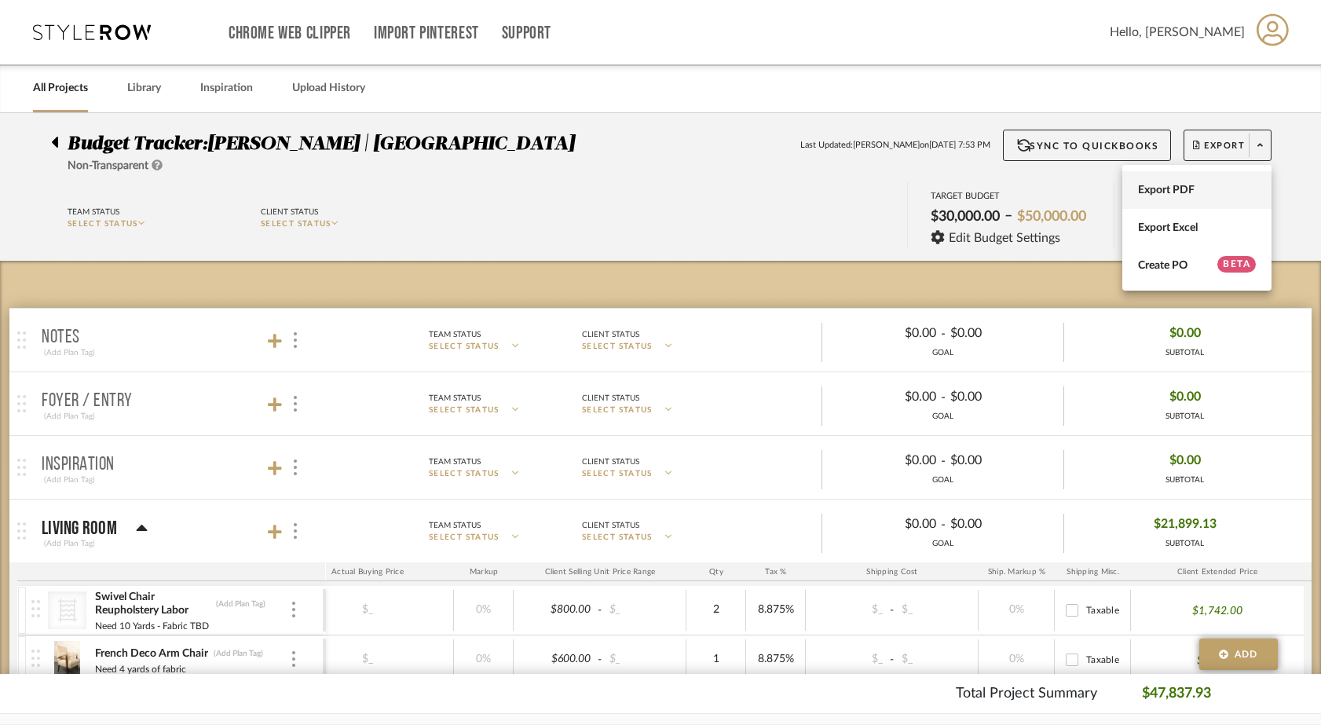
click at [1212, 180] on button "Export PDF" at bounding box center [1196, 190] width 149 height 38
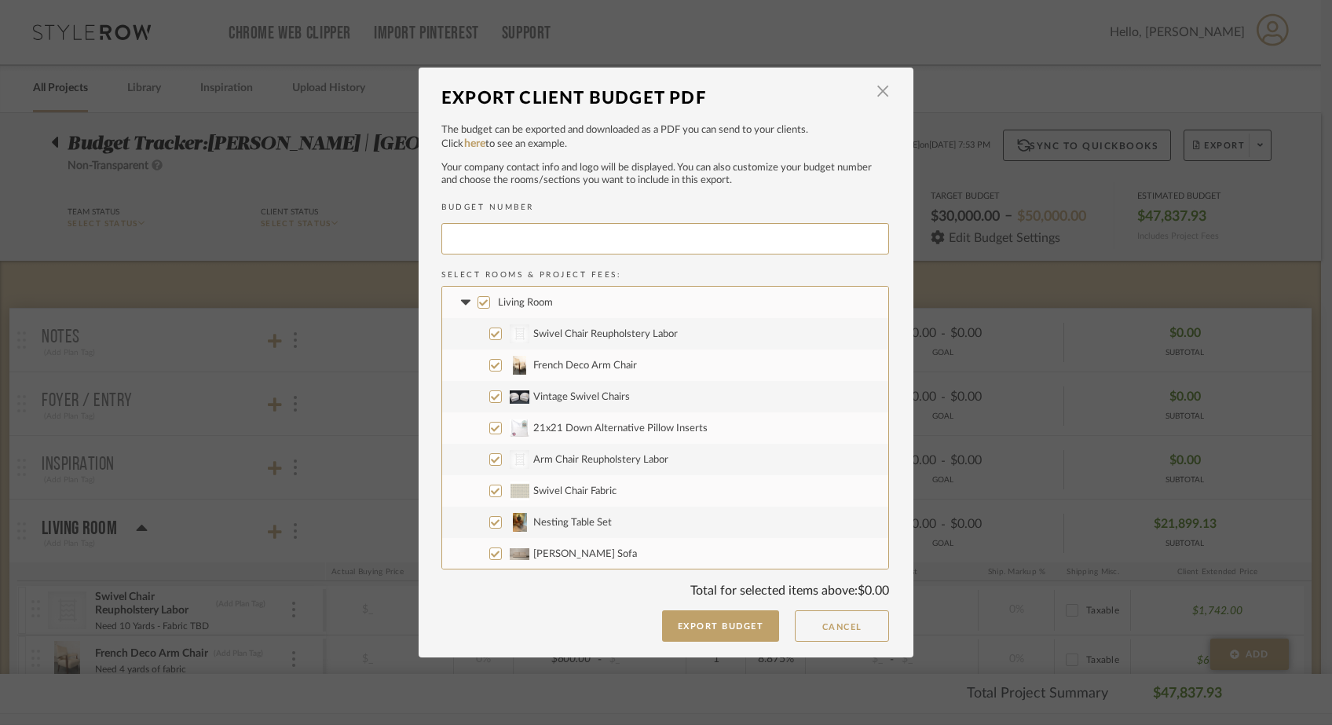
type input "FERREE-015"
click at [477, 298] on input "Living Room" at bounding box center [483, 302] width 13 height 13
checkbox input "false"
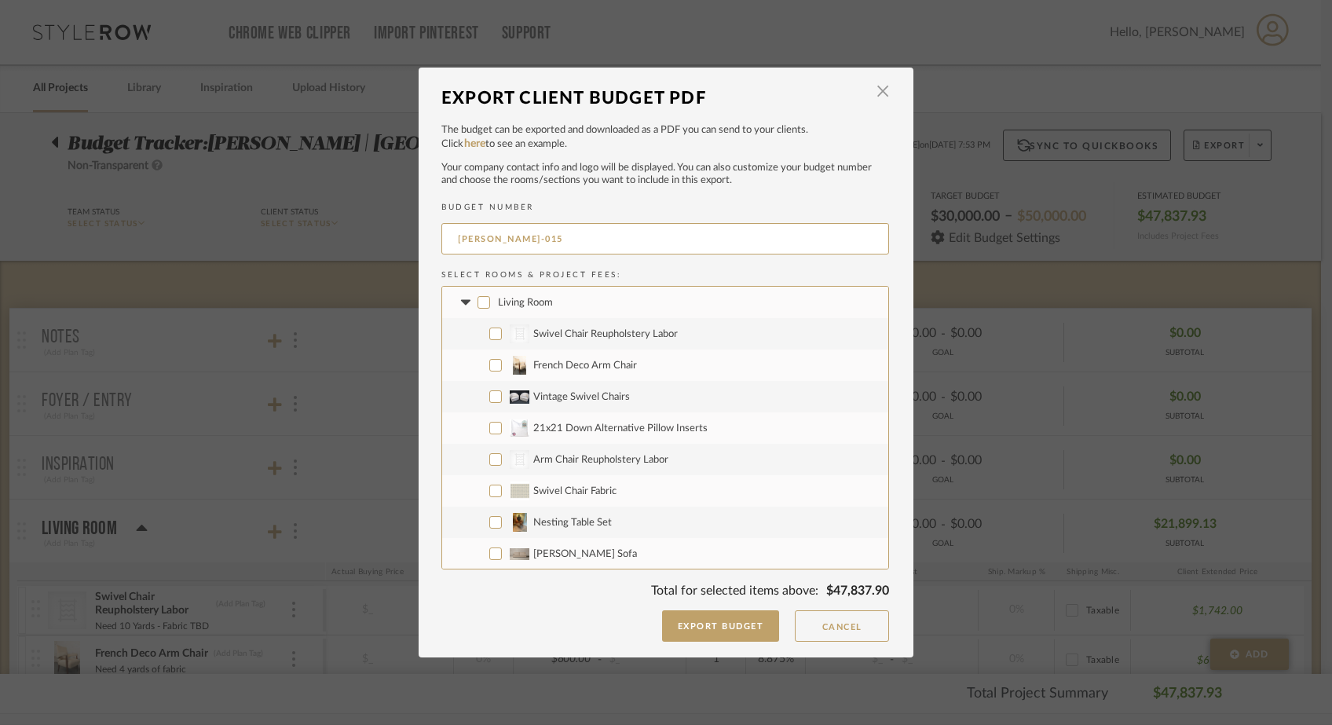
checkbox input "false"
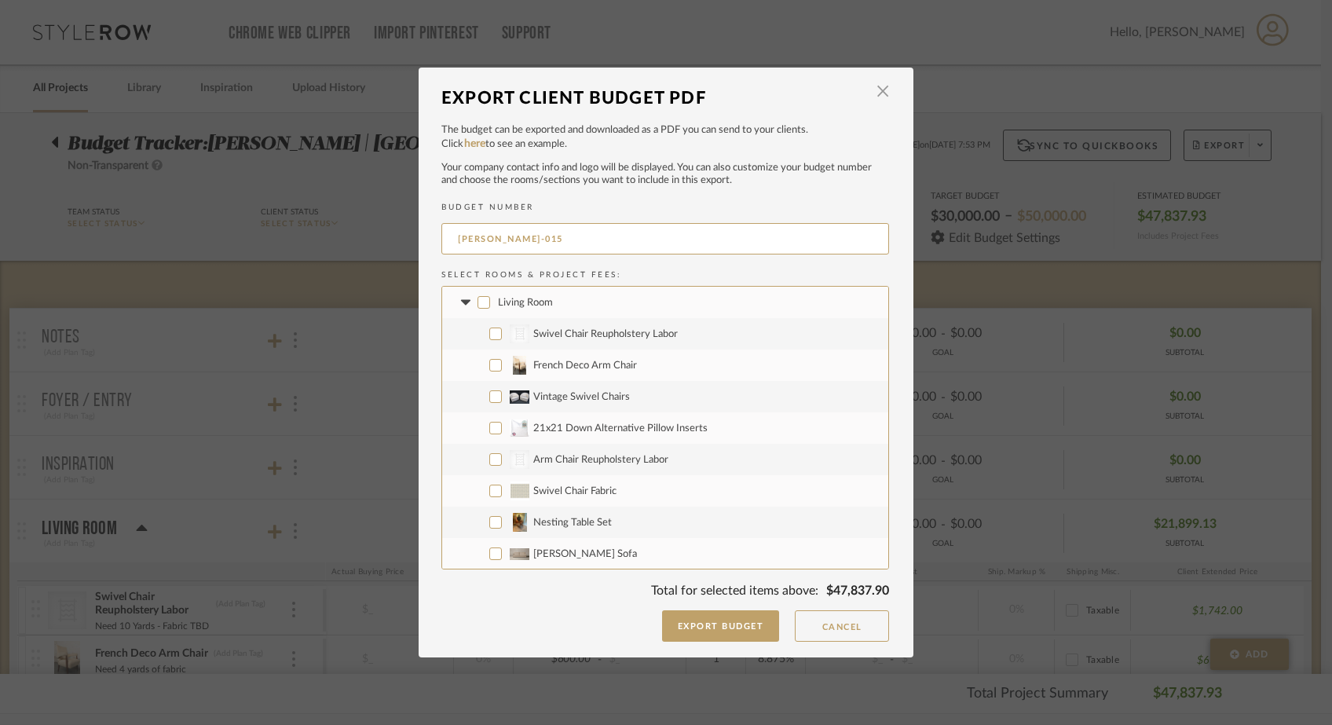
checkbox input "false"
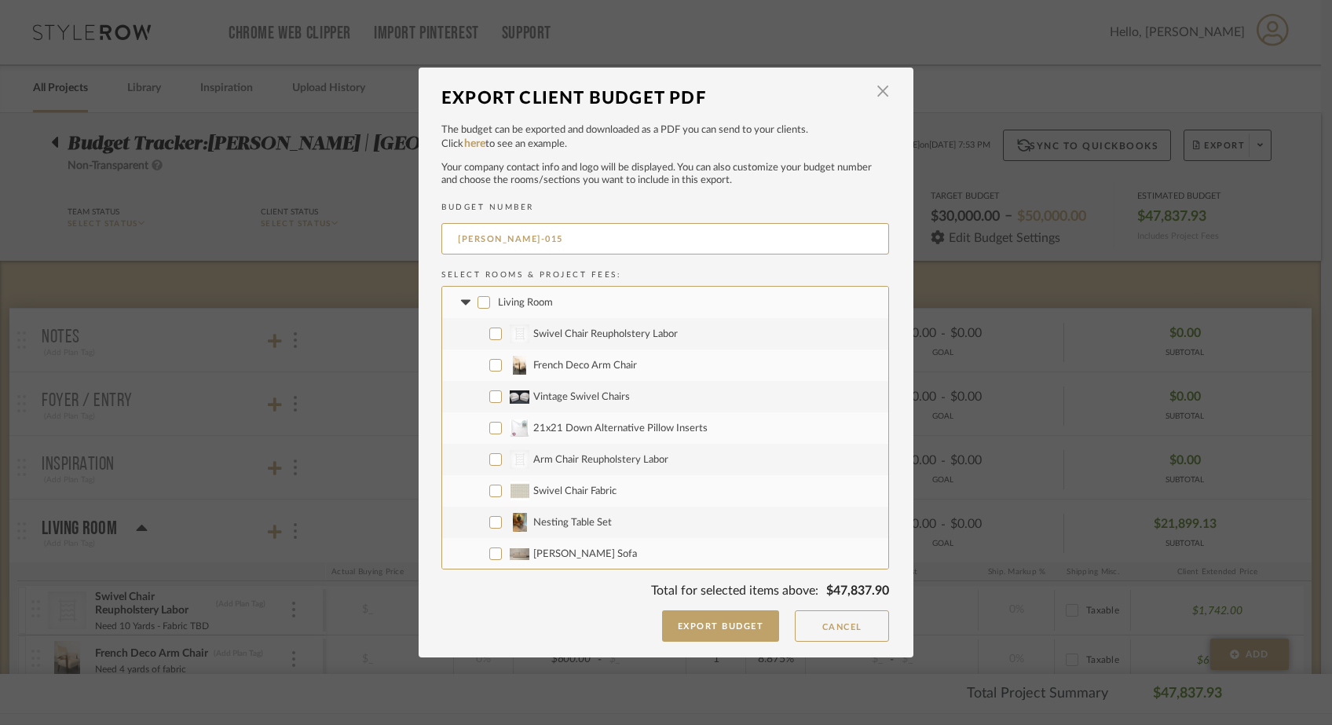
checkbox input "false"
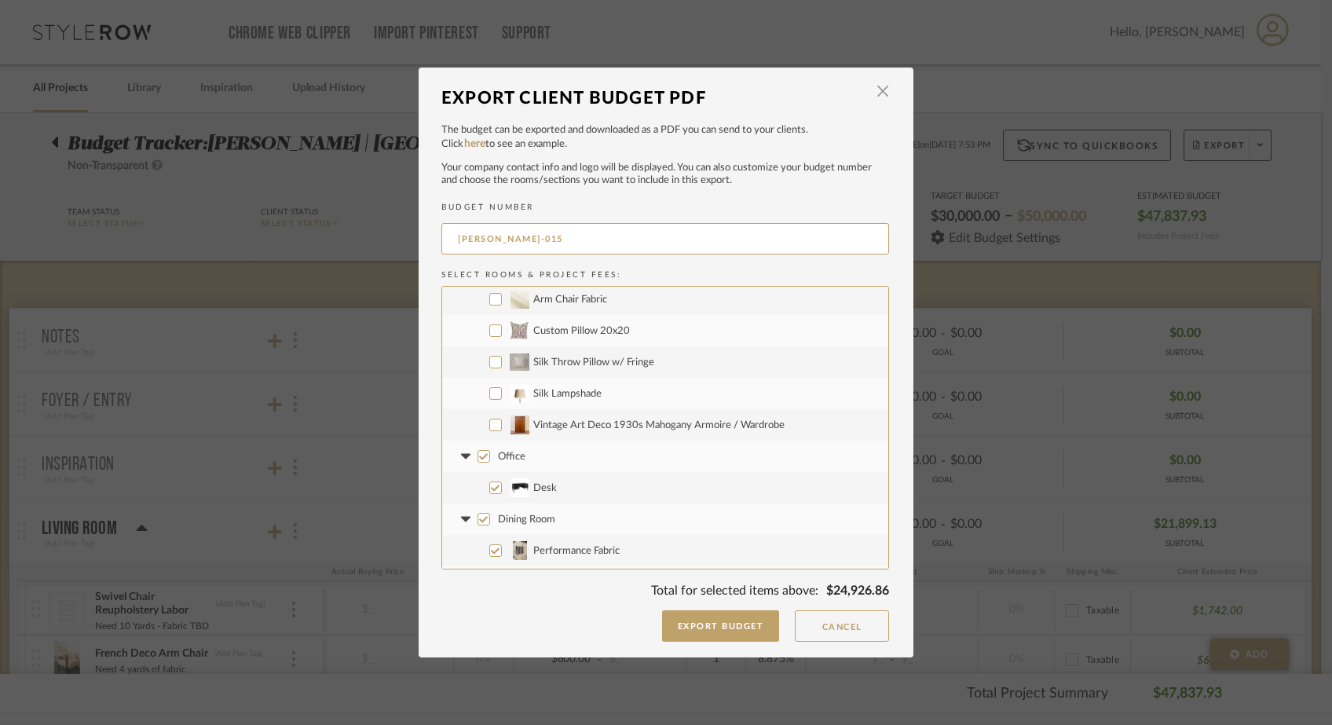
scroll to position [350, 0]
click at [489, 425] on input "Vintage Art Deco 1930s Mahogany Armoire / Wardrobe" at bounding box center [495, 423] width 13 height 13
checkbox input "true"
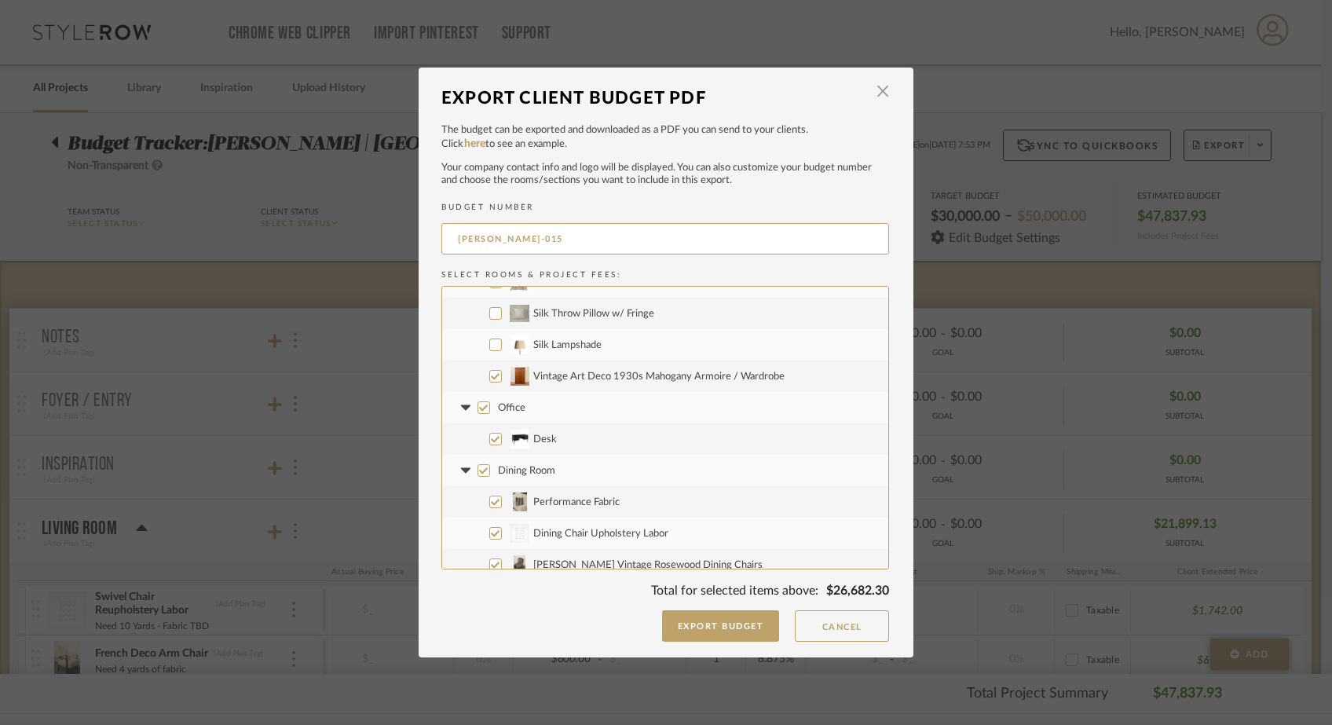
scroll to position [400, 0]
click at [477, 398] on input "Office" at bounding box center [483, 404] width 13 height 13
checkbox input "false"
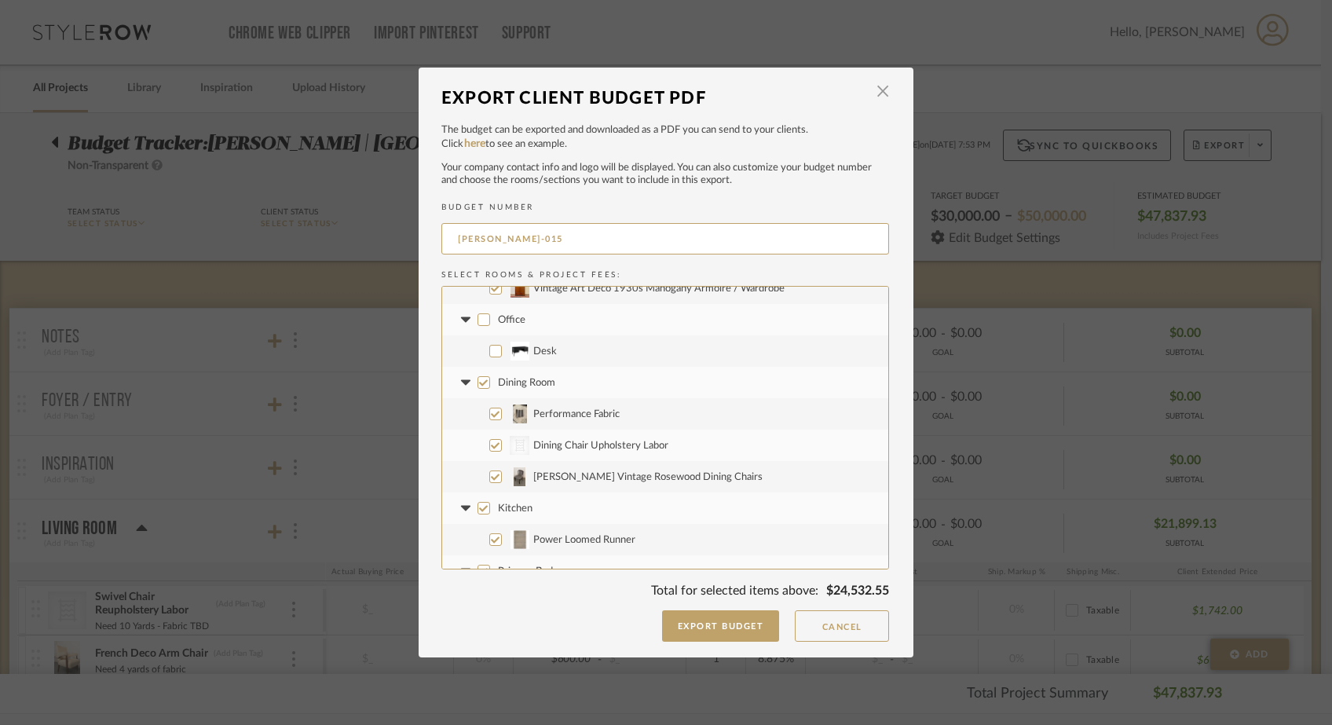
scroll to position [492, 0]
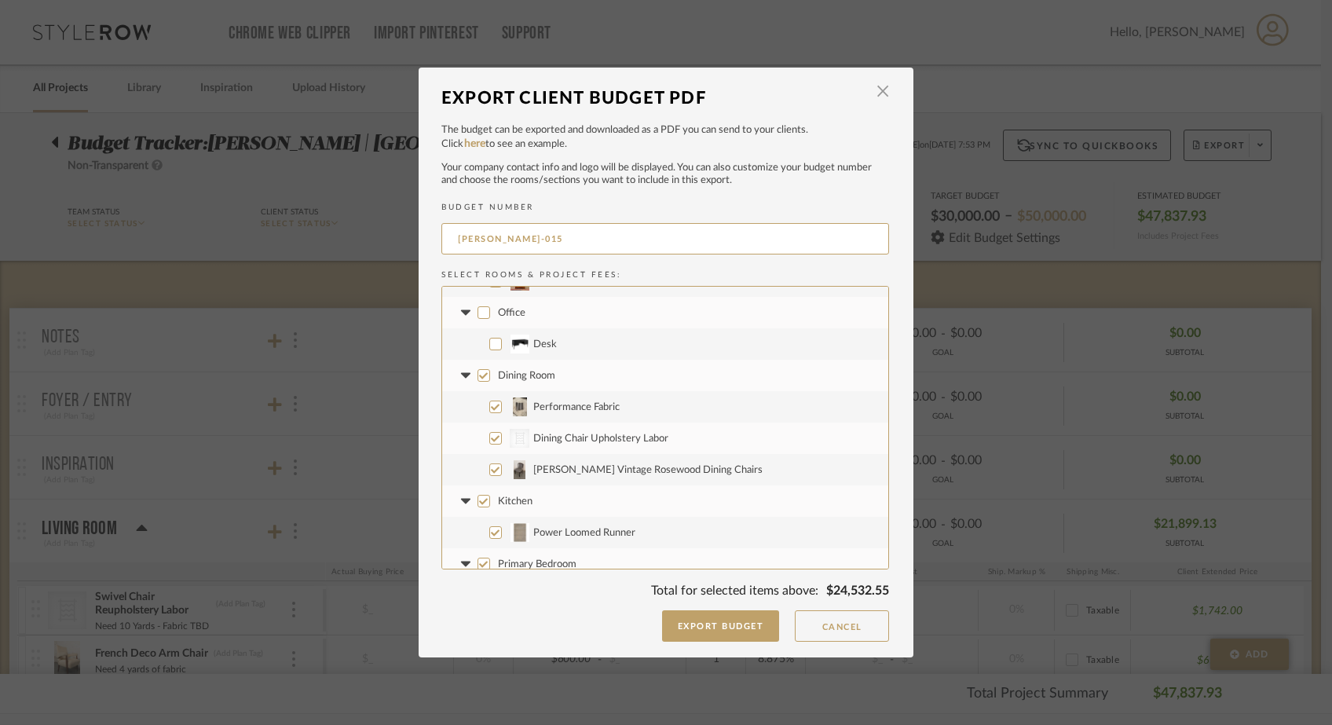
click at [479, 373] on input "Dining Room" at bounding box center [483, 375] width 13 height 13
checkbox input "false"
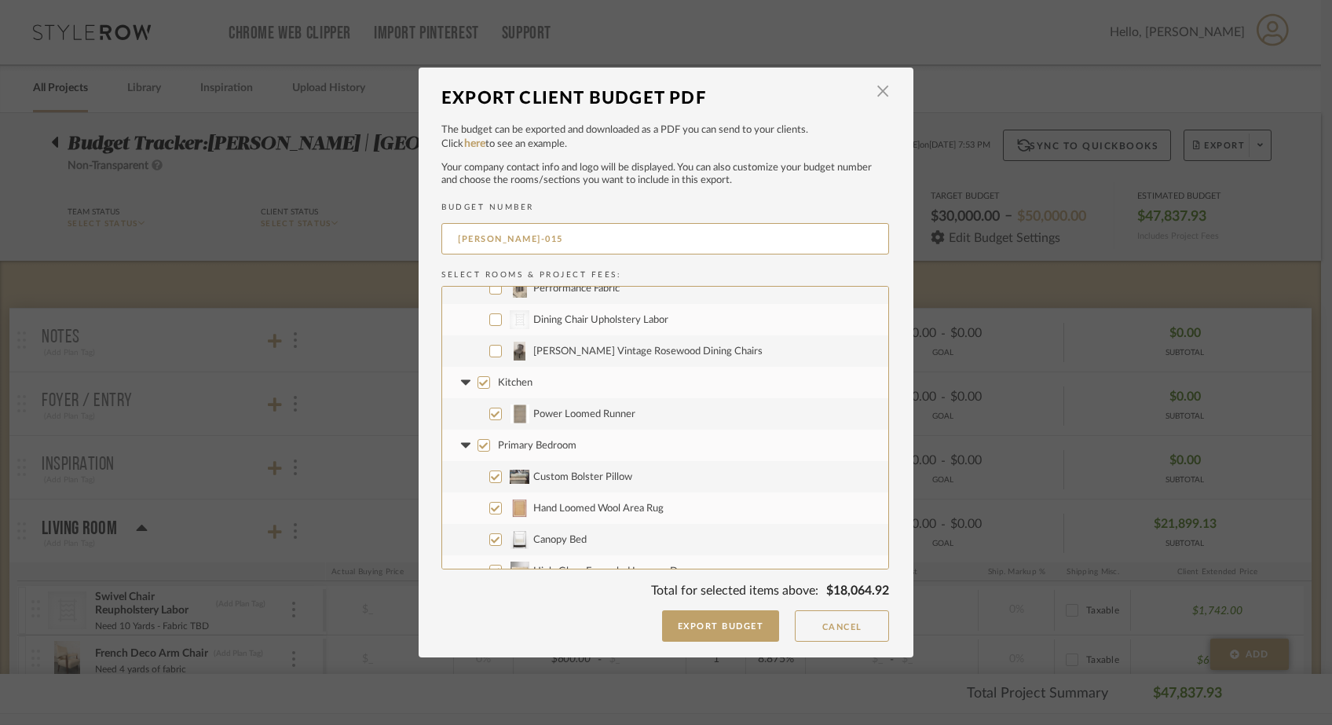
scroll to position [617, 0]
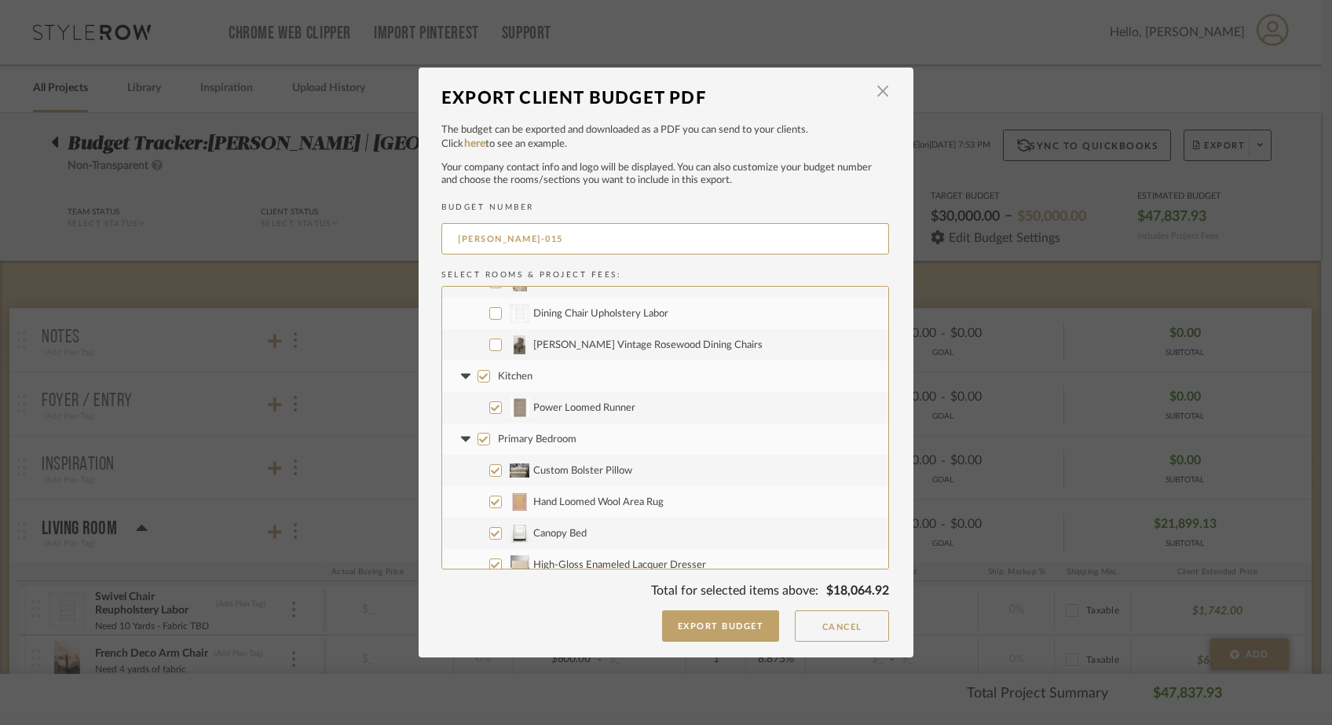
click at [477, 437] on input "Primary Bedroom" at bounding box center [483, 439] width 13 height 13
checkbox input "false"
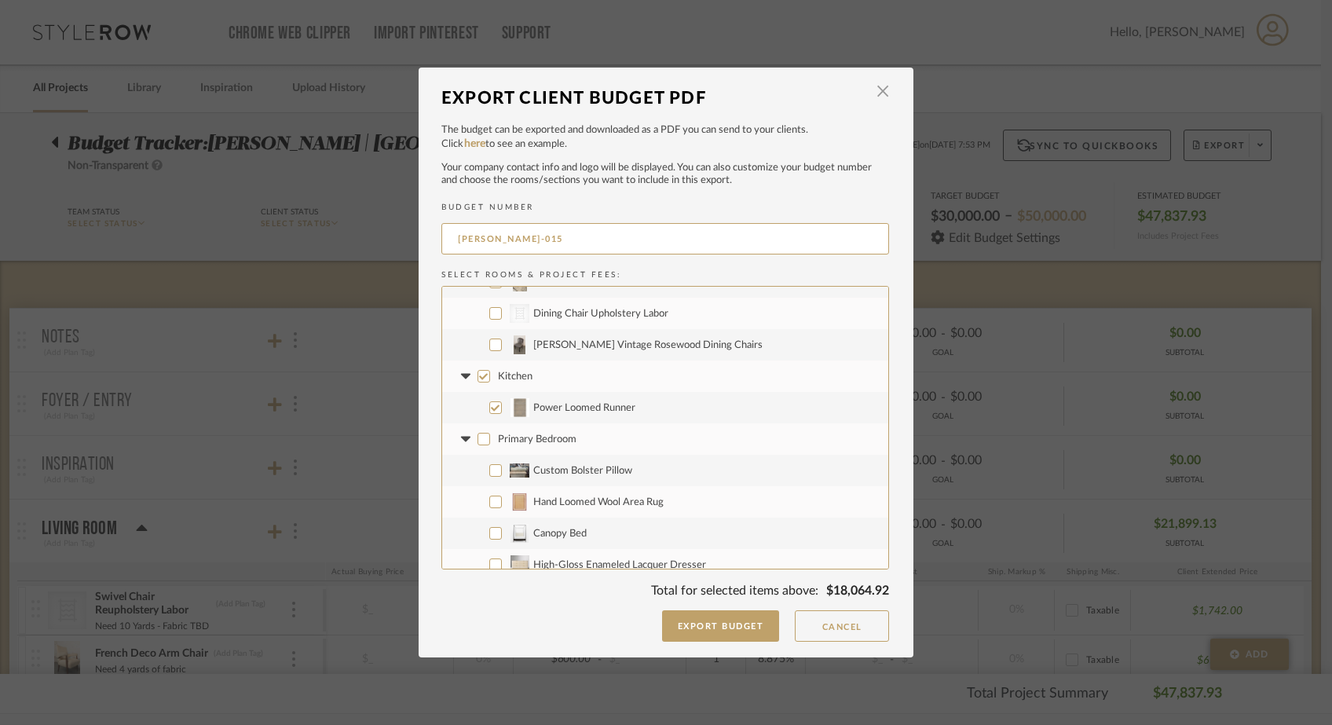
checkbox input "false"
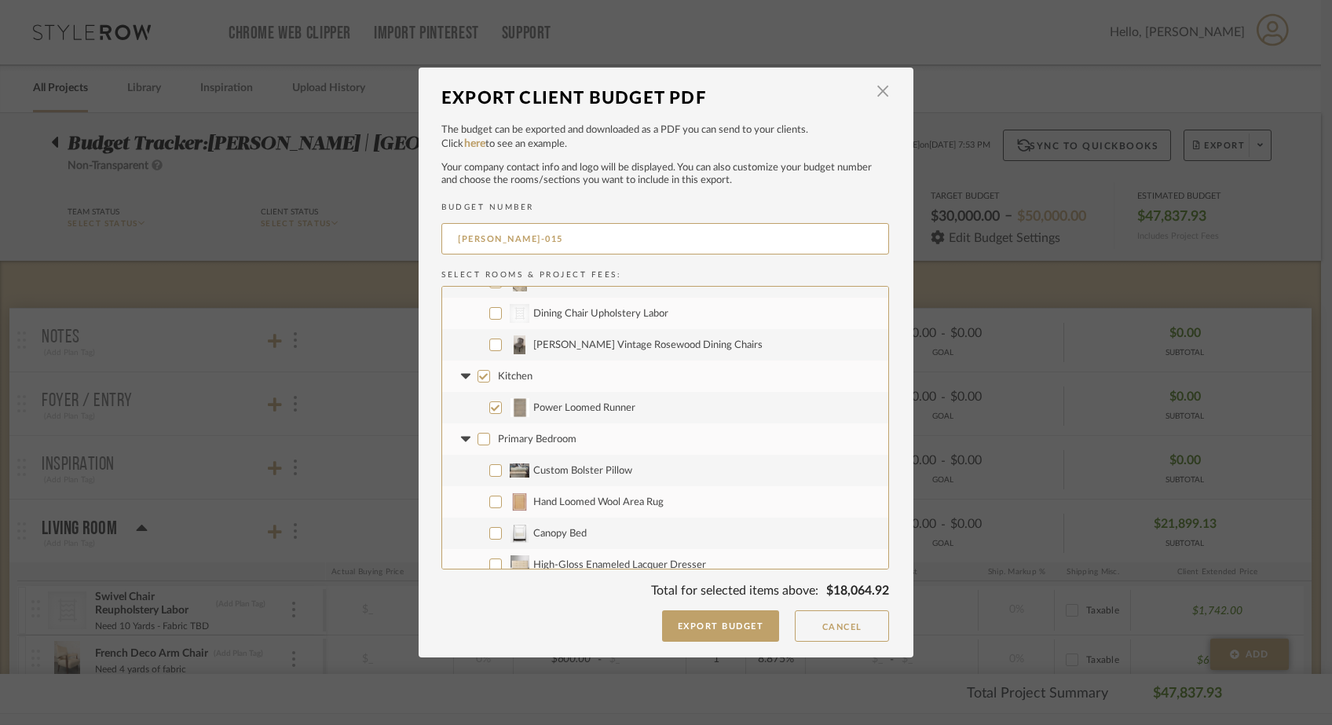
checkbox input "false"
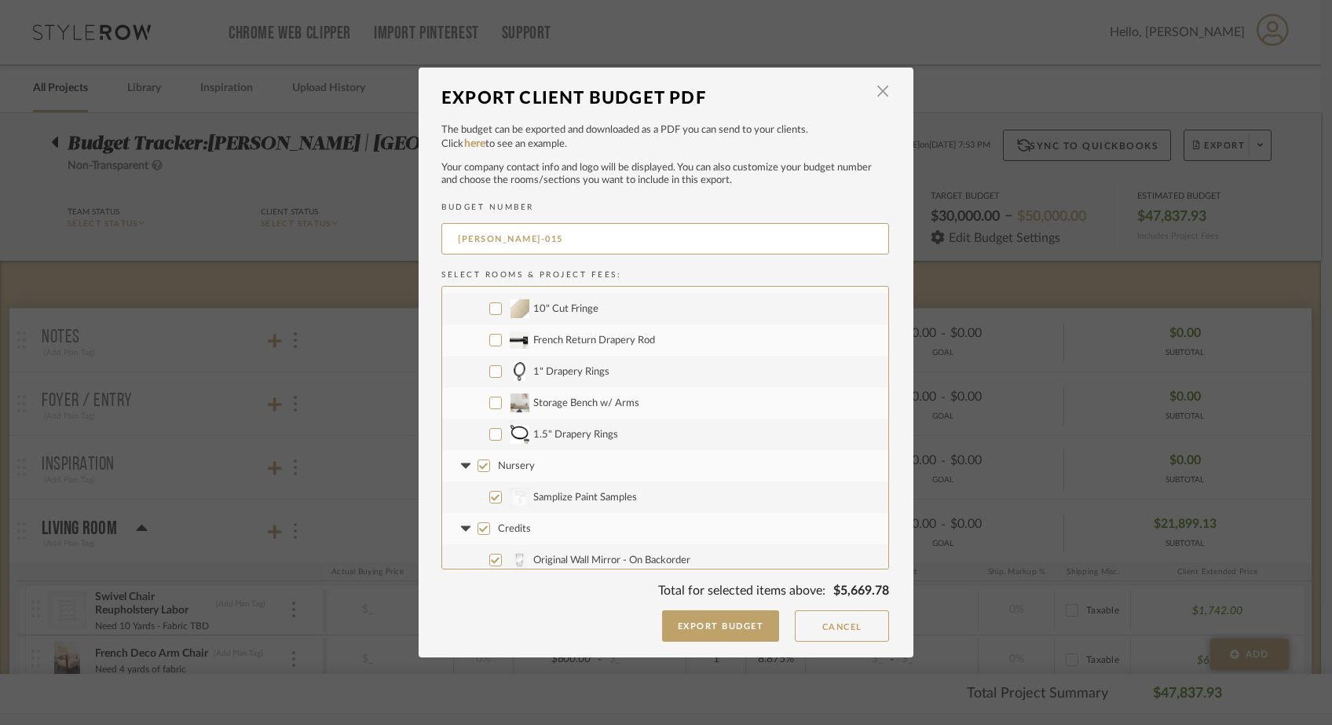
scroll to position [981, 0]
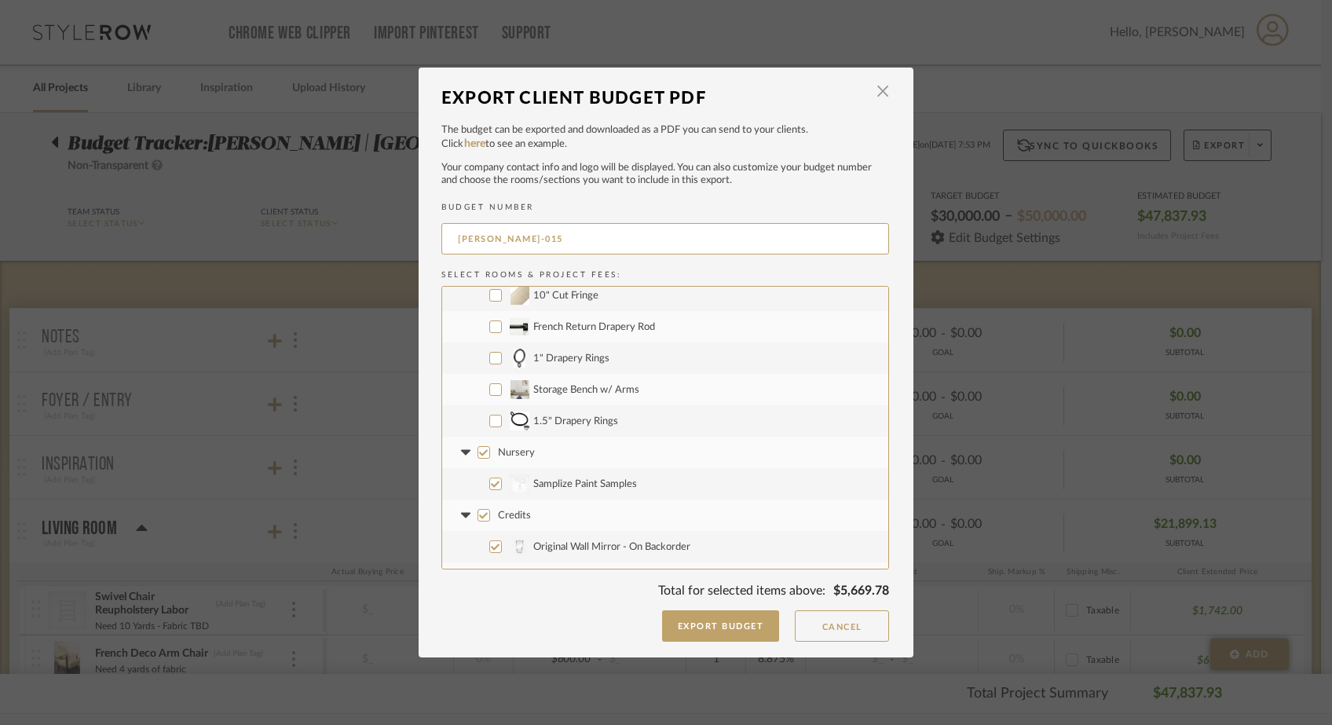
click at [489, 419] on input "1.5" Drapery Rings" at bounding box center [495, 421] width 13 height 13
checkbox input "true"
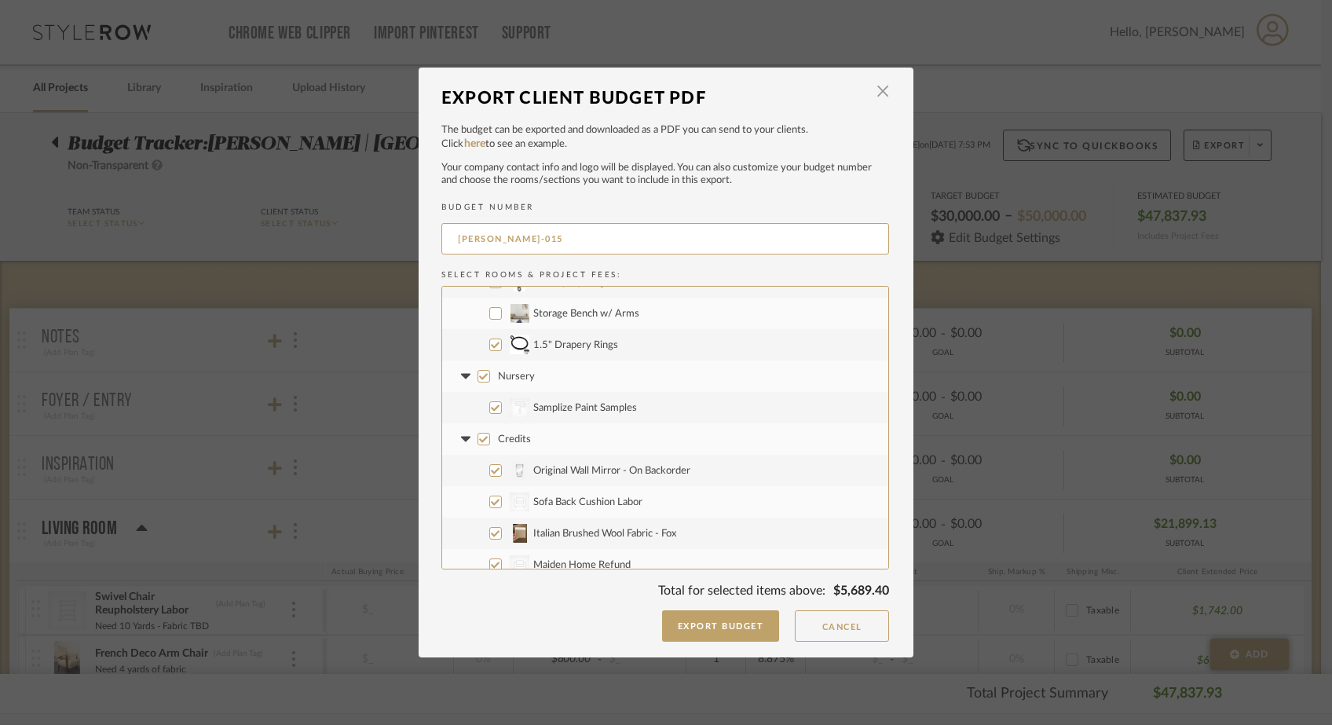
click at [477, 438] on input "Credits" at bounding box center [483, 439] width 13 height 13
checkbox input "false"
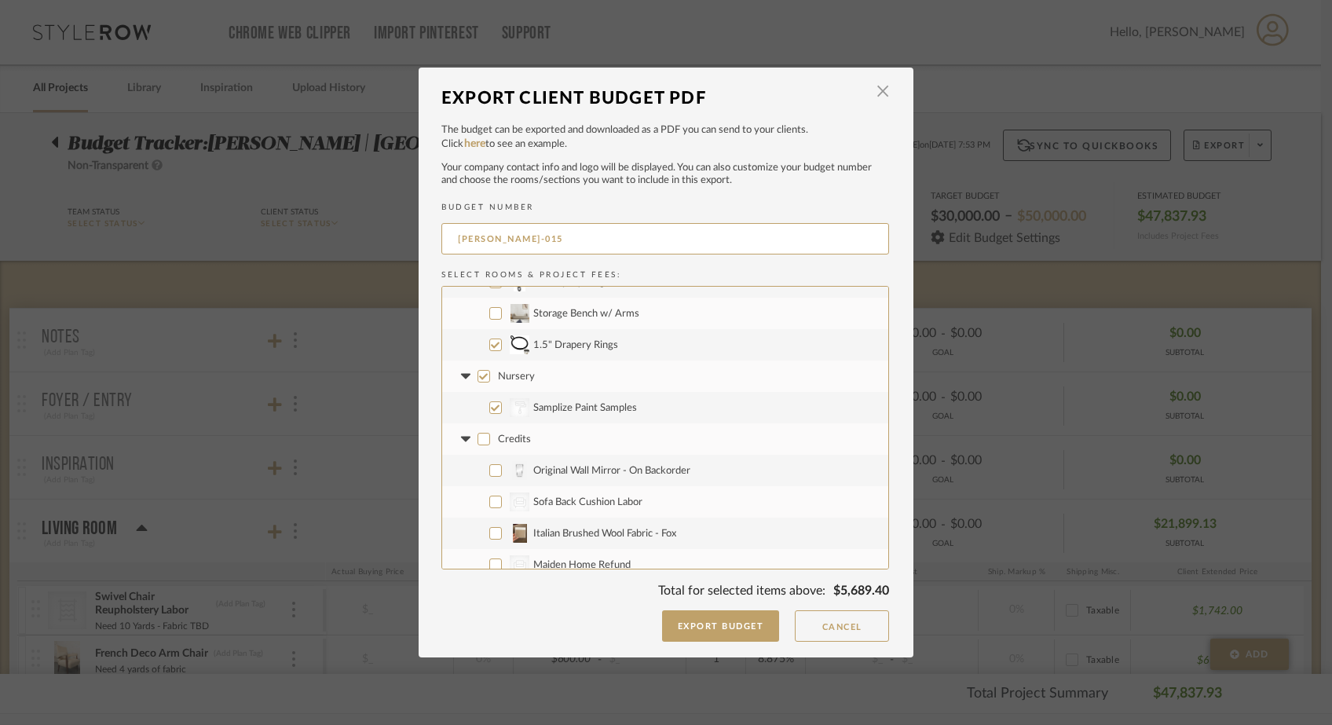
checkbox input "false"
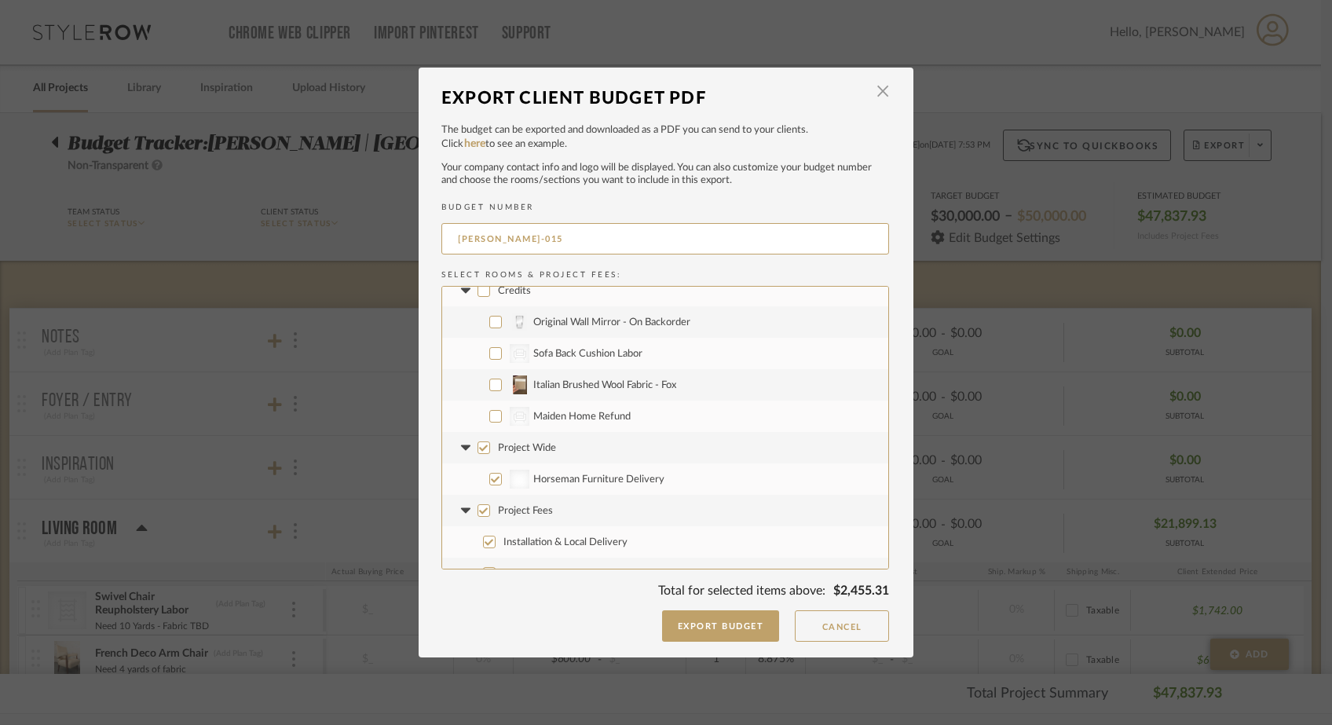
scroll to position [1226, 0]
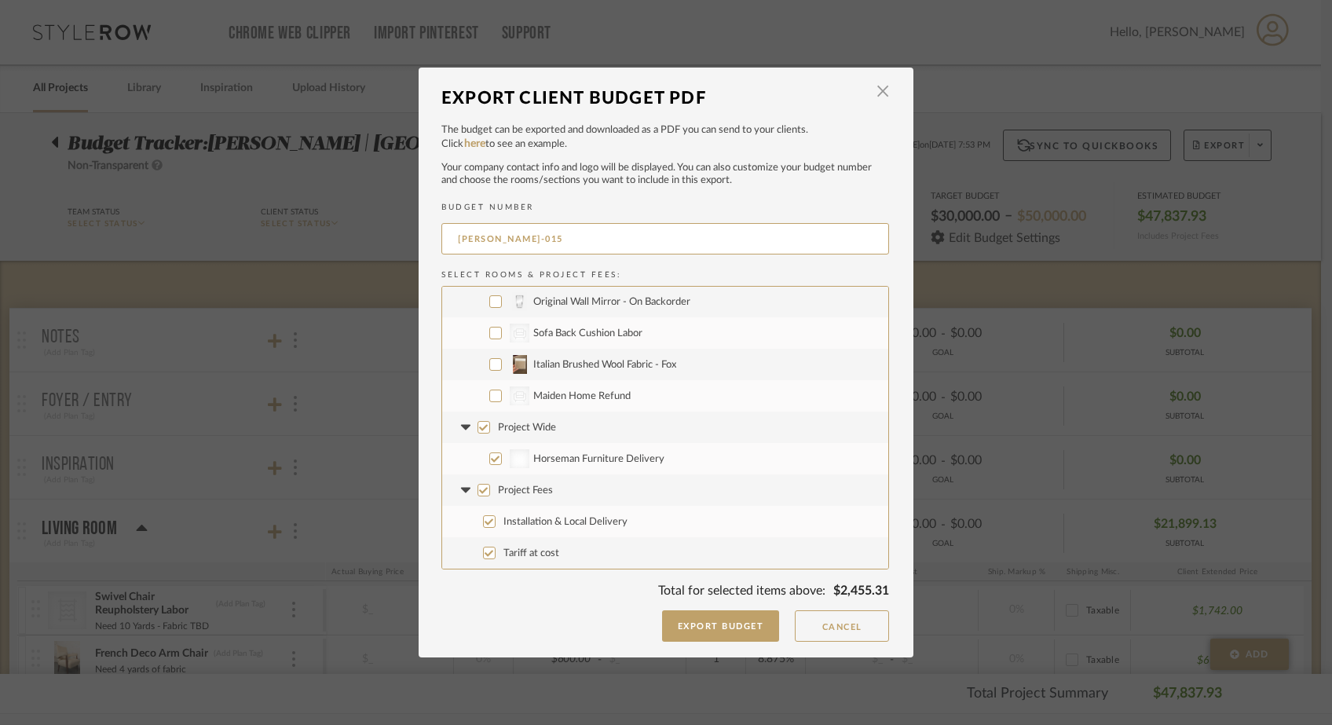
click at [477, 491] on input "Project Fees" at bounding box center [483, 490] width 13 height 13
checkbox input "false"
click at [680, 625] on button "Export Budget" at bounding box center [721, 625] width 118 height 31
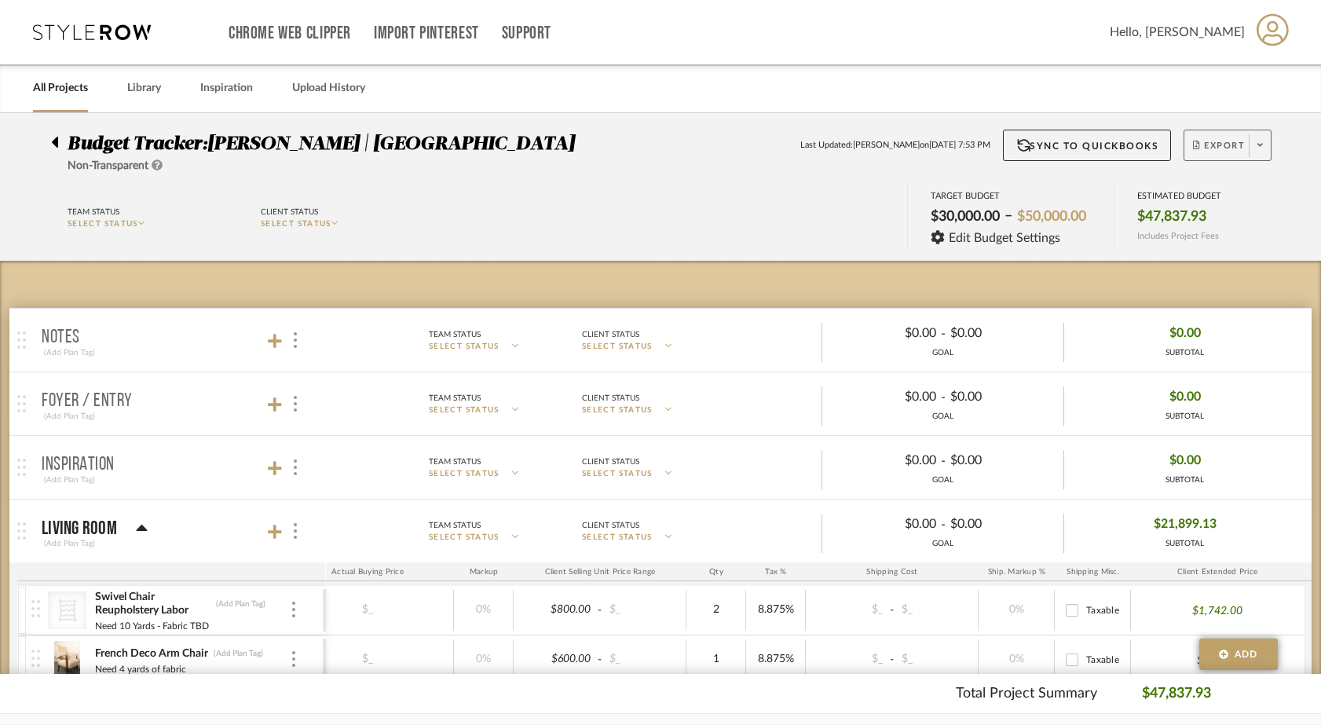
click at [1260, 138] on span at bounding box center [1260, 145] width 22 height 24
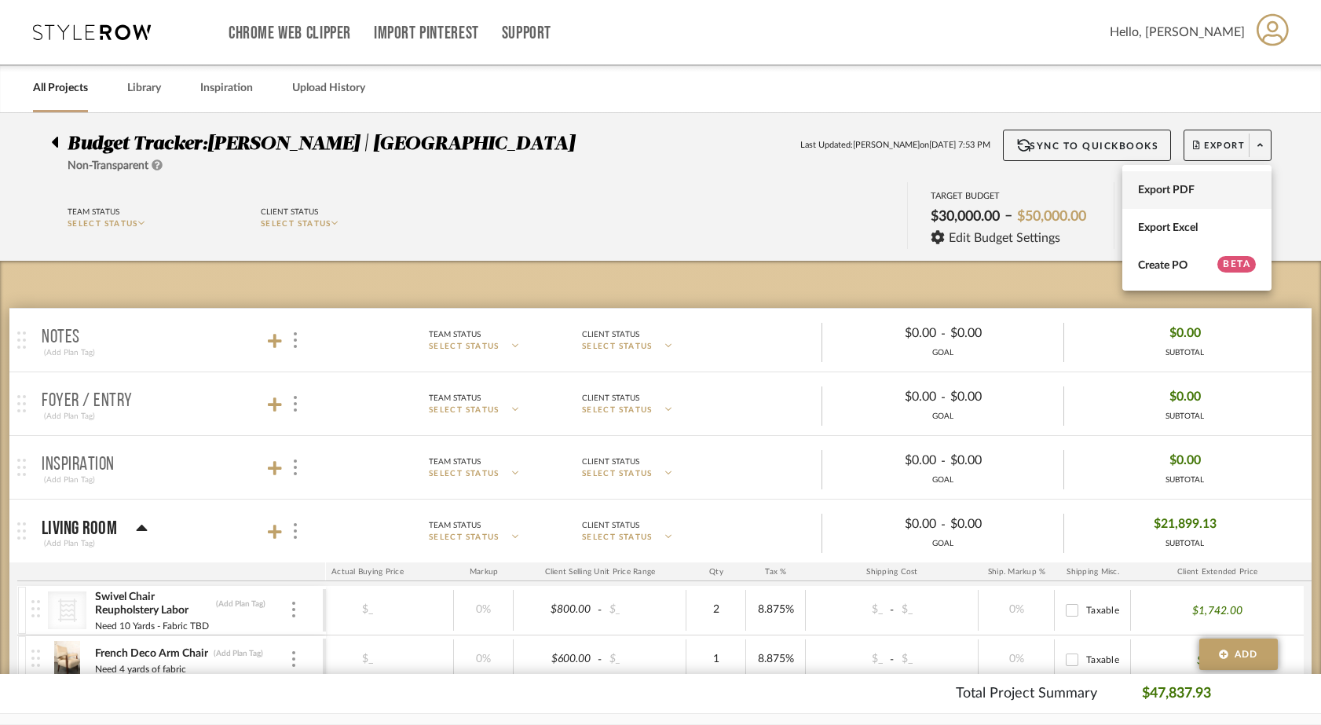
click at [1202, 173] on button "Export PDF" at bounding box center [1196, 190] width 149 height 38
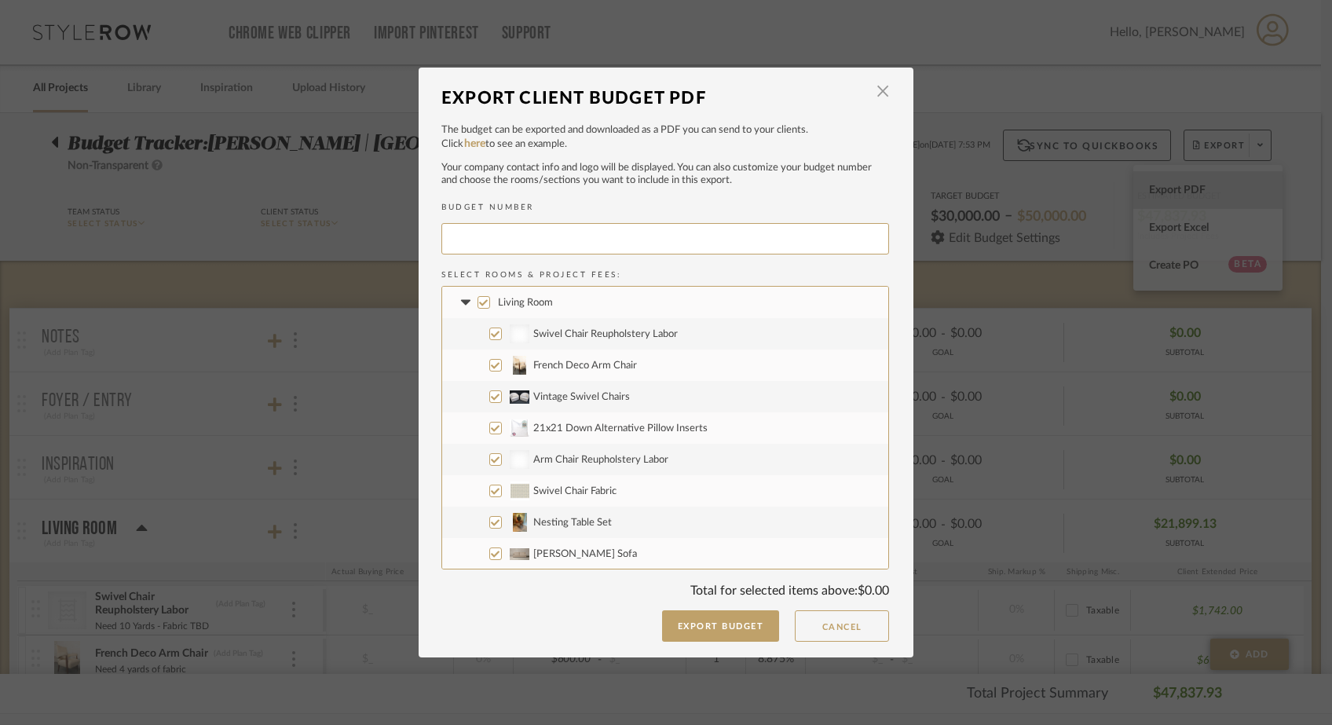
type input "FERREE-016"
click at [478, 298] on input "Living Room" at bounding box center [483, 302] width 13 height 13
checkbox input "false"
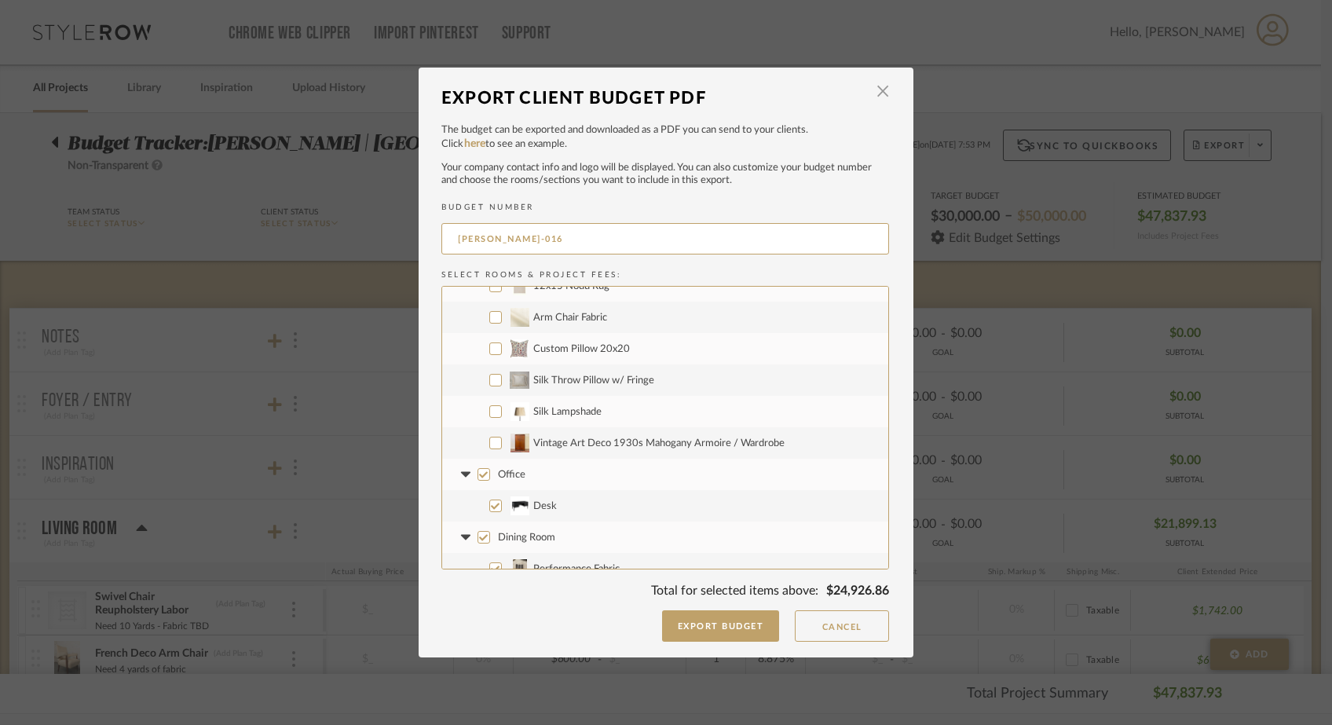
scroll to position [342, 0]
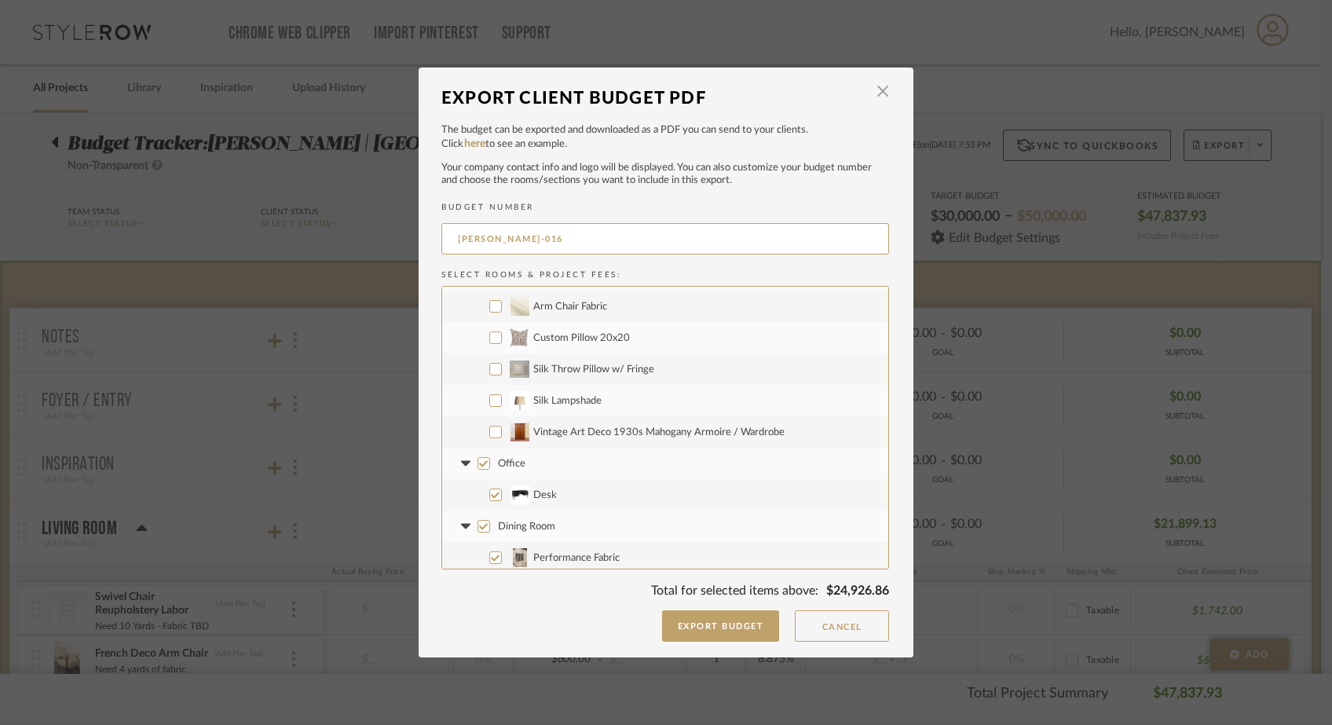
click at [477, 463] on input "Office" at bounding box center [483, 463] width 13 height 13
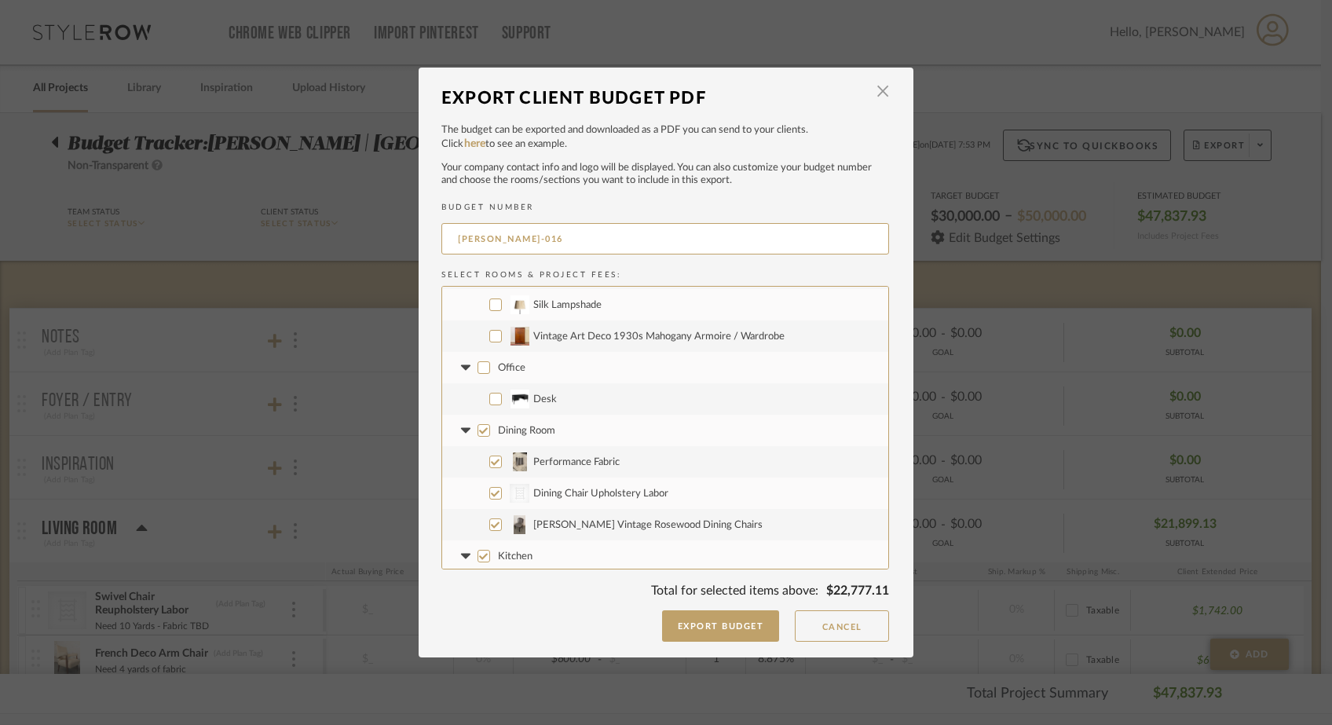
click at [478, 430] on input "Dining Room" at bounding box center [483, 430] width 13 height 13
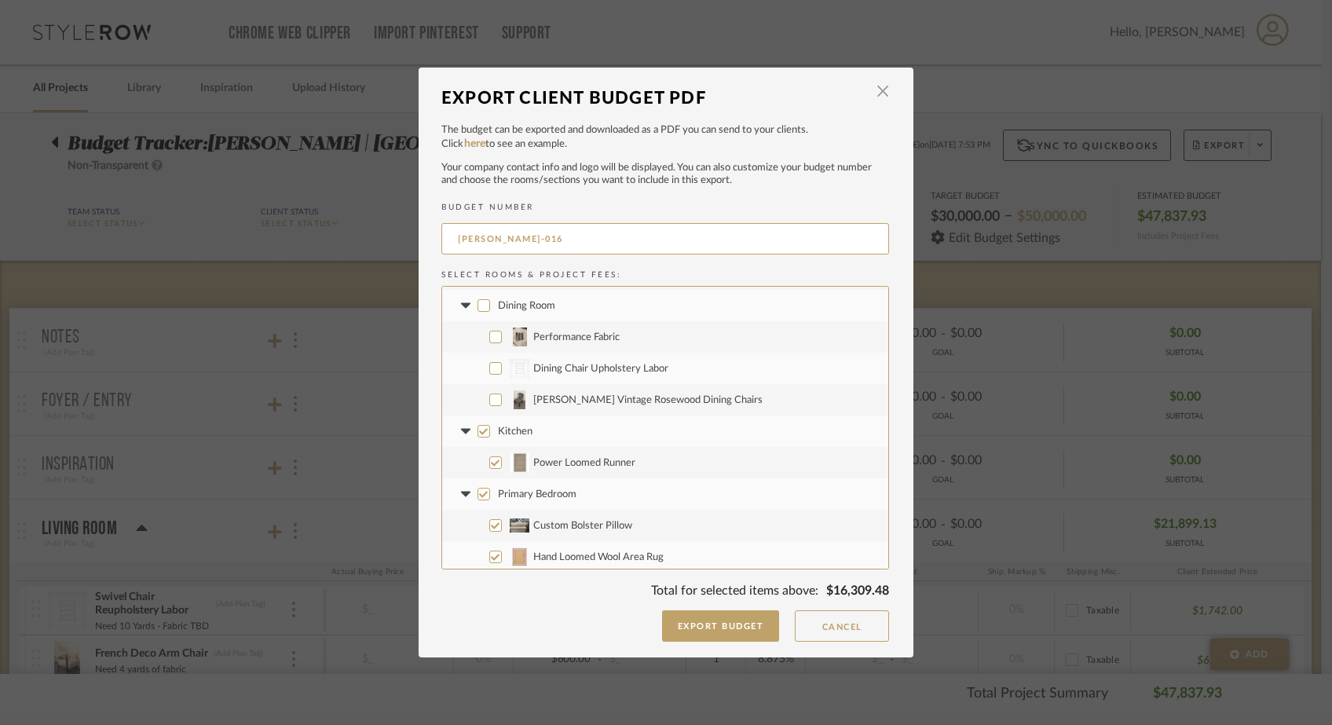
click at [478, 430] on input "Kitchen" at bounding box center [483, 431] width 13 height 13
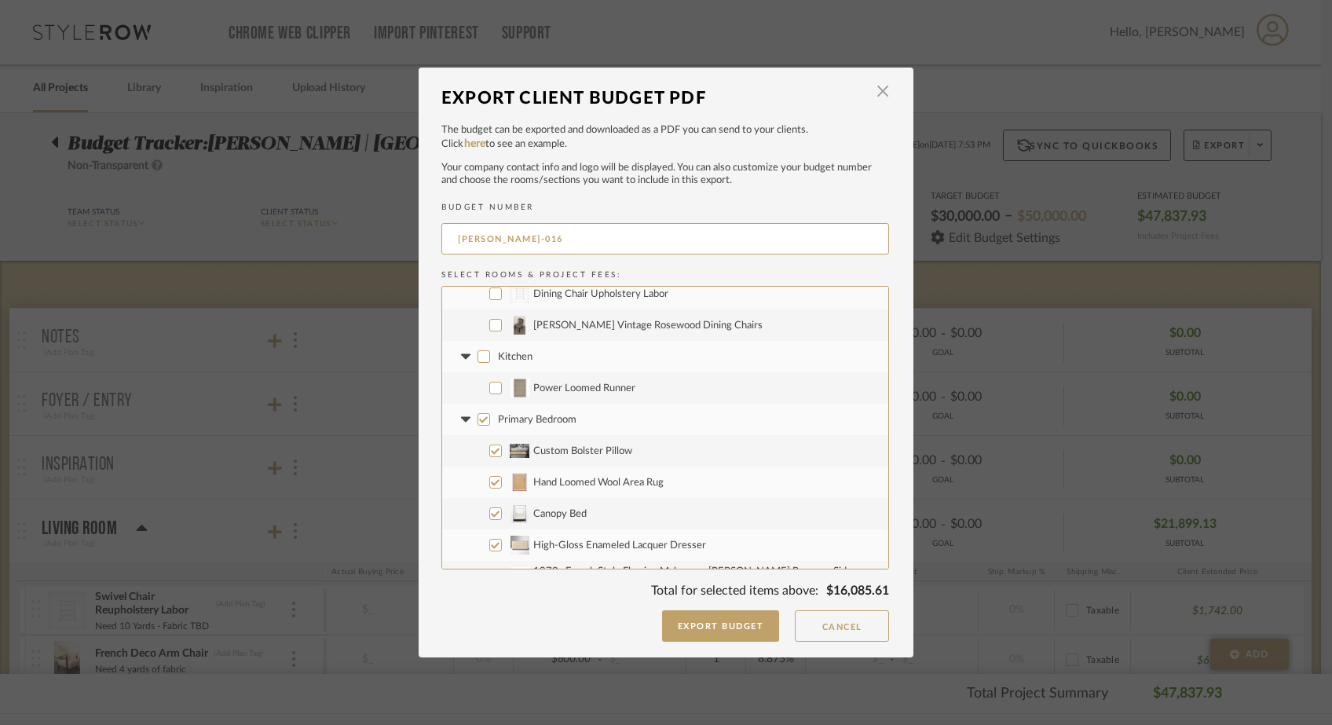
click at [477, 422] on input "Primary Bedroom" at bounding box center [483, 419] width 13 height 13
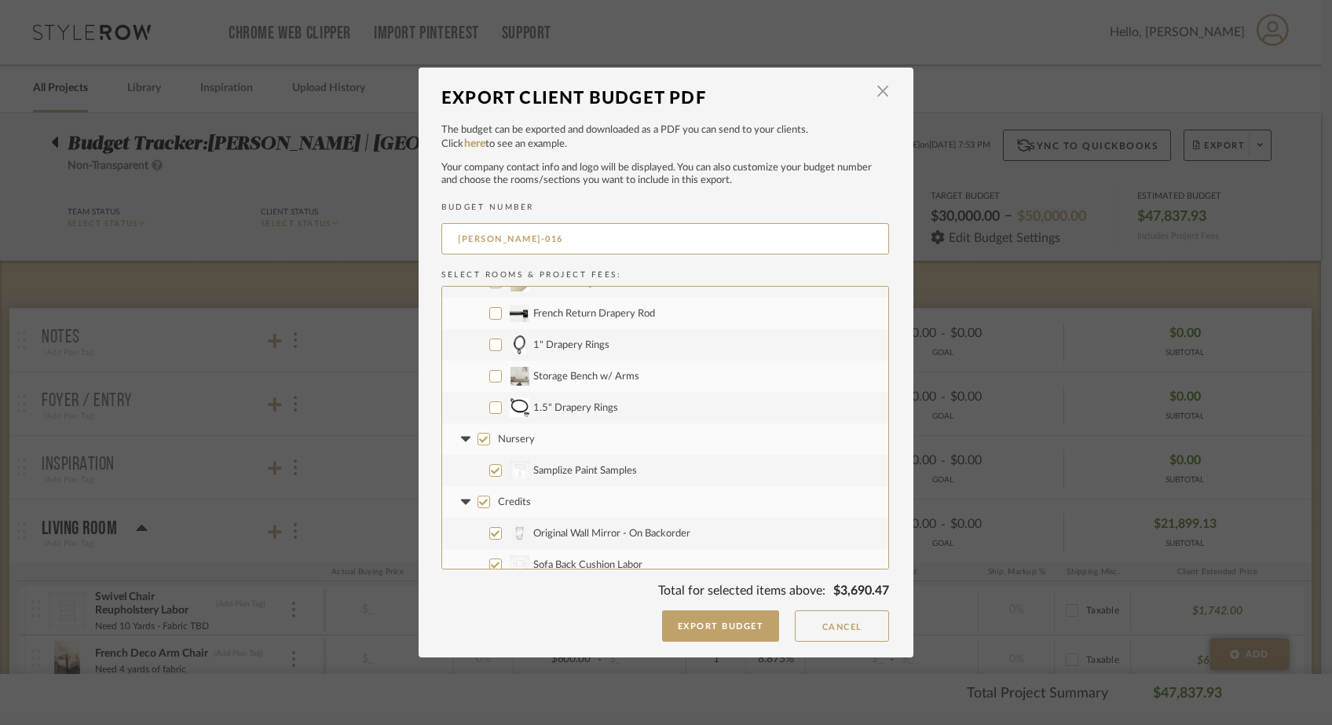
scroll to position [1033, 0]
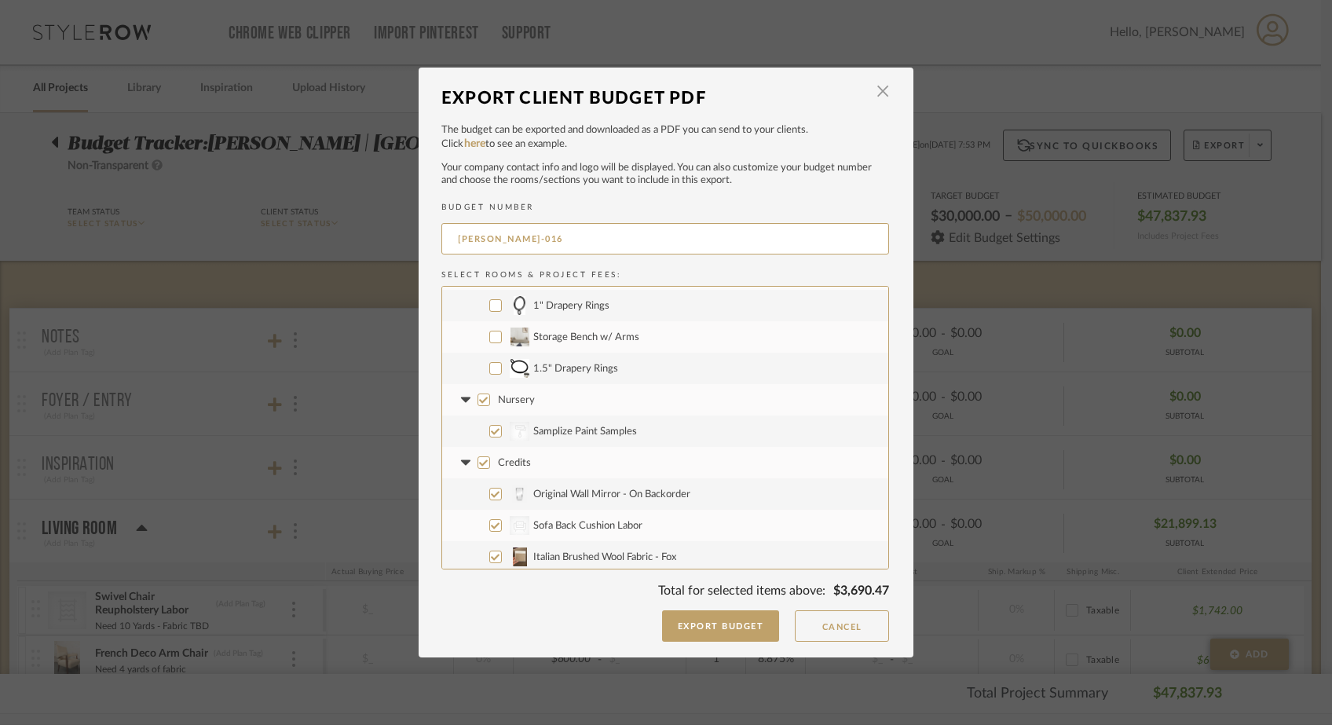
click at [477, 398] on input "Nursery" at bounding box center [483, 399] width 13 height 13
click at [477, 465] on input "Credits" at bounding box center [483, 462] width 13 height 13
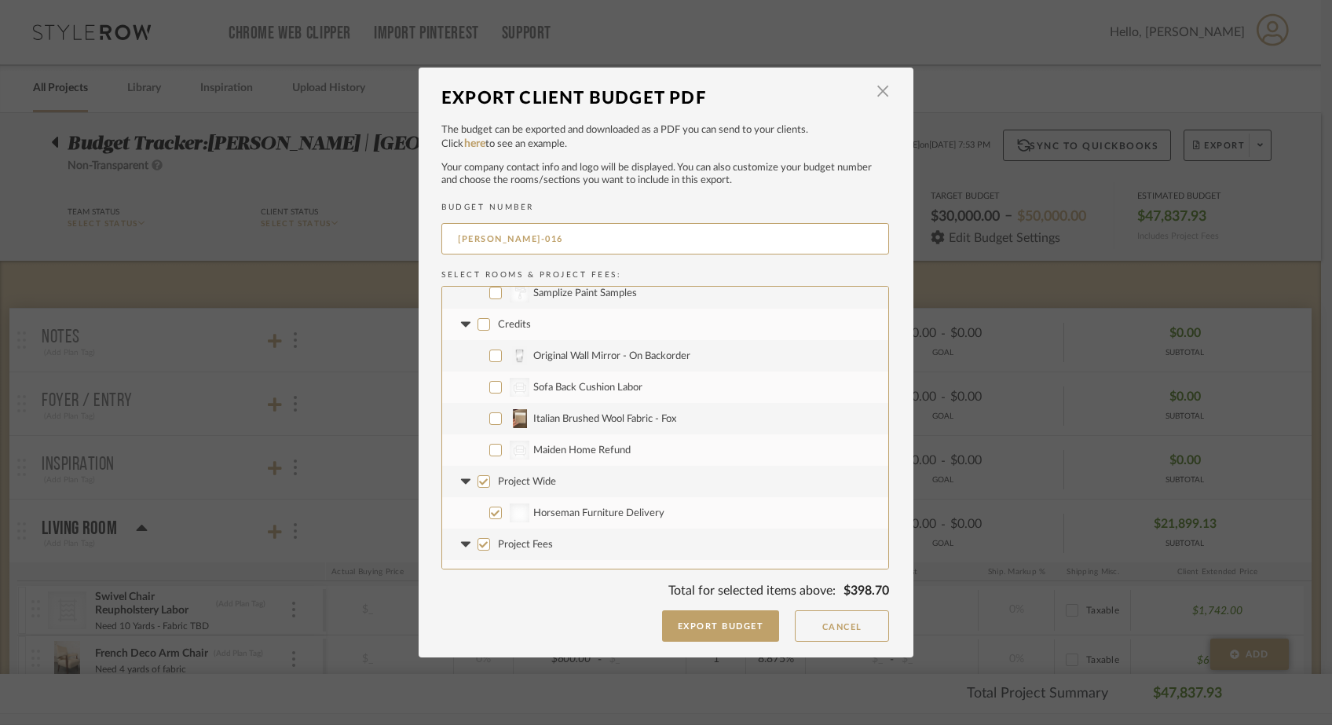
scroll to position [1216, 0]
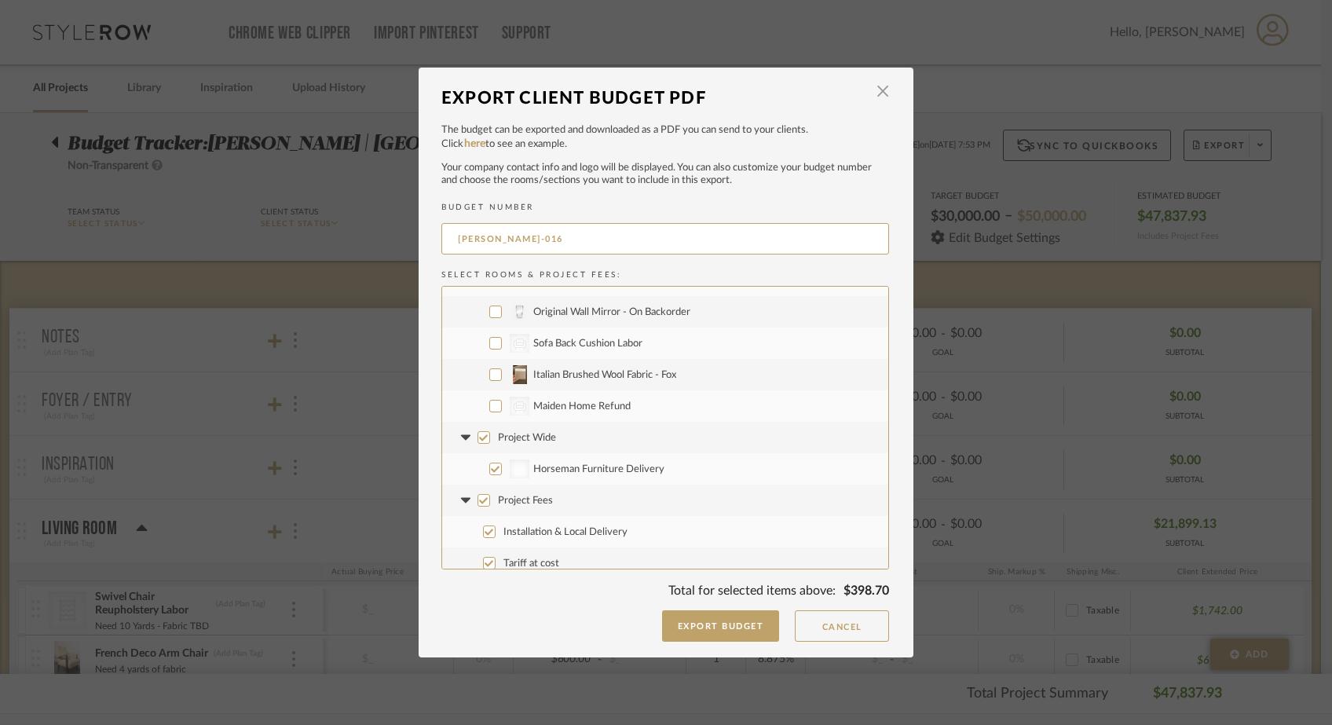
click at [477, 439] on input "Project Wide" at bounding box center [483, 437] width 13 height 13
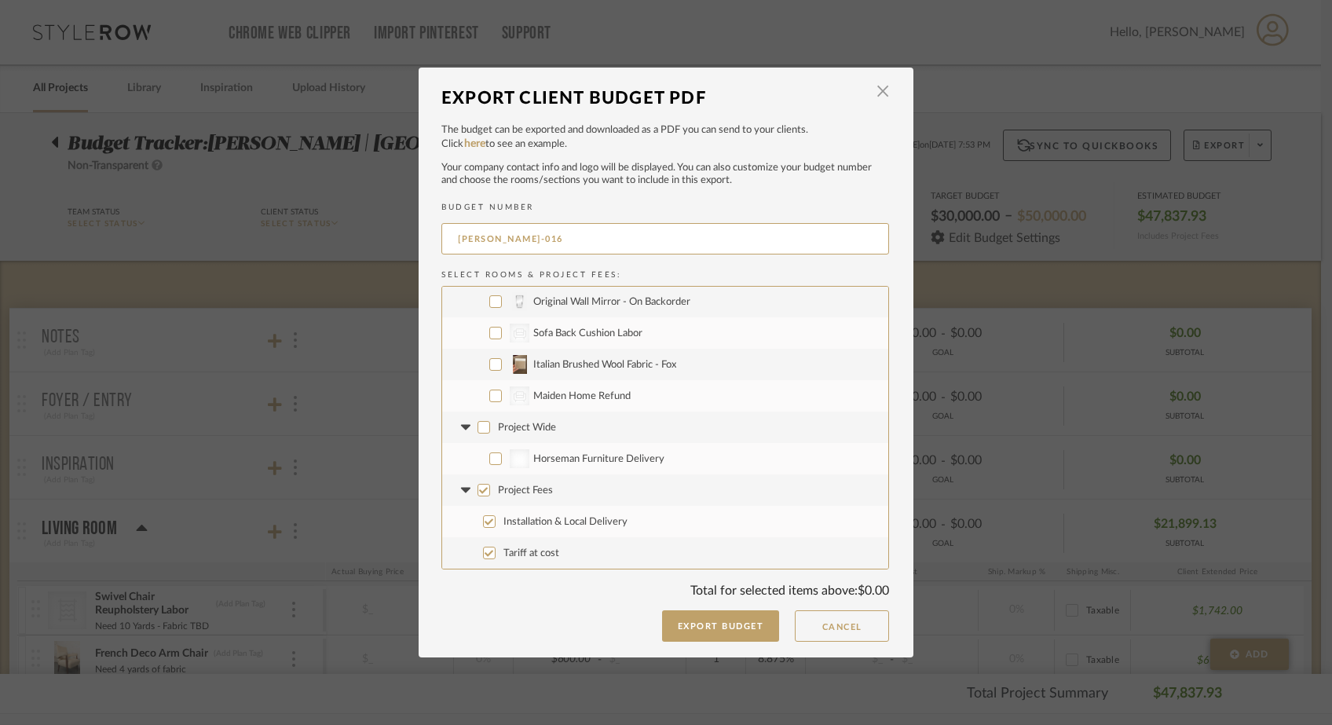
click at [477, 488] on input "Project Fees" at bounding box center [483, 490] width 13 height 13
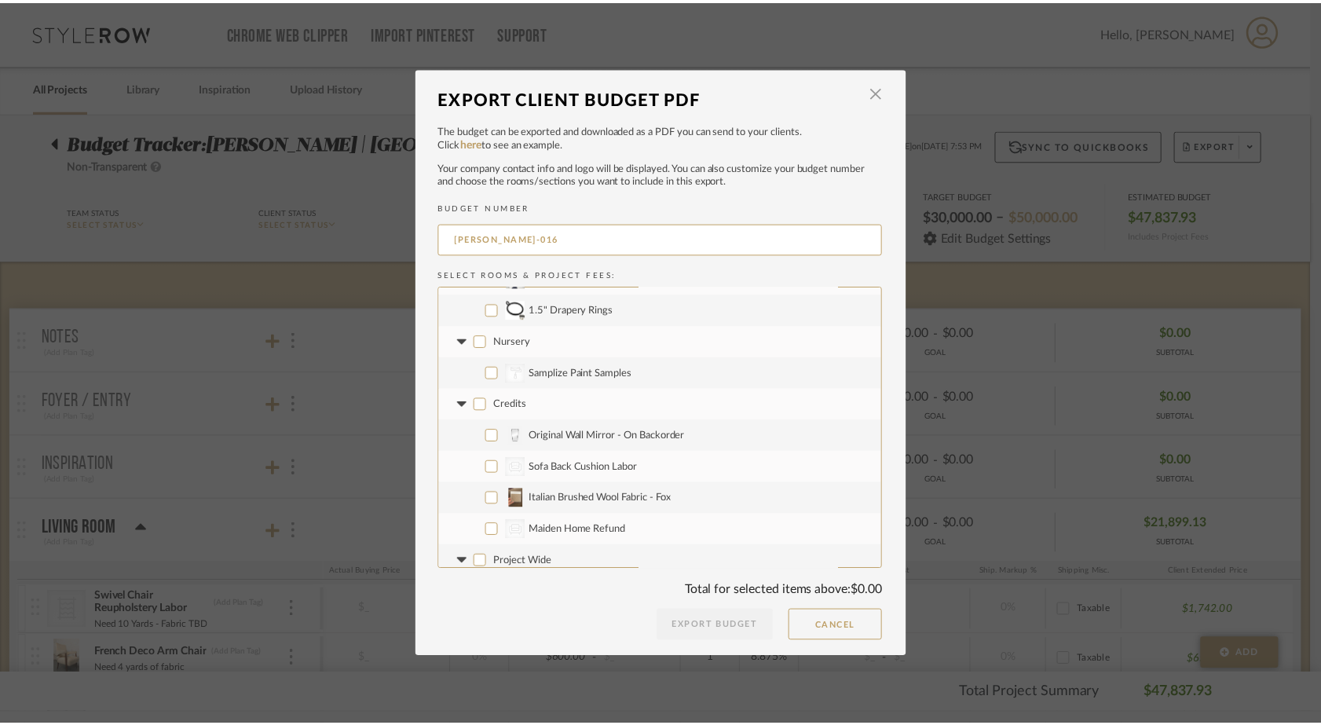
scroll to position [1089, 0]
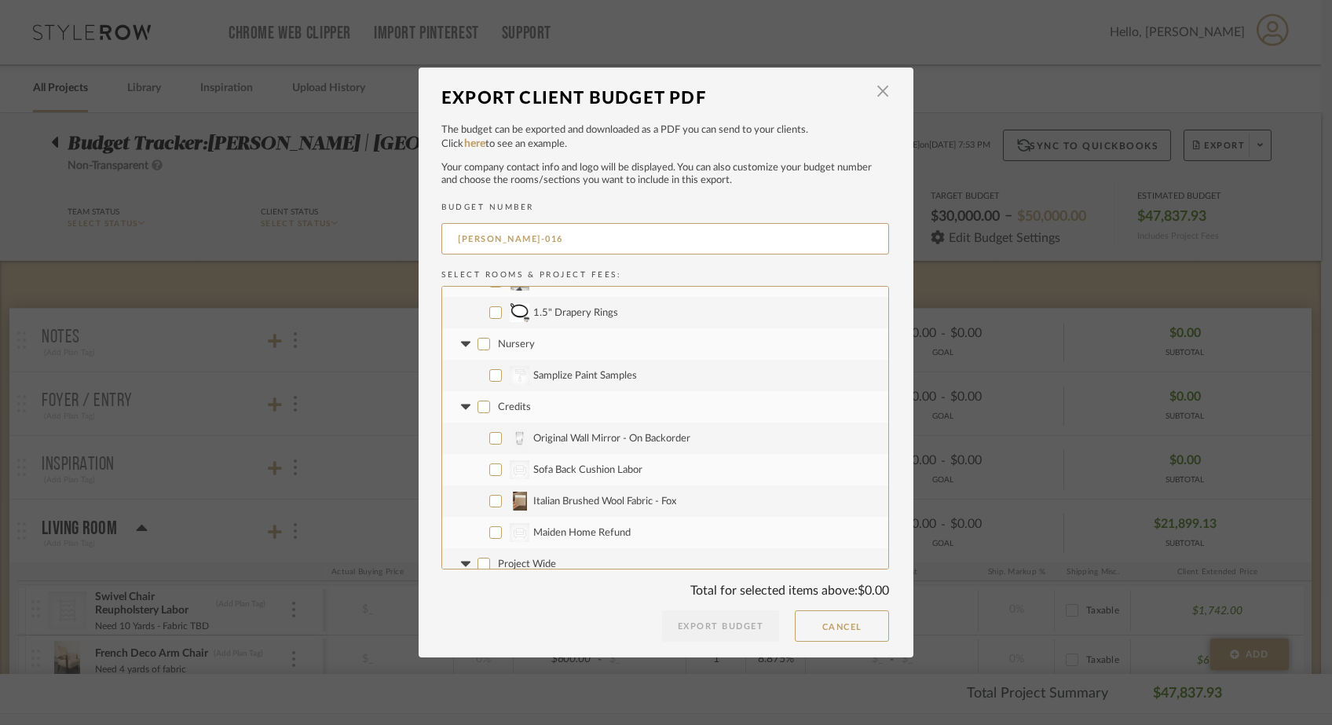
click at [489, 439] on input "Original Wall Mirror - On Backorder" at bounding box center [495, 438] width 13 height 13
click at [489, 538] on input "CategoryIconSeating Created with Sketch. Maiden Home Refund" at bounding box center [495, 532] width 13 height 13
click at [685, 628] on button "Export Budget" at bounding box center [721, 625] width 118 height 31
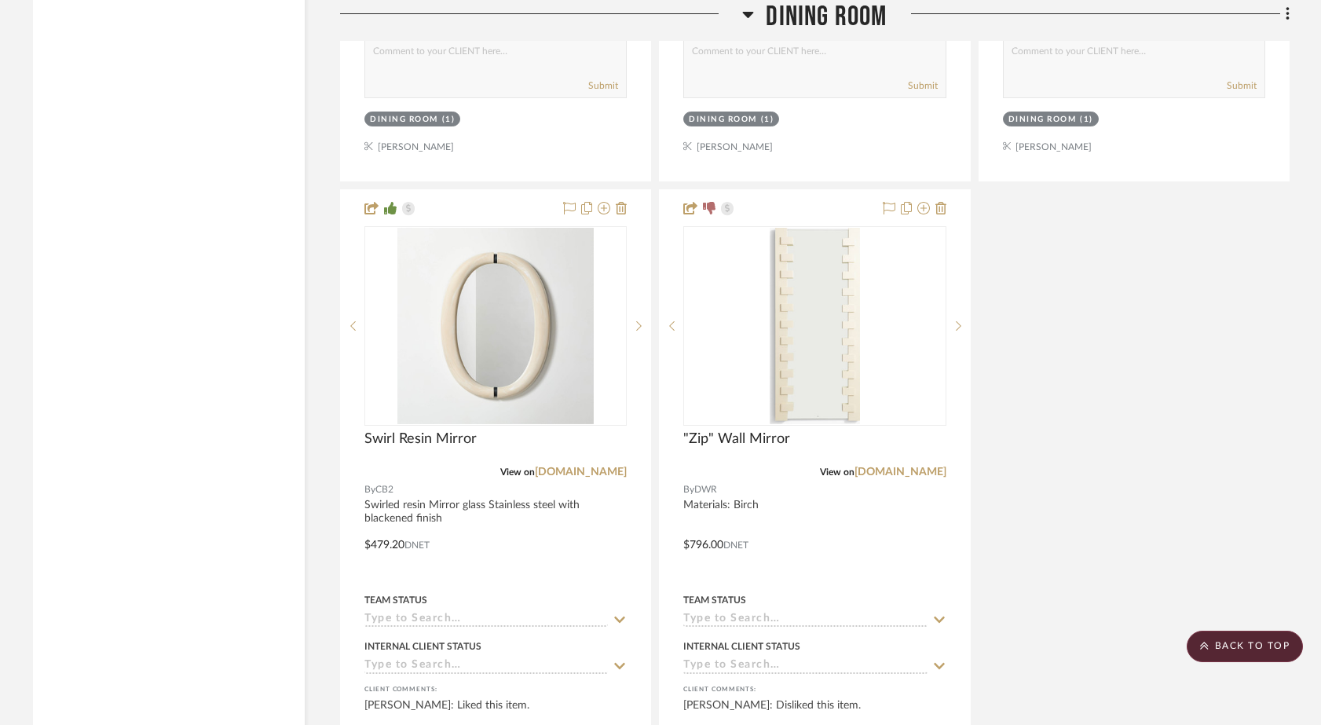
scroll to position [11321, 0]
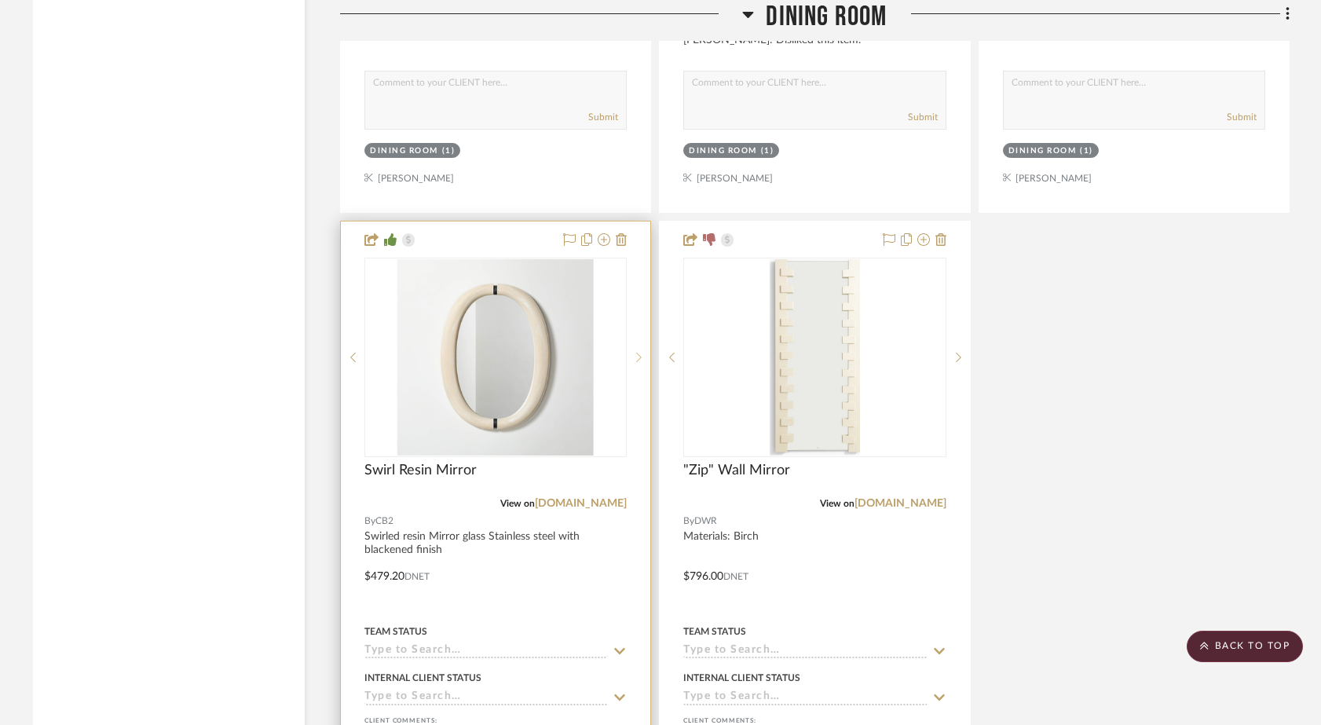
click at [636, 352] on icon at bounding box center [638, 357] width 5 height 11
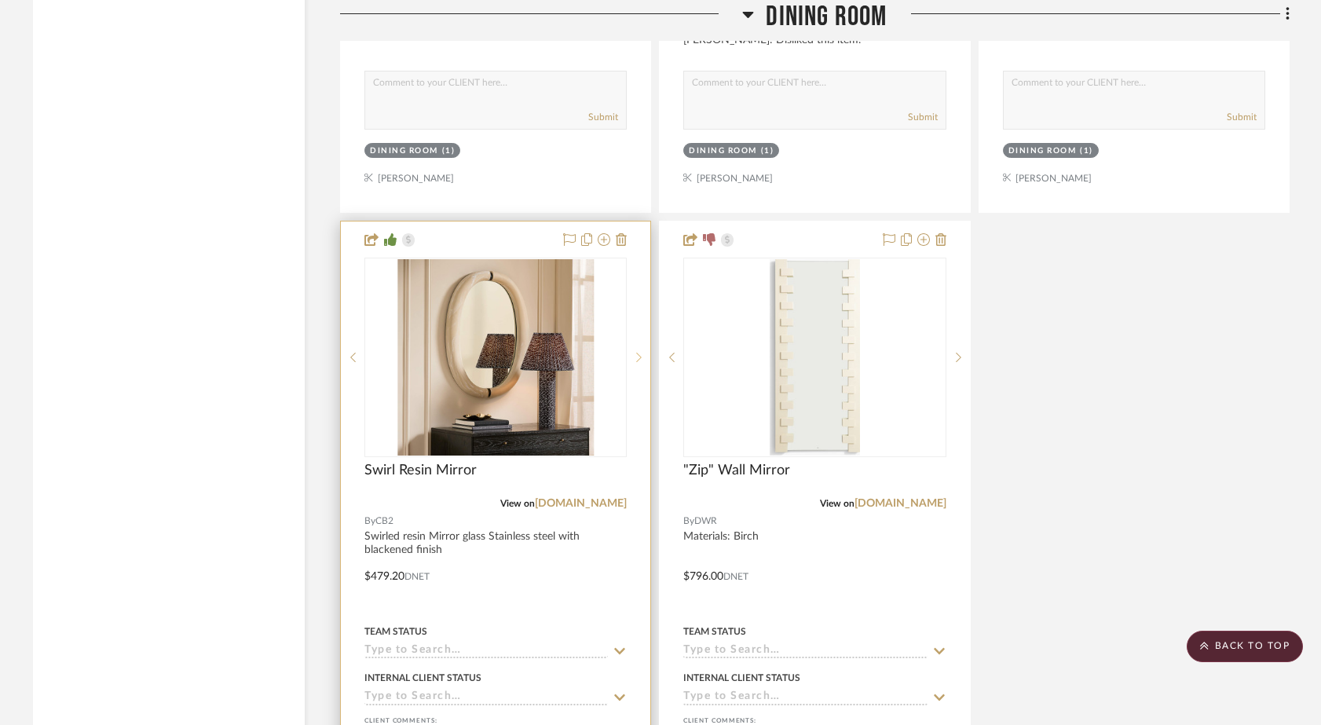
click at [636, 352] on icon at bounding box center [638, 357] width 5 height 11
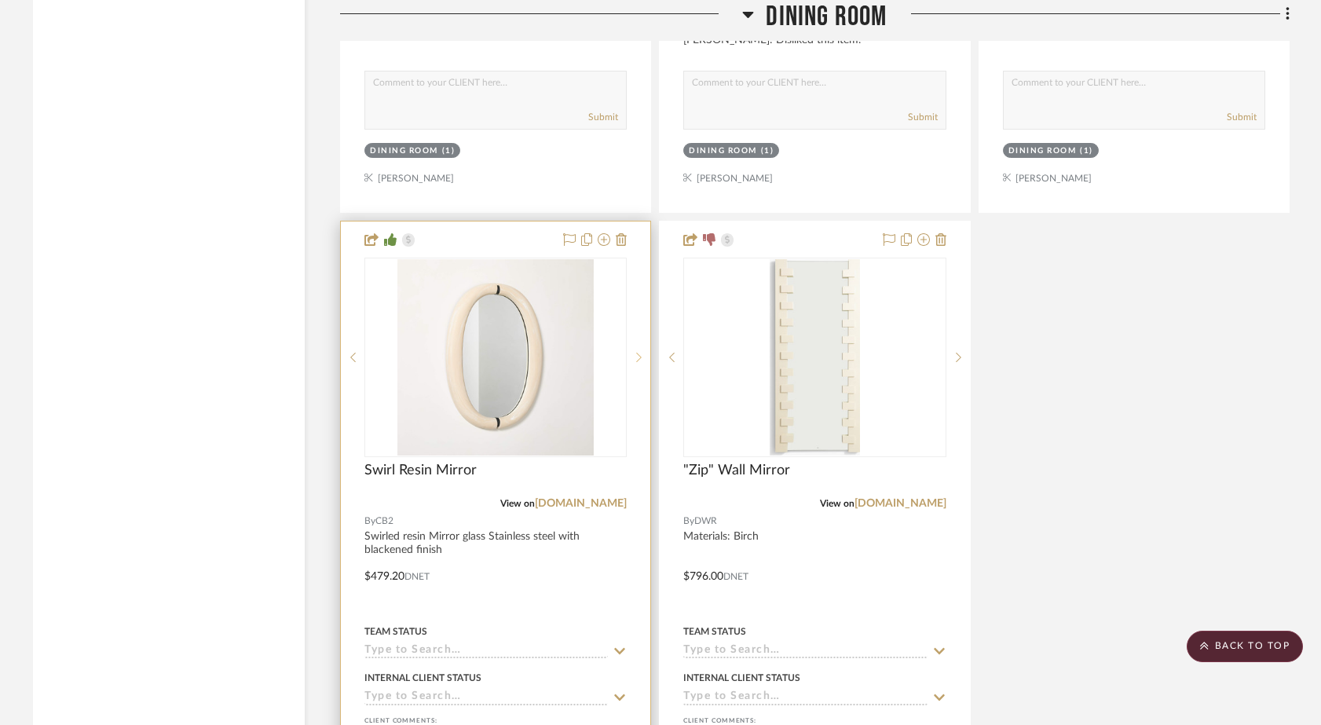
click at [636, 352] on icon at bounding box center [638, 357] width 5 height 11
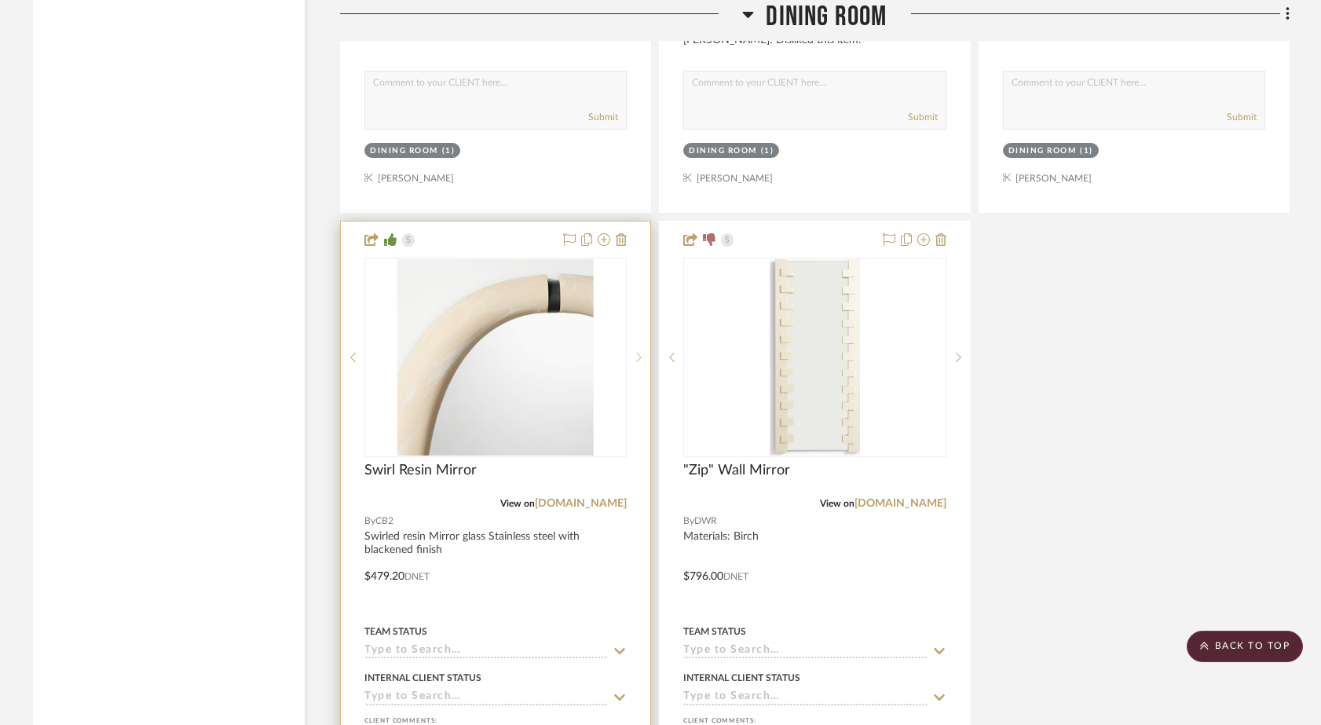
click at [636, 352] on icon at bounding box center [638, 357] width 5 height 11
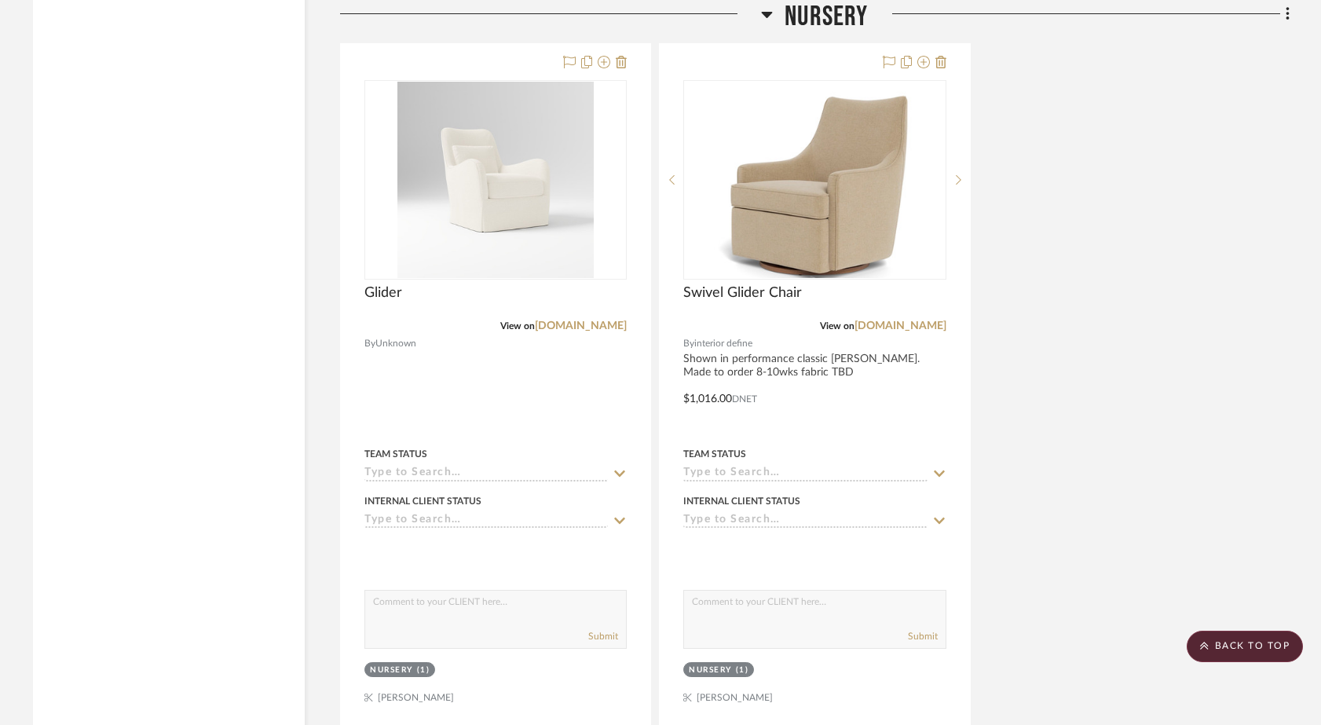
scroll to position [18174, 0]
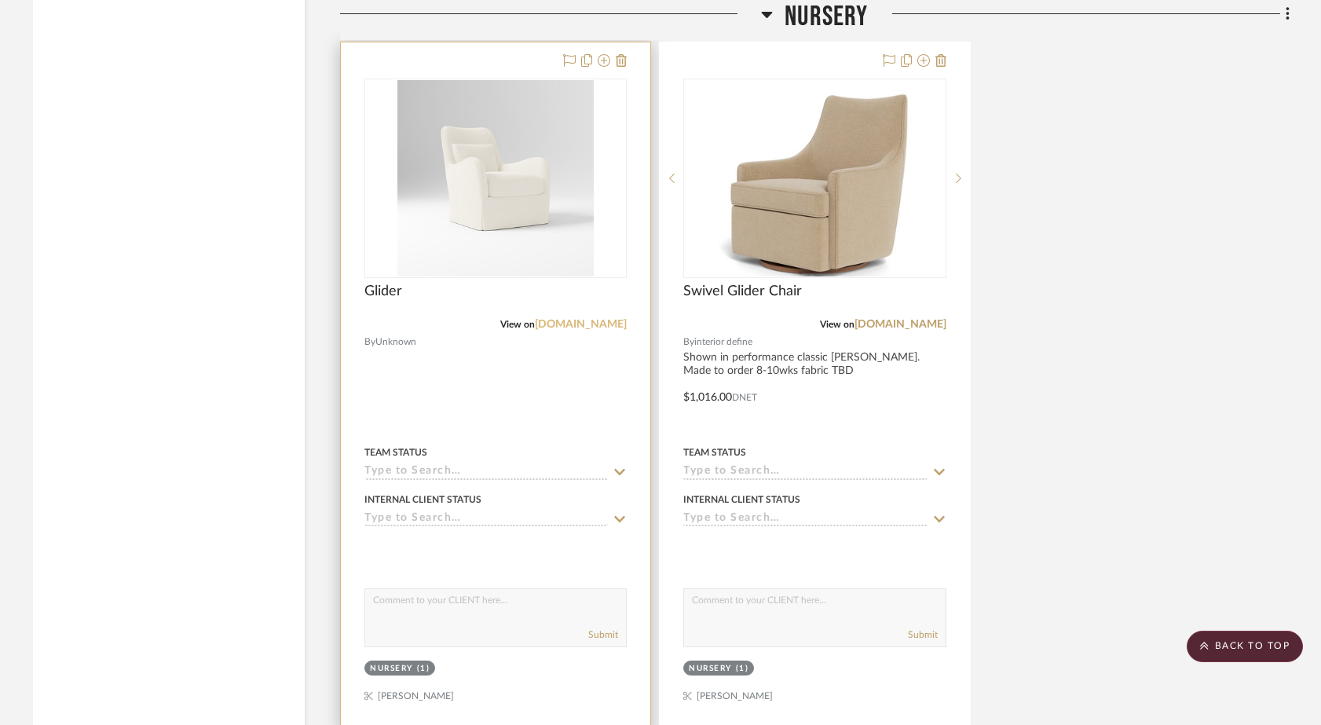
click at [579, 319] on link "[DOMAIN_NAME]" at bounding box center [581, 324] width 92 height 11
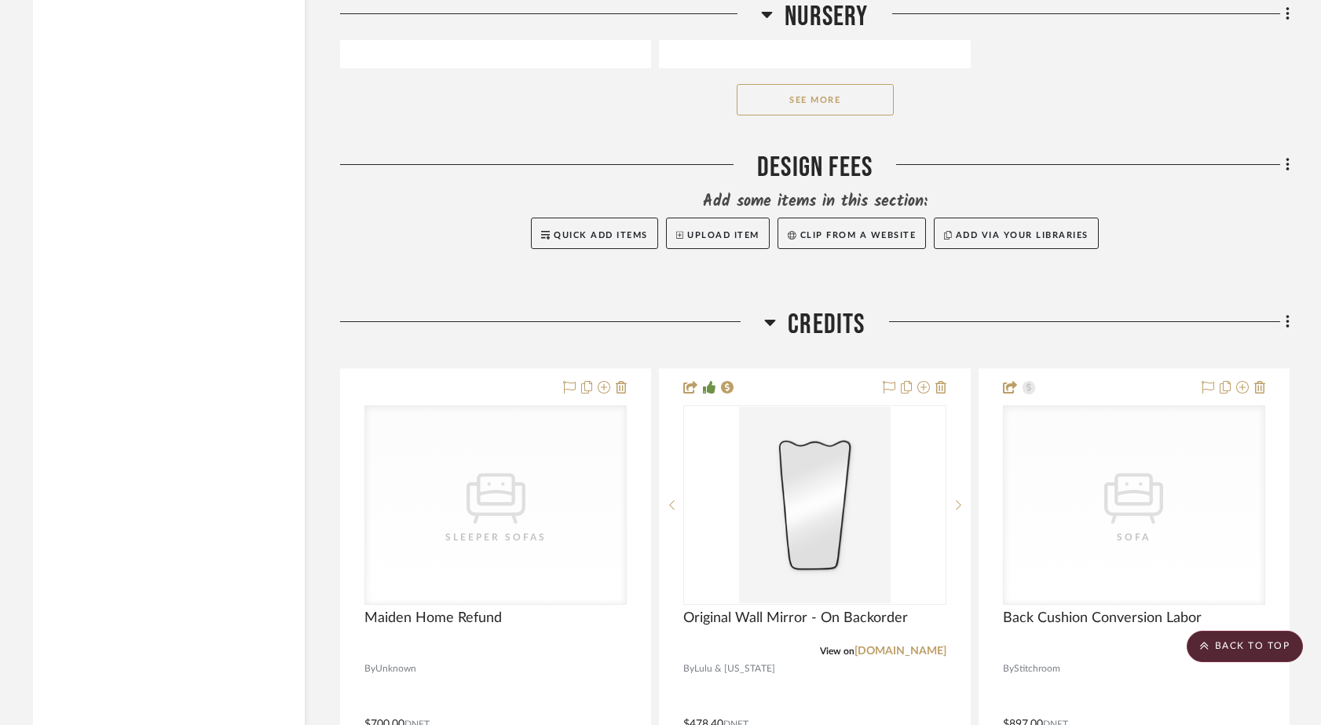
scroll to position [18667, 0]
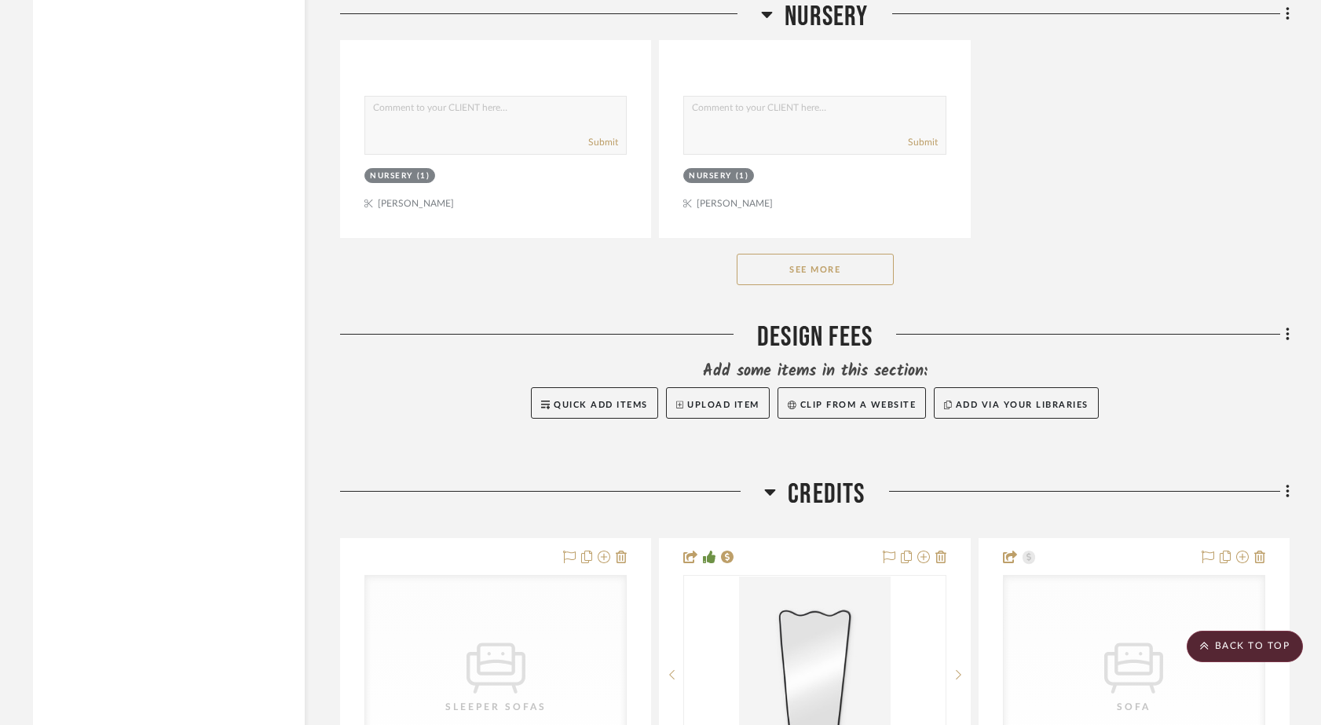
click at [817, 254] on button "See More" at bounding box center [815, 269] width 157 height 31
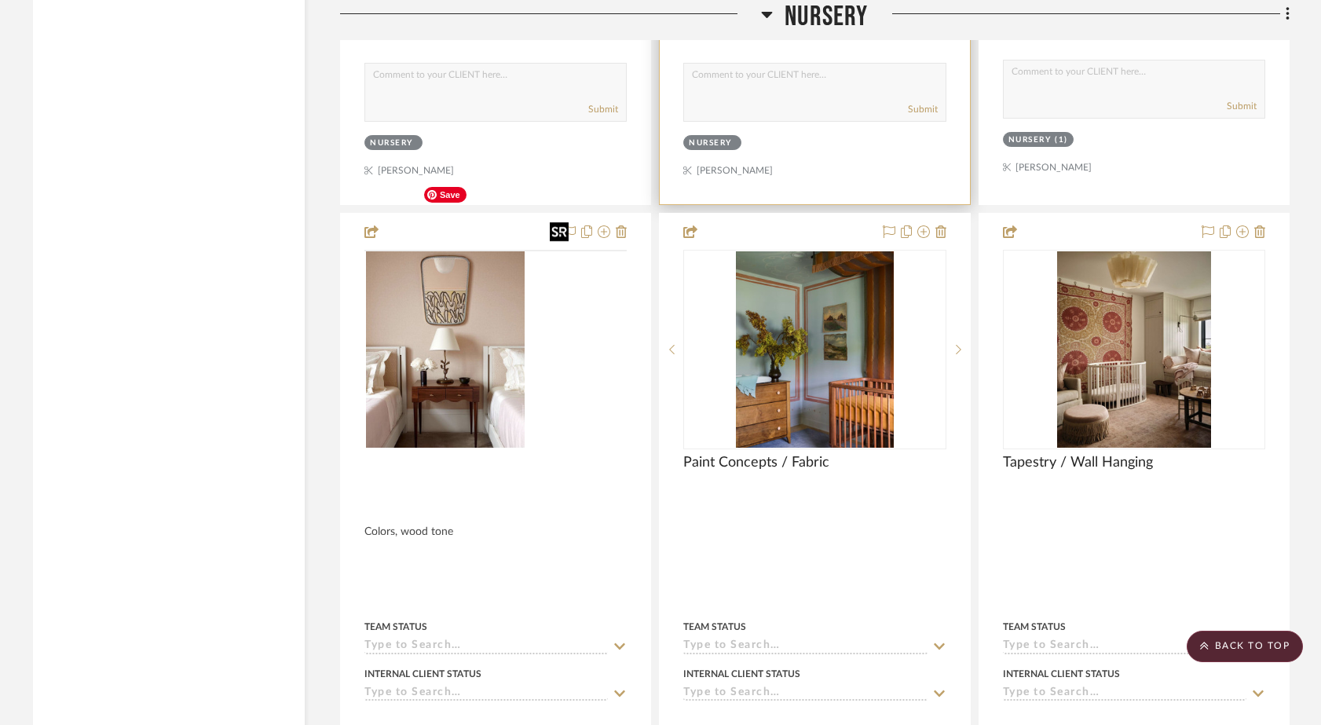
scroll to position [24266, 0]
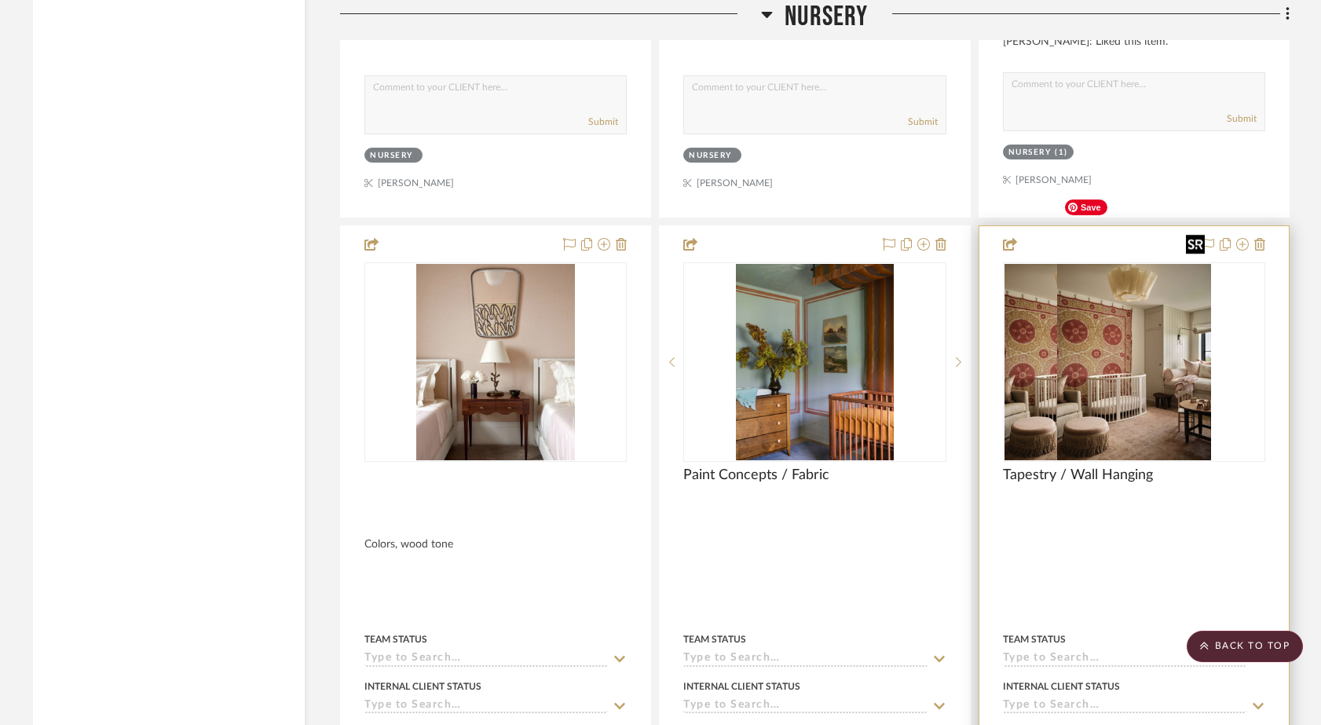
click at [1077, 262] on div at bounding box center [1134, 361] width 262 height 199
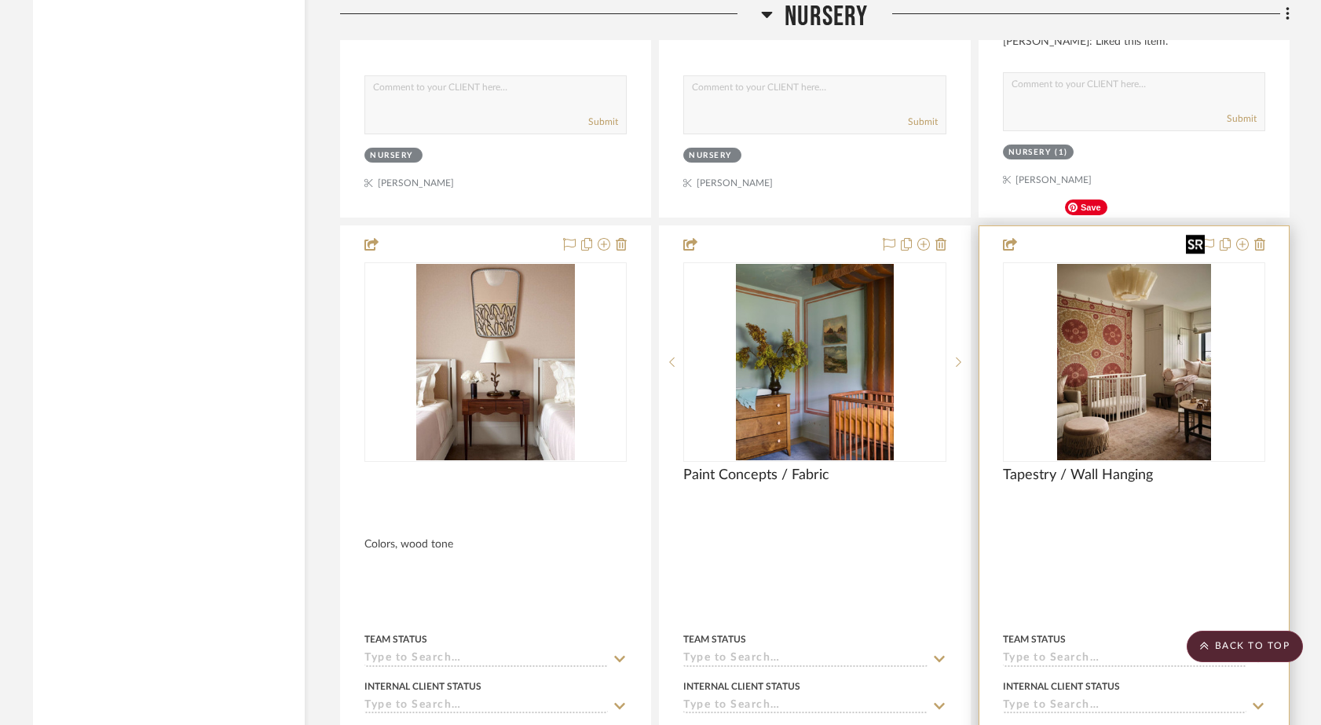
click at [1084, 313] on img "0" at bounding box center [1134, 362] width 154 height 196
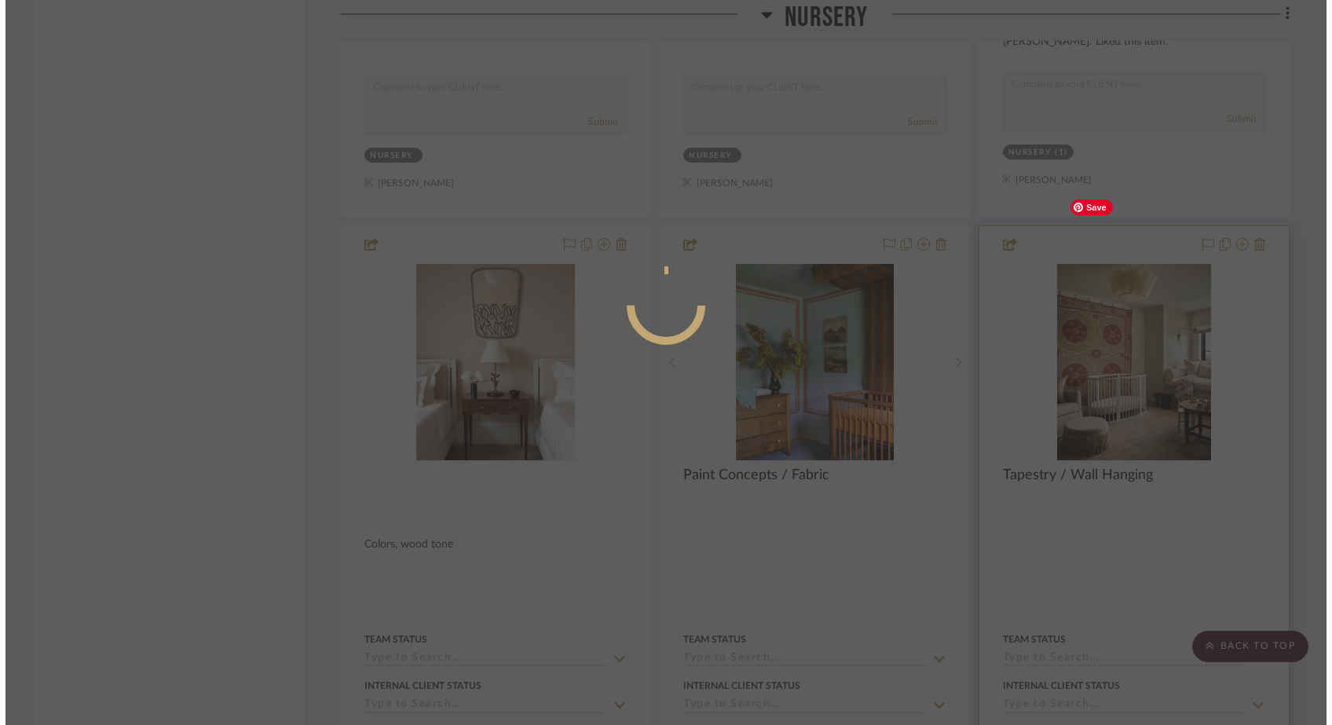
scroll to position [0, 0]
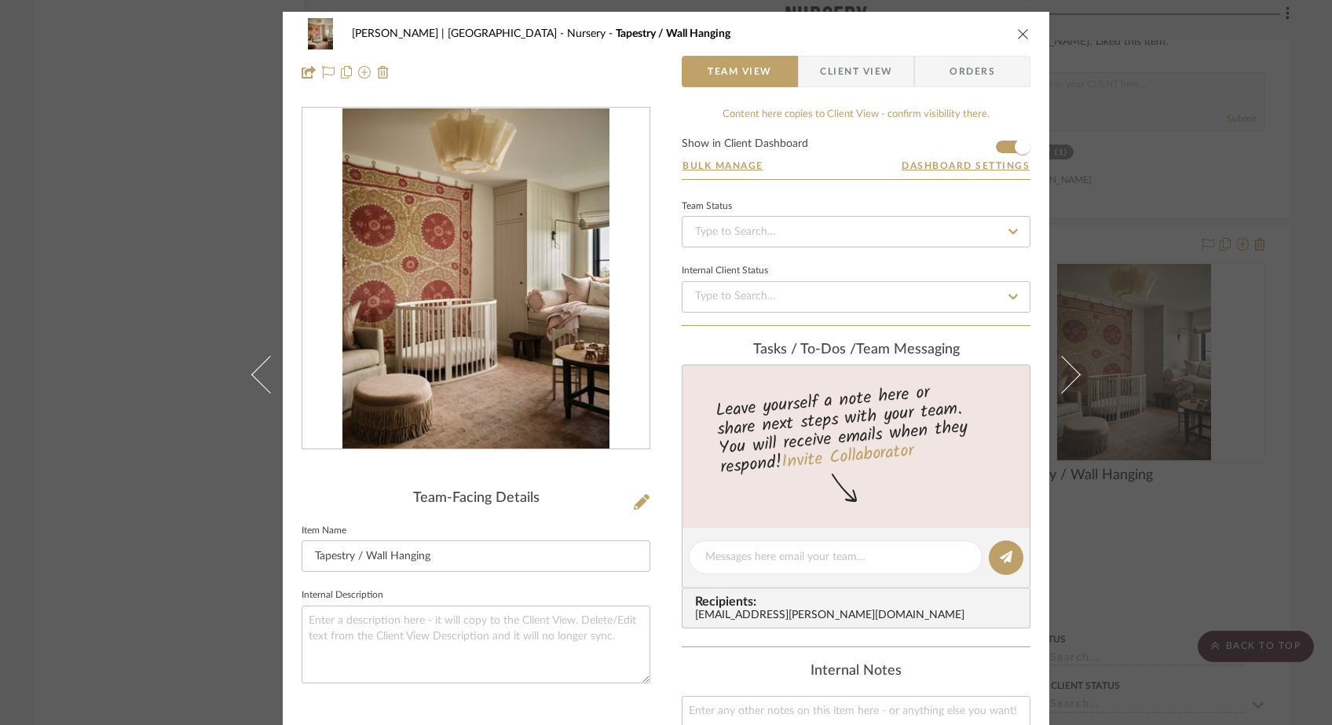
click at [160, 82] on div "[PERSON_NAME] | [GEOGRAPHIC_DATA] Nursery Tapestry / Wall Hanging Team View Cli…" at bounding box center [666, 362] width 1332 height 725
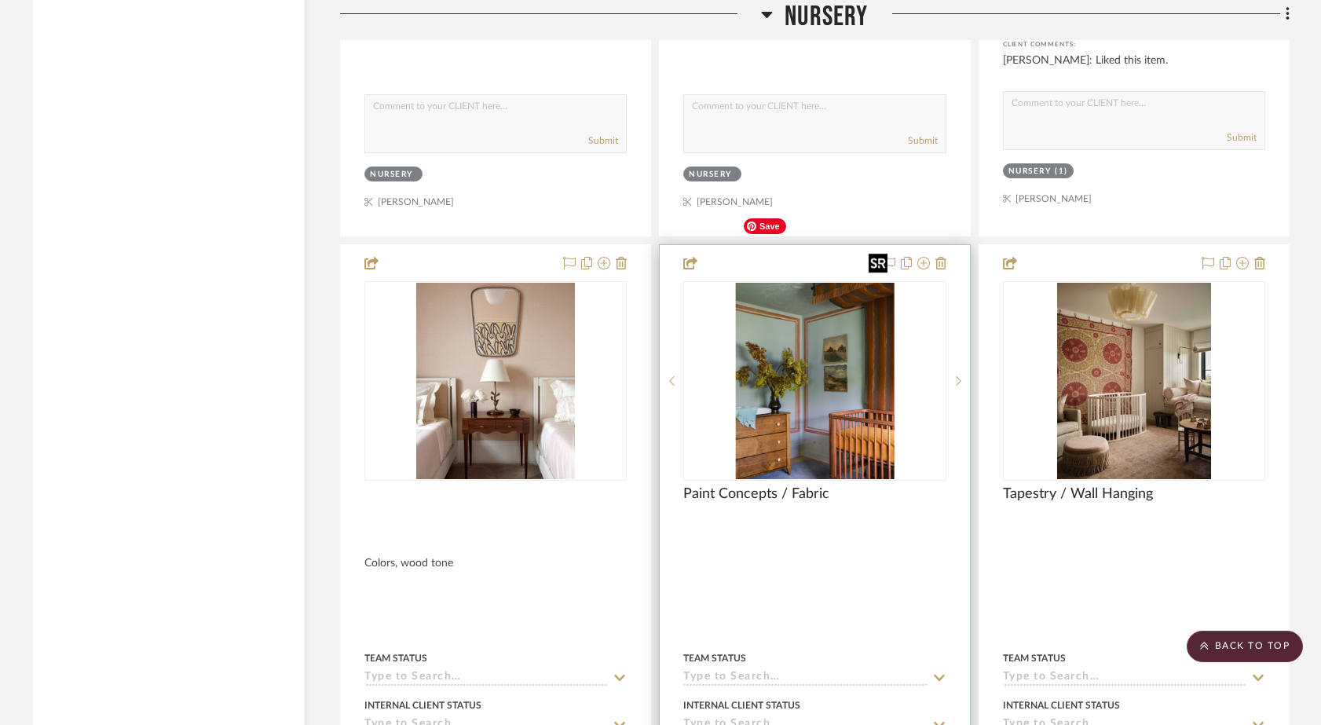
scroll to position [24244, 0]
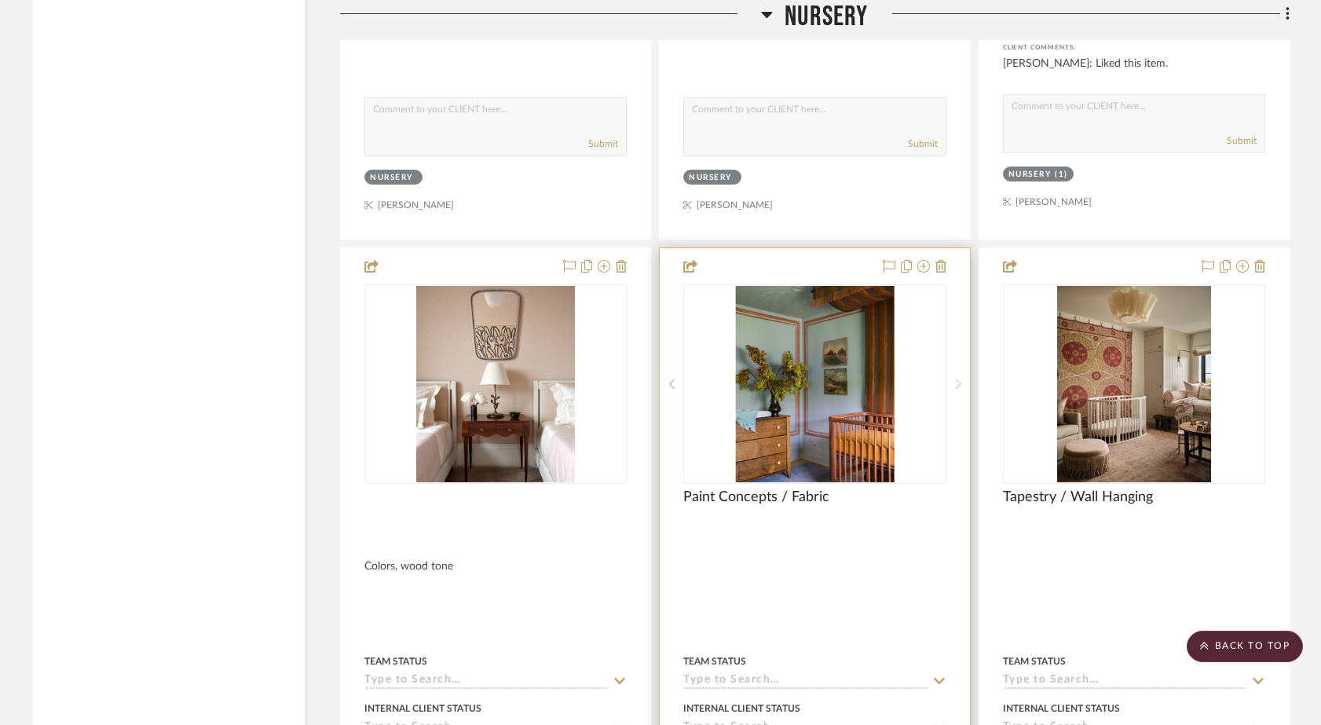
click at [960, 378] on icon at bounding box center [958, 383] width 5 height 11
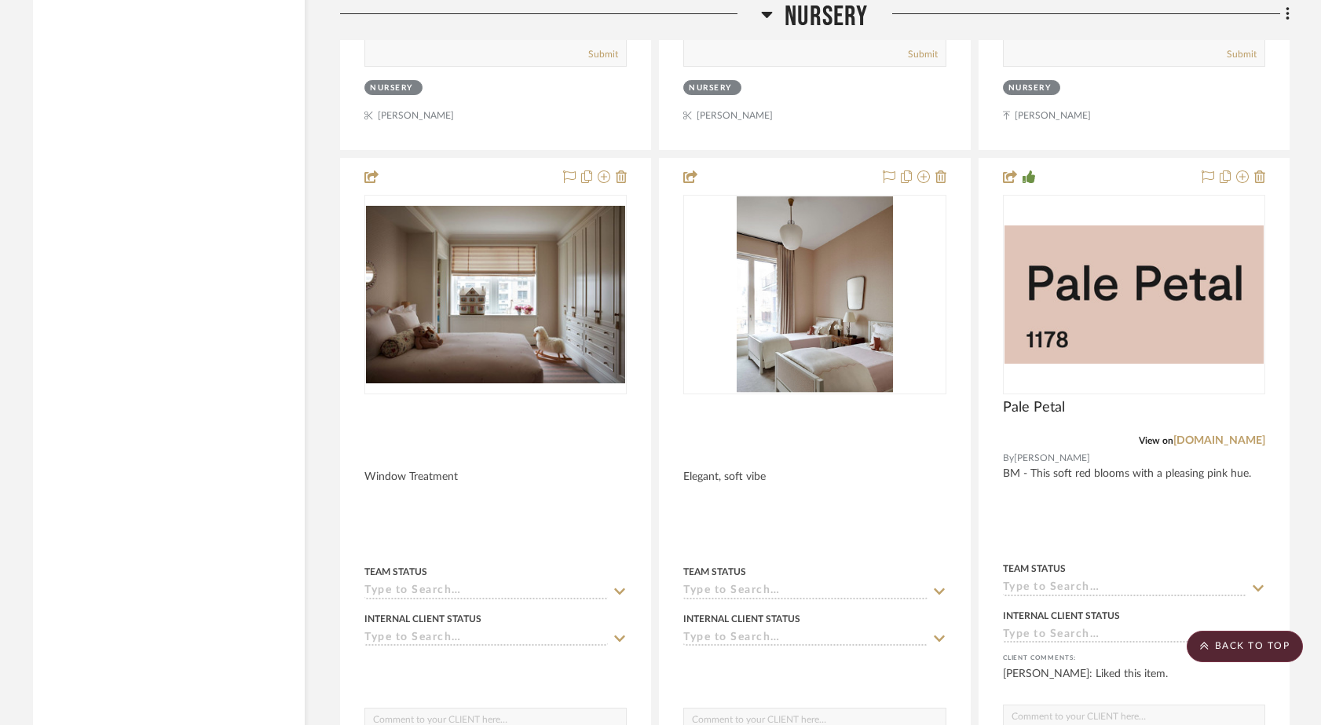
scroll to position [23611, 0]
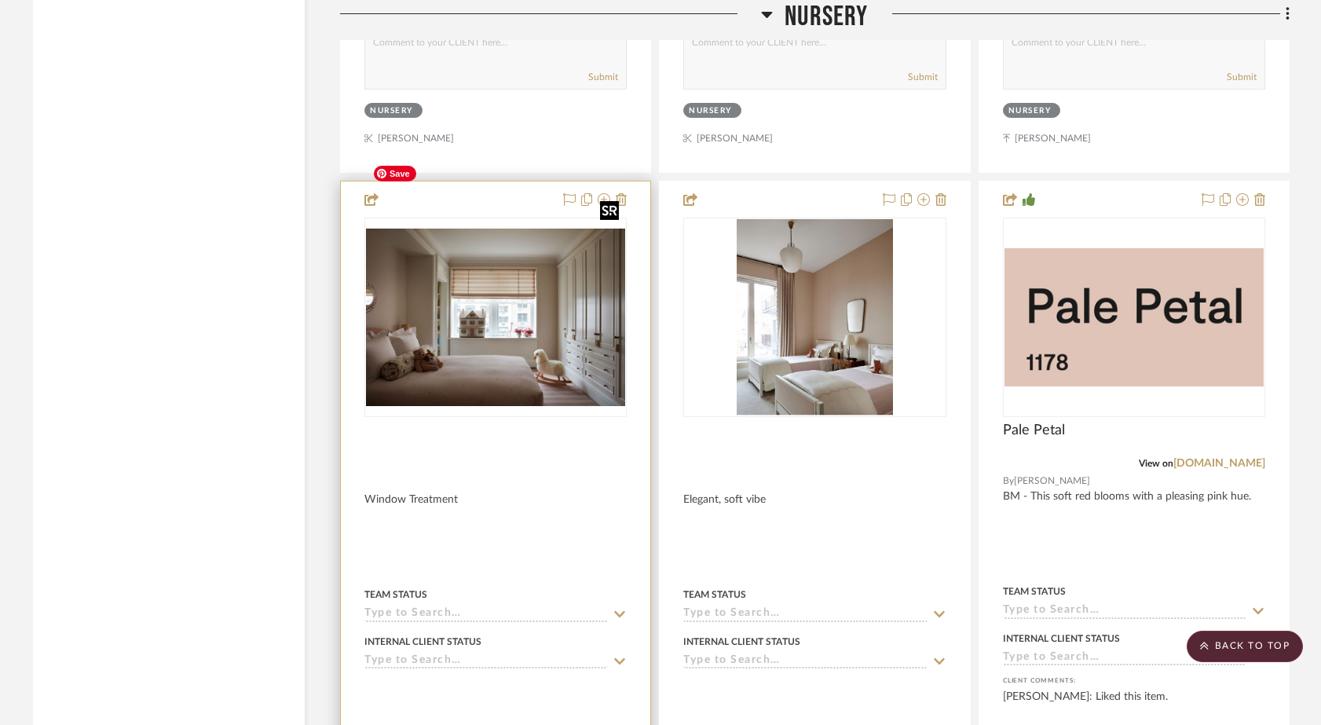
click at [0, 0] on img at bounding box center [0, 0] width 0 height 0
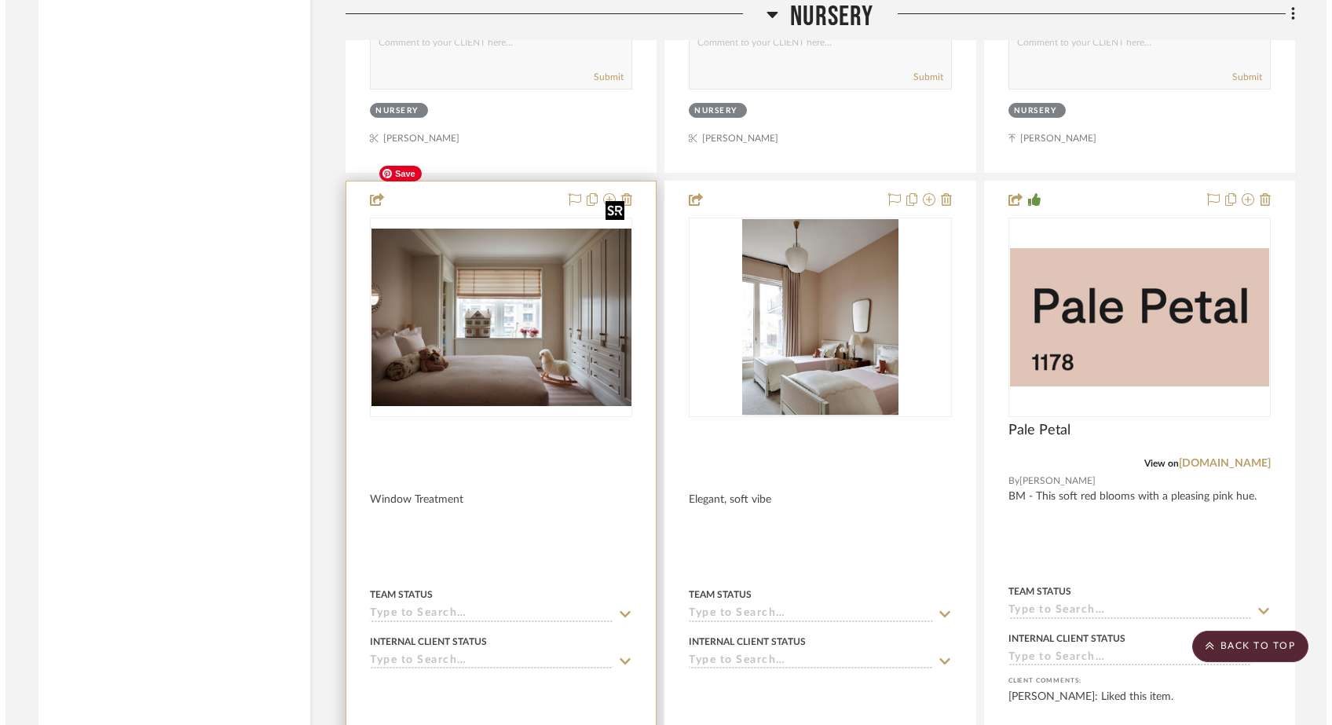
scroll to position [0, 0]
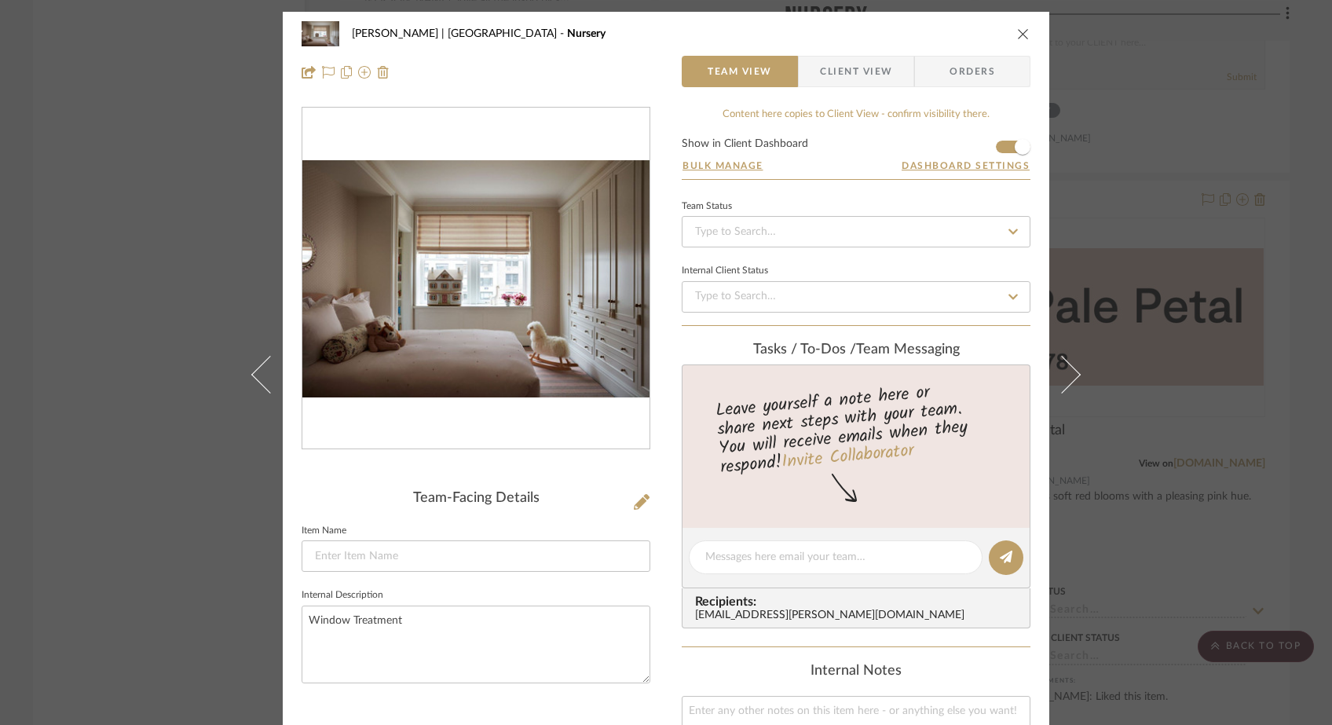
click at [185, 192] on div "[PERSON_NAME] | [GEOGRAPHIC_DATA] Nursery Team View Client View Orders Team-Fac…" at bounding box center [666, 362] width 1332 height 725
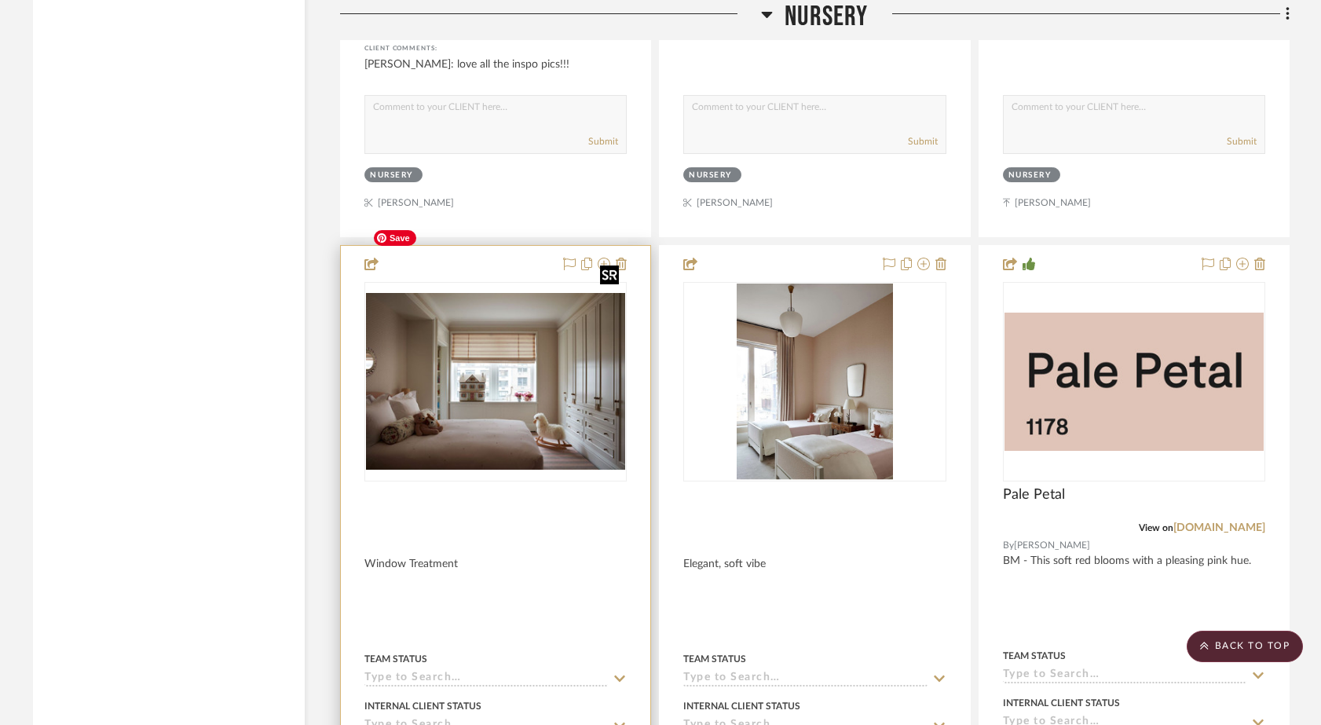
scroll to position [23535, 0]
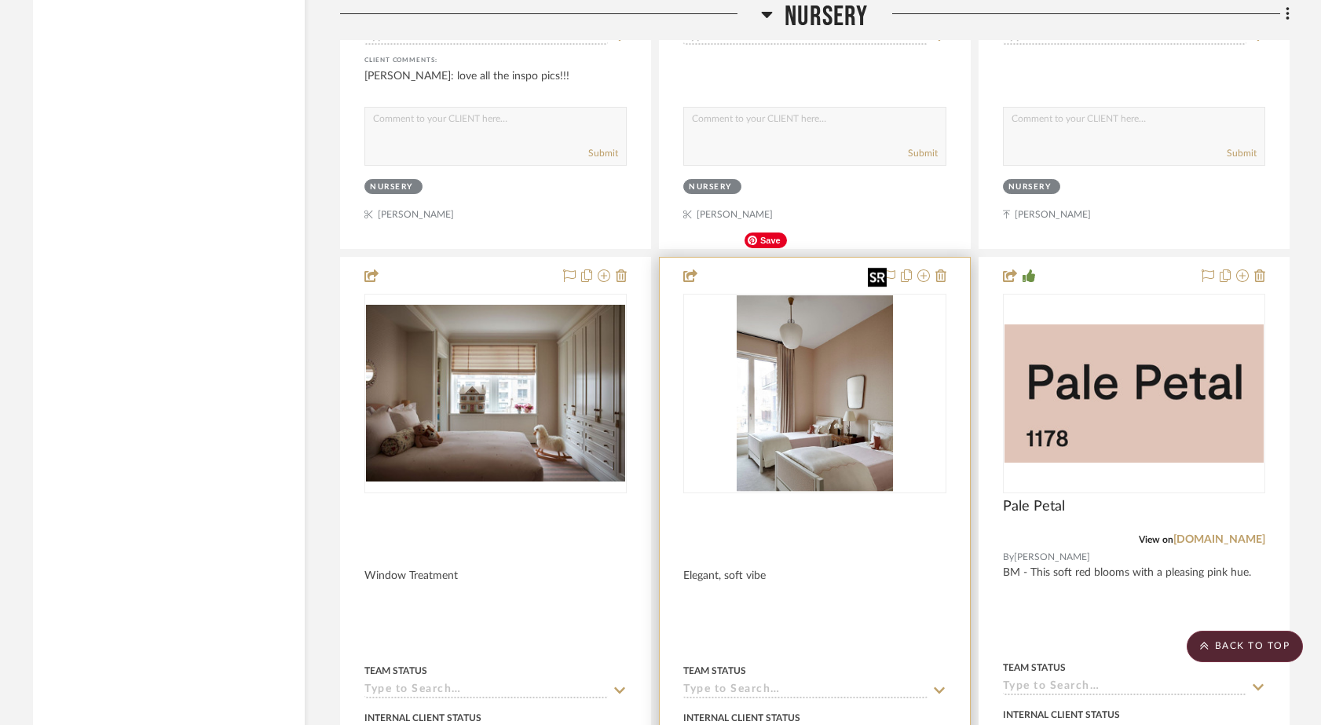
click at [806, 353] on div at bounding box center [814, 393] width 262 height 199
click at [781, 325] on img "0" at bounding box center [815, 393] width 156 height 196
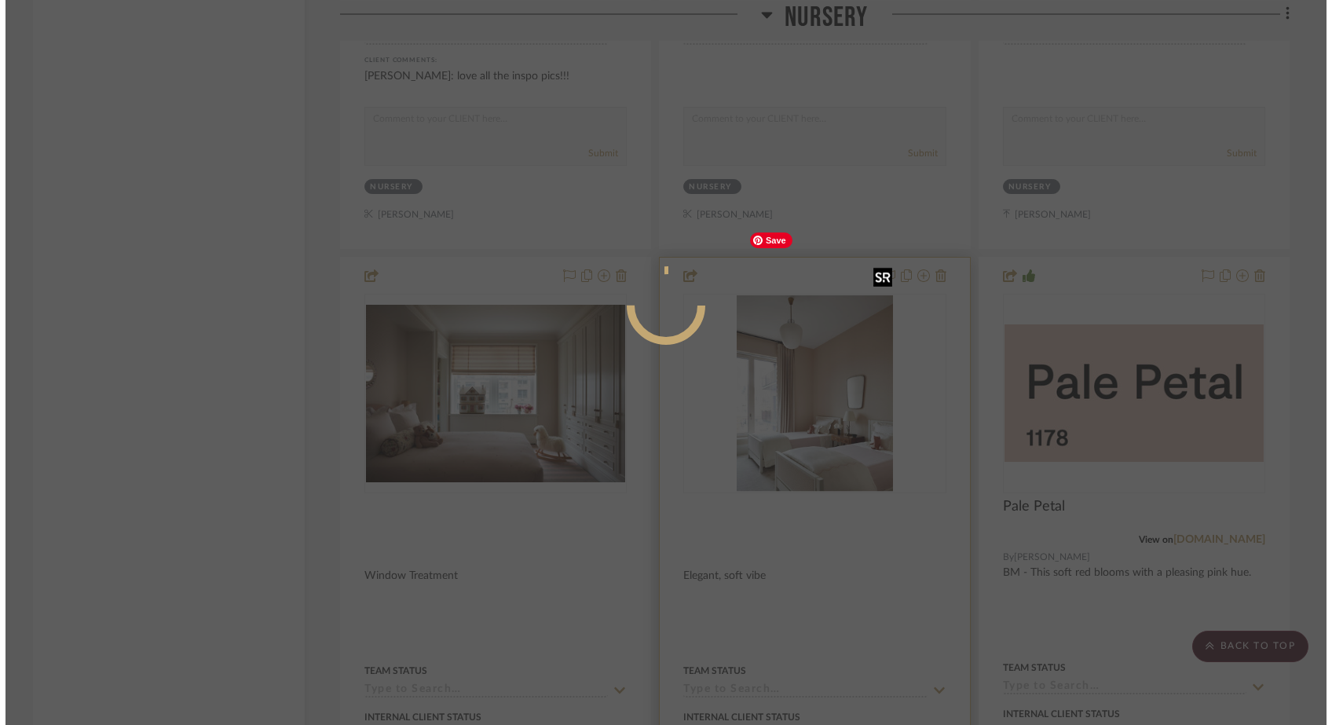
scroll to position [0, 0]
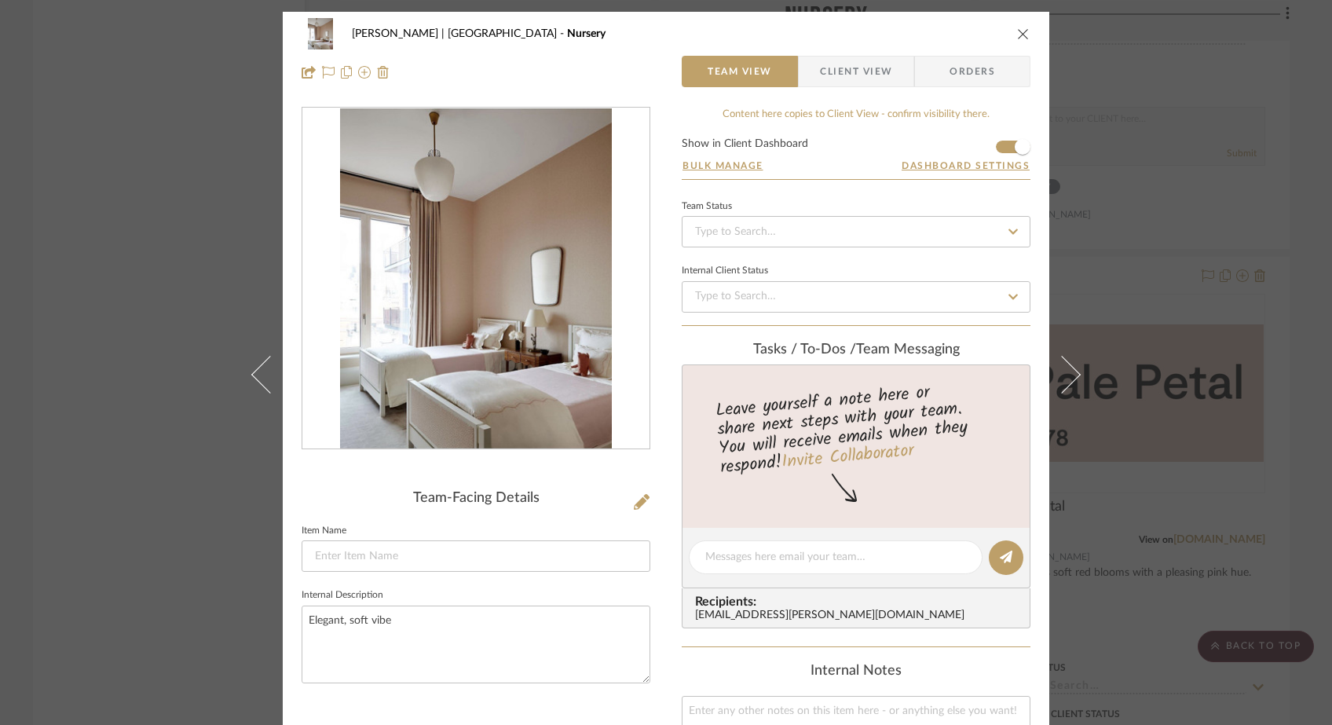
click at [186, 240] on div "[PERSON_NAME] | [GEOGRAPHIC_DATA] Nursery Team View Client View Orders Team-Fac…" at bounding box center [666, 362] width 1332 height 725
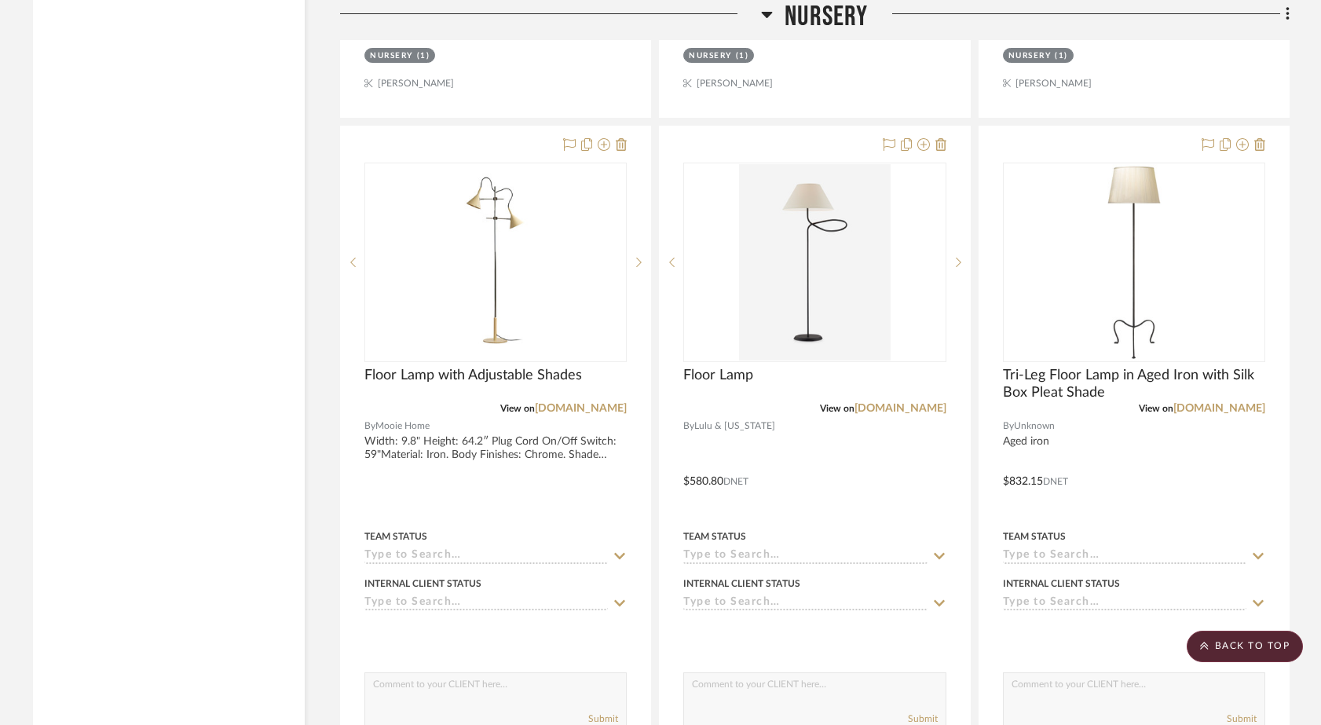
scroll to position [20189, 0]
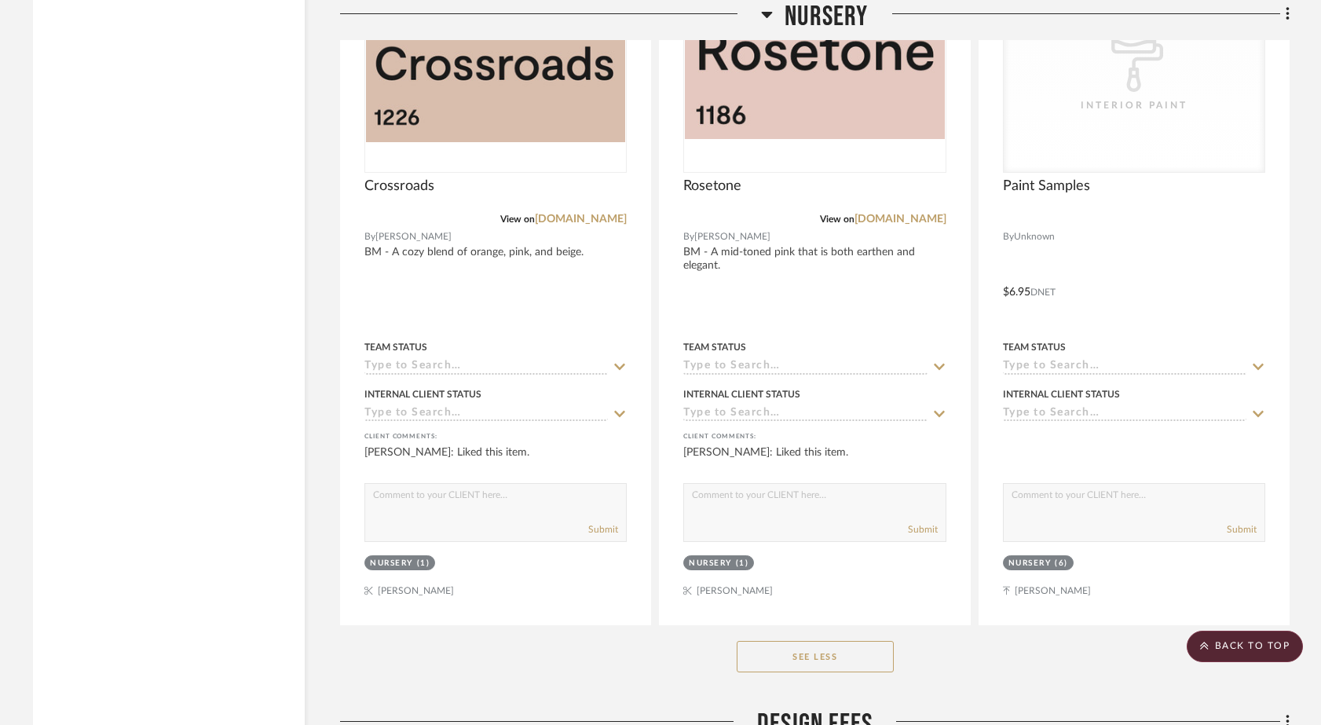
click at [761, 641] on button "See Less" at bounding box center [815, 656] width 157 height 31
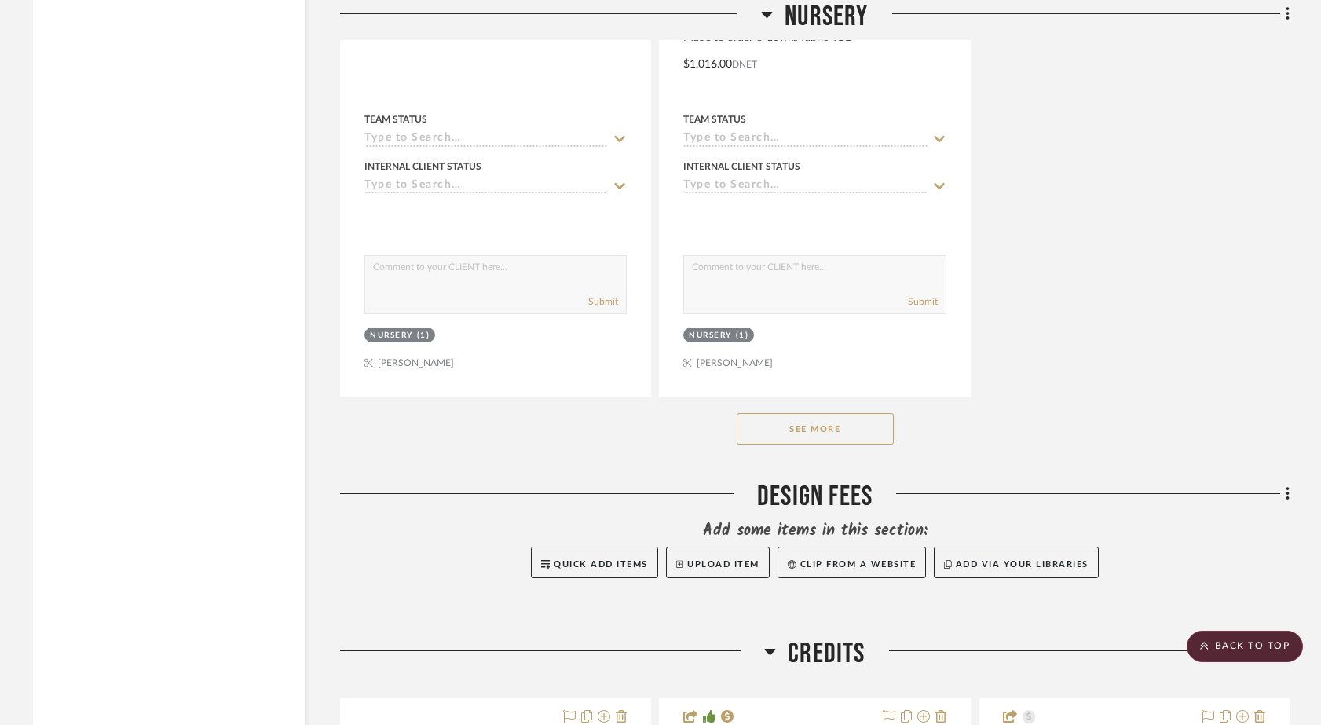
scroll to position [18638, 0]
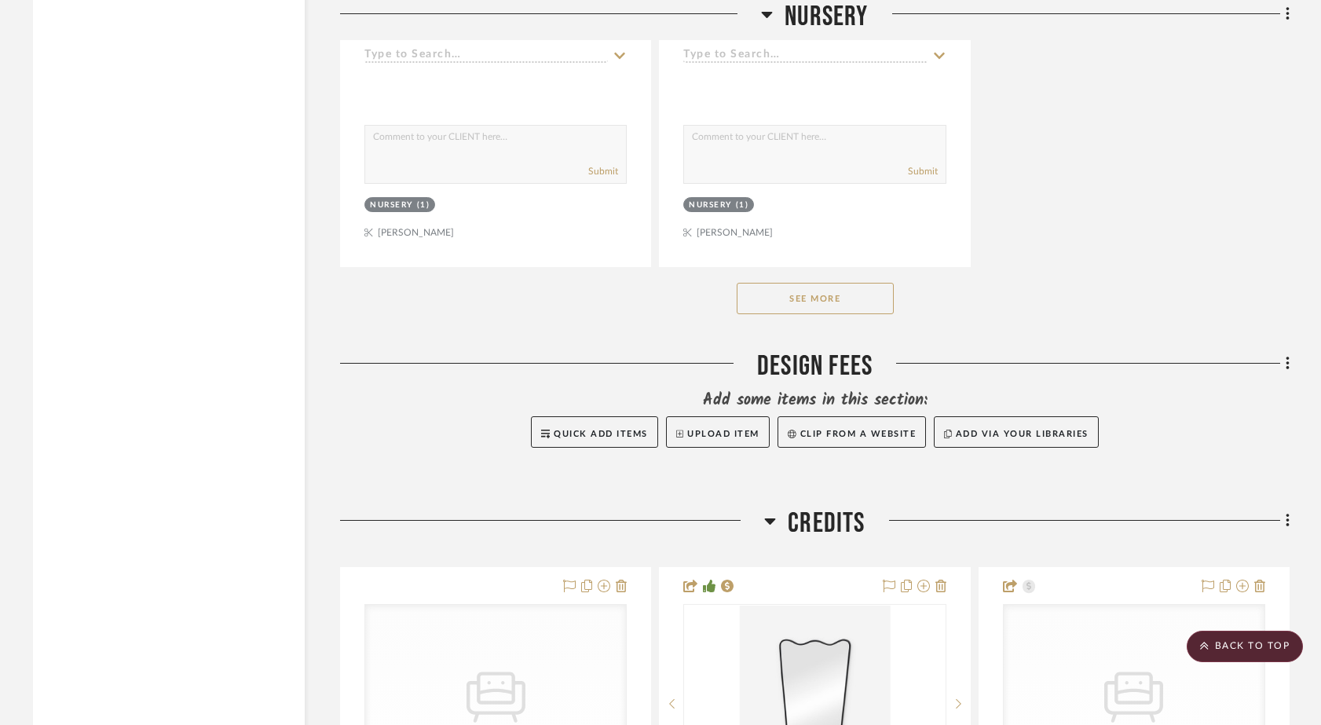
click at [811, 283] on button "See More" at bounding box center [815, 298] width 157 height 31
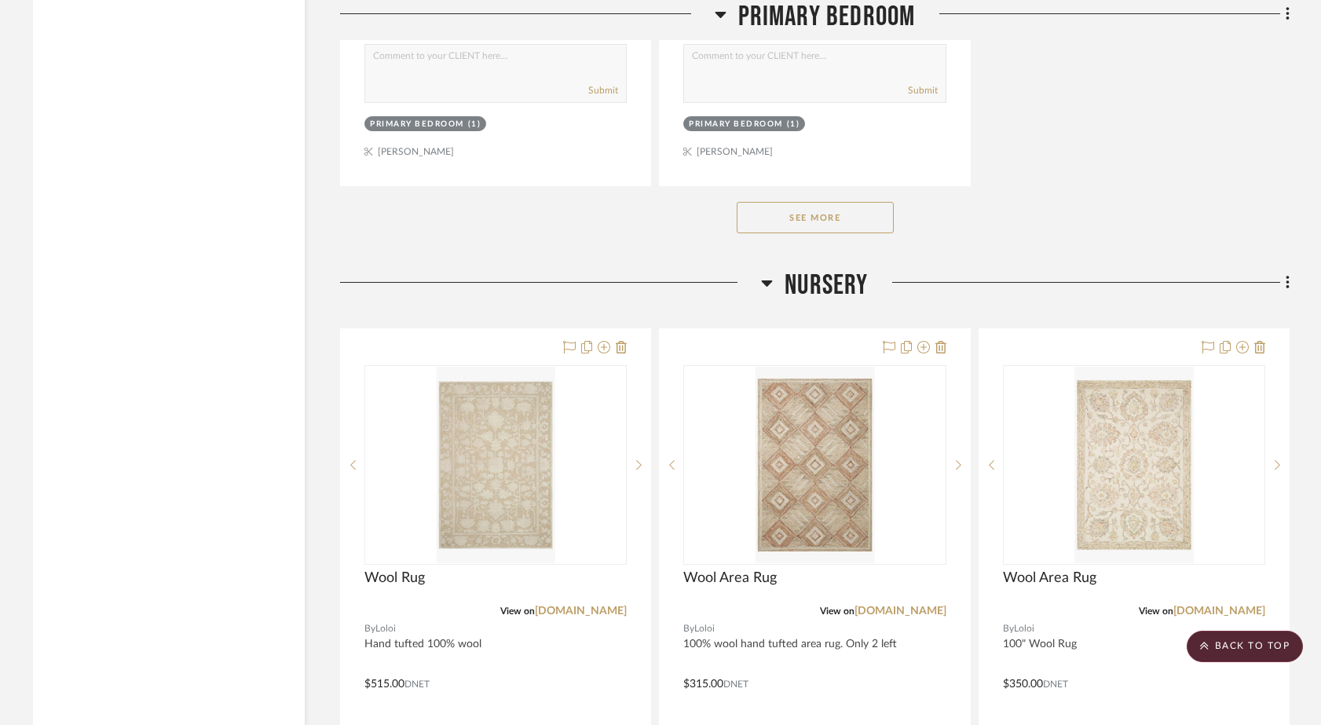
scroll to position [16491, 0]
